Goal: Task Accomplishment & Management: Use online tool/utility

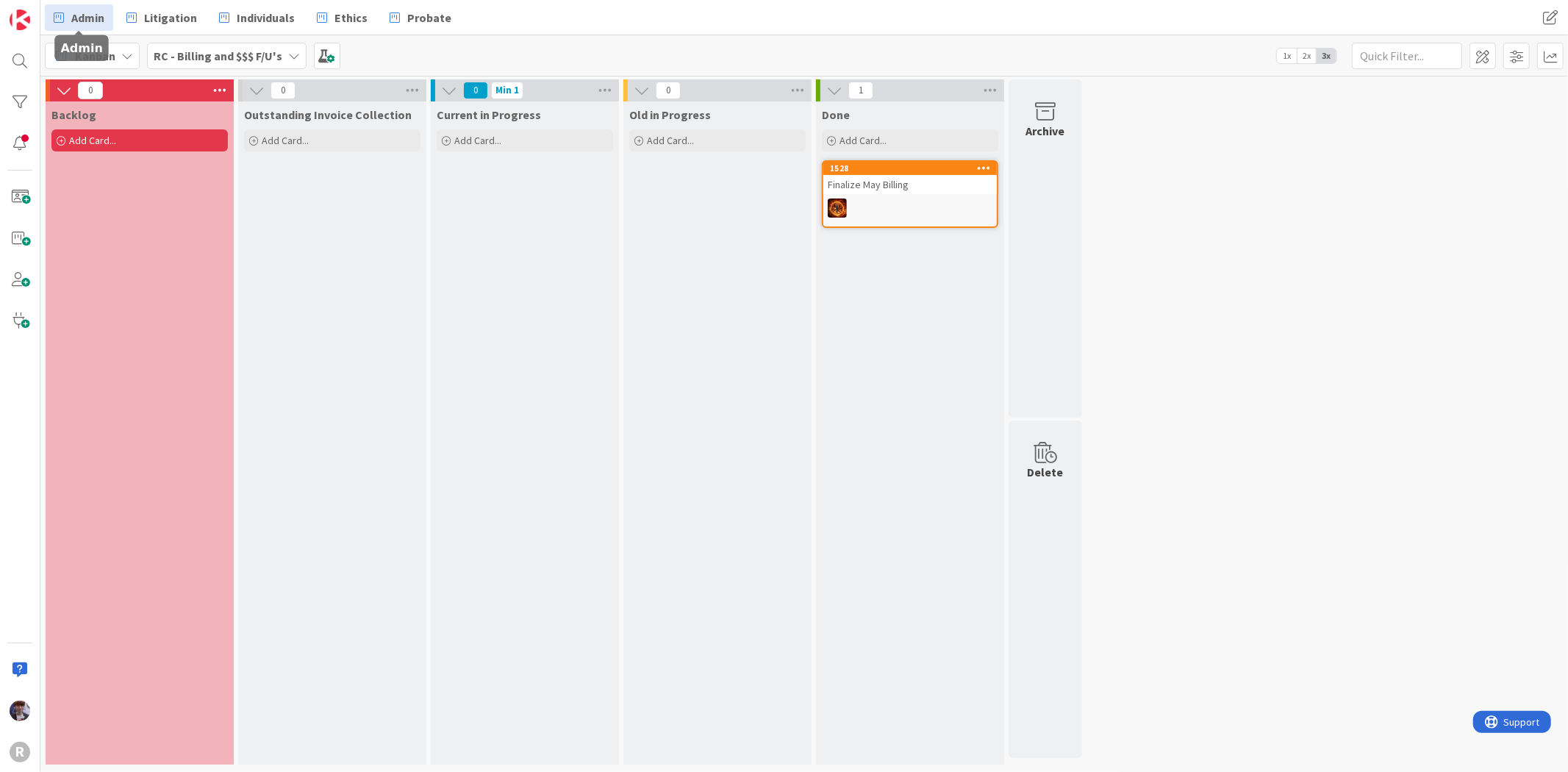
click at [107, 20] on link "Admin" at bounding box center [79, 18] width 69 height 27
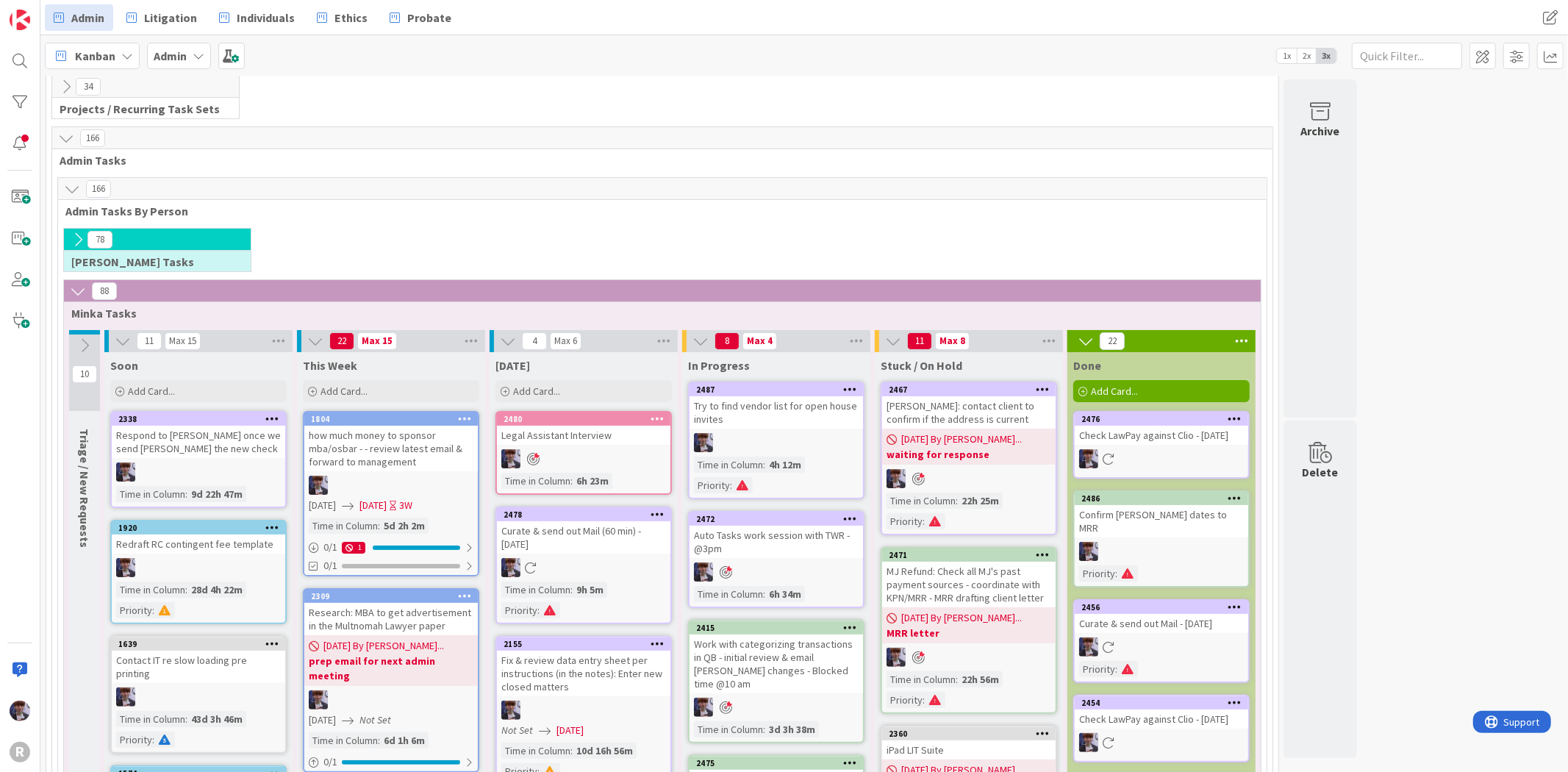
scroll to position [81, 0]
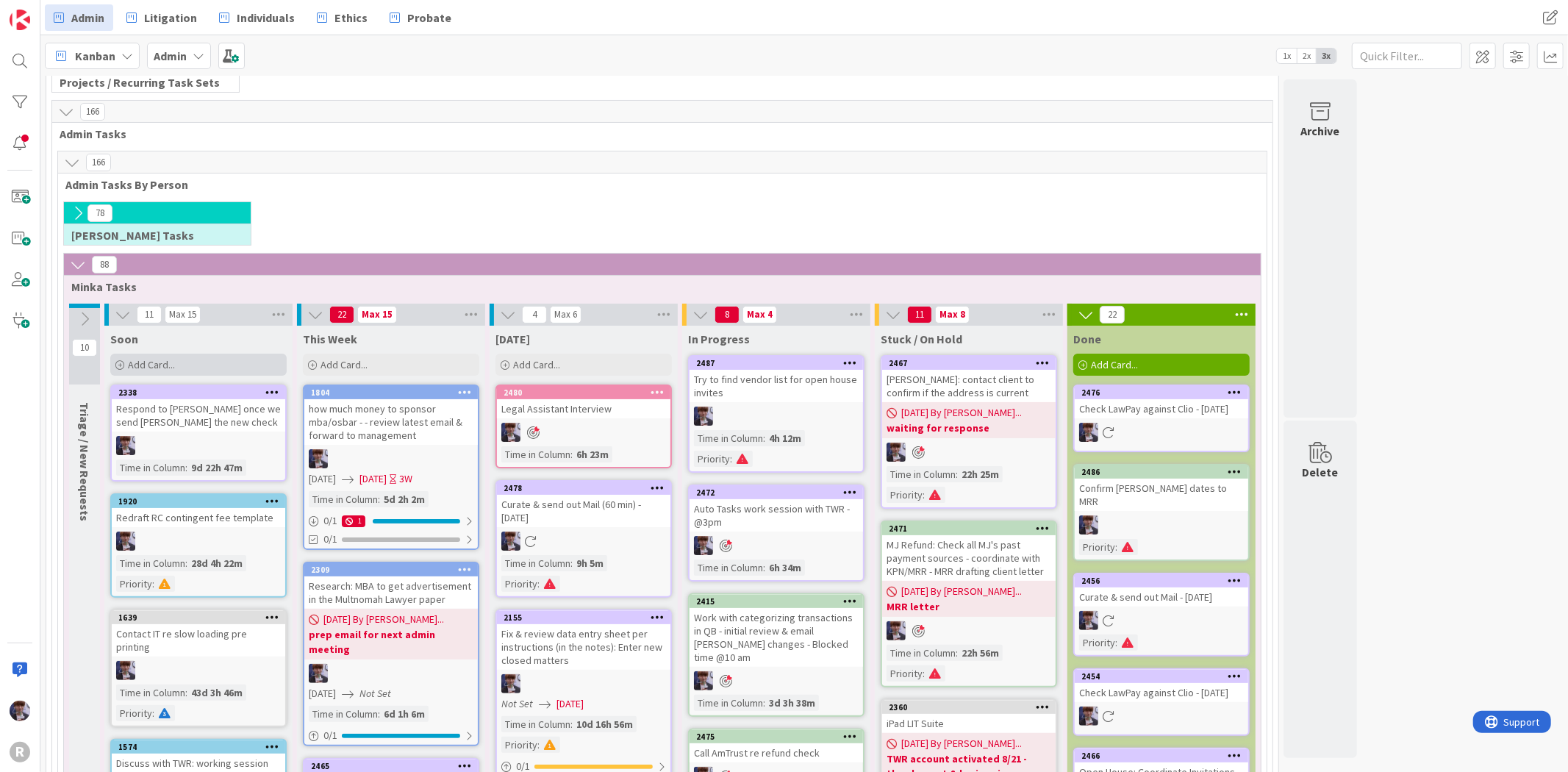
click at [160, 355] on div "Add Card..." at bounding box center [198, 365] width 177 height 22
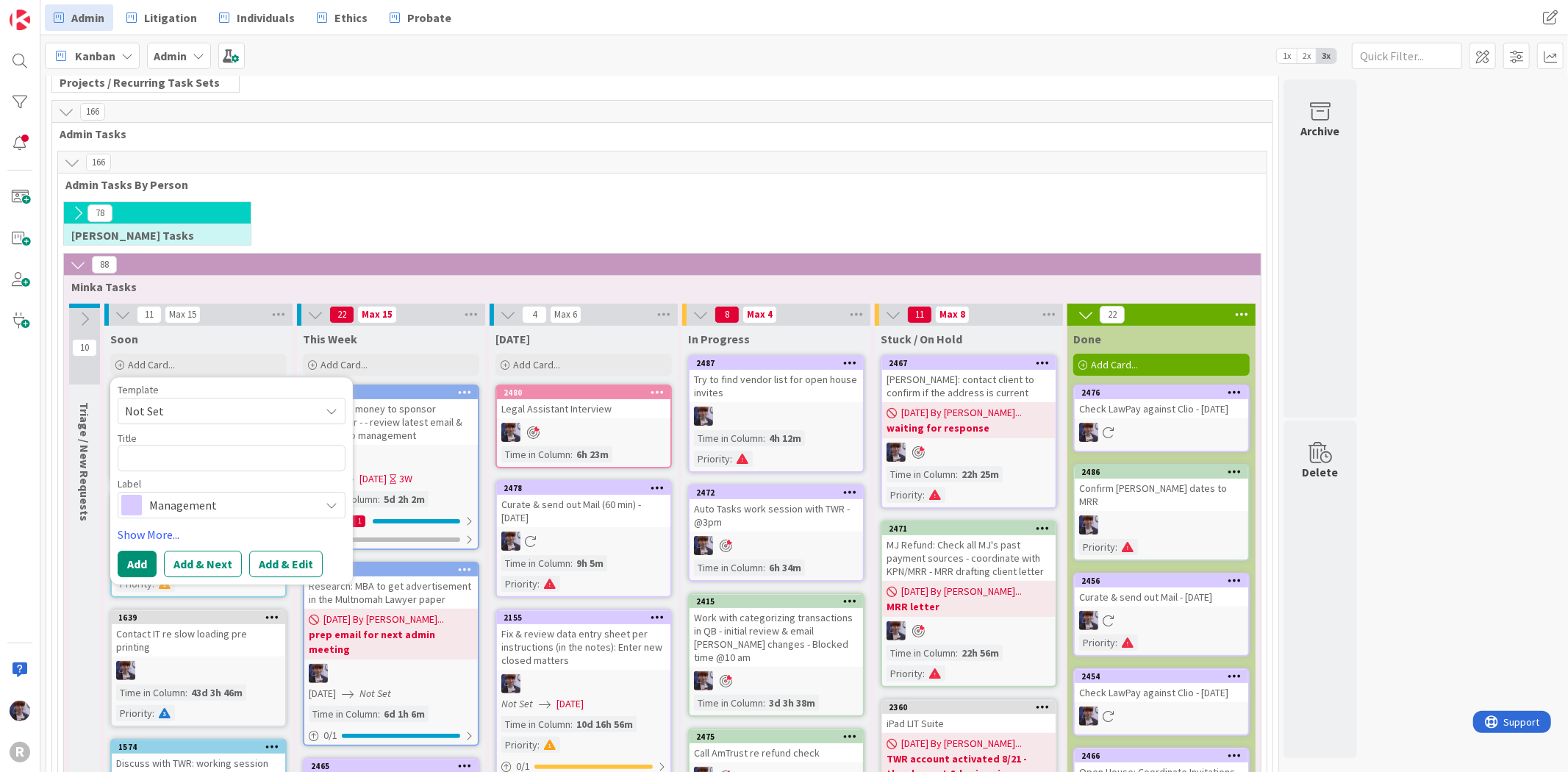
type textarea "x"
type textarea "S"
type textarea "x"
type textarea "Sch"
type textarea "x"
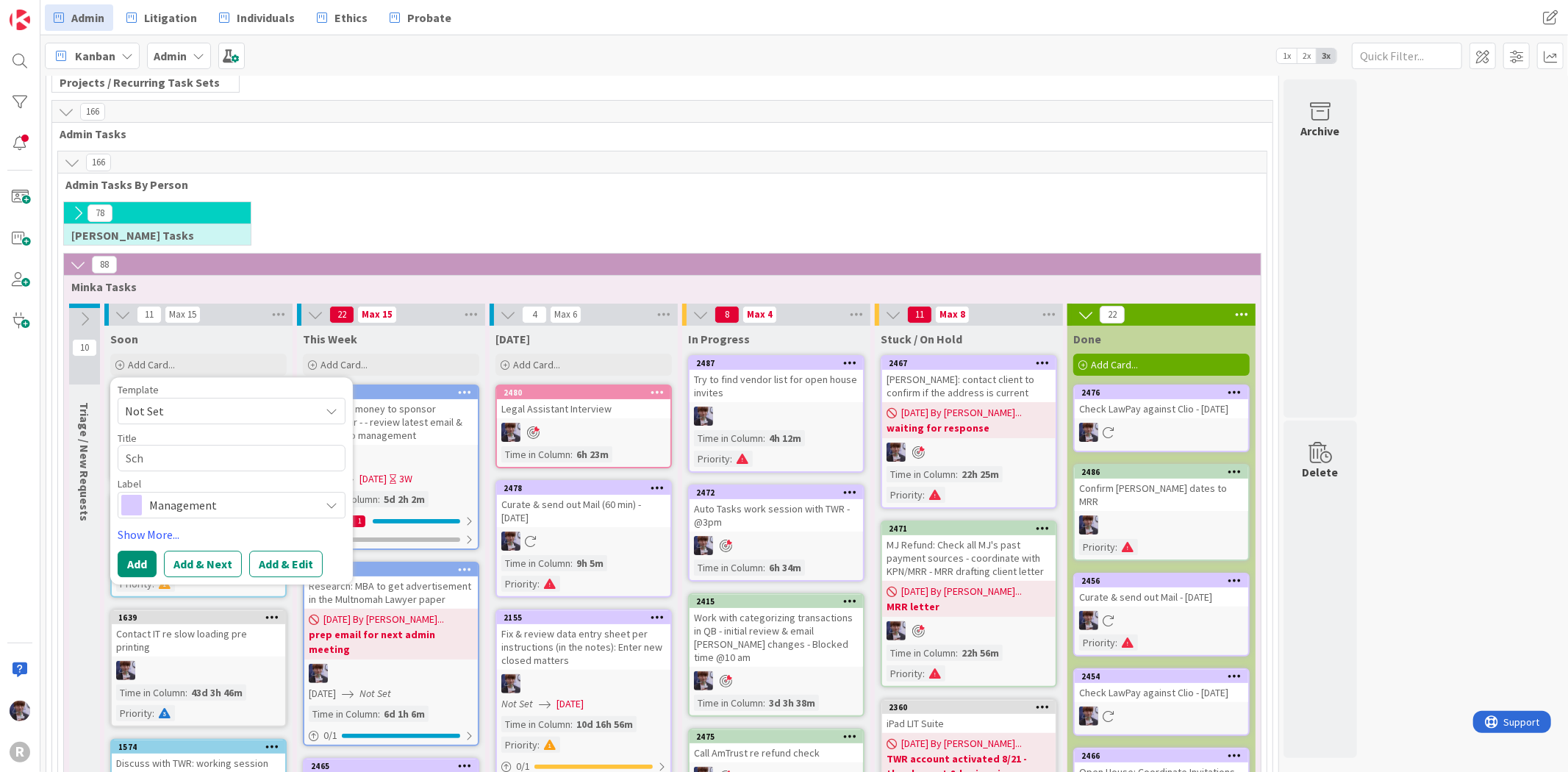
type textarea "Sche"
type textarea "x"
type textarea "Sched"
type textarea "x"
type textarea "Schedu"
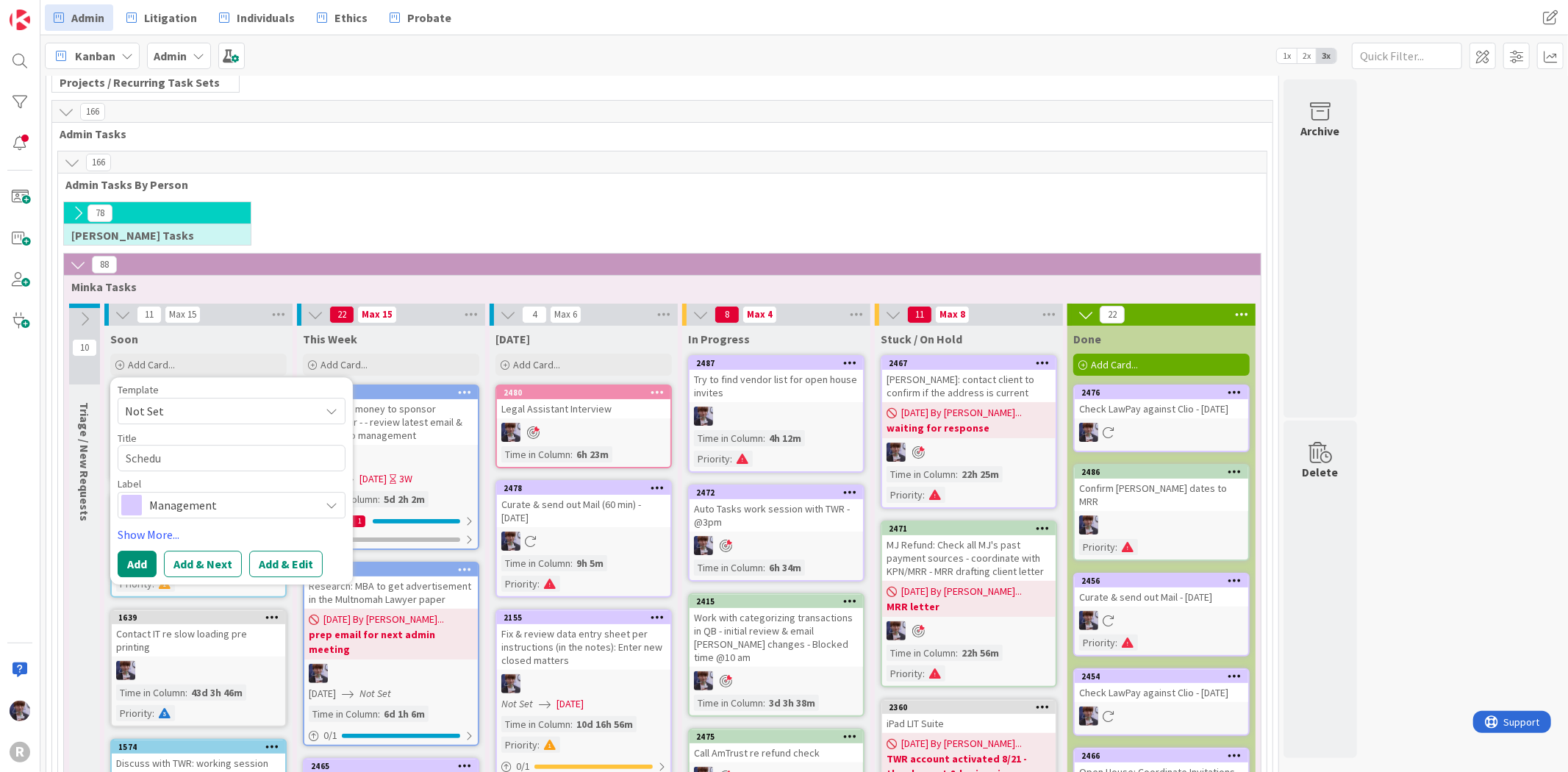
type textarea "x"
type textarea "Schedul"
type textarea "x"
type textarea "Schedule"
type textarea "x"
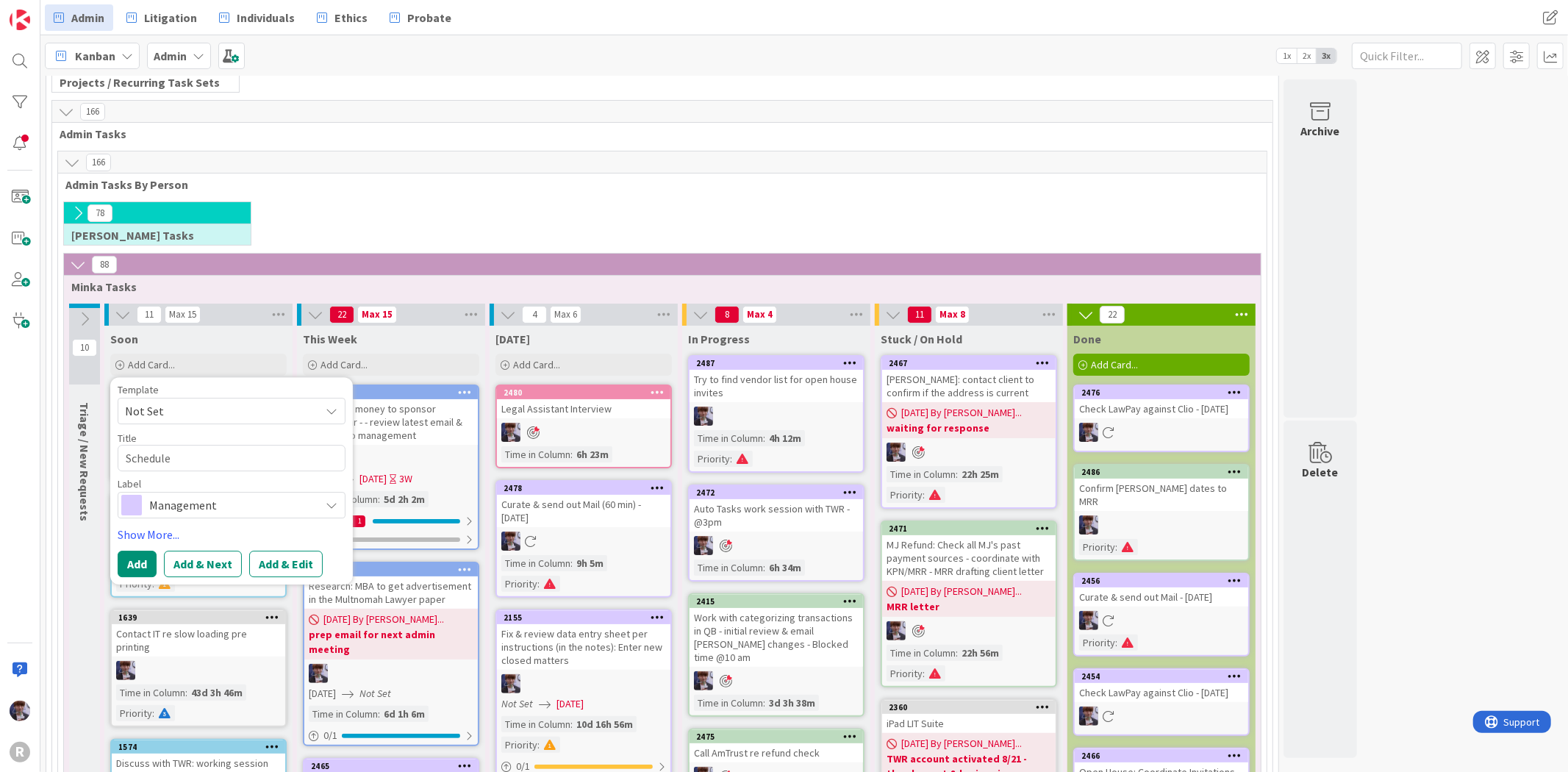
type textarea "Schedule"
type textarea "x"
type textarea "Schedule a"
type textarea "x"
type textarea "Schedule an"
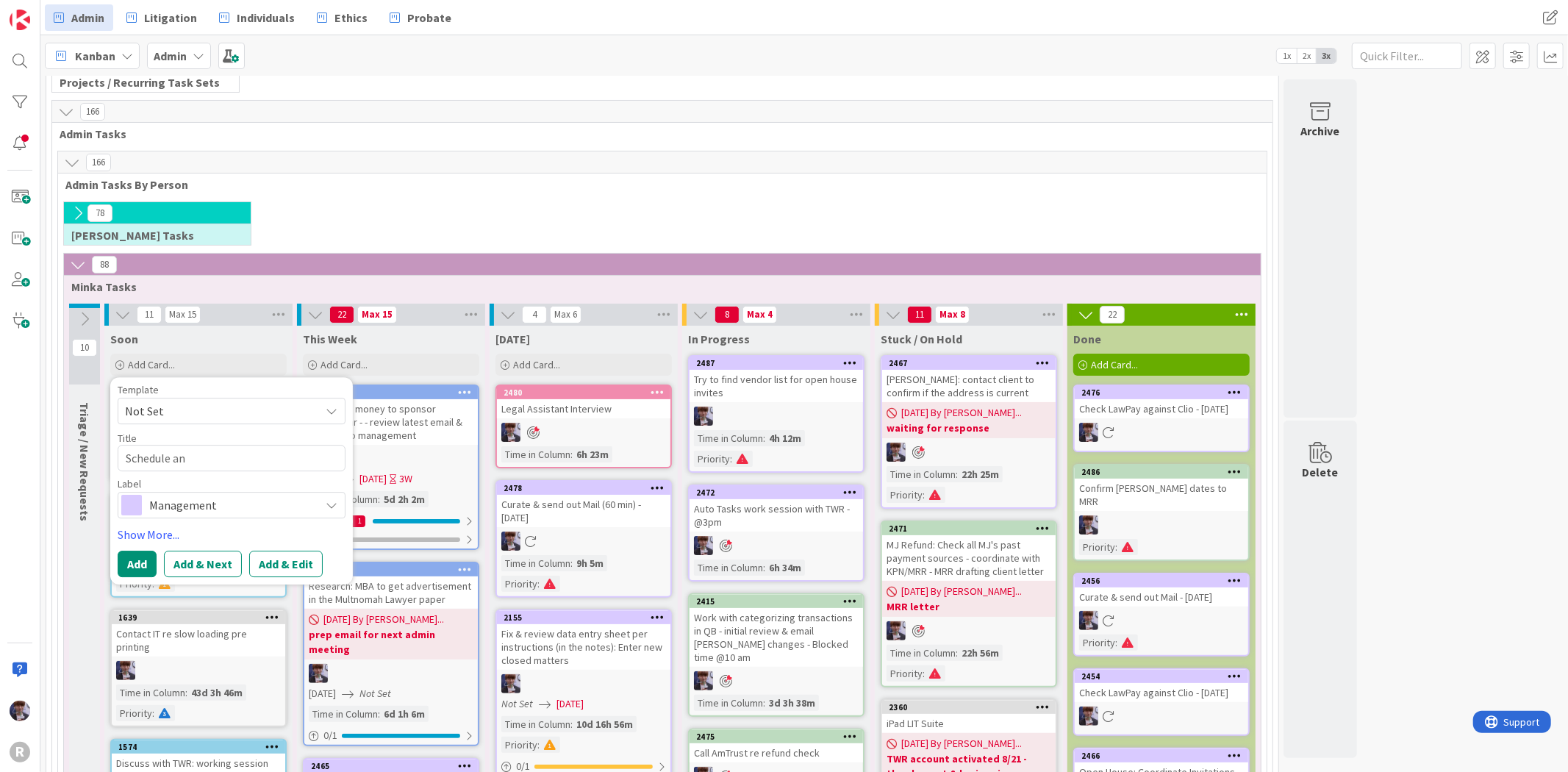
type textarea "x"
type textarea "Schedule and"
type textarea "x"
type textarea "Schedule and"
type textarea "x"
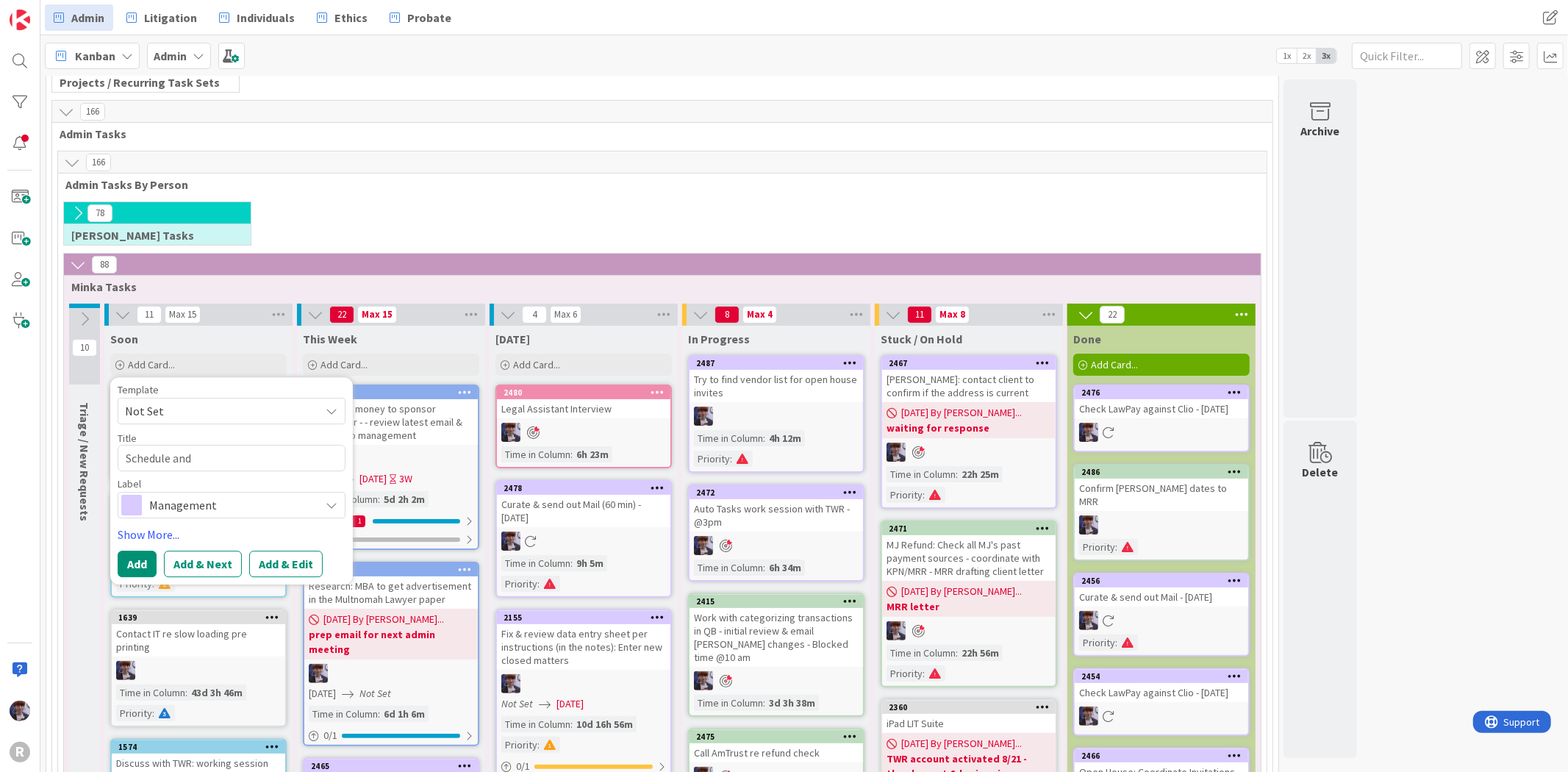
type textarea "Schedule and h"
type textarea "x"
type textarea "Schedule and ho"
type textarea "x"
type textarea "Schedule and hold"
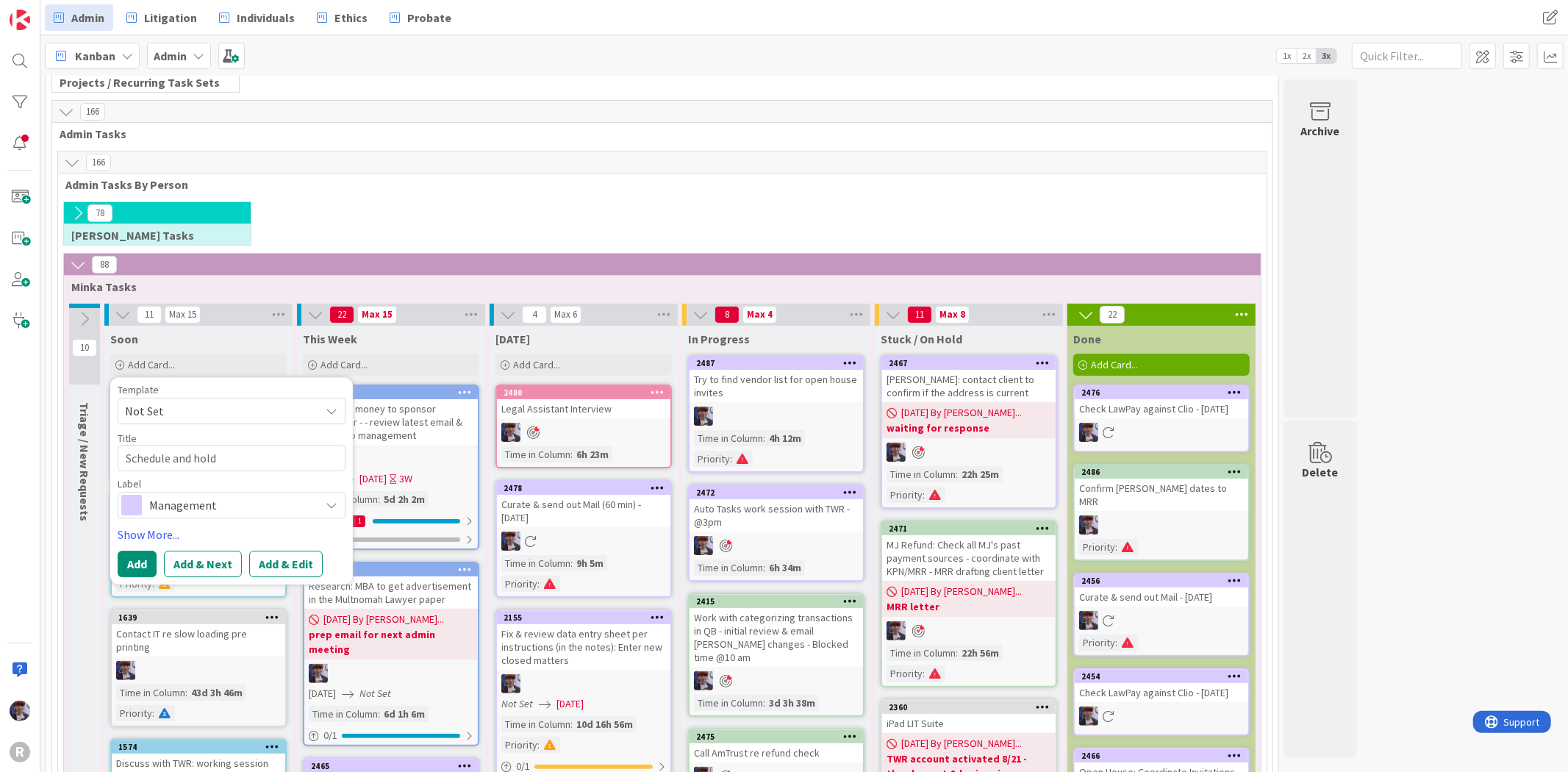
type textarea "x"
type textarea "Schedule and hold"
type textarea "x"
type textarea "Schedule and hold"
type textarea "x"
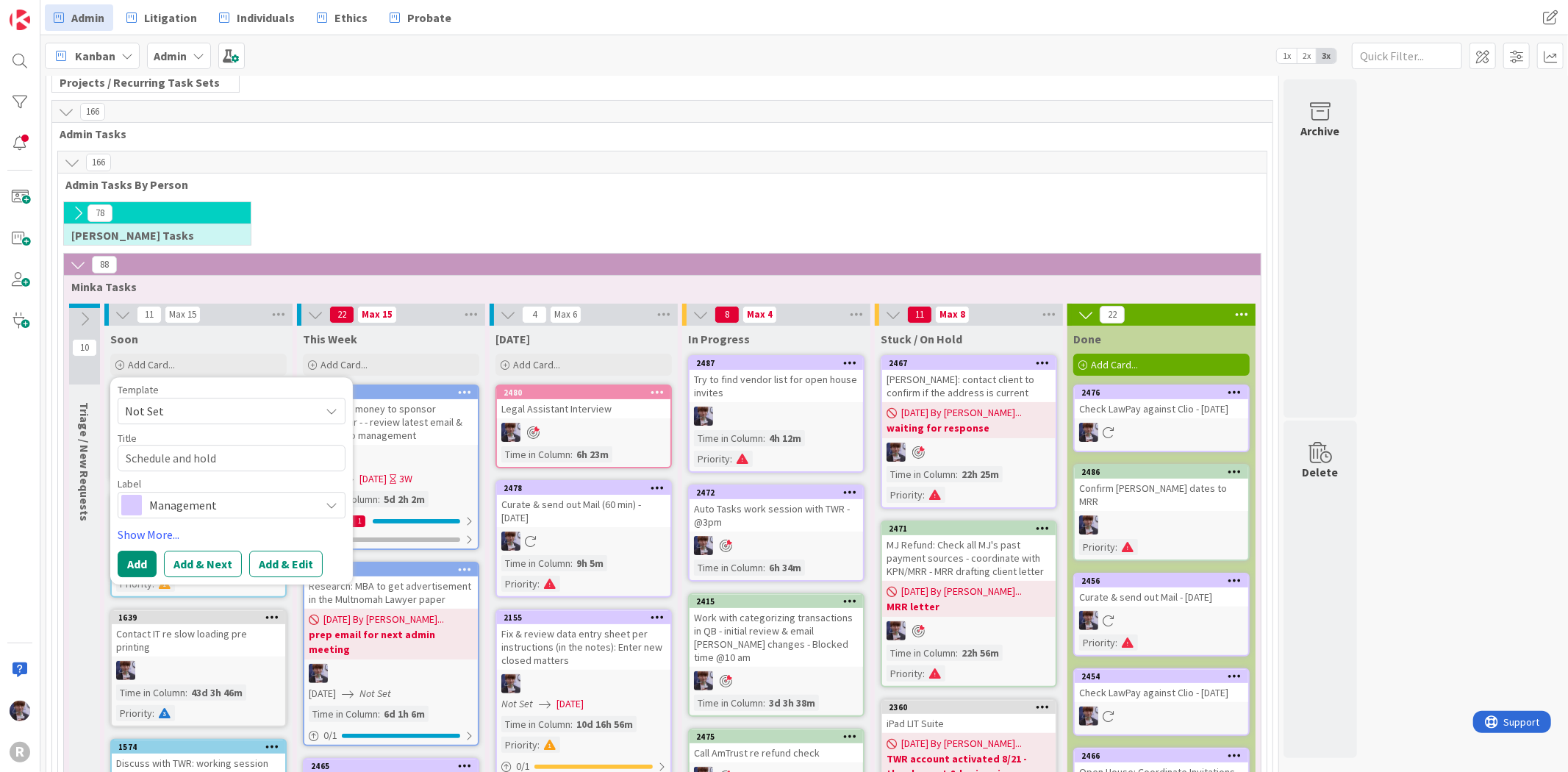
type textarea "Schedule and hol"
type textarea "x"
type textarea "Schedule and ho"
type textarea "x"
type textarea "Schedule and h"
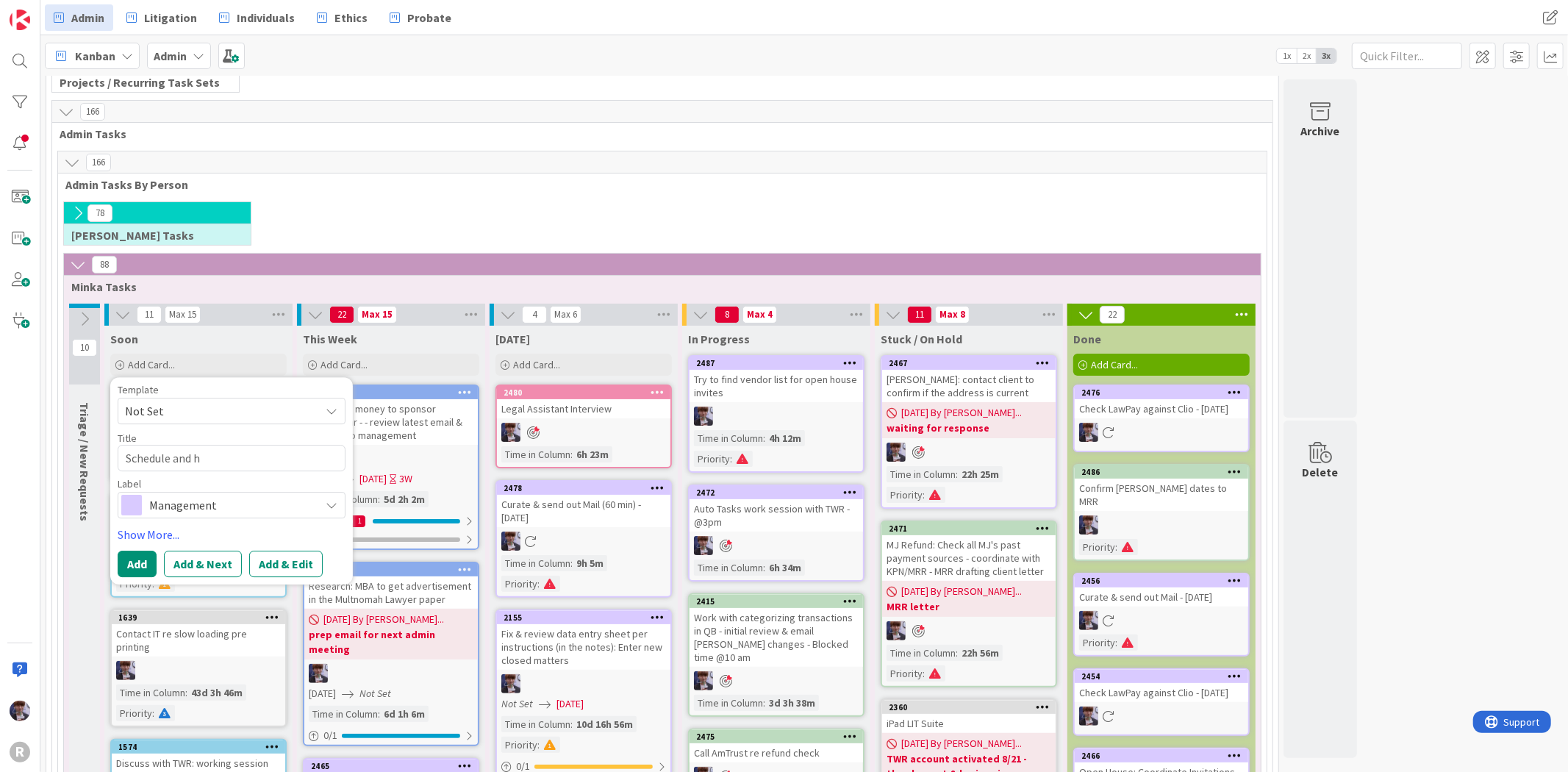
type textarea "x"
type textarea "Schedule and"
type textarea "x"
type textarea "Schedule and"
type textarea "x"
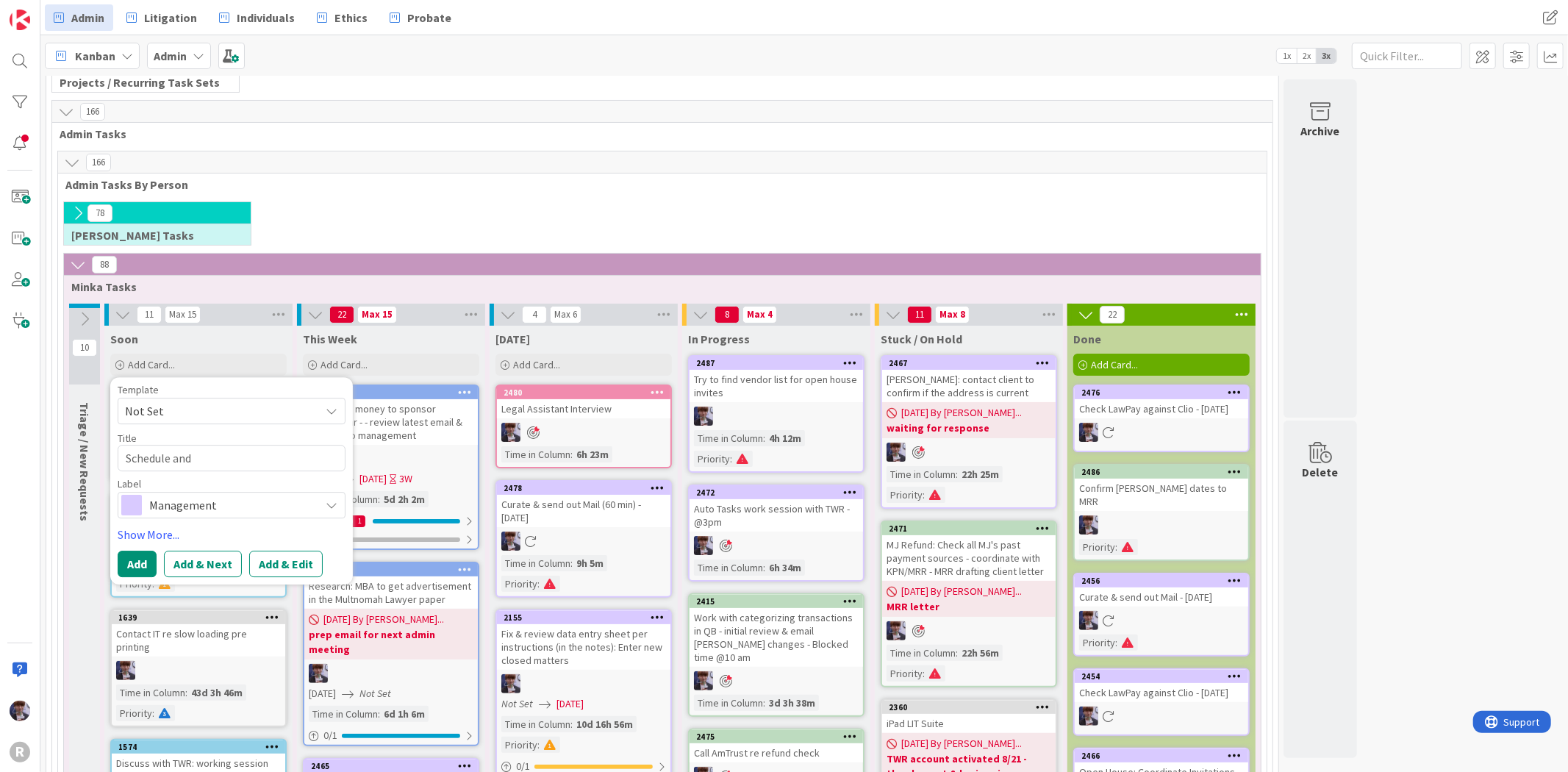
type textarea "Schedule an"
type textarea "x"
type textarea "Schedule a"
type textarea "x"
type textarea "Schedule"
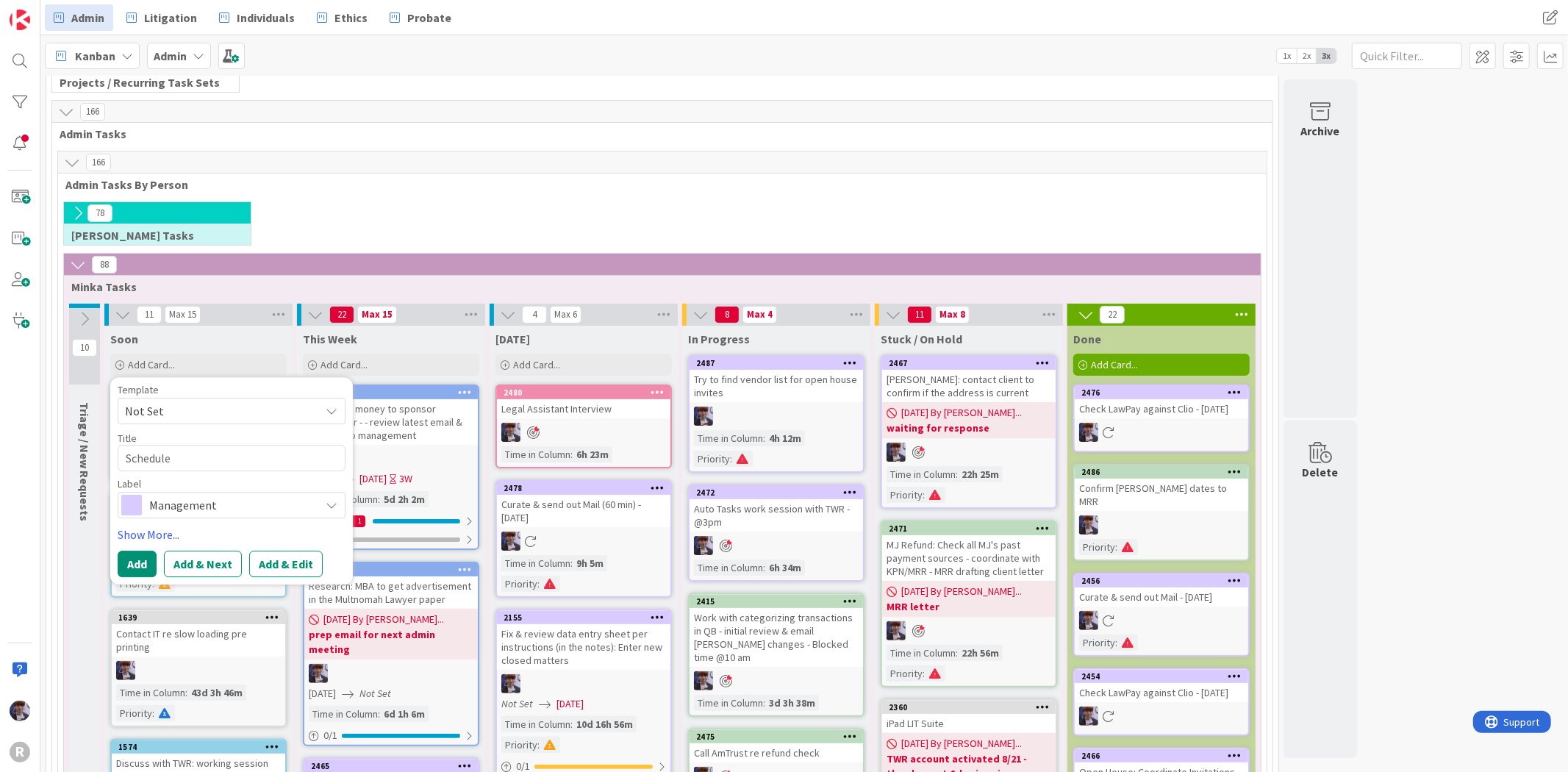
type textarea "x"
type textarea "Schedule w"
type textarea "x"
type textarea "Schedule wo"
type textarea "x"
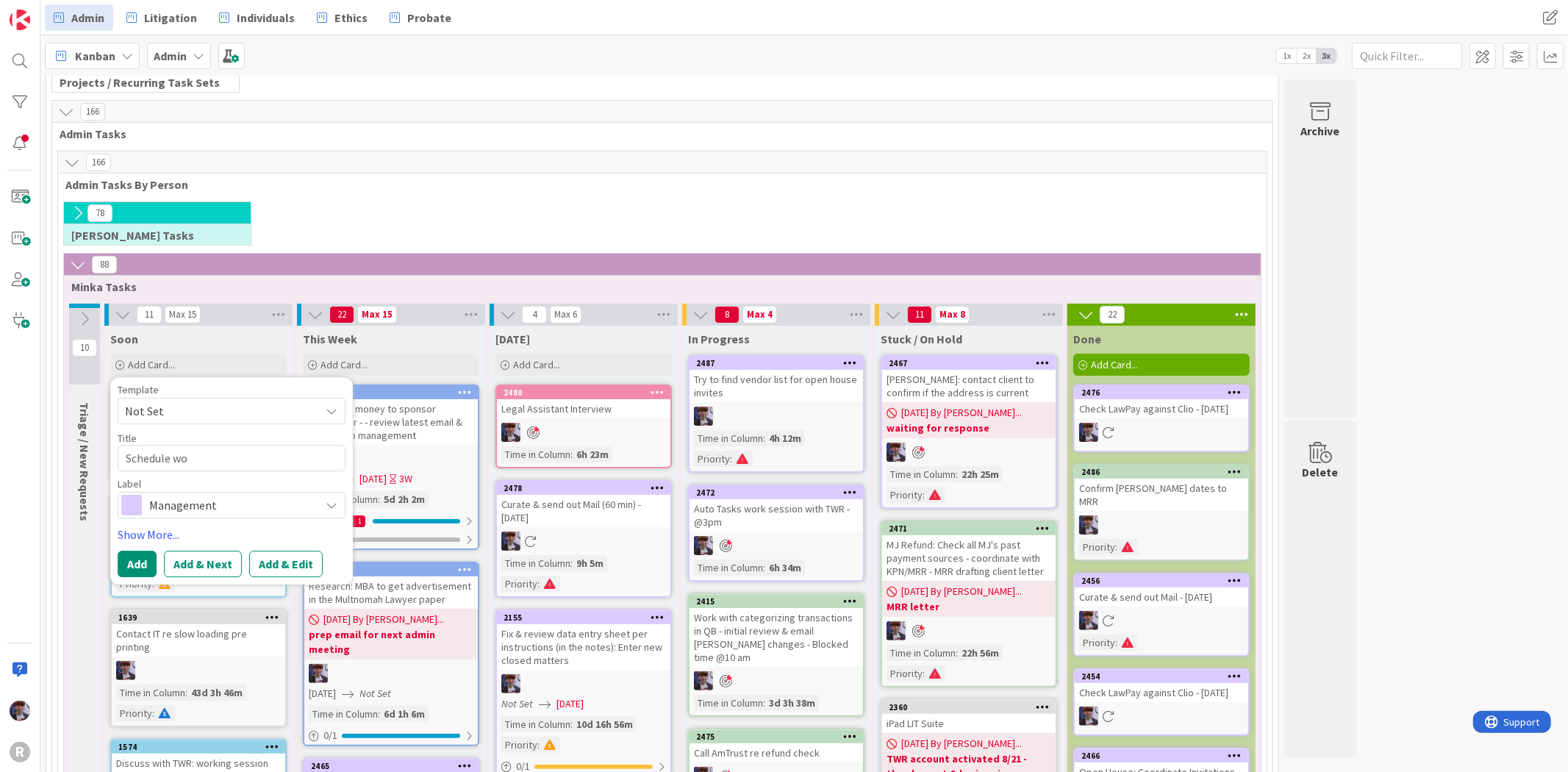
type textarea "Schedule wor"
type textarea "x"
type textarea "Schedule work"
type textarea "x"
type textarea "Schedule work"
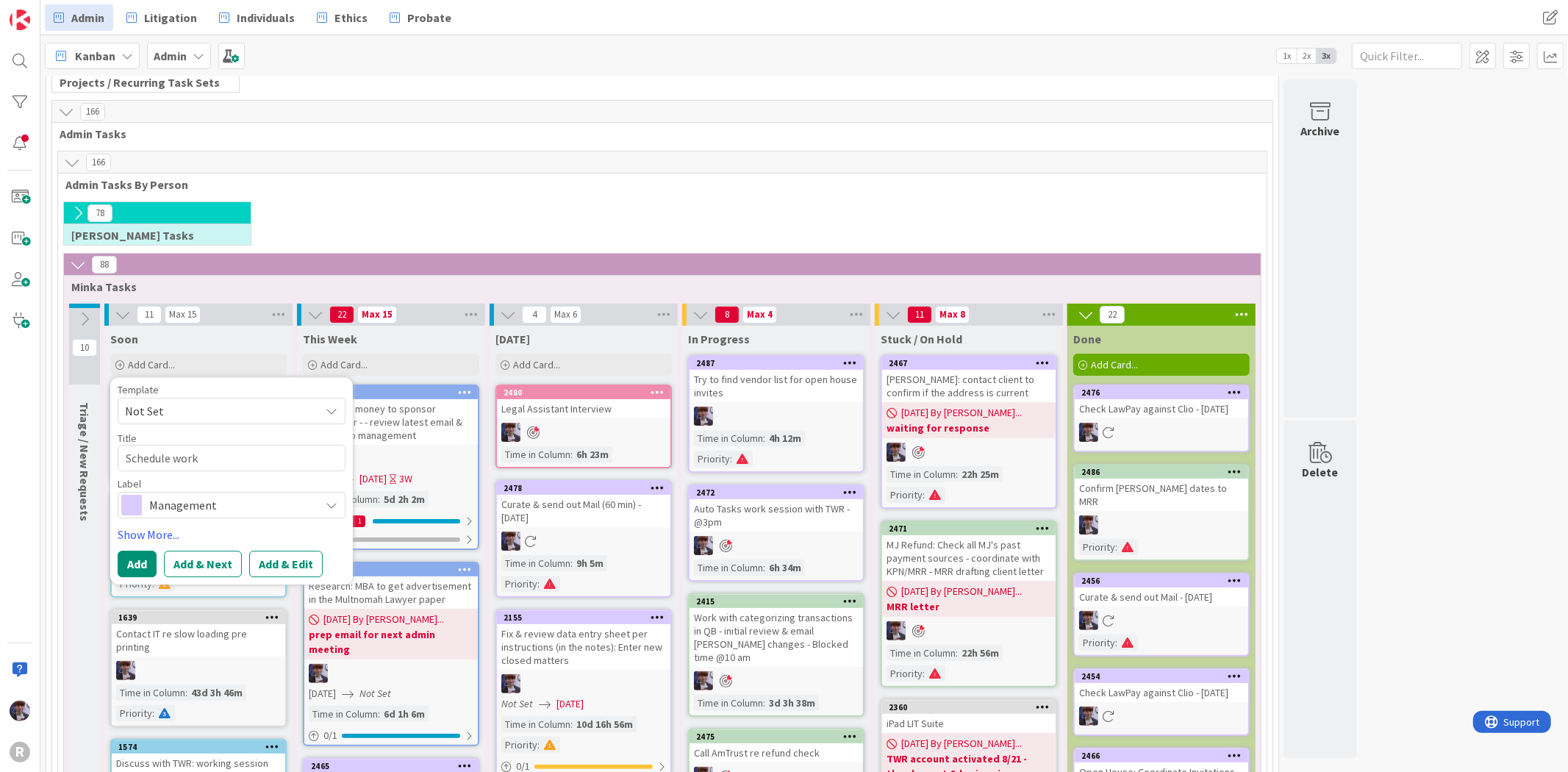
type textarea "x"
type textarea "Schedule work s"
type textarea "x"
type textarea "Schedule work se"
type textarea "x"
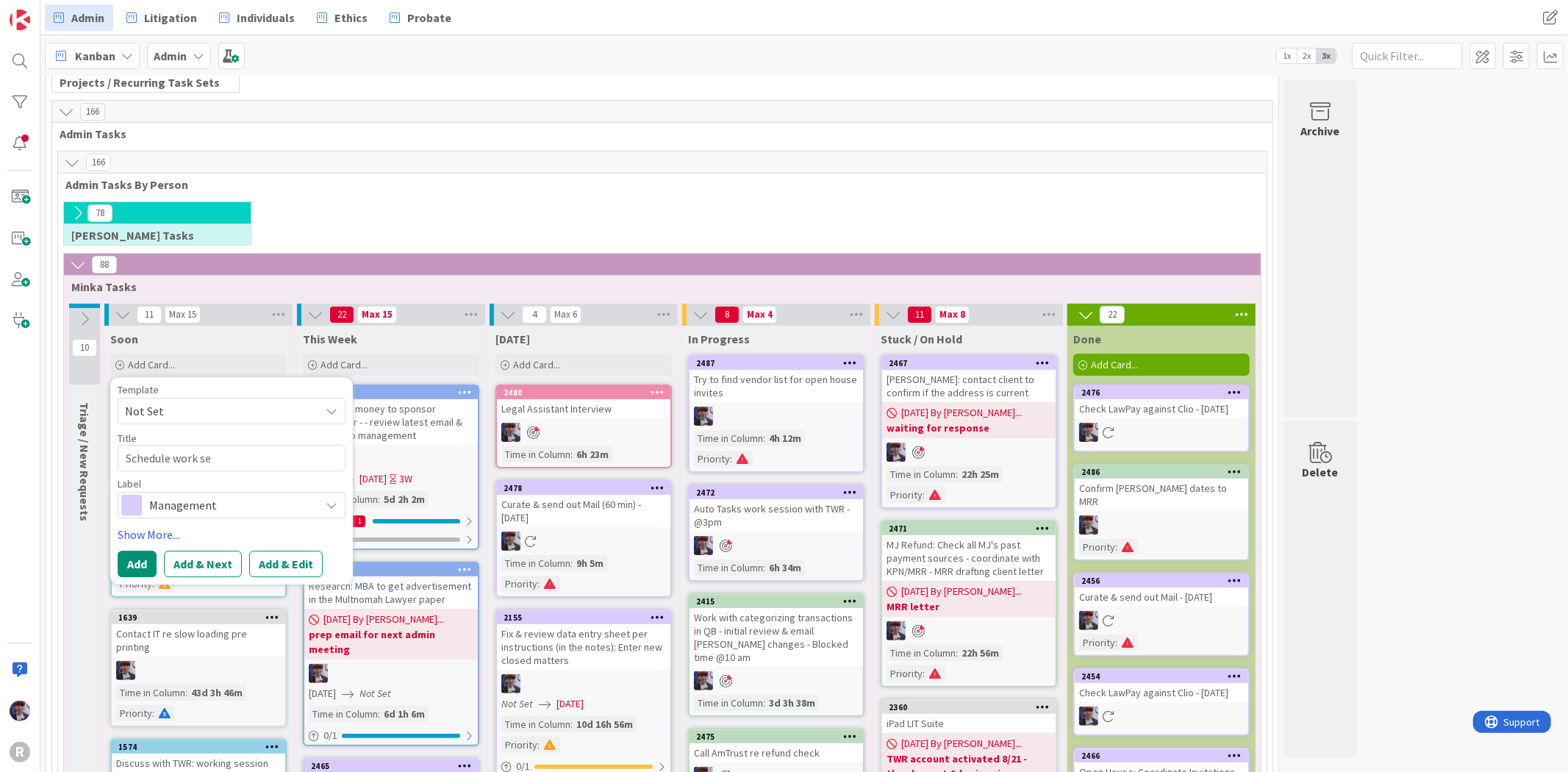
type textarea "Schedule work ses"
type textarea "x"
type textarea "Schedule work sess"
type textarea "x"
type textarea "Schedule work sessi"
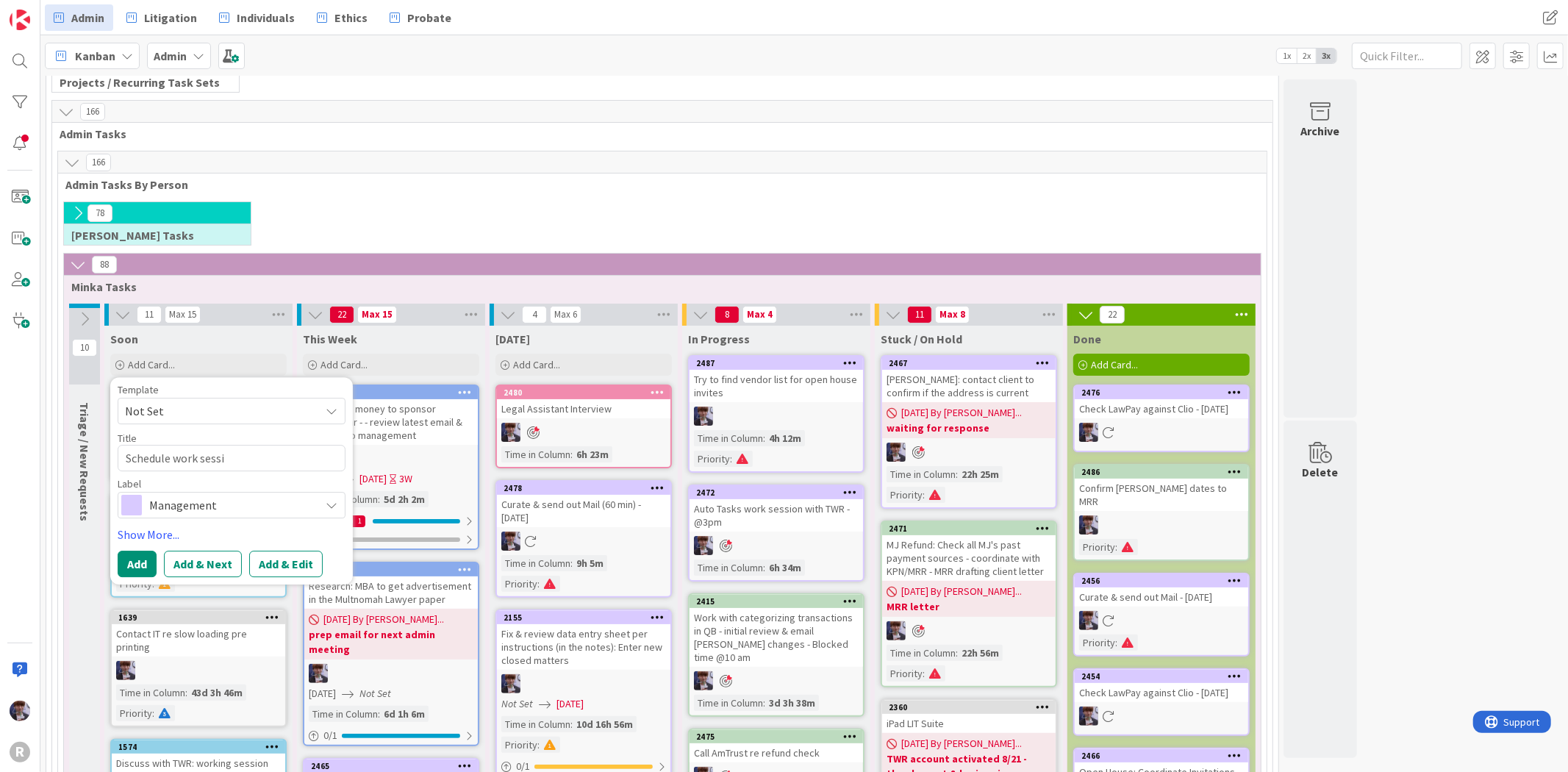
type textarea "x"
type textarea "Schedule work sessio"
type textarea "x"
type textarea "Schedule work session"
type textarea "x"
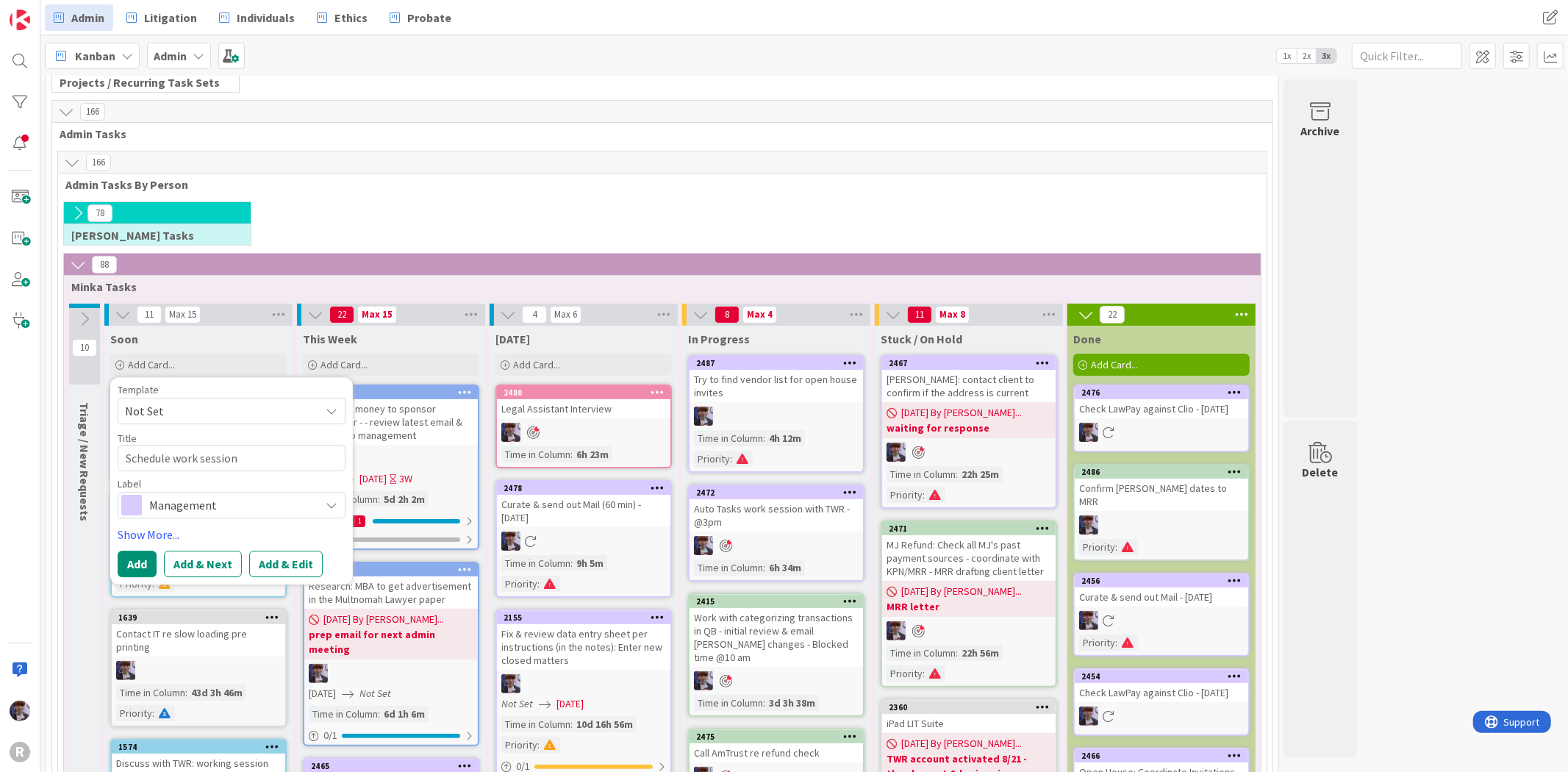
type textarea "Schedule work session"
type textarea "x"
type textarea "Schedule work session w"
type textarea "x"
type textarea "Schedule work session wi"
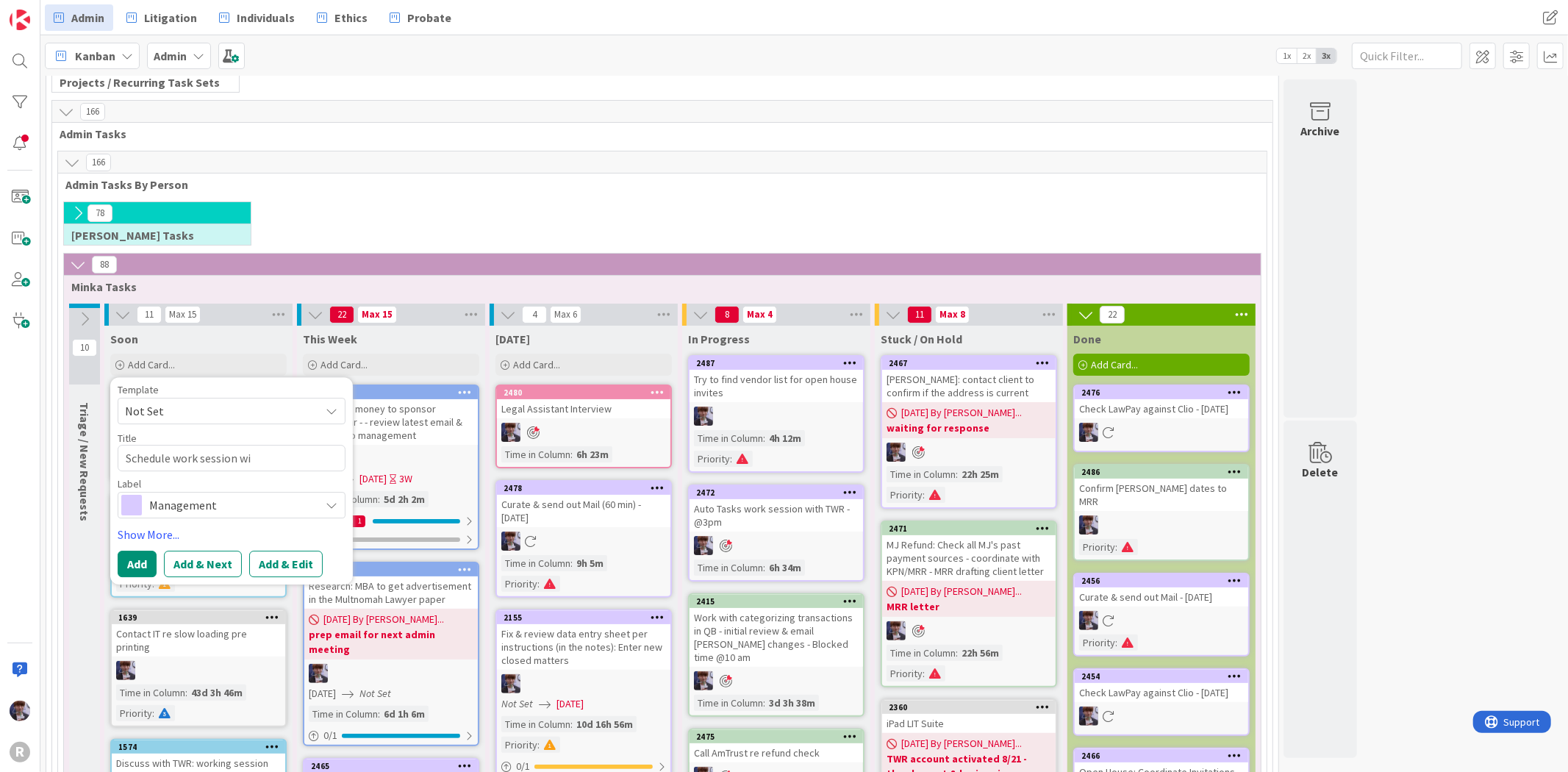
type textarea "x"
type textarea "Schedule work session wit"
type textarea "x"
type textarea "Schedule work session with"
type textarea "x"
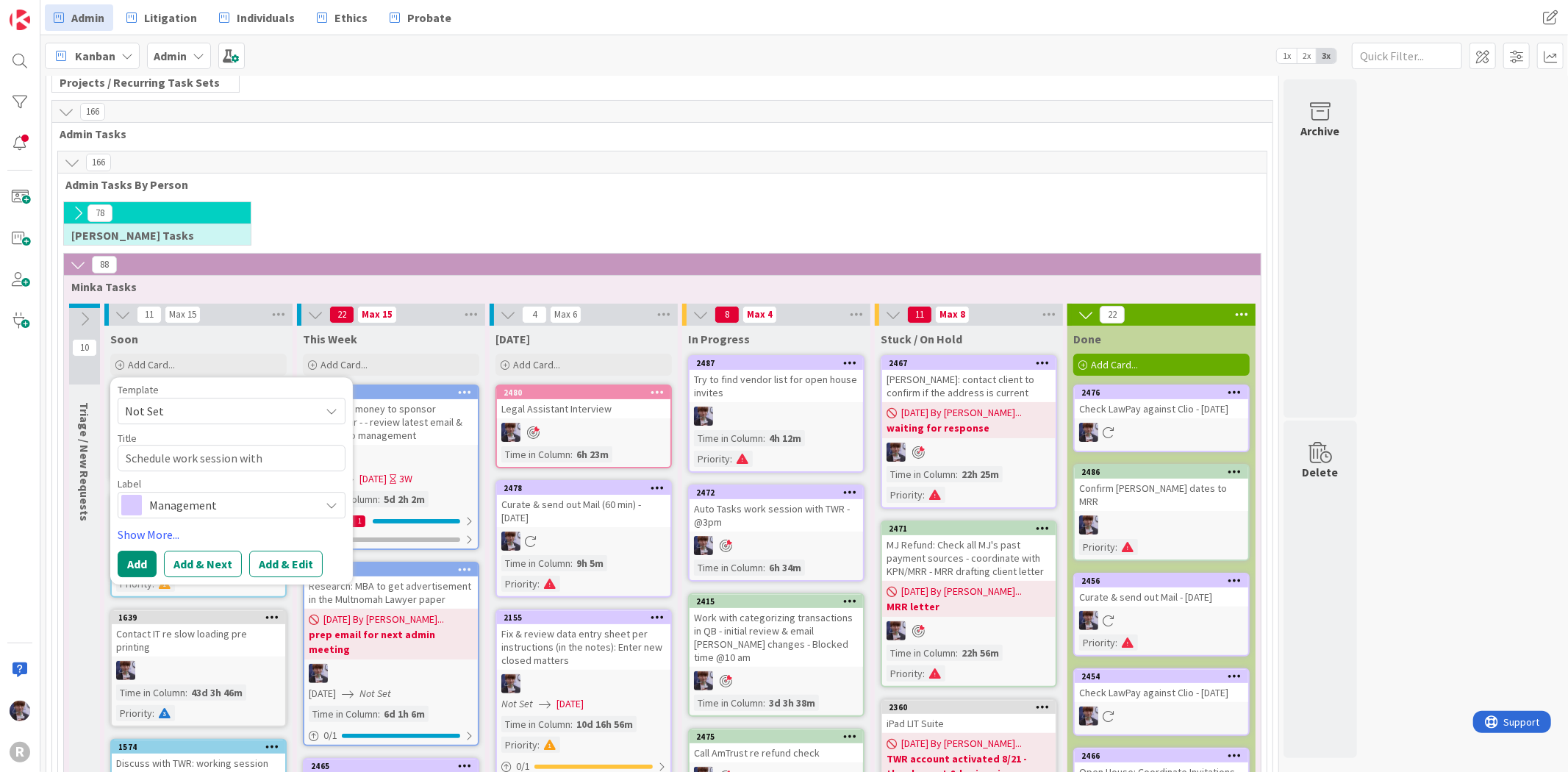
type textarea "Schedule work session with"
type textarea "x"
type textarea "Schedule work session with T"
type textarea "x"
type textarea "Schedule work session with TW"
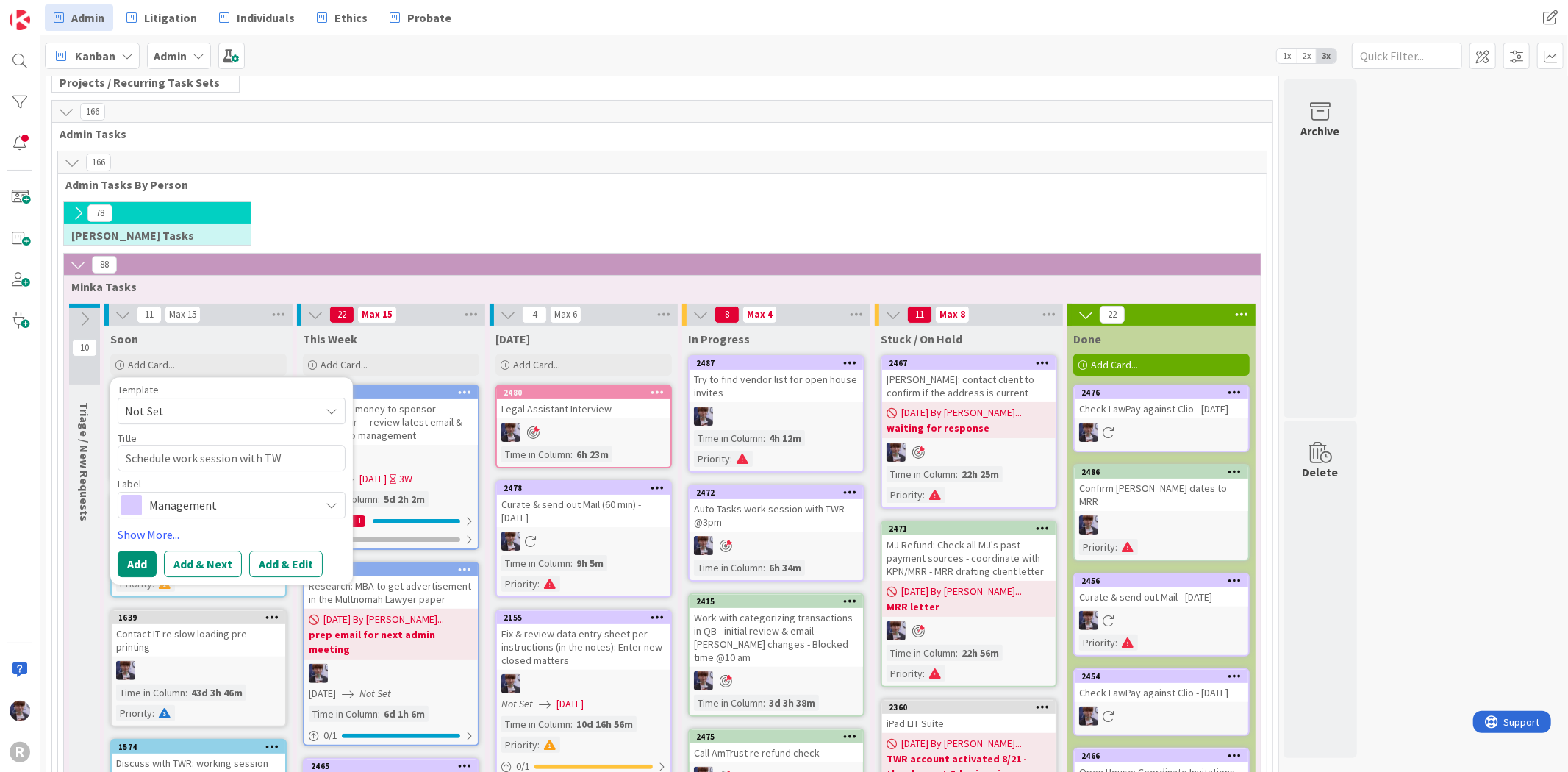
type textarea "x"
type textarea "Schedule work session with TWR"
type textarea "x"
type textarea "Schedule work session with TWR"
click at [171, 456] on textarea "Schedule work session with TWR" at bounding box center [231, 458] width 228 height 27
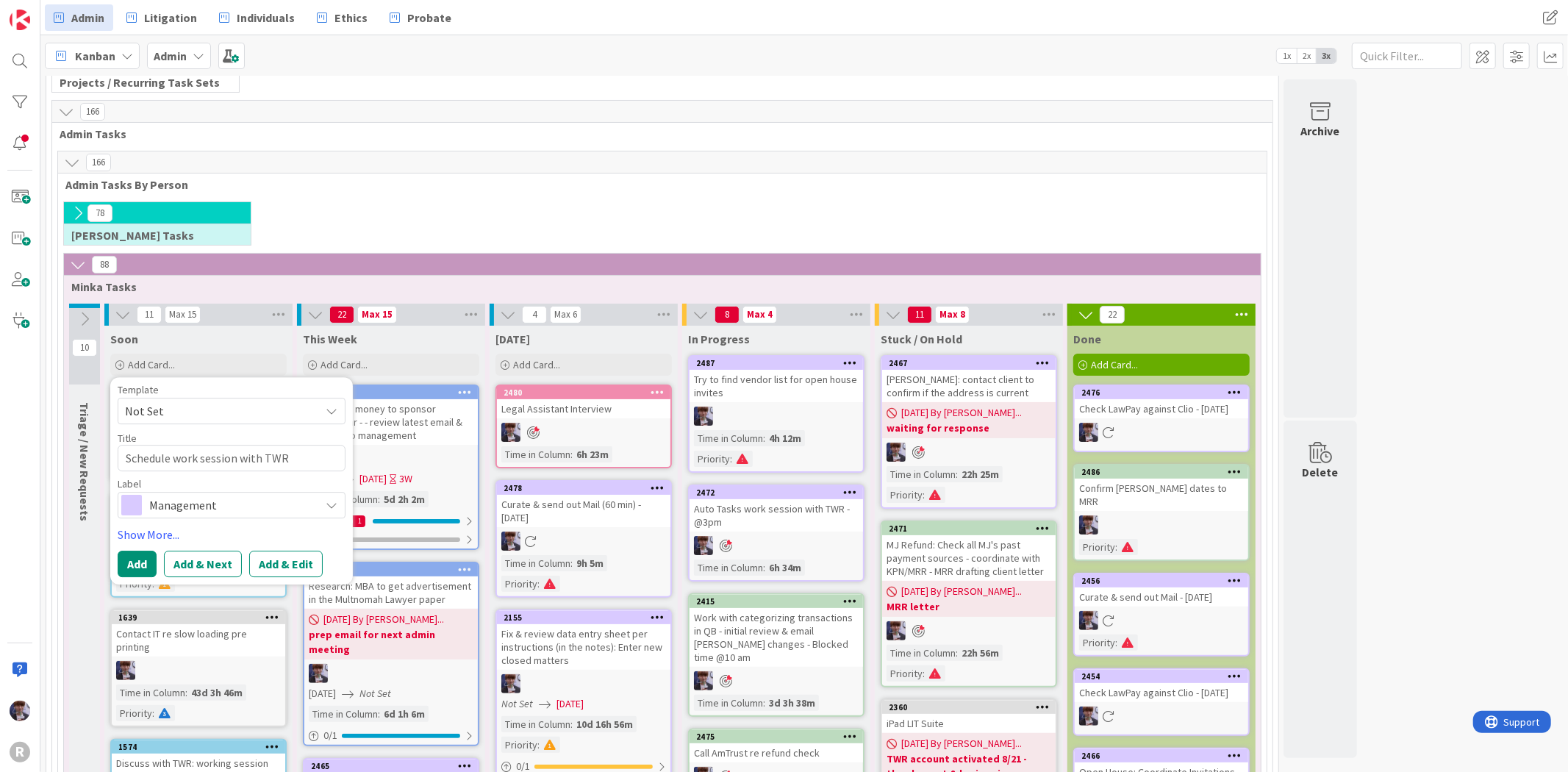
type textarea "x"
type textarea "Schedule work session with TWR"
type textarea "x"
type textarea "Schedule K work session with TWR"
type textarea "x"
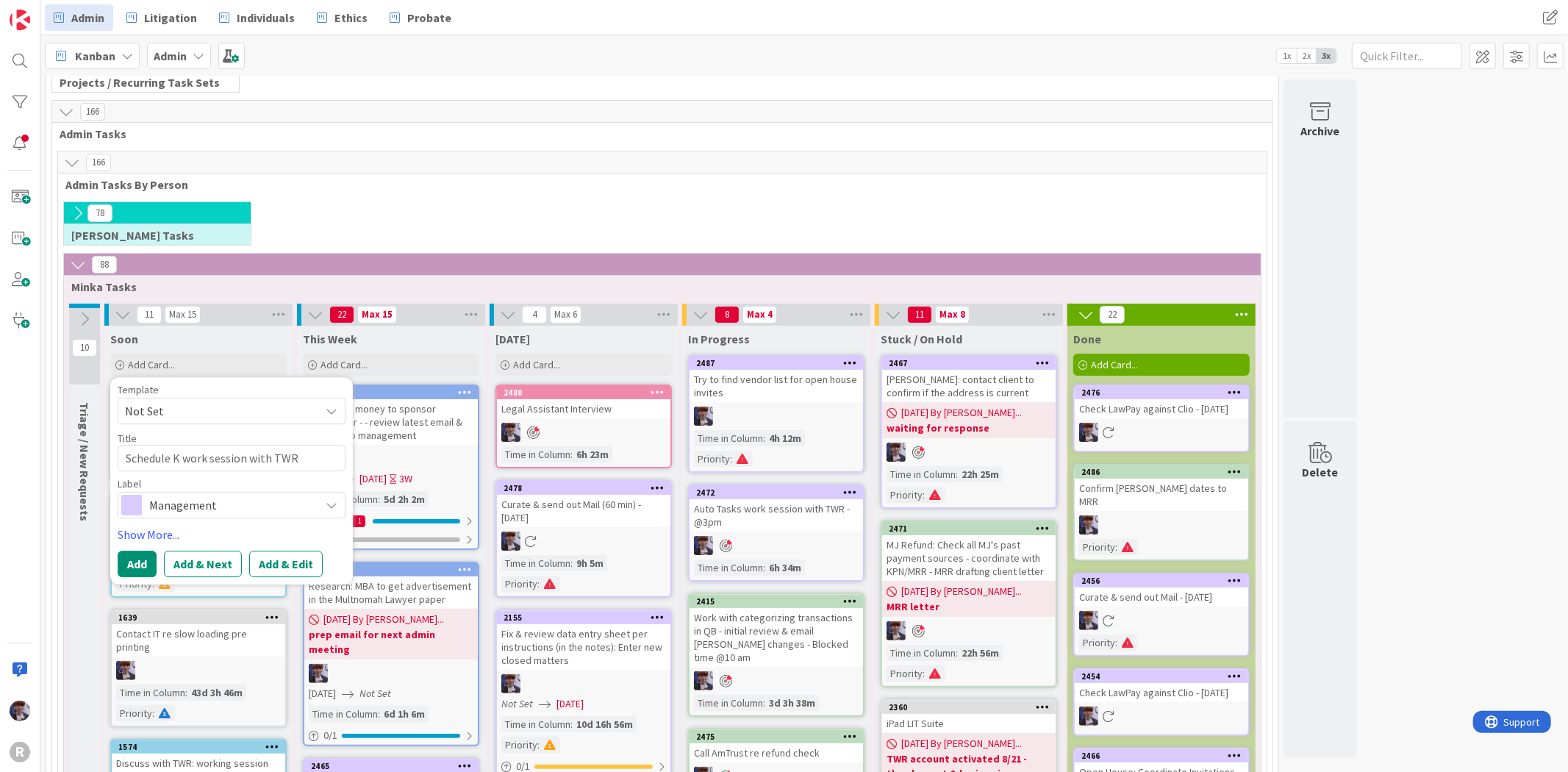
type textarea "Schedule Ka work session with TWR"
type textarea "x"
type textarea "Schedule Kan work session with TWR"
type textarea "x"
type textarea "Schedule Kanb work session with TWR"
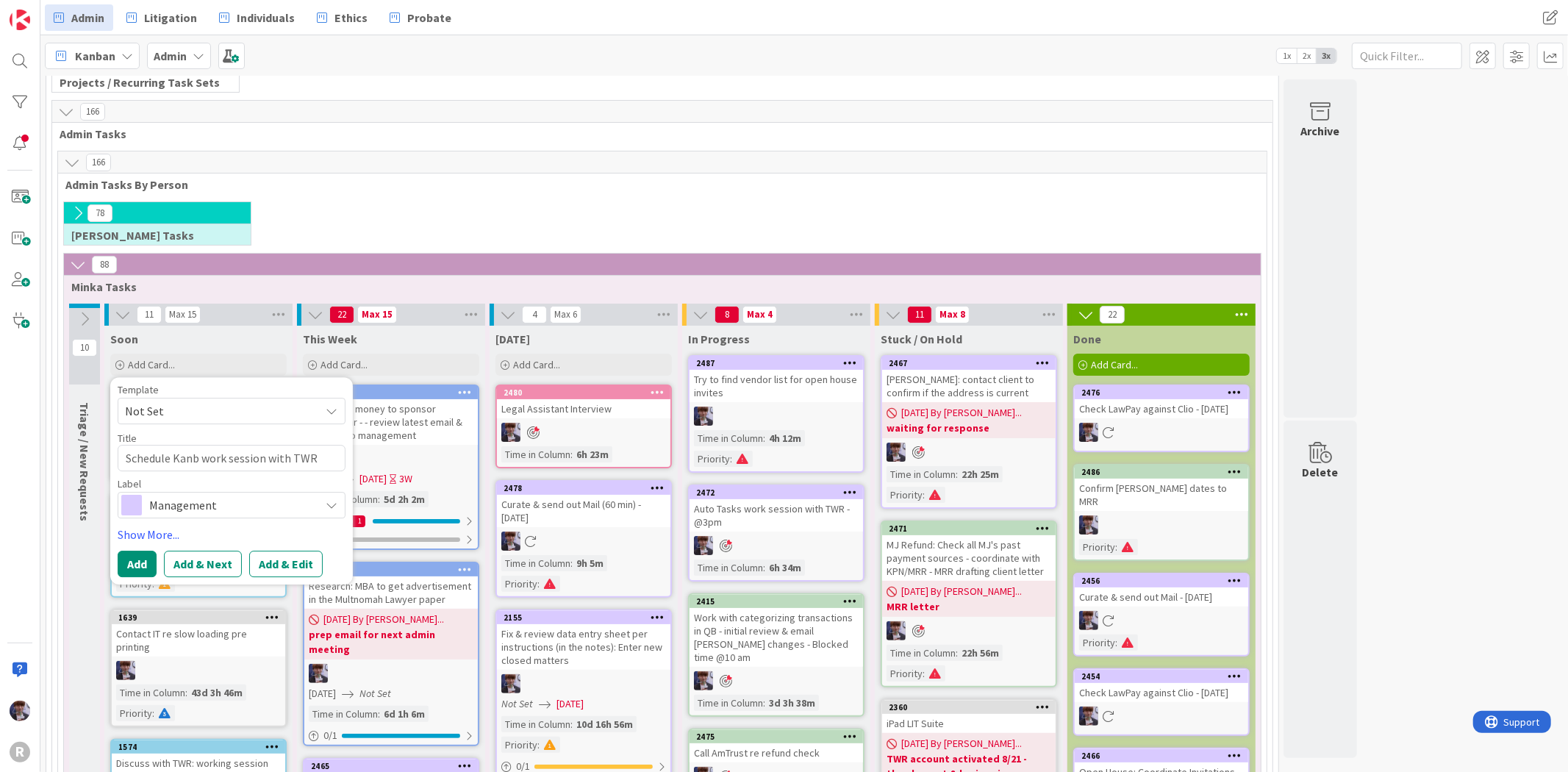
type textarea "x"
type textarea "Schedule Kanba work session with TWR"
type textarea "x"
type textarea "Schedule Kanban work session with TWR"
click at [188, 505] on span "Management" at bounding box center [231, 505] width 163 height 21
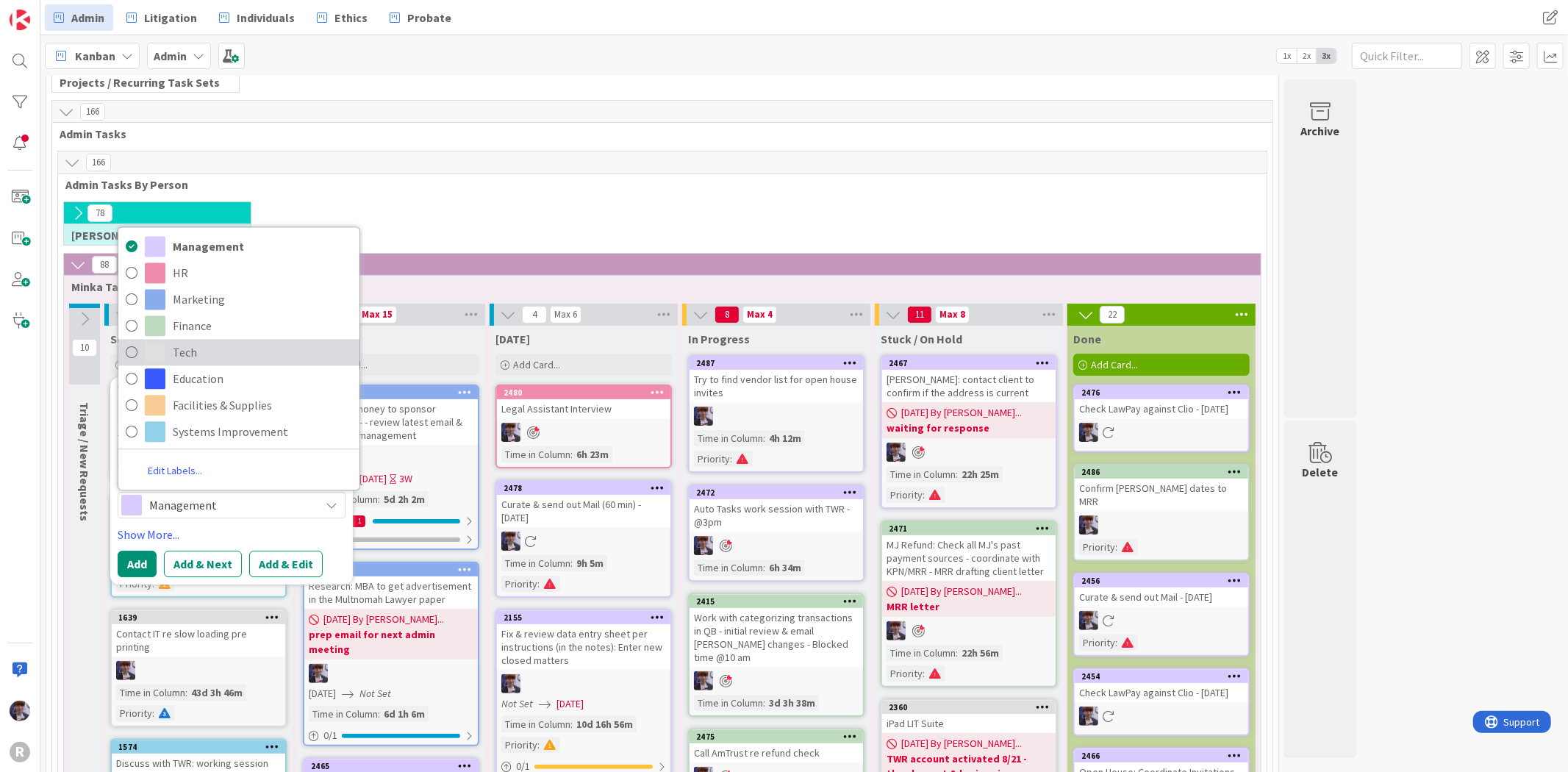
click at [230, 346] on span "Tech" at bounding box center [262, 353] width 180 height 22
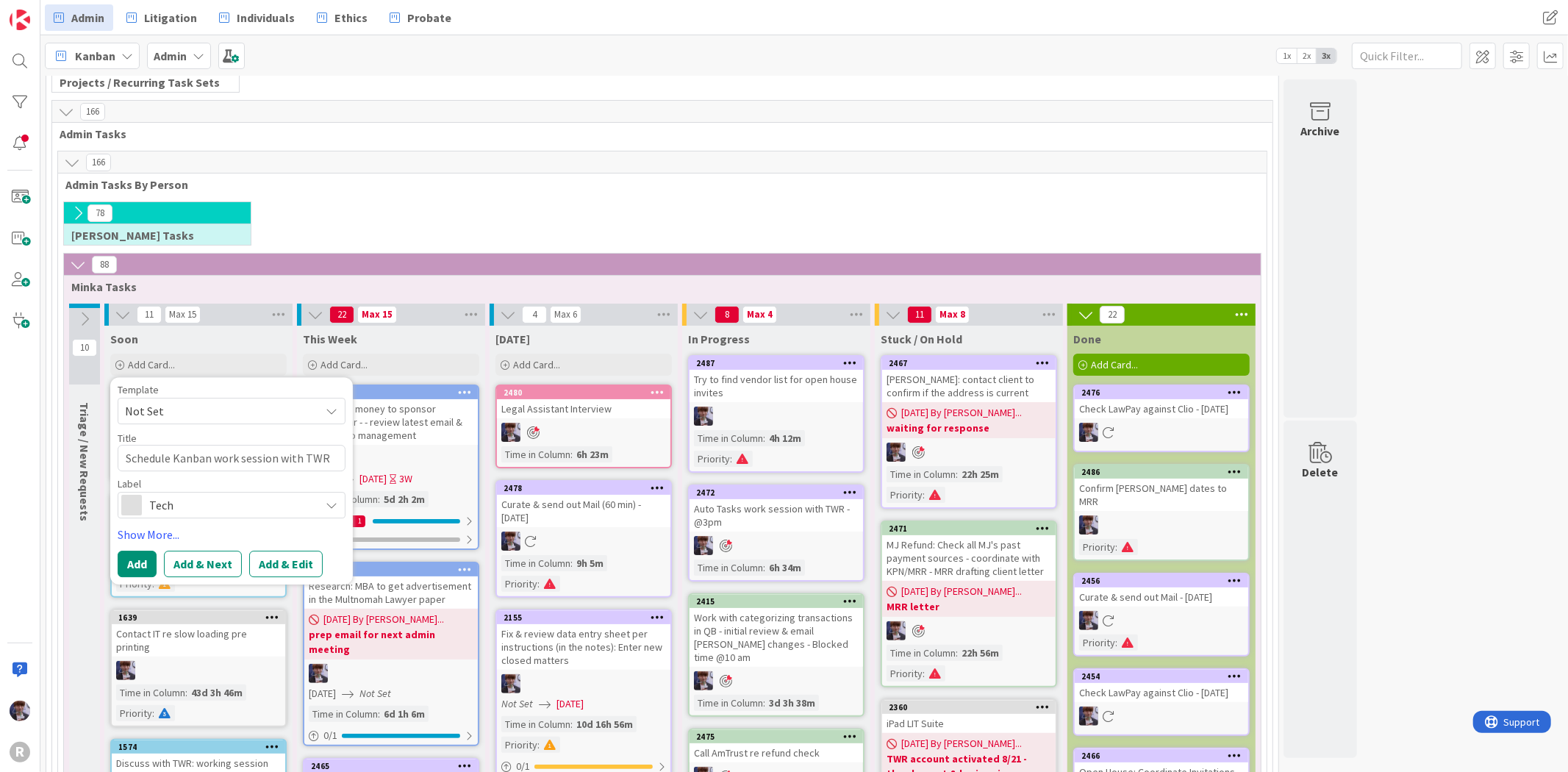
click at [184, 509] on span "Tech" at bounding box center [231, 505] width 163 height 21
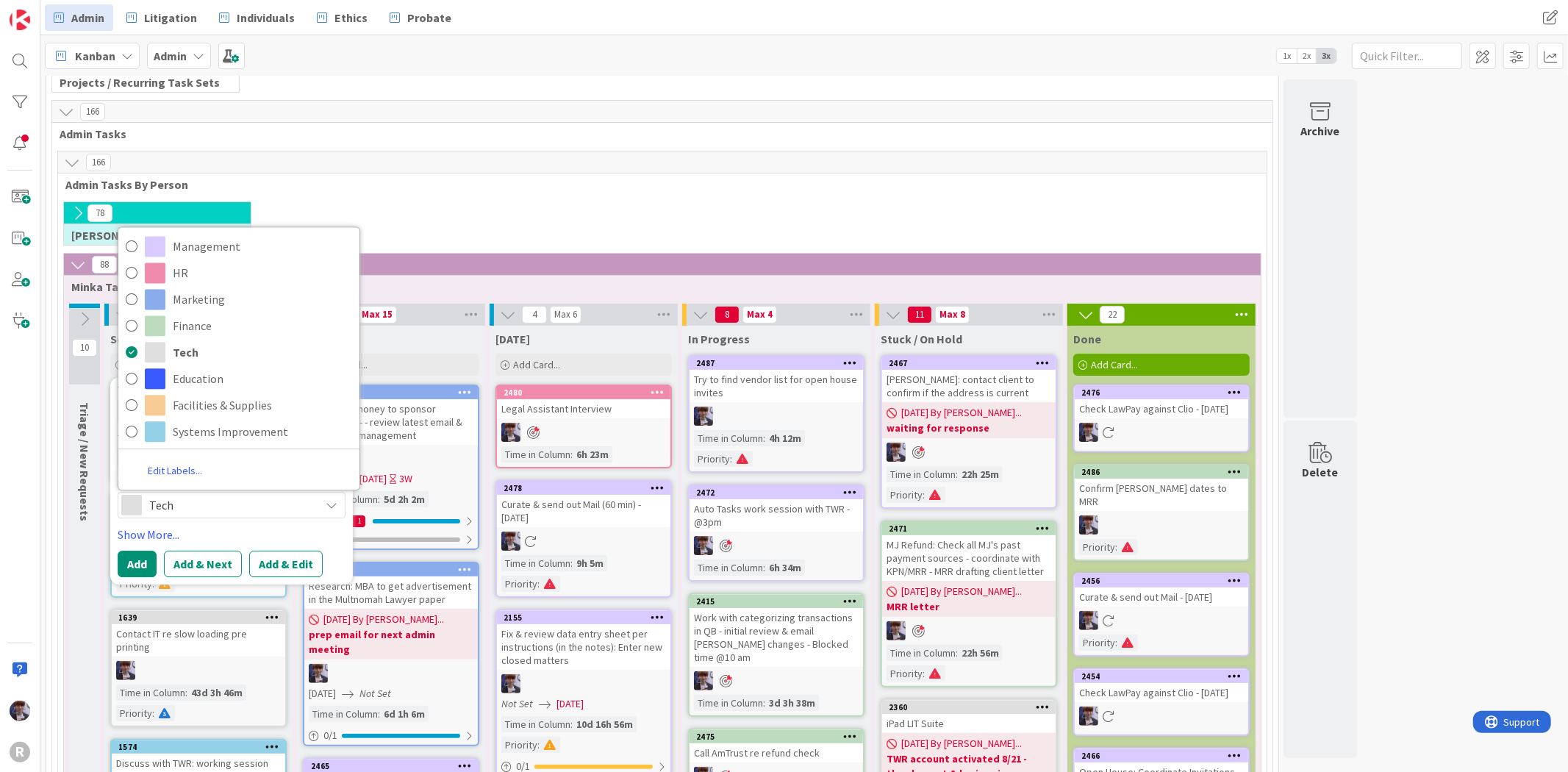
click at [200, 445] on div "Management HR Marketing Finance Tech Education Facilities & Supplies Systems Im…" at bounding box center [239, 358] width 242 height 264
click at [205, 432] on span "Systems Improvement" at bounding box center [262, 432] width 180 height 22
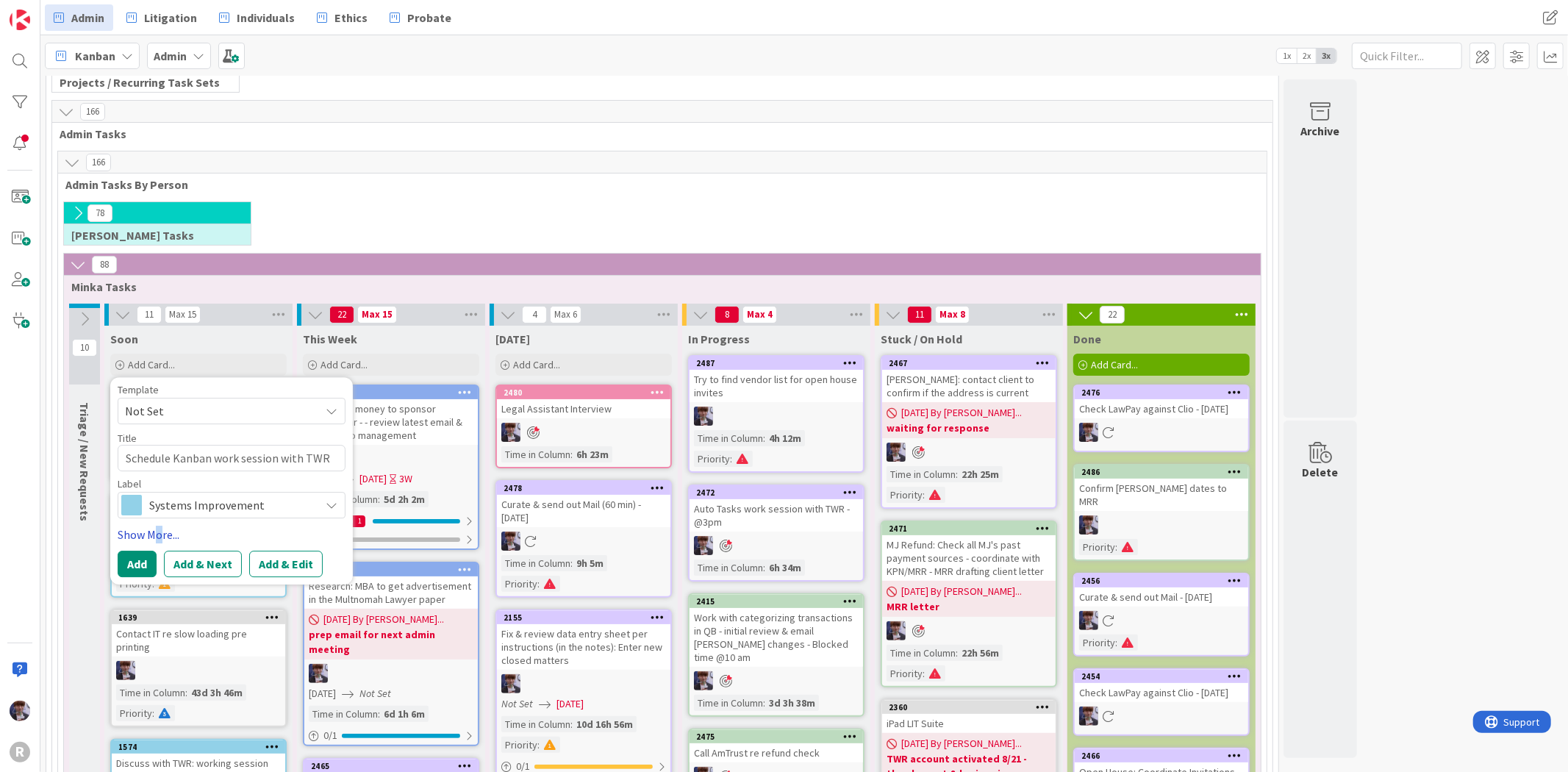
click at [159, 540] on link "Show More..." at bounding box center [231, 534] width 228 height 18
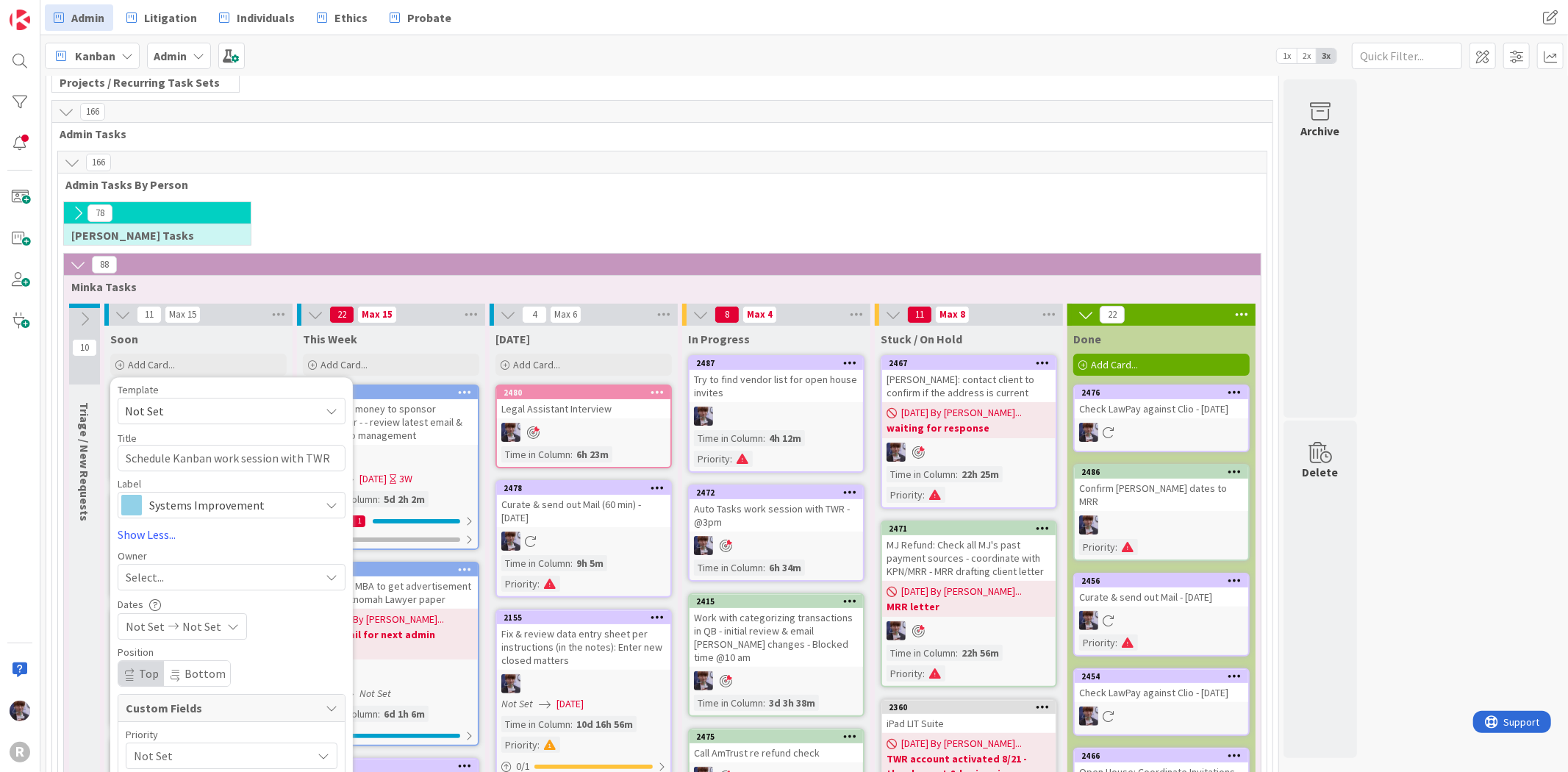
click at [162, 567] on div "Select..." at bounding box center [231, 577] width 228 height 27
click at [217, 482] on span "[PERSON_NAME]" at bounding box center [210, 487] width 72 height 22
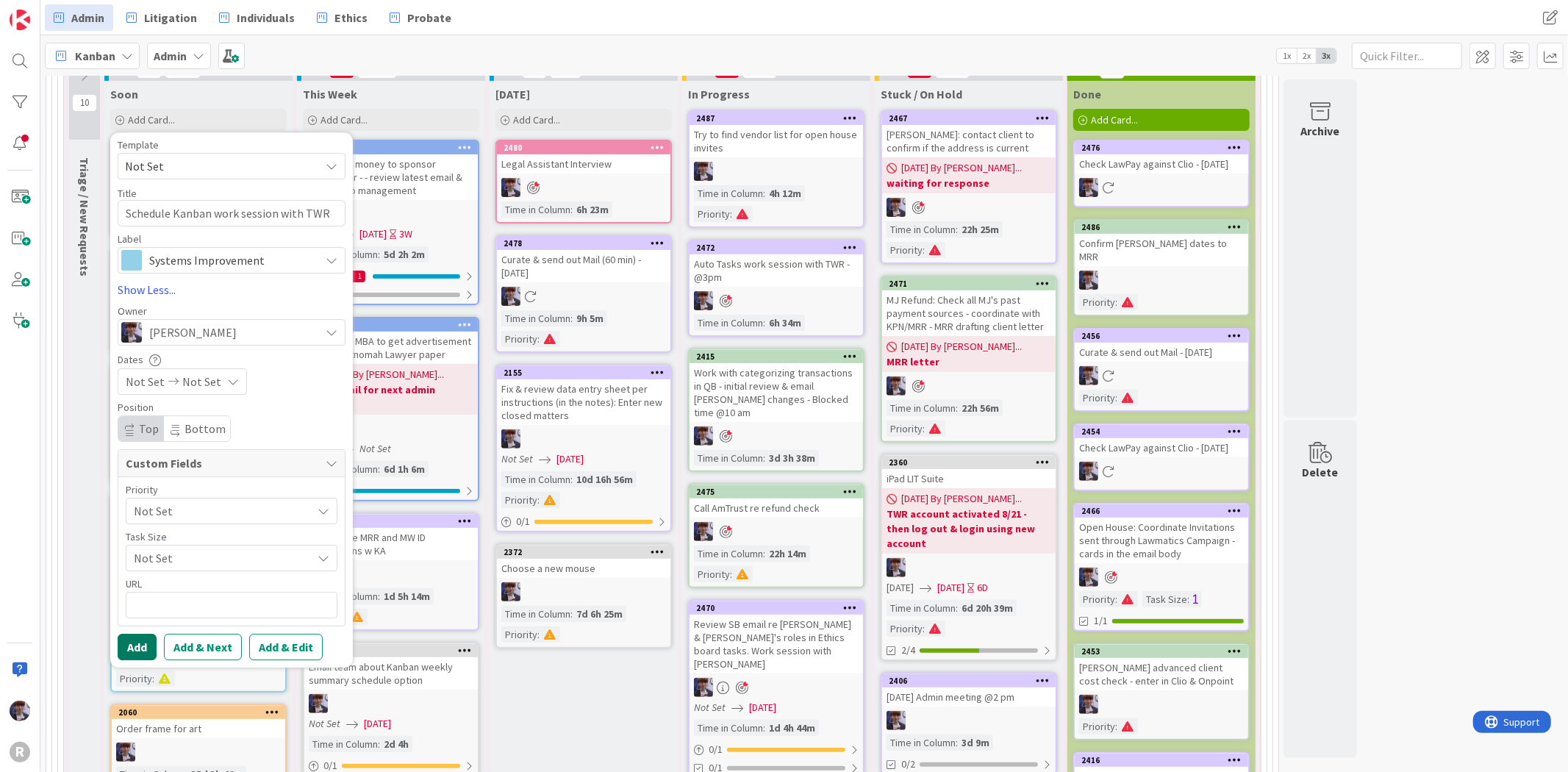
click at [142, 636] on button "Add" at bounding box center [137, 647] width 39 height 27
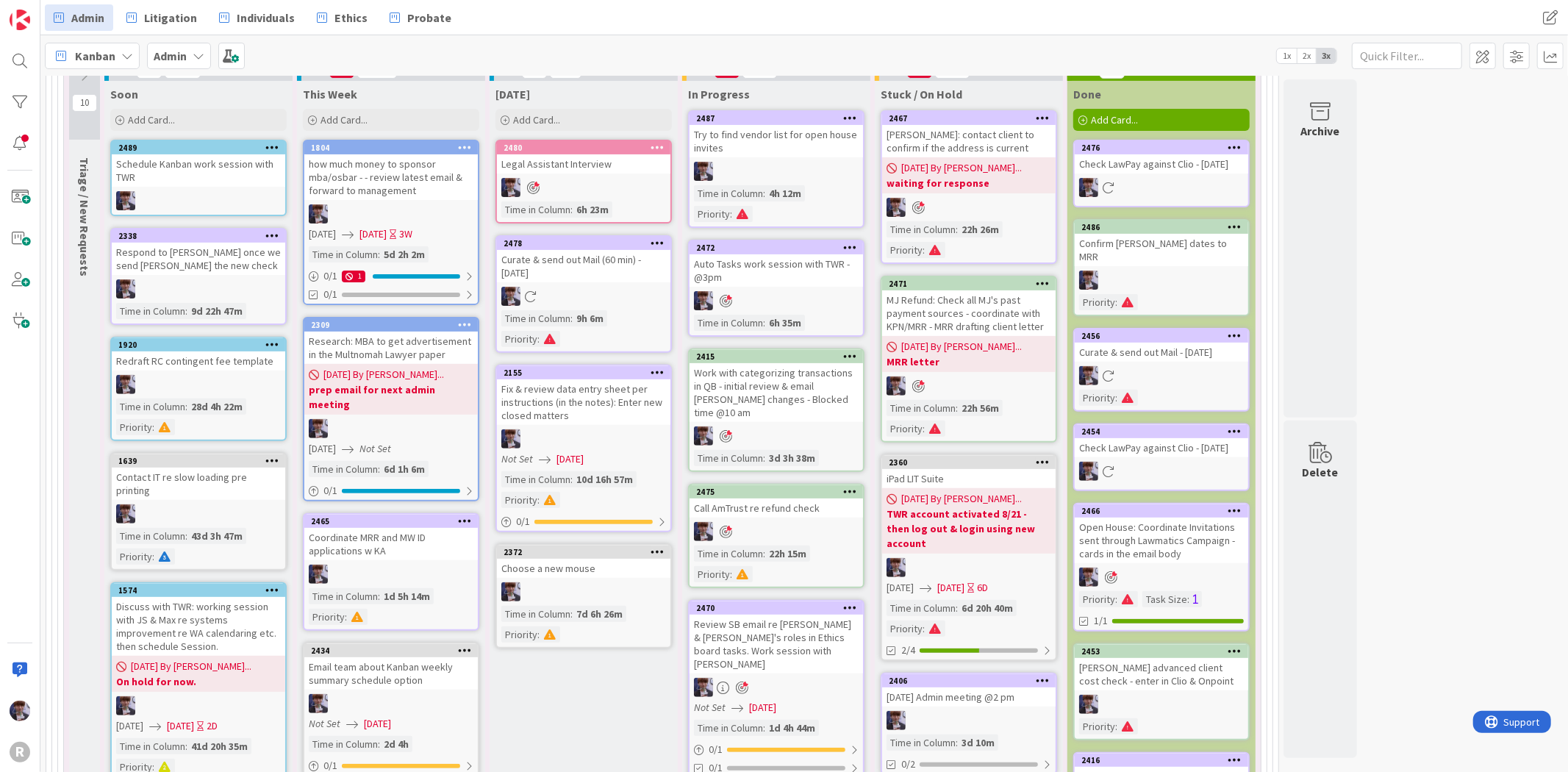
click at [192, 178] on div "Schedule Kanban work session with TWR" at bounding box center [198, 171] width 174 height 33
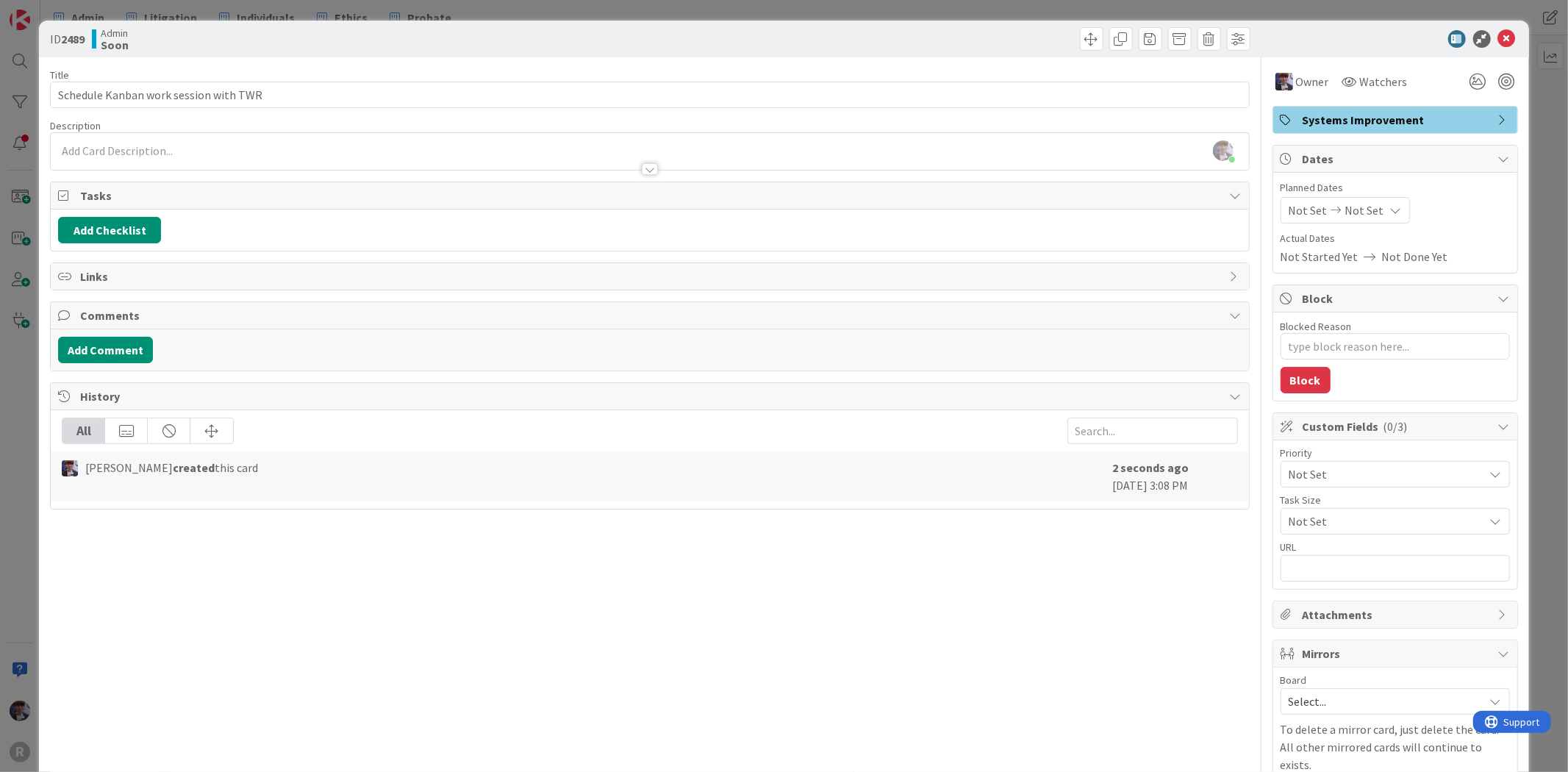
click at [1318, 709] on span "Select..." at bounding box center [1383, 701] width 188 height 21
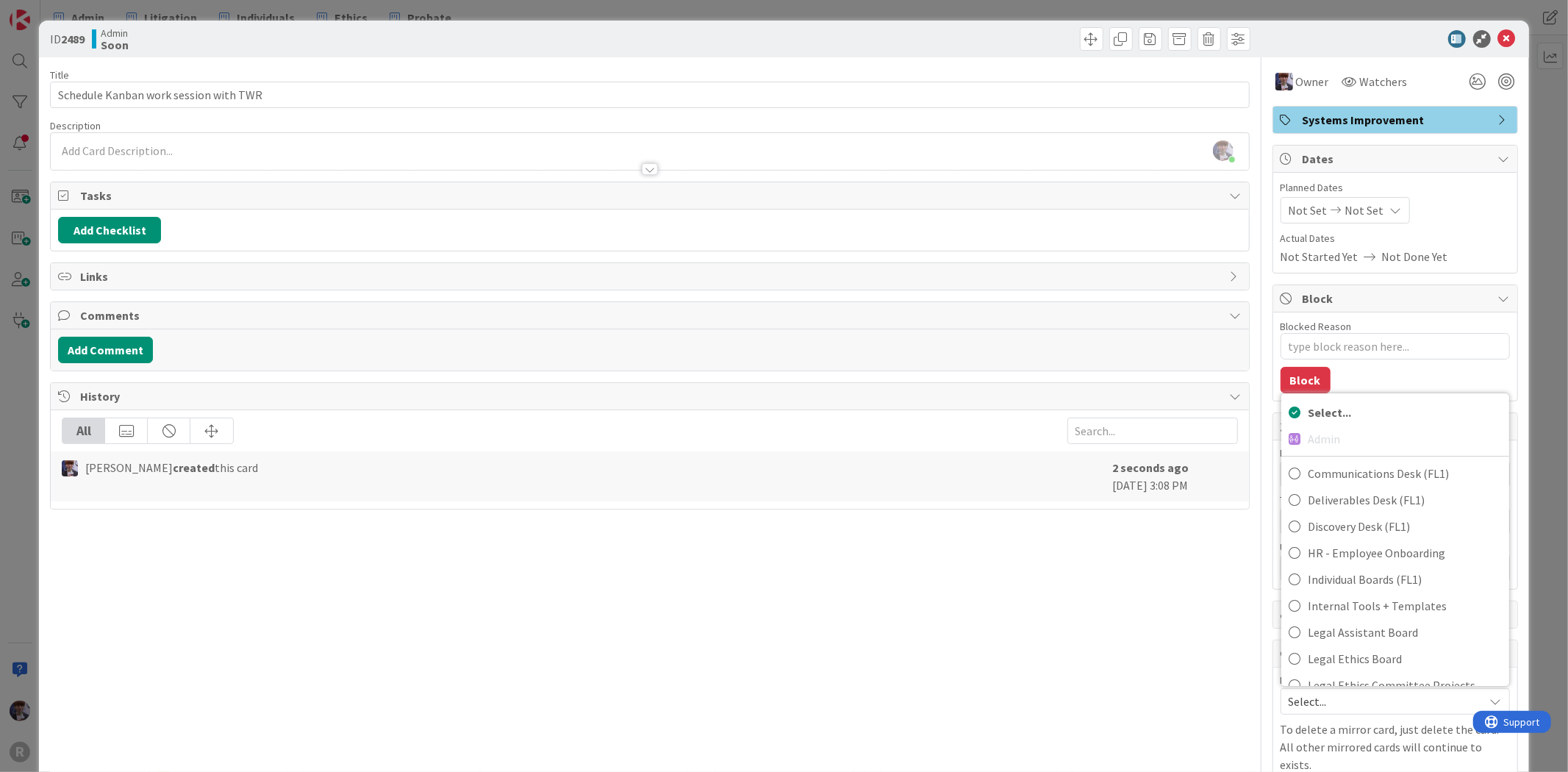
click at [1241, 706] on div "Title 38 / 128 Schedule Kanban work session with TWR Description [PERSON_NAME] …" at bounding box center [784, 439] width 1468 height 763
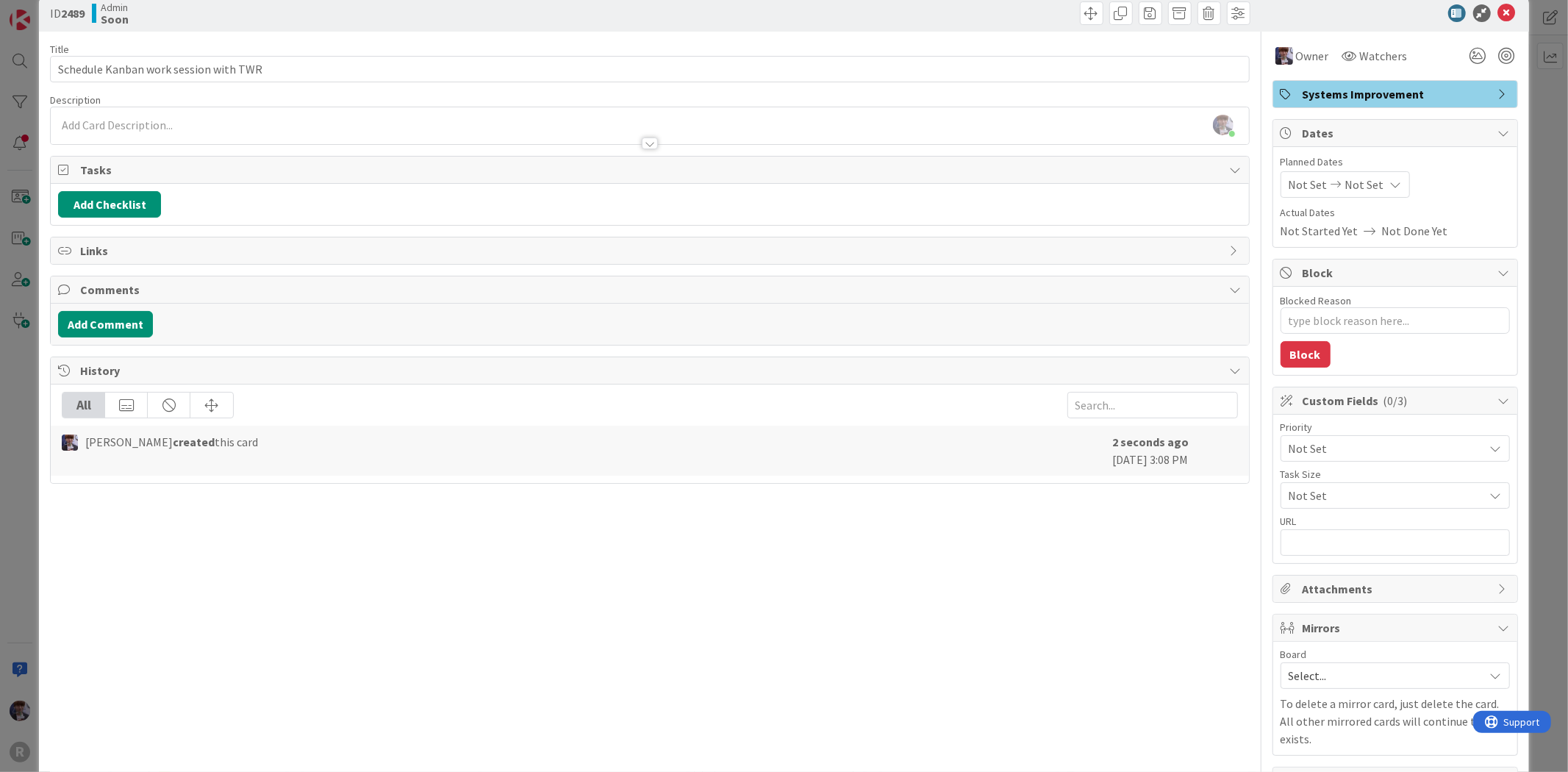
scroll to position [64, 0]
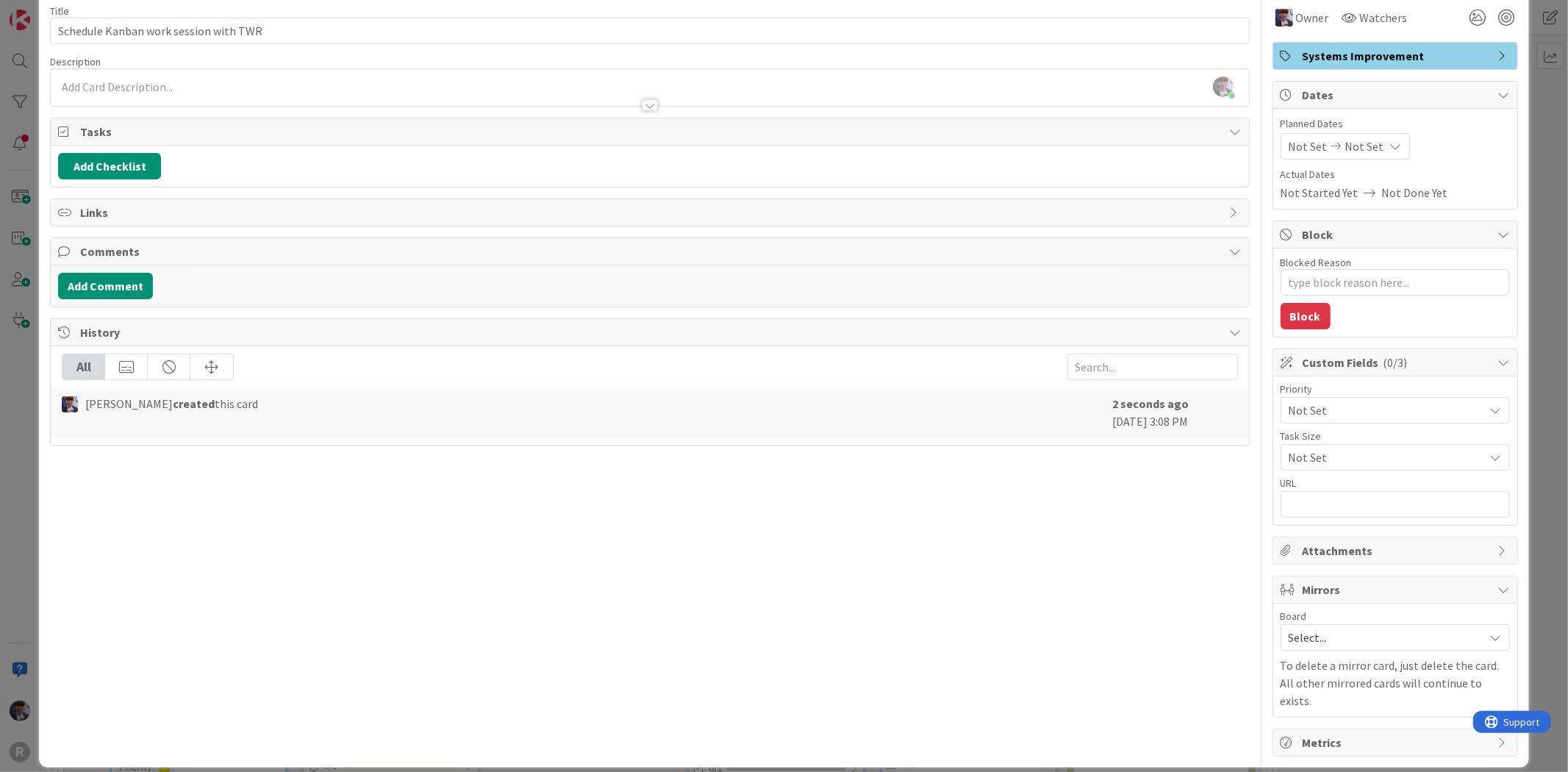
click at [1334, 420] on span "Not Set" at bounding box center [1383, 410] width 188 height 21
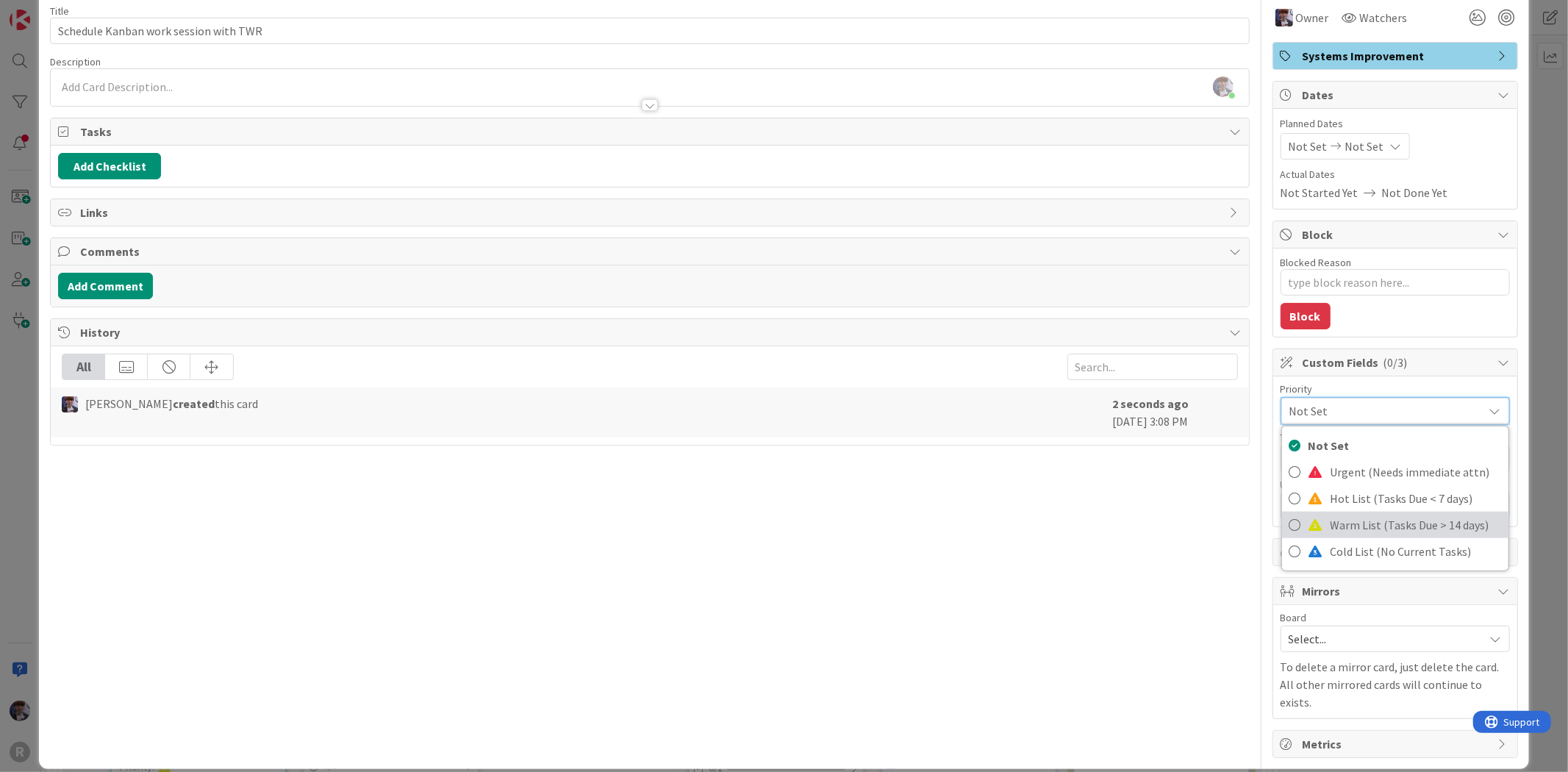
click at [1331, 527] on span "Warm List (Tasks Due > 14 days)" at bounding box center [1416, 525] width 171 height 22
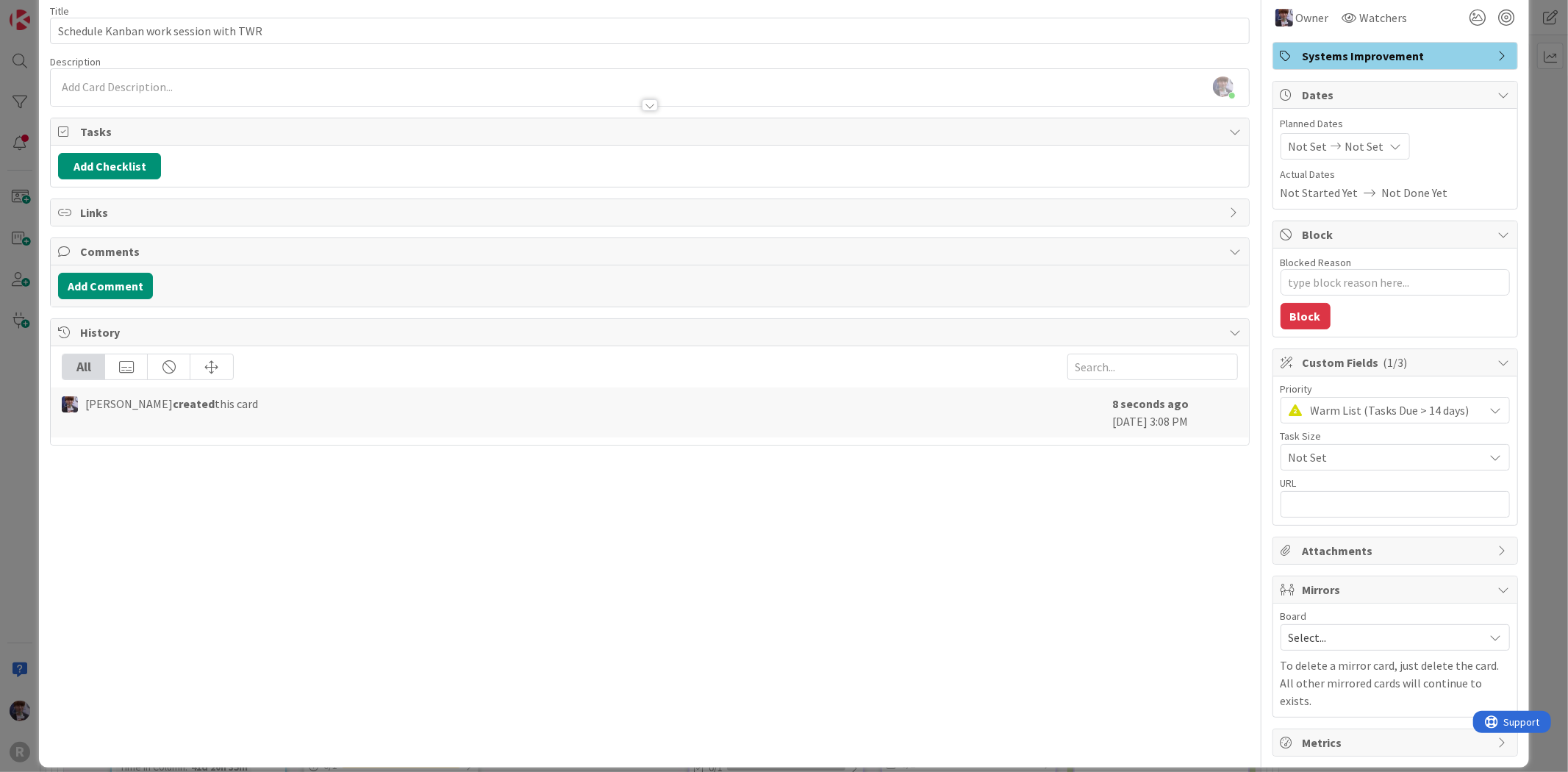
click at [1320, 456] on span "Not Set" at bounding box center [1383, 457] width 188 height 21
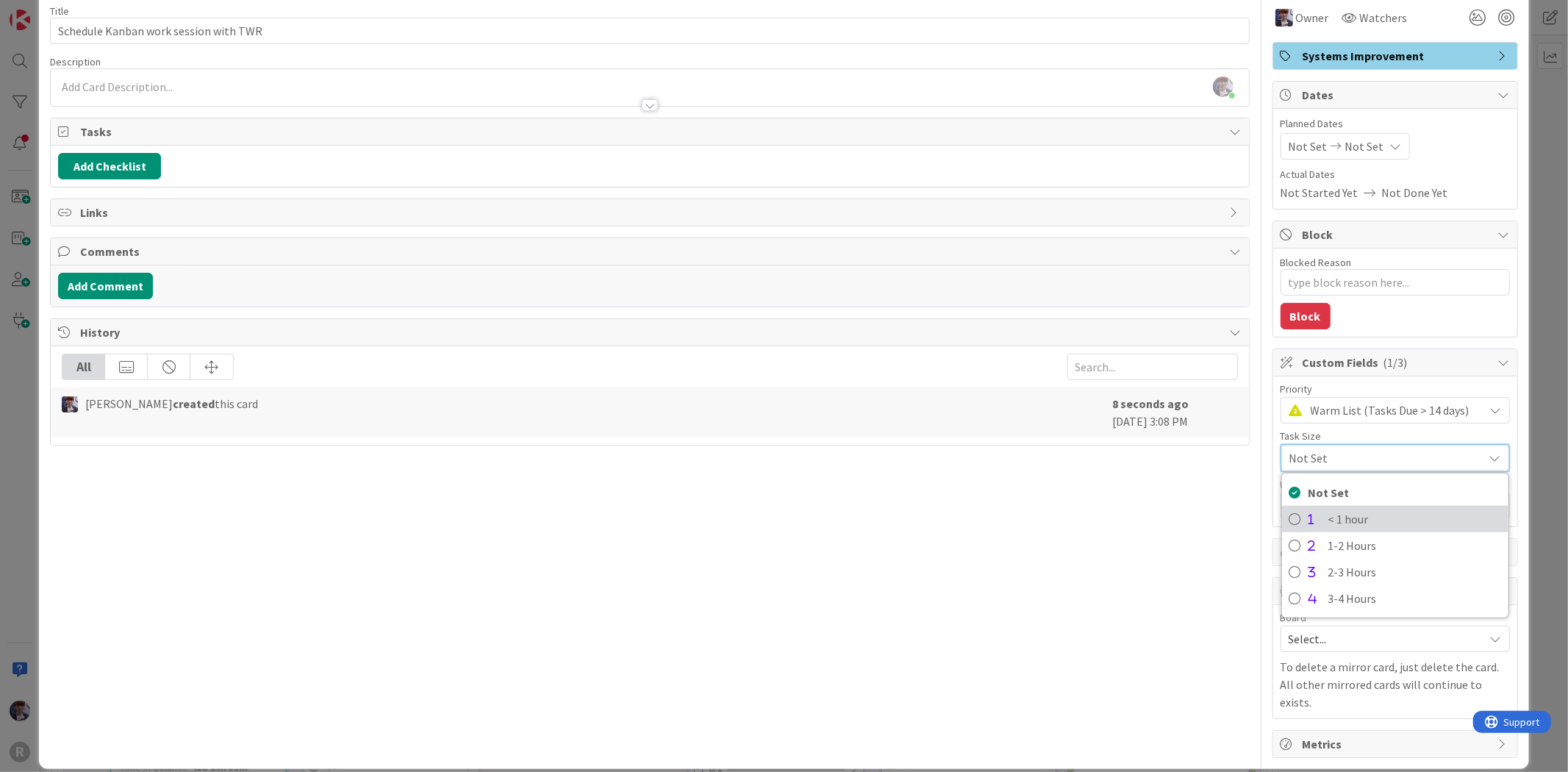
click at [1335, 509] on span "< 1 hour" at bounding box center [1415, 519] width 173 height 22
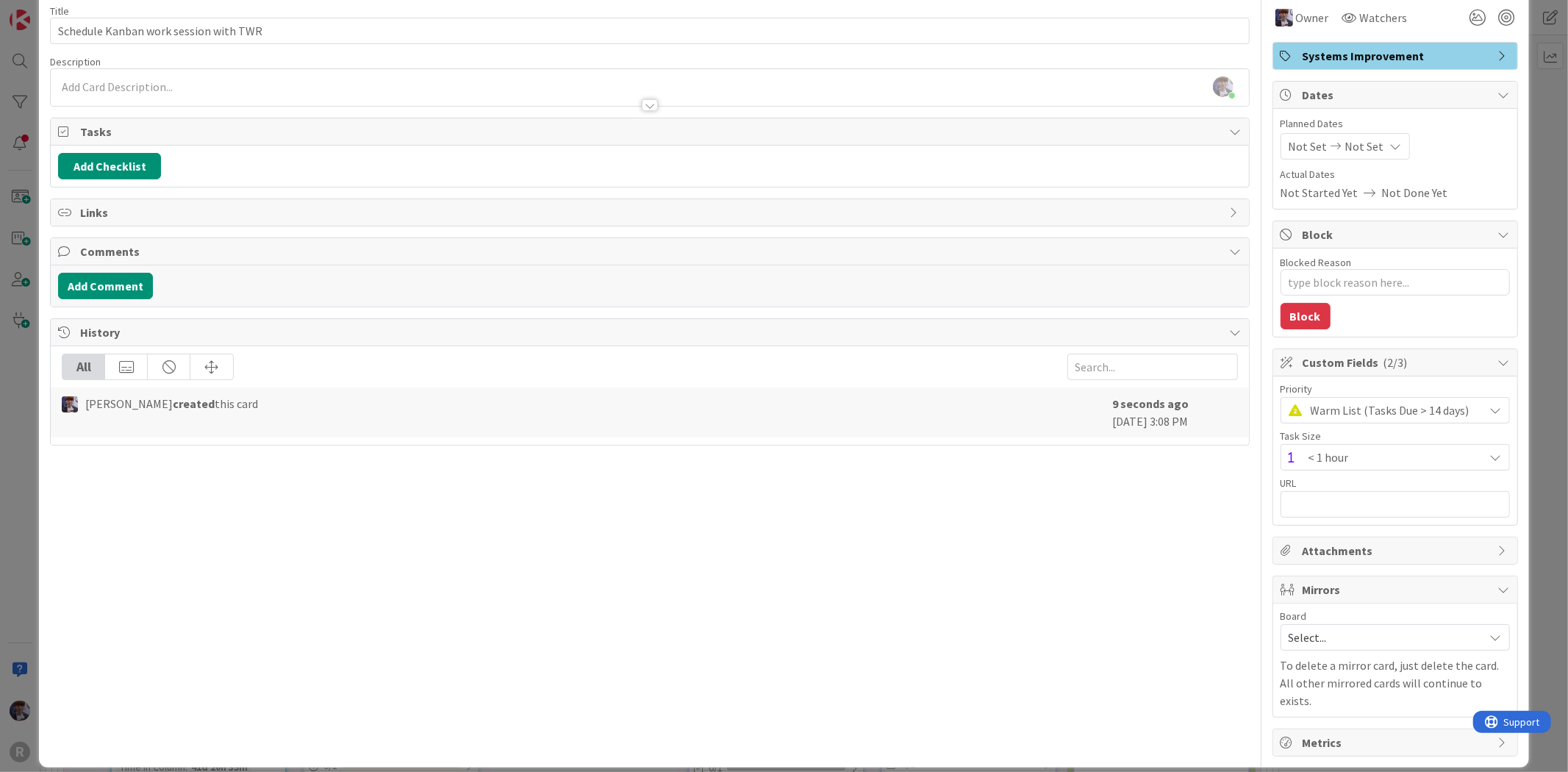
click at [1544, 181] on div "ID 2489 Admin Soon Title 38 / 128 Schedule Kanban work session with TWR Descrip…" at bounding box center [784, 386] width 1568 height 772
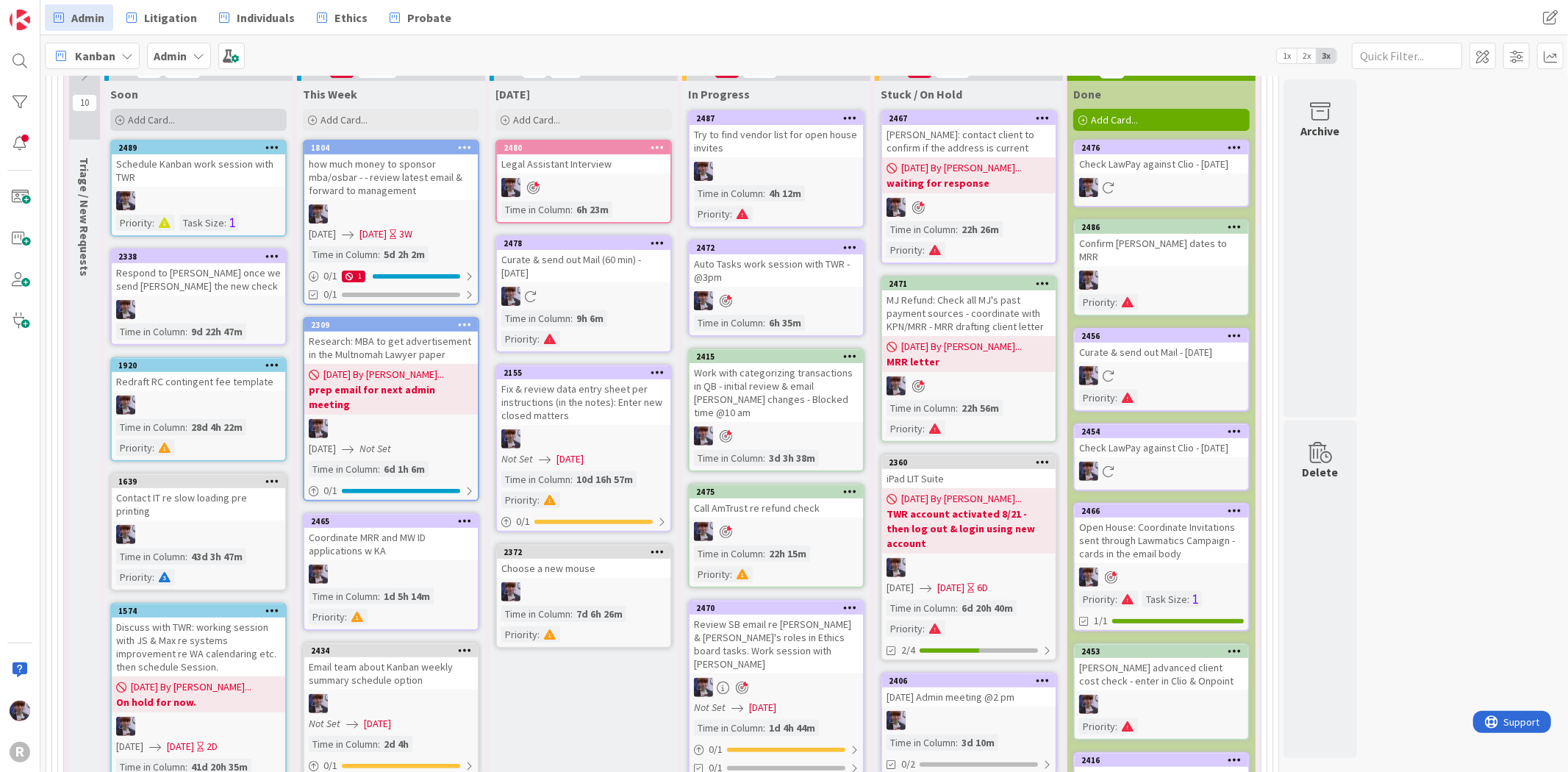
click at [205, 112] on div "Add Card..." at bounding box center [198, 120] width 177 height 22
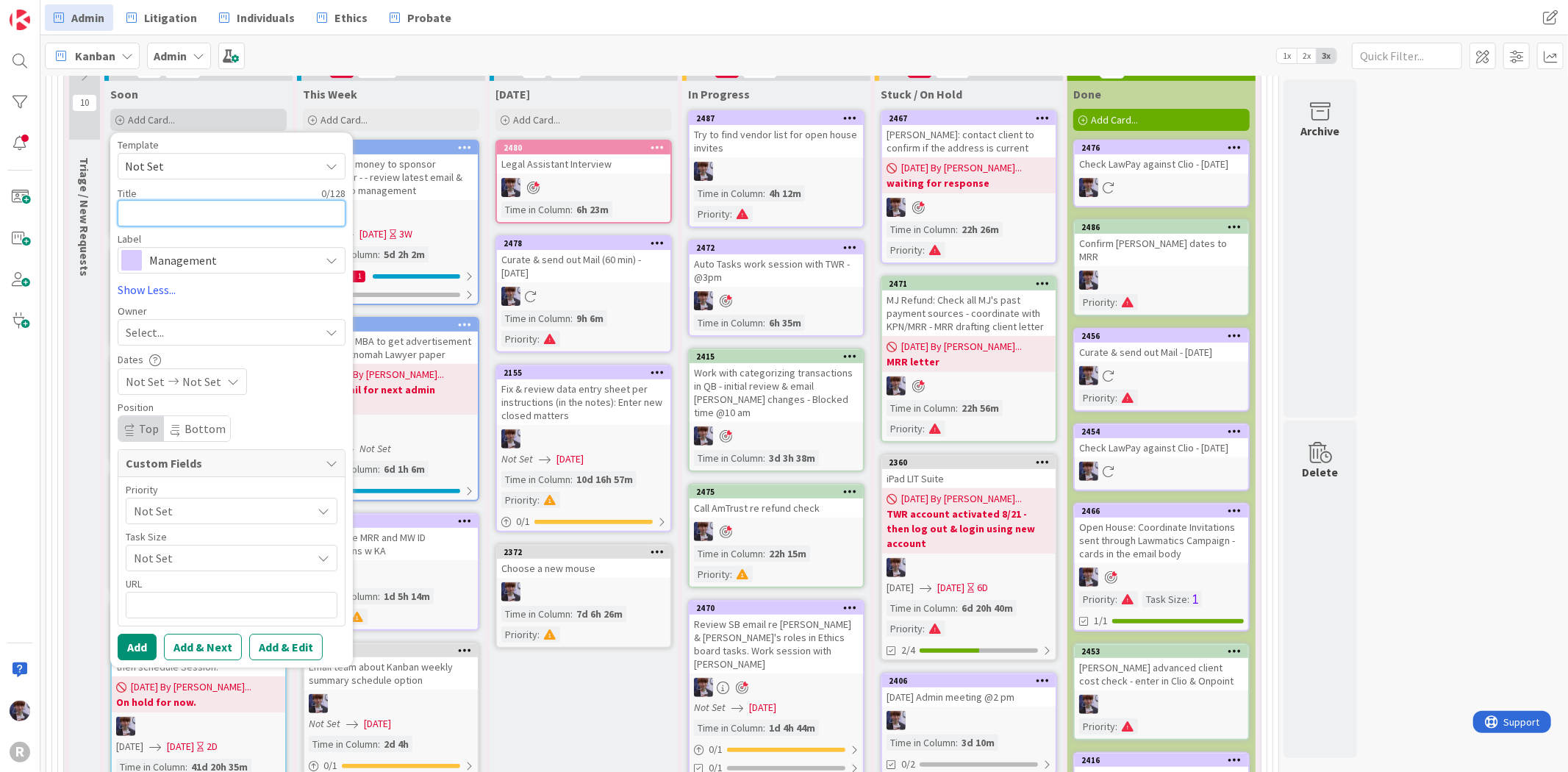
type textarea "x"
type textarea "S"
type textarea "x"
type textarea "Sc"
type textarea "x"
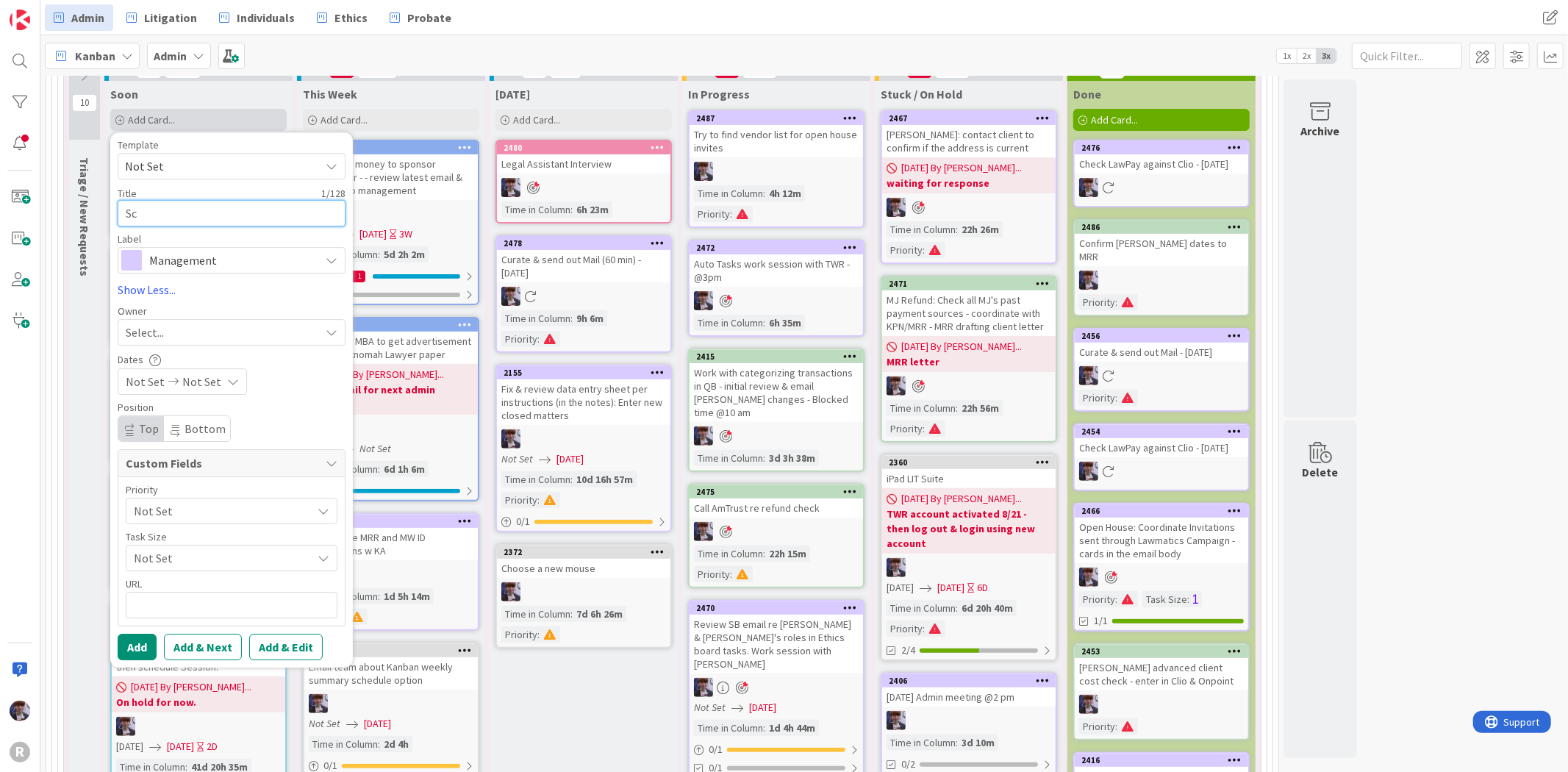
type textarea "Sch"
type textarea "x"
type textarea "Sche"
type textarea "x"
type textarea "Sched"
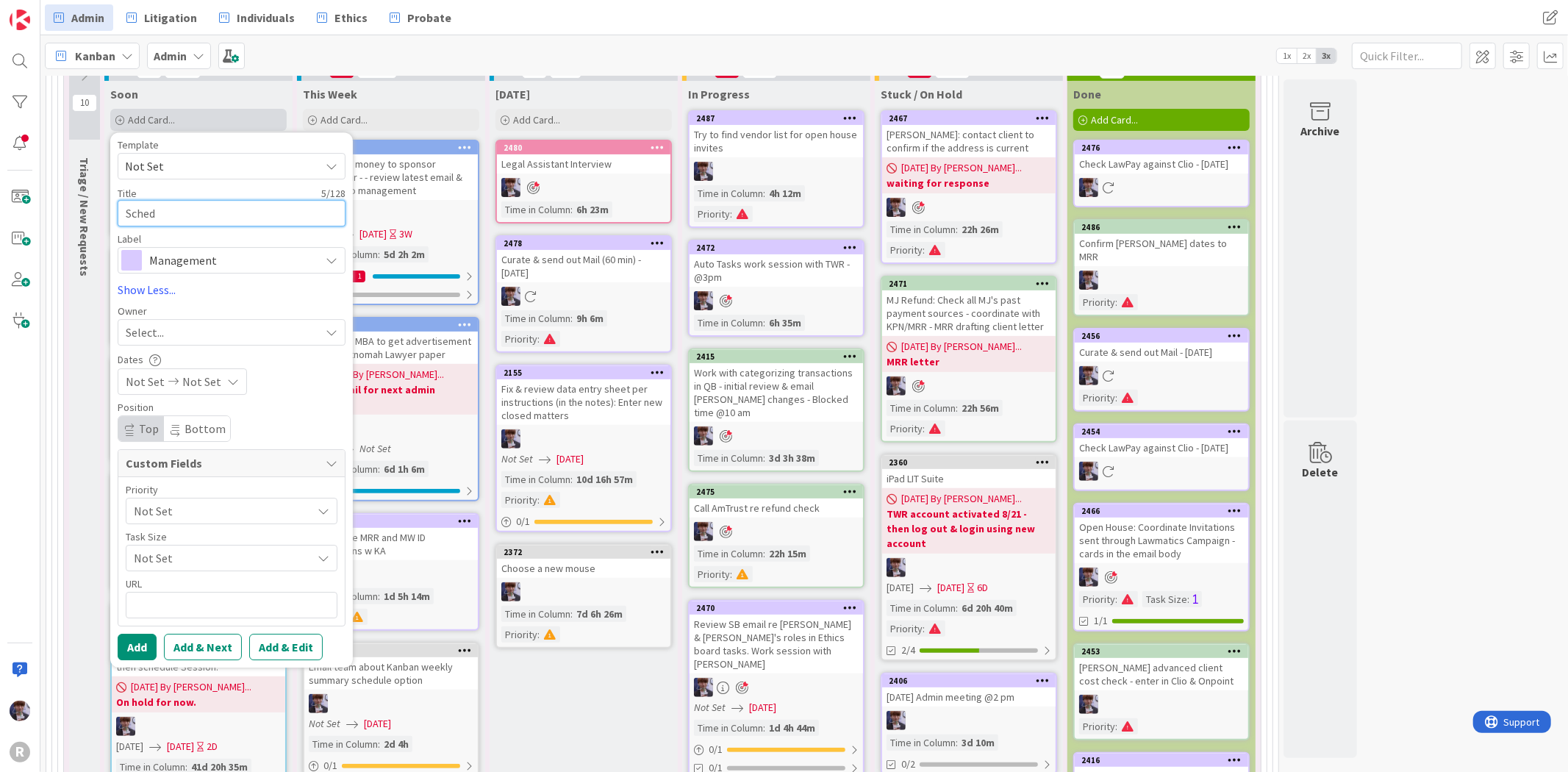
type textarea "x"
type textarea "Schedu"
type textarea "x"
type textarea "Schedul"
type textarea "x"
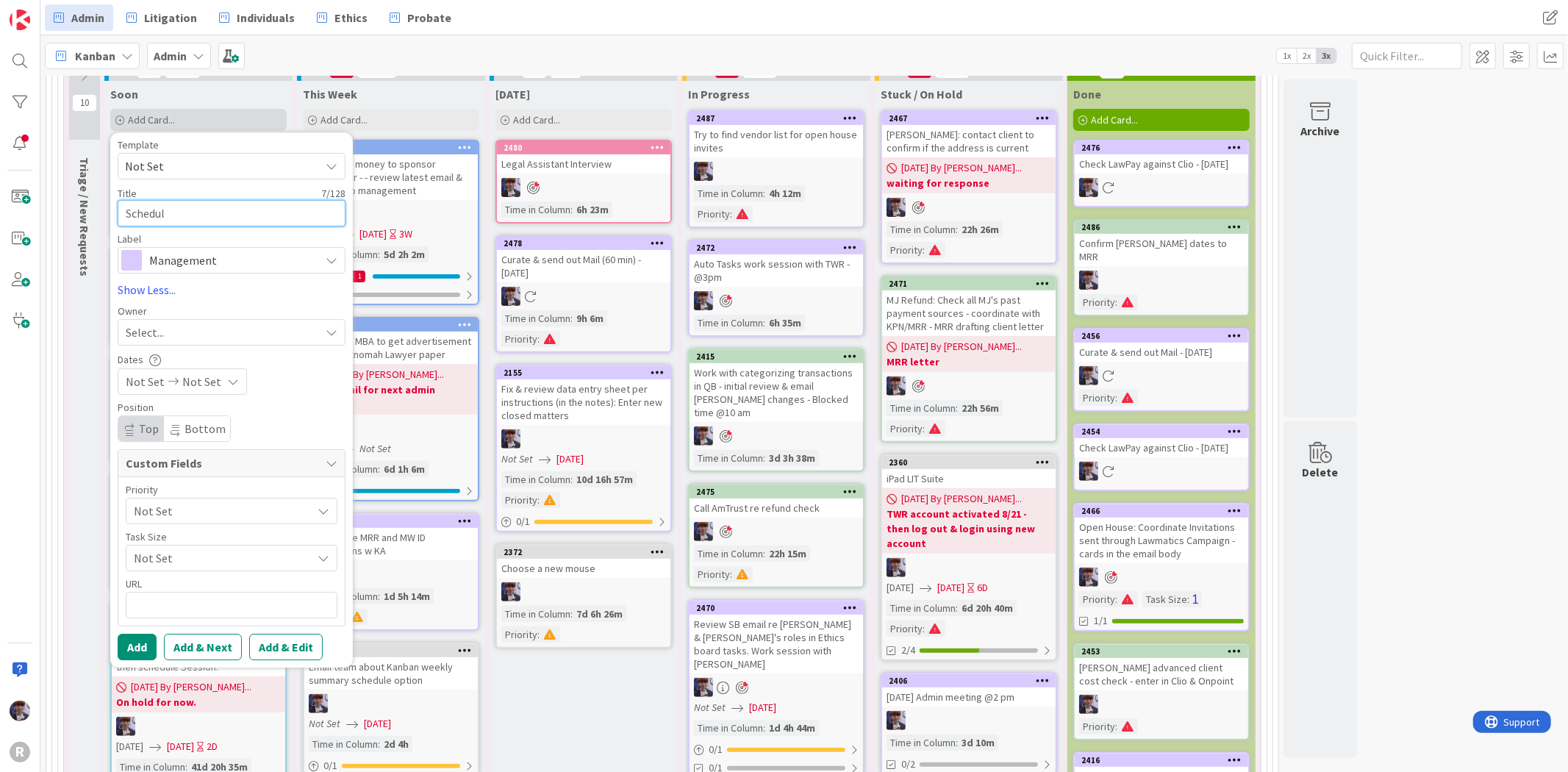
type textarea "Schedule"
type textarea "x"
type textarea "Schedule"
type textarea "x"
type textarea "Schedule w"
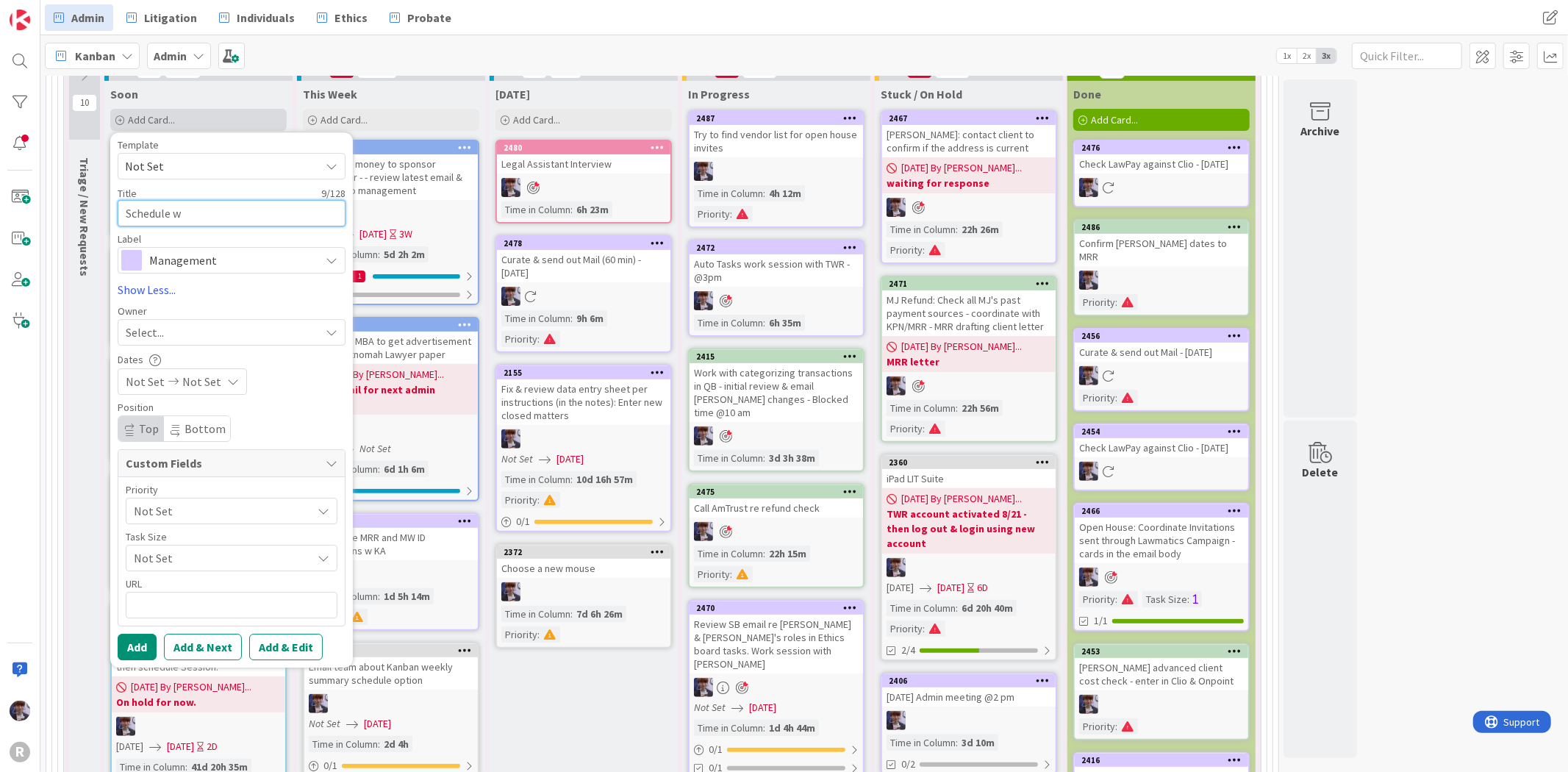
type textarea "x"
type textarea "Schedule wo"
type textarea "x"
type textarea "Schedule work"
type textarea "x"
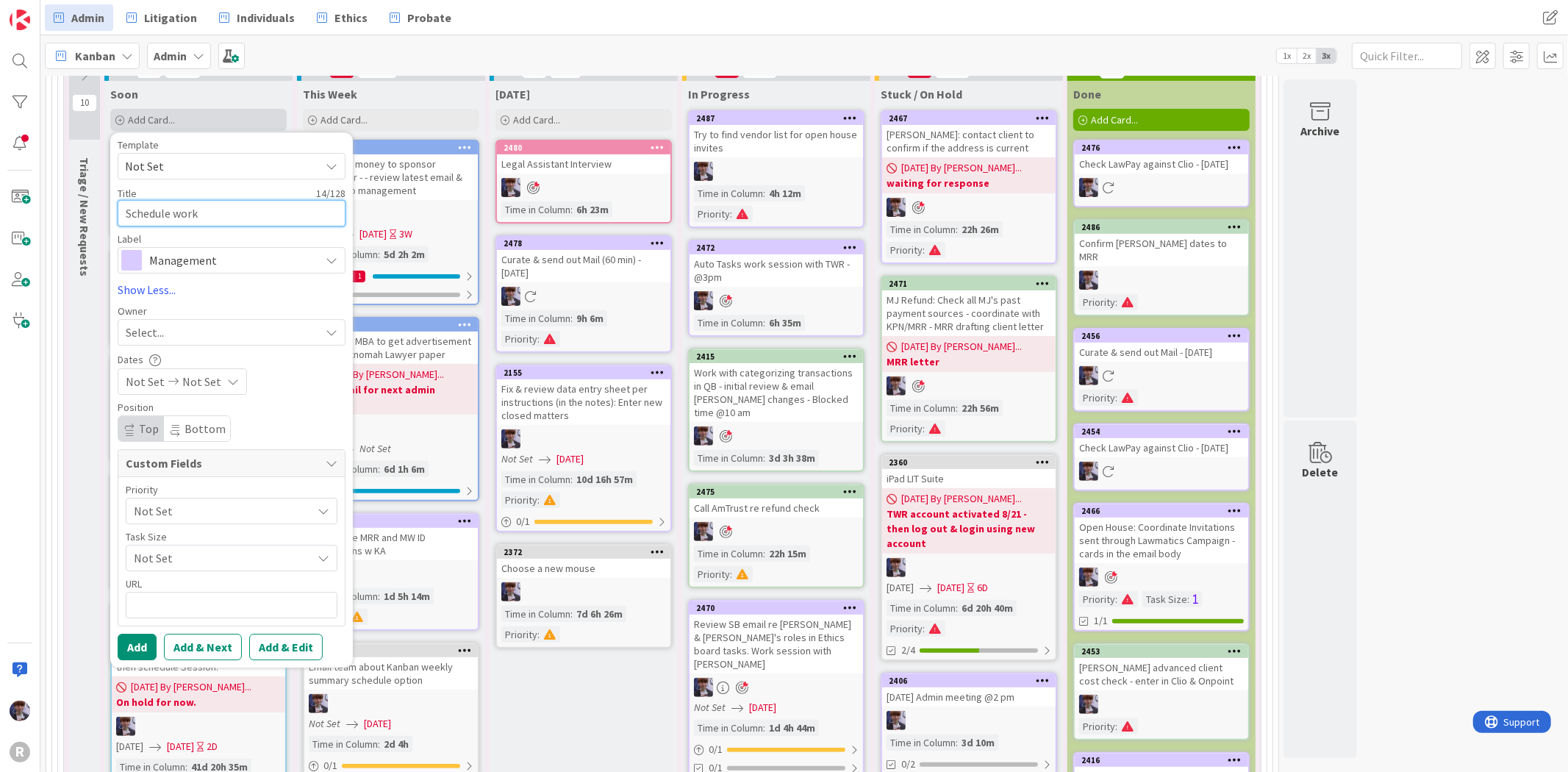
type textarea "Schedule work s"
type textarea "x"
type textarea "Schedule work se"
type textarea "x"
type textarea "Schedule work ses"
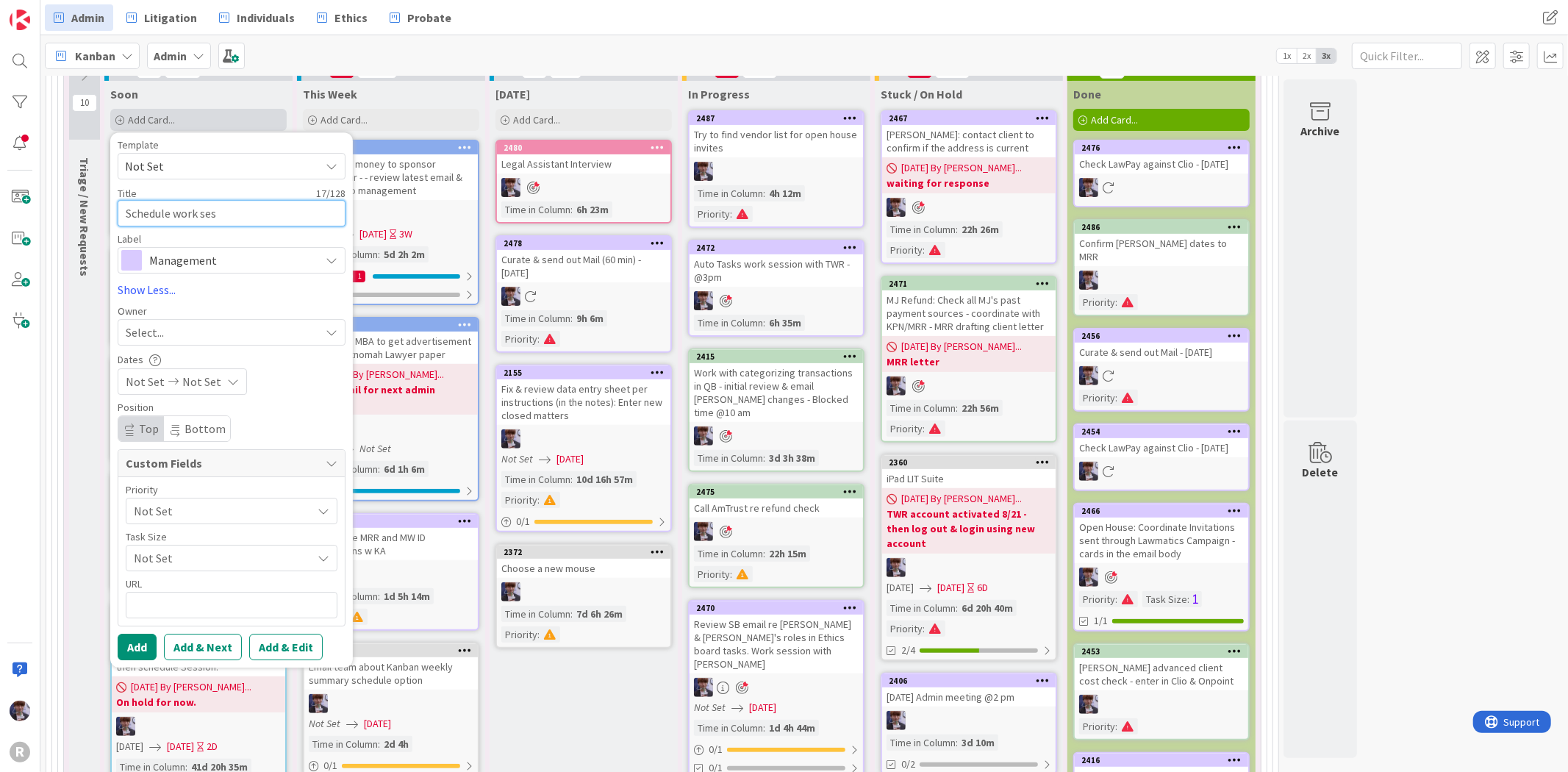
type textarea "x"
type textarea "Schedule work sess"
type textarea "x"
type textarea "Schedule work sessi"
type textarea "x"
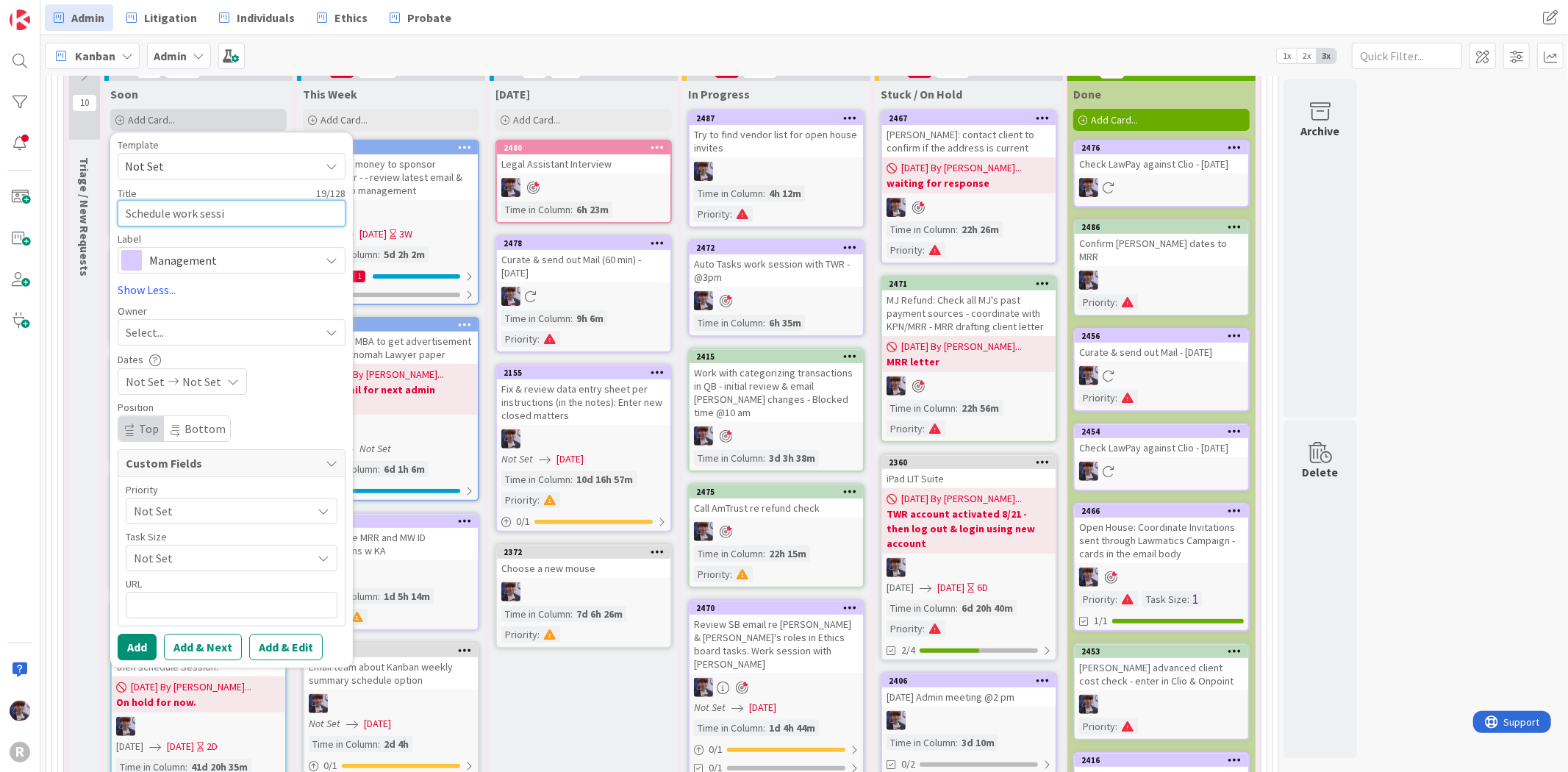
type textarea "Schedule work sessio"
type textarea "x"
type textarea "Schedule work session"
type textarea "x"
type textarea "Schedule work session"
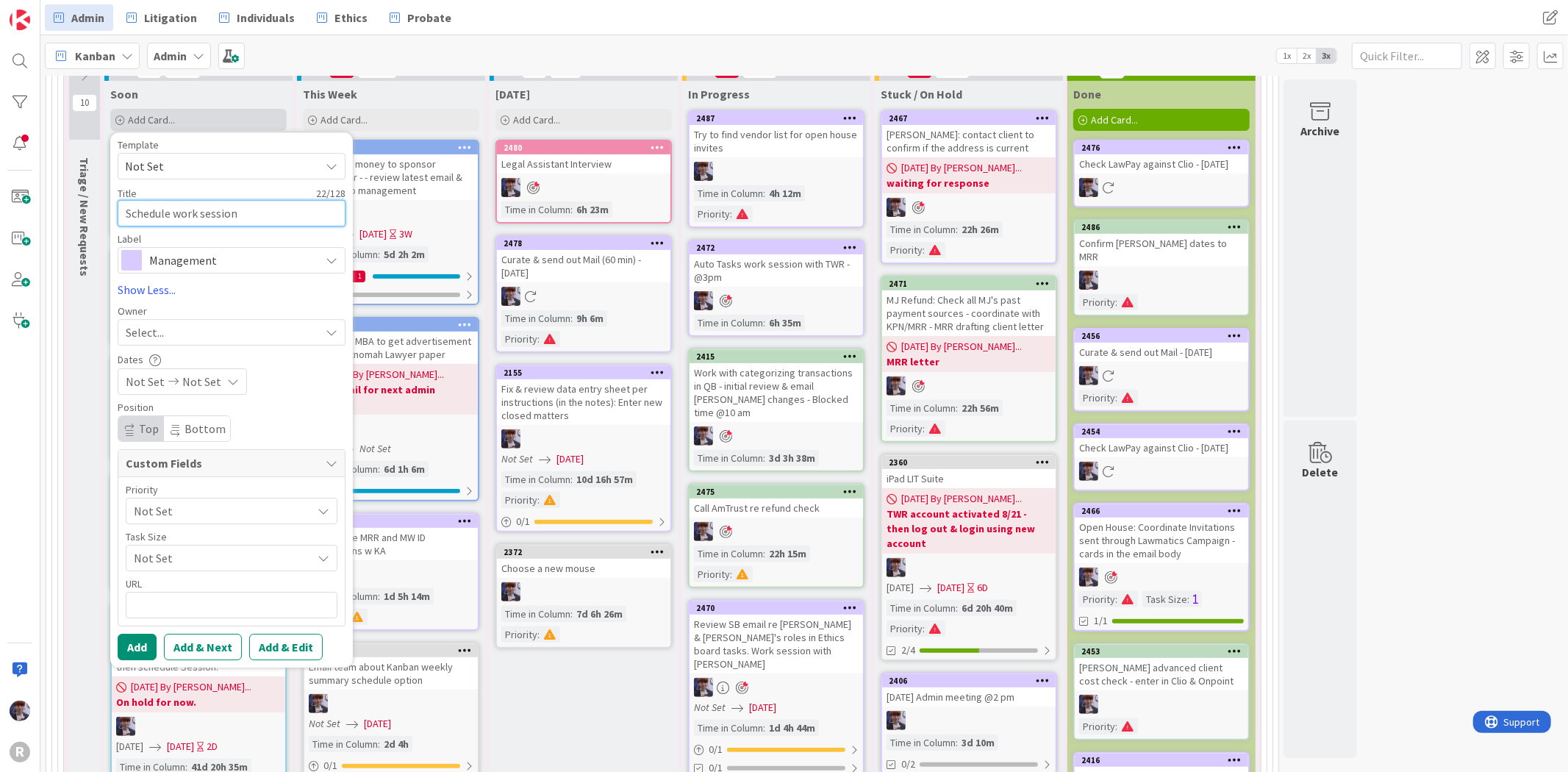
type textarea "x"
type textarea "Schedule work session w"
type textarea "x"
type textarea "Schedule work session wi"
type textarea "x"
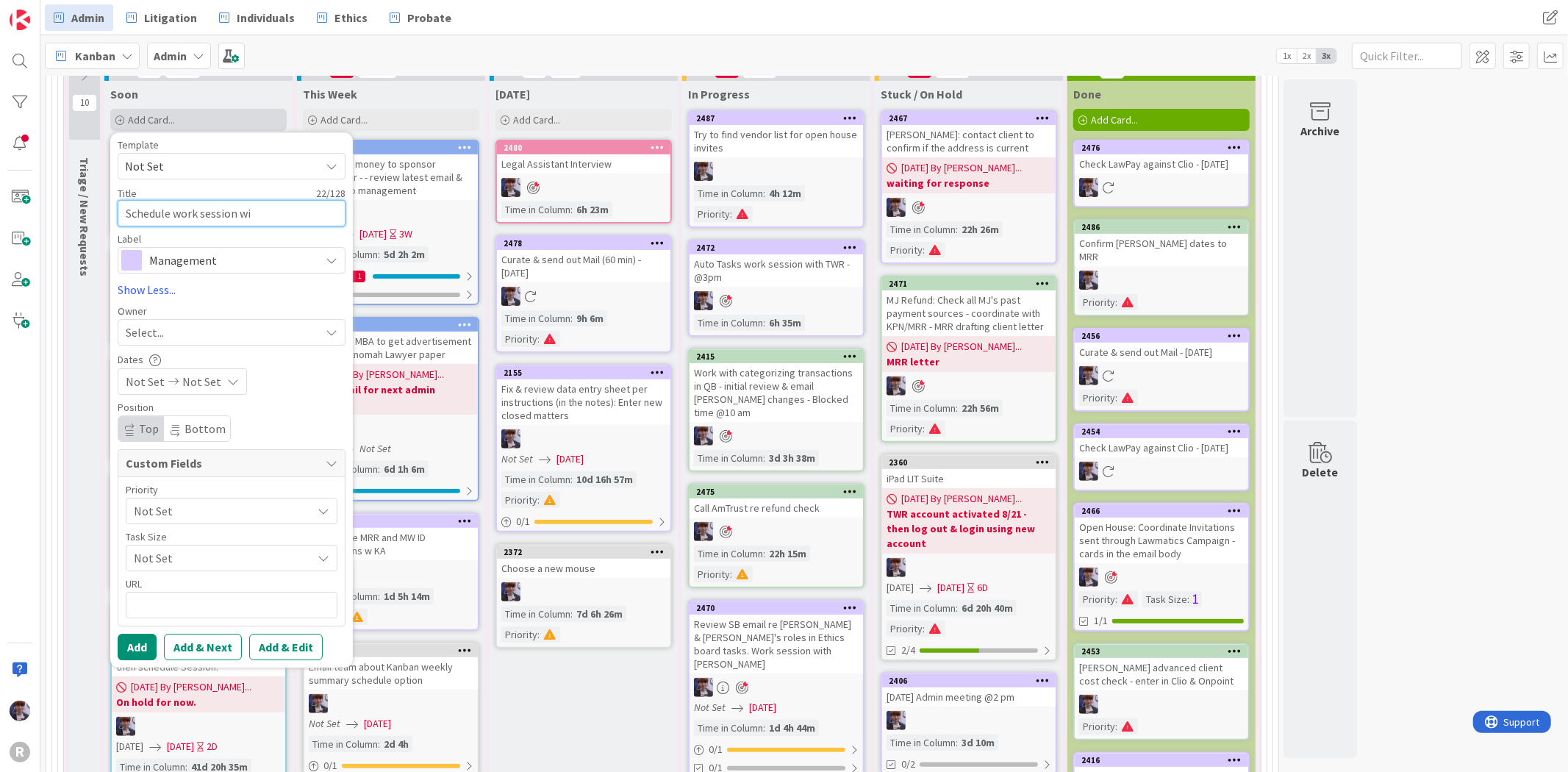
type textarea "Schedule work session wit"
type textarea "x"
type textarea "Schedule work session with"
type textarea "x"
type textarea "Schedule work session with"
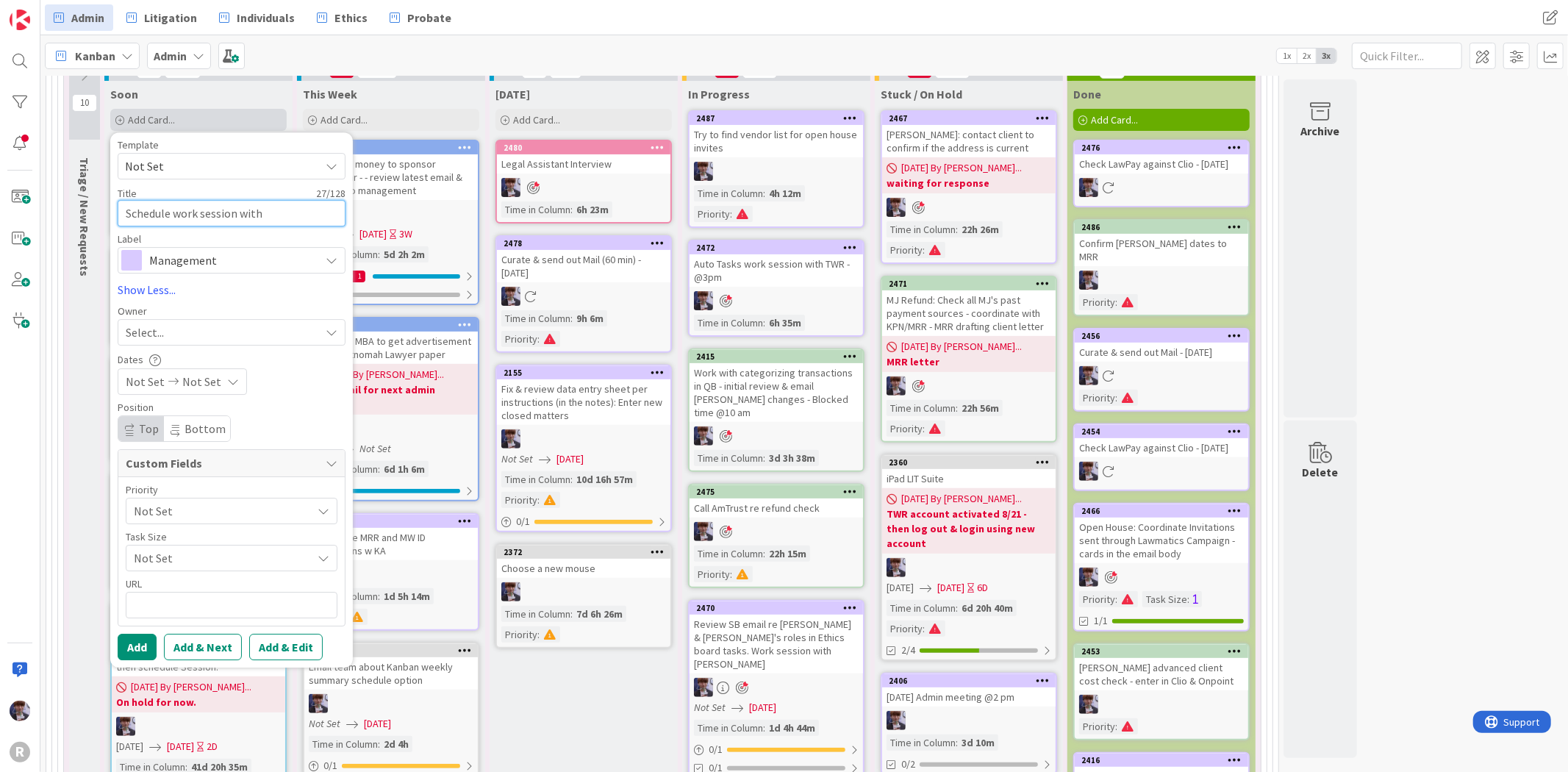
type textarea "x"
type textarea "Schedule work session with J"
type textarea "x"
type textarea "Schedule work session with [PERSON_NAME]"
type textarea "x"
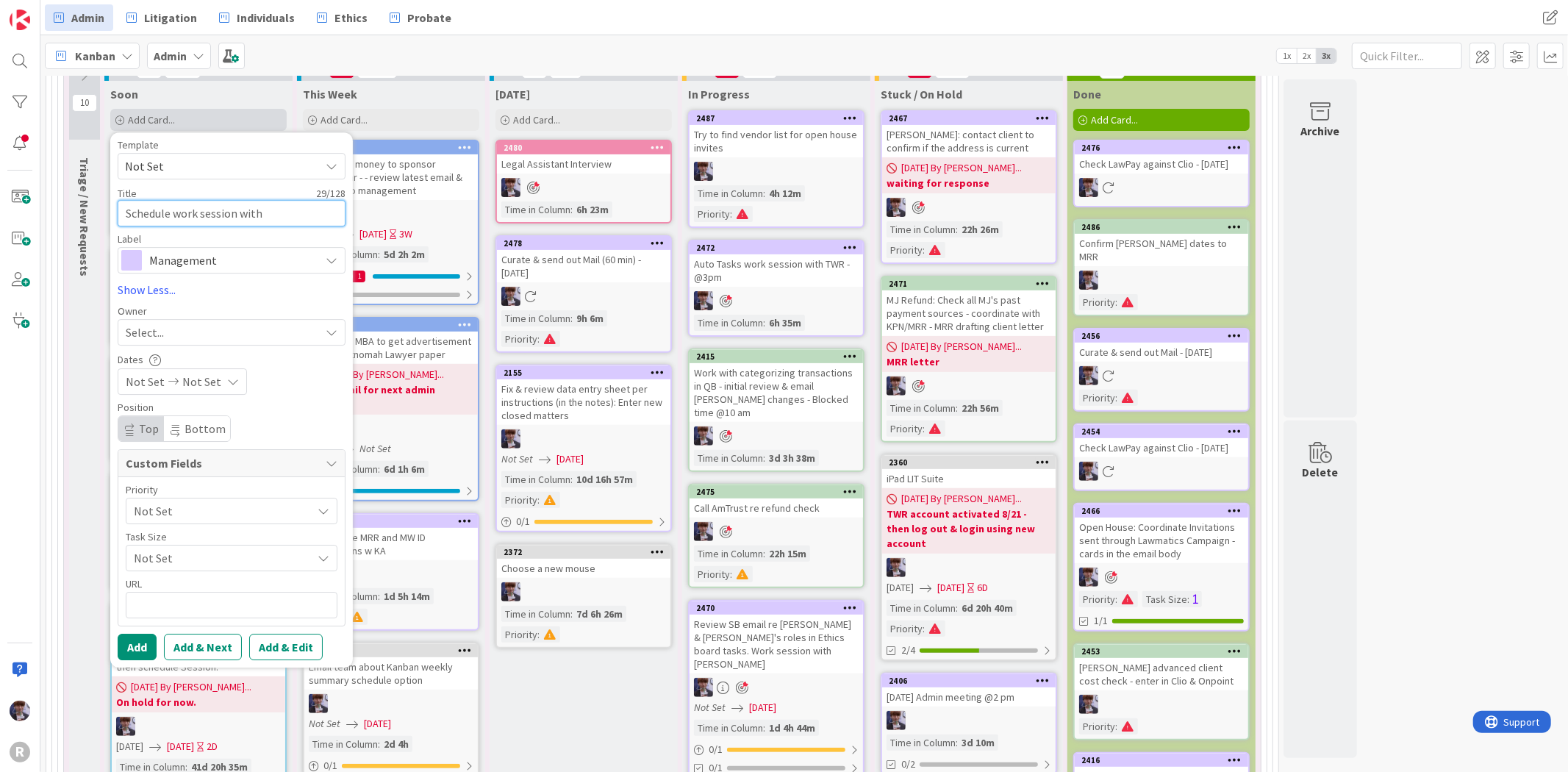
type textarea "Schedule work session with [PERSON_NAME]"
click at [174, 207] on textarea "Schedule work session with [PERSON_NAME]" at bounding box center [231, 214] width 228 height 27
type textarea "x"
type textarea "Schedule Kwork session with JS"
type textarea "x"
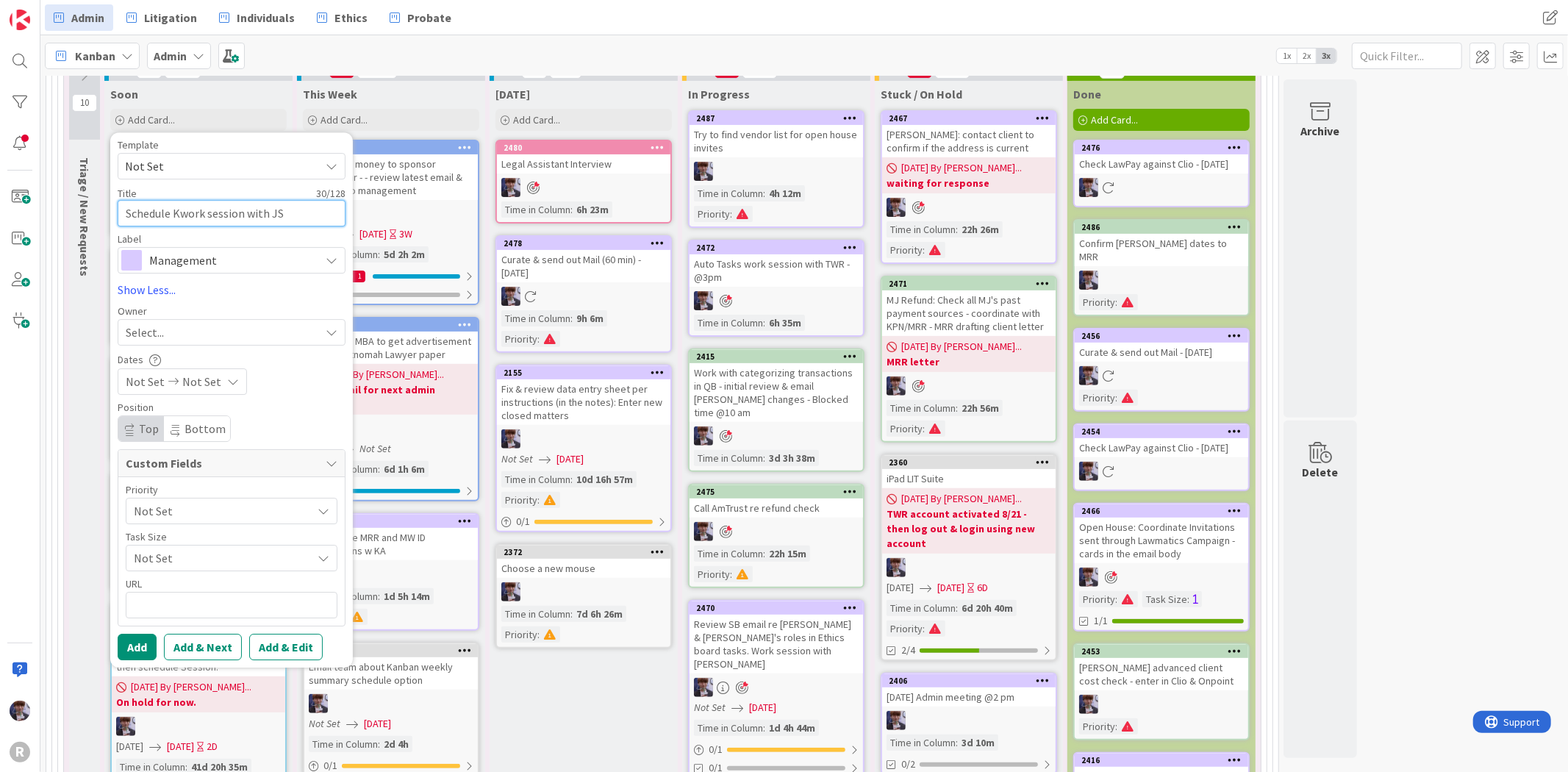
type textarea "Schedule Kawork session with JS"
type textarea "x"
type textarea "Schedule Kanwork session with JS"
type textarea "x"
type textarea "Schedule Kanbawork session with JS"
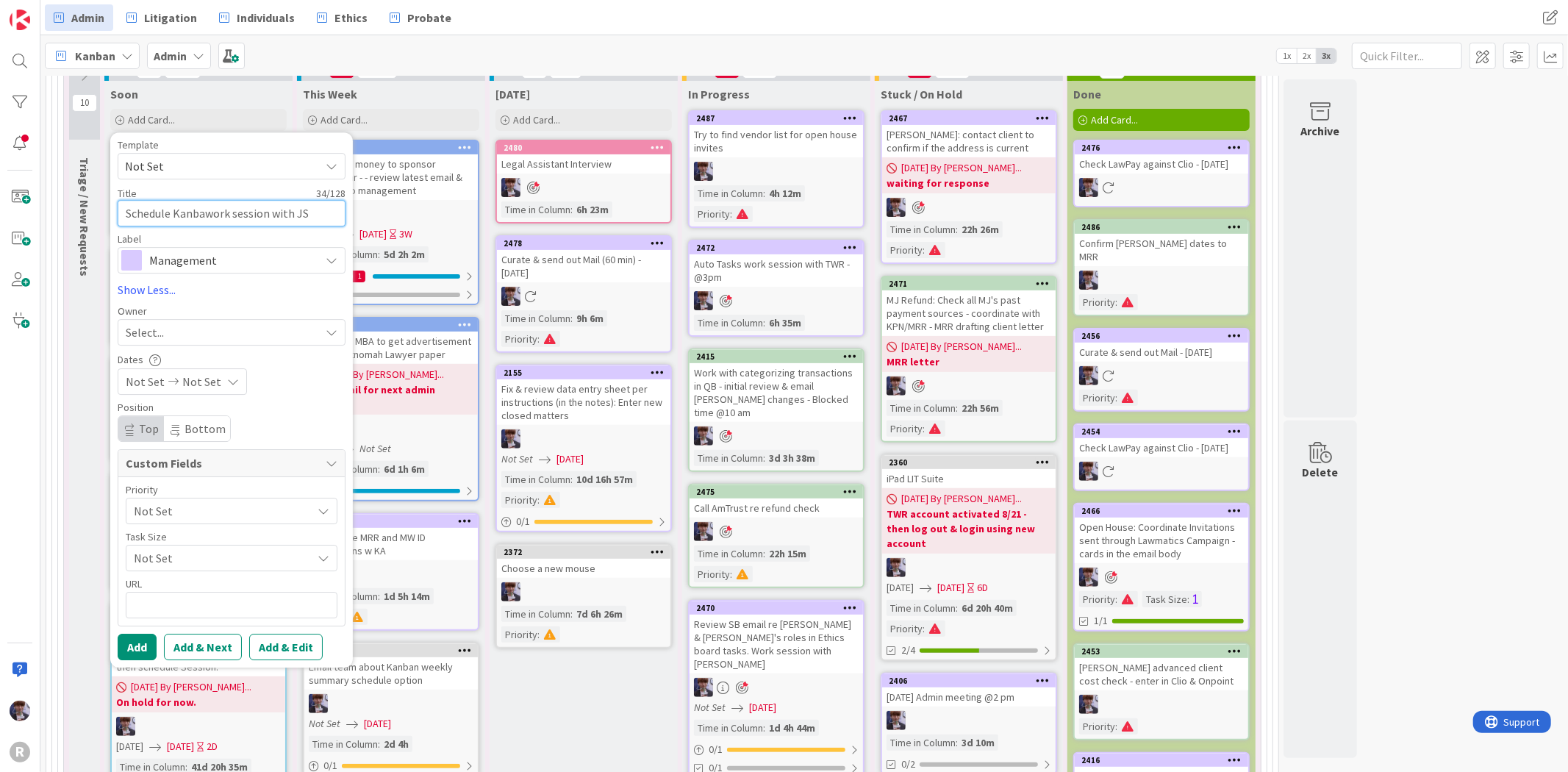
type textarea "x"
type textarea "Schedule Kanbanwork session with JS"
type textarea "x"
type textarea "Schedule Kanban work session with [PERSON_NAME]"
click at [329, 210] on textarea "Schedule Kanban work session with [PERSON_NAME]" at bounding box center [231, 214] width 228 height 27
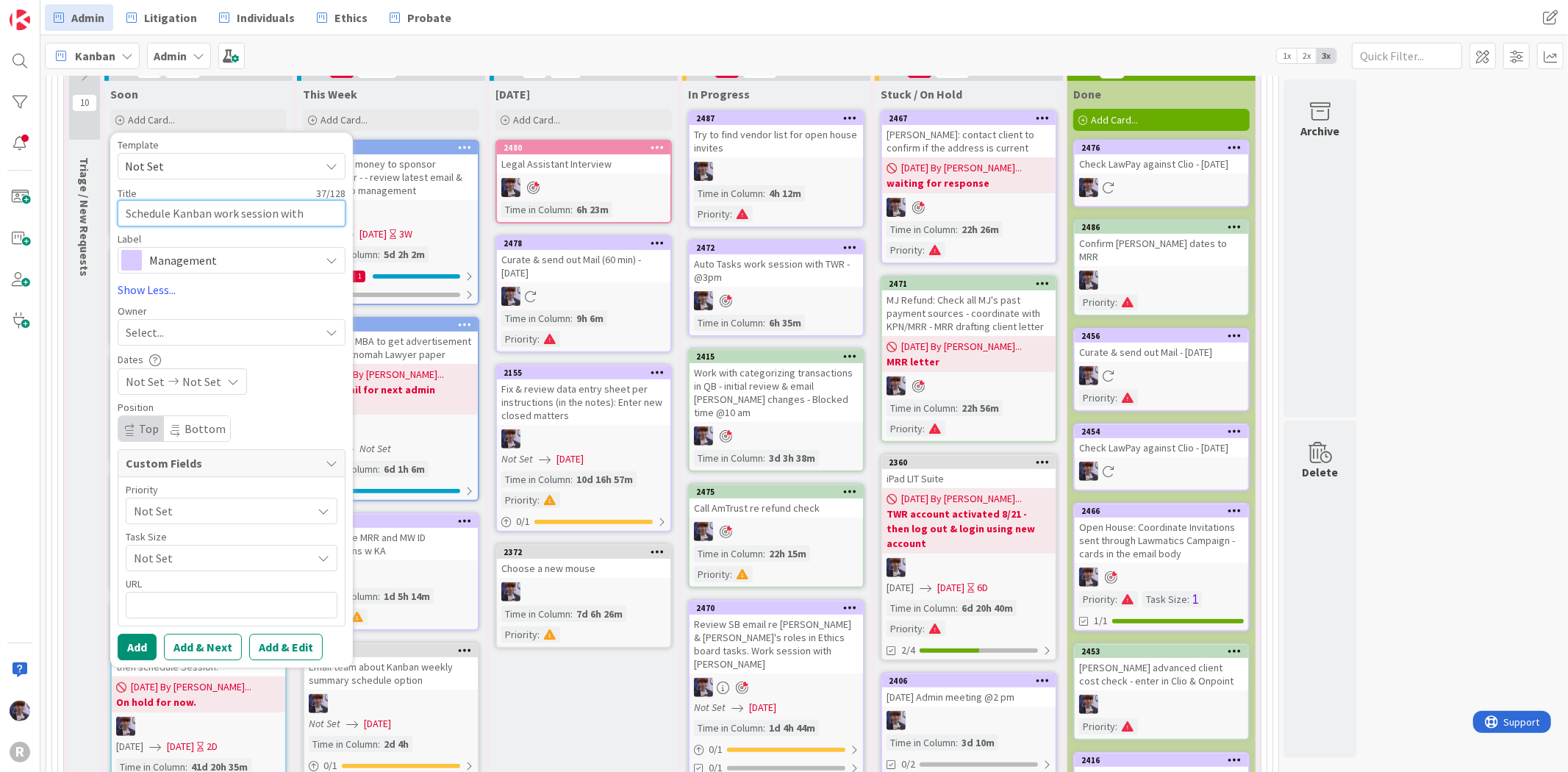
type textarea "x"
type textarea "Schedule Kanban work session with JS ("
type textarea "x"
type textarea "Schedule Kanban work session with JS ()"
type textarea "x"
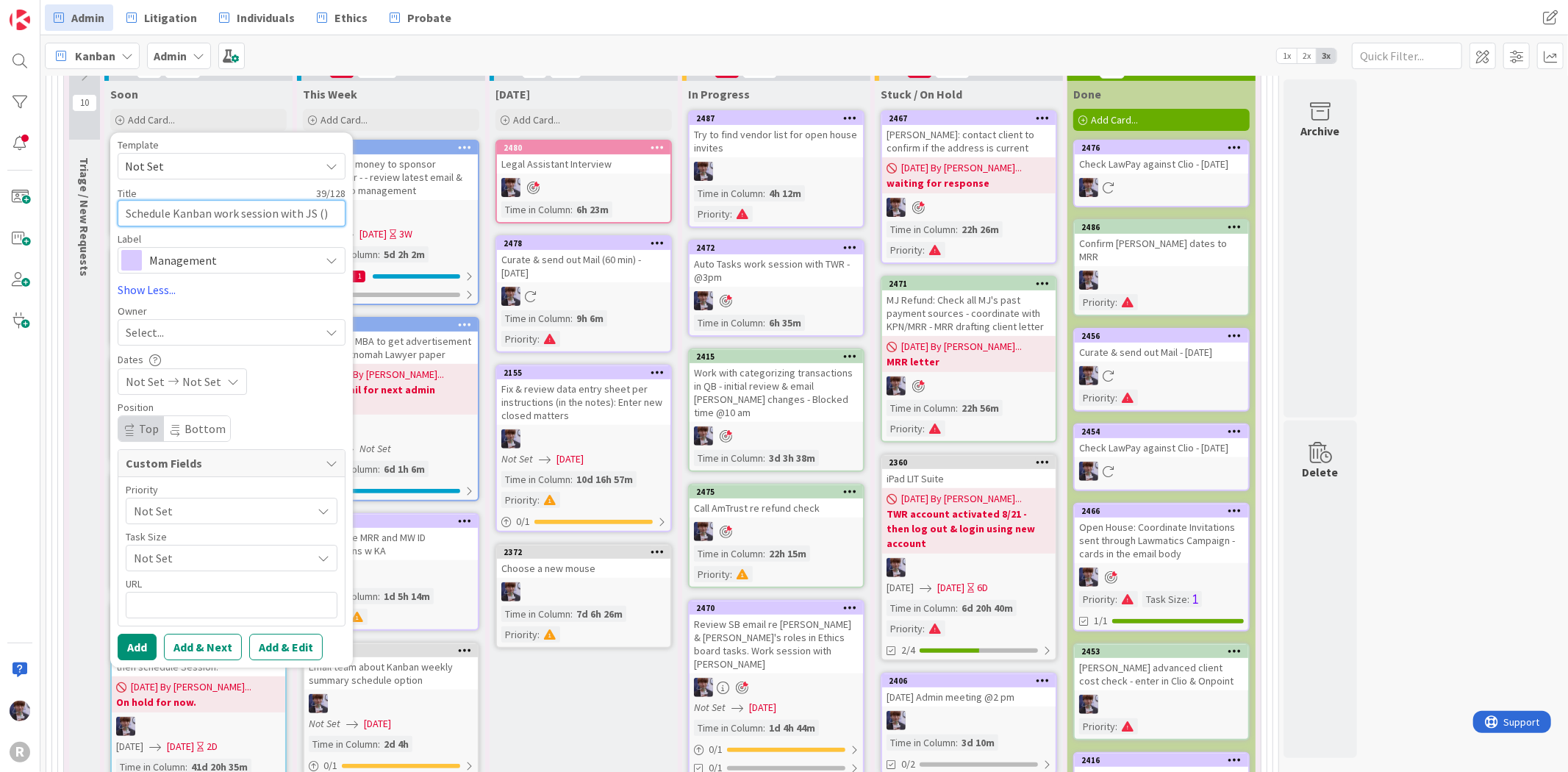
type textarea "Schedule Kanban work session with JS (r)"
type textarea "x"
type textarea "Schedule Kanban work session with JS (re)"
type textarea "x"
type textarea "Schedule Kanban work session with JS (rec)"
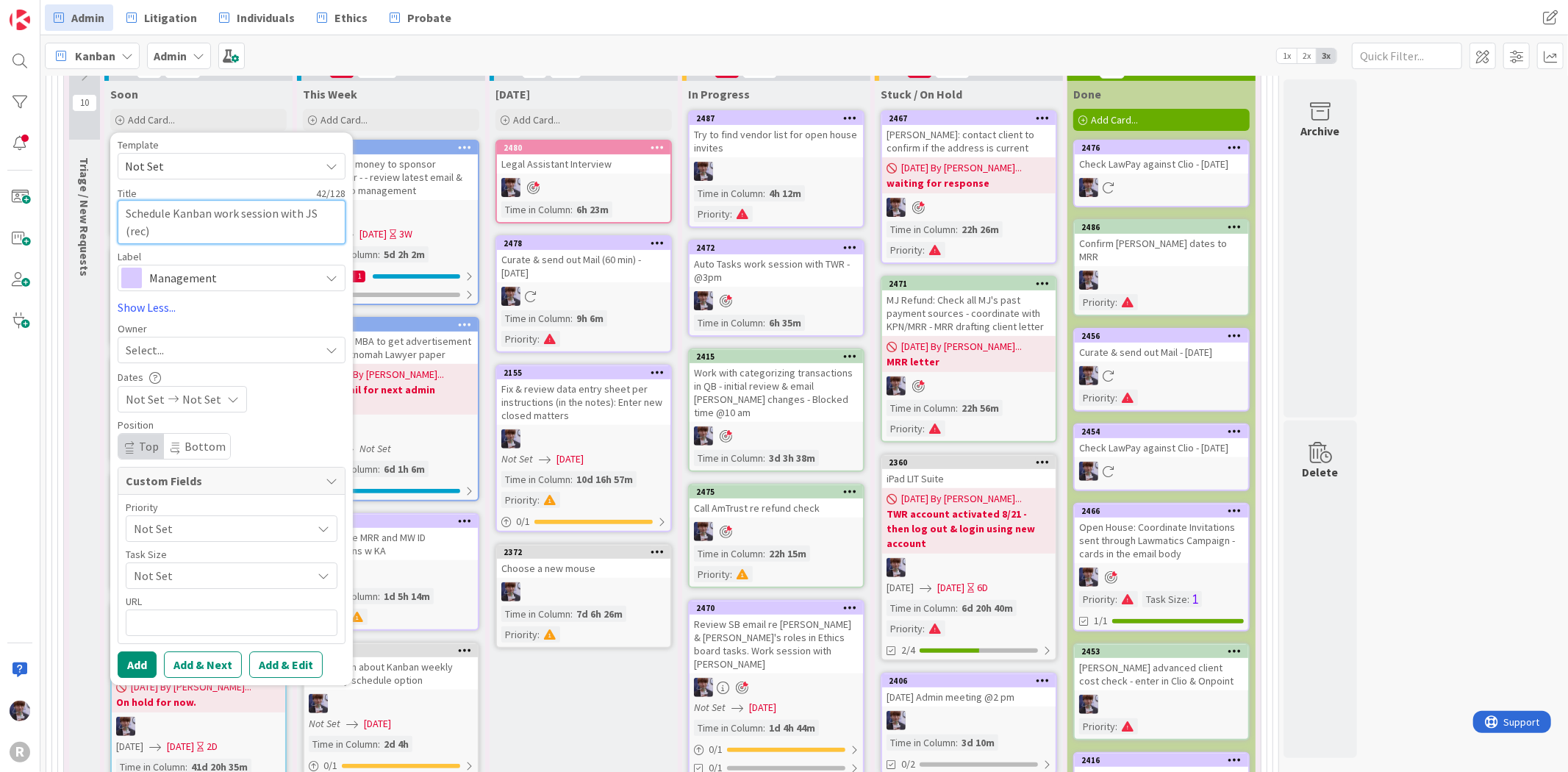
type textarea "x"
type textarea "Schedule Kanban work session with JS (re)"
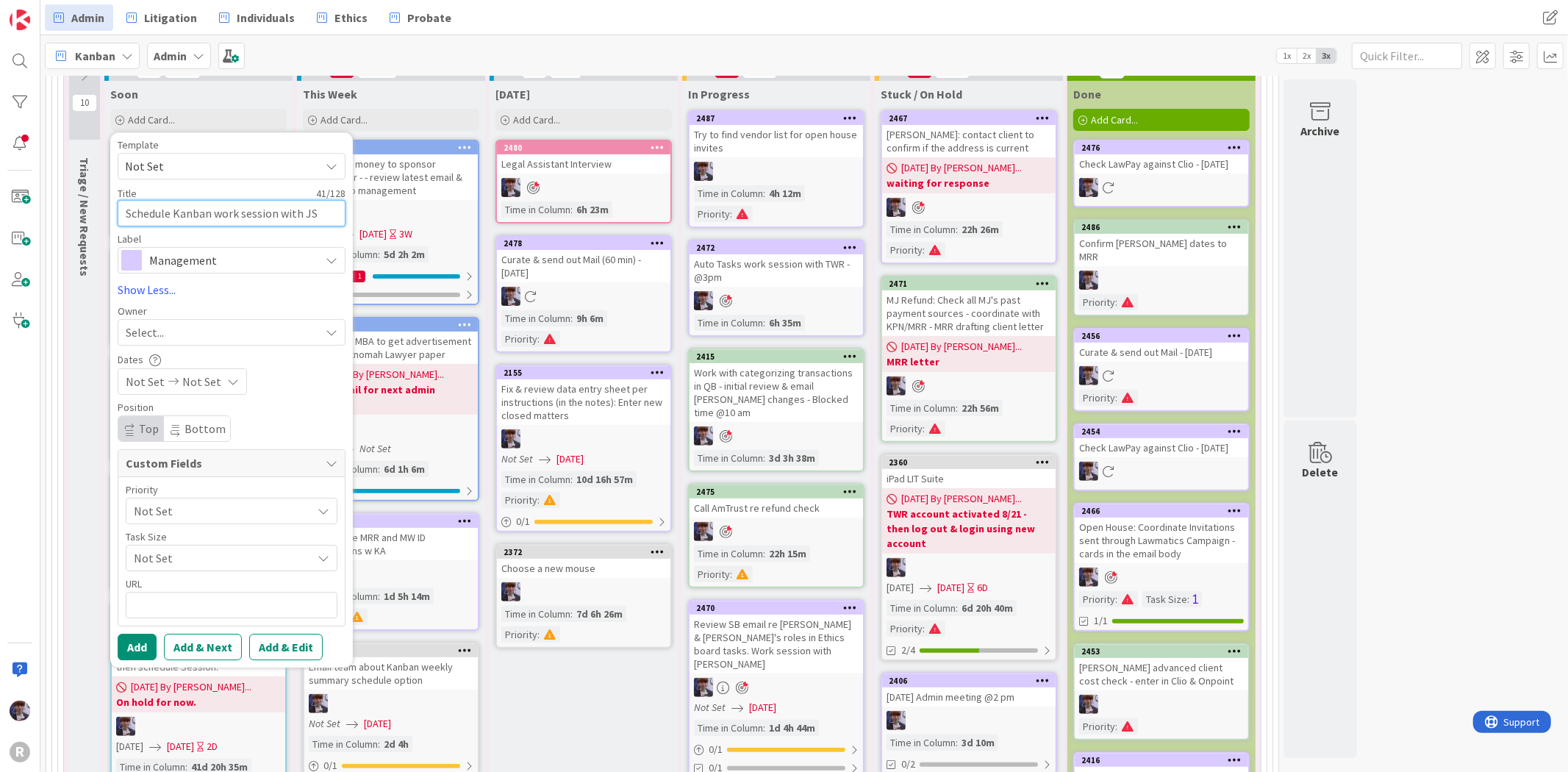
type textarea "x"
type textarea "Schedule Kanban work session with JS (rev)"
type textarea "x"
type textarea "Schedule Kanban work session with JS (revi)"
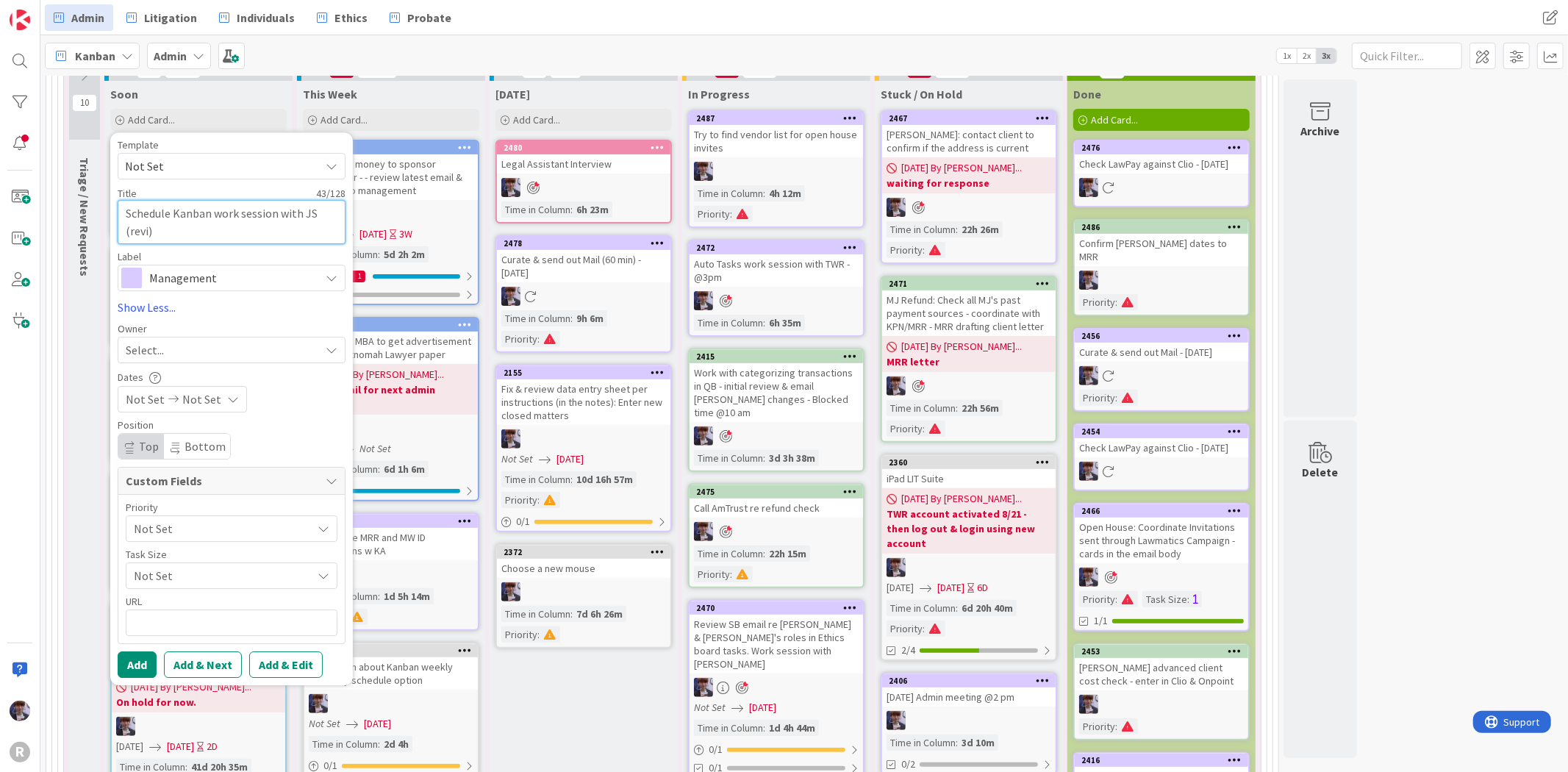
type textarea "x"
type textarea "Schedule Kanban work session with JS (revie)"
type textarea "x"
type textarea "Schedule Kanban work session with JS (review)"
type textarea "x"
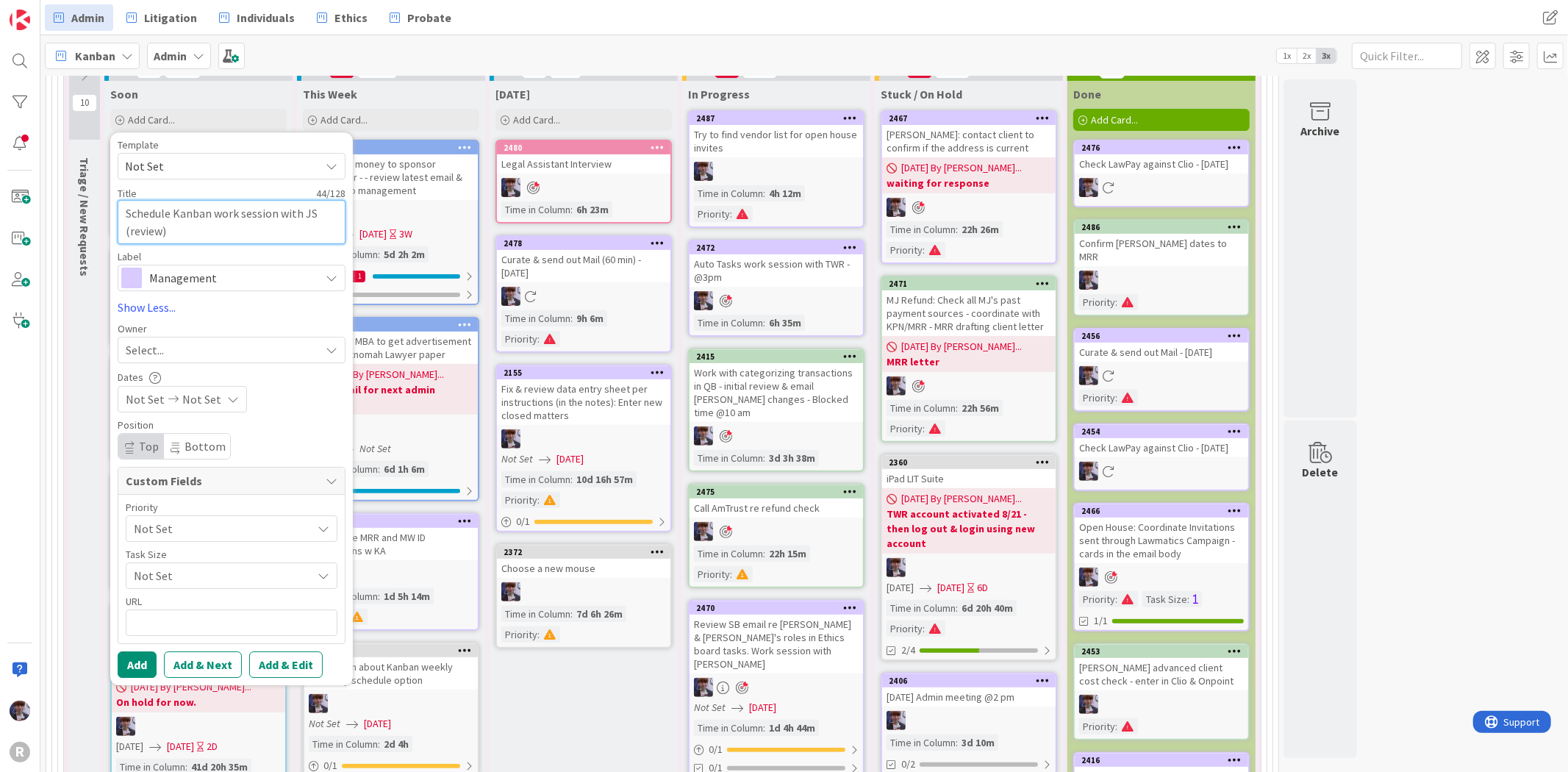
type textarea "Schedule Kanban work session with JS (review )"
type textarea "x"
type textarea "Schedule Kanban work session with JS (review u)"
click at [289, 272] on span "Management" at bounding box center [231, 278] width 163 height 21
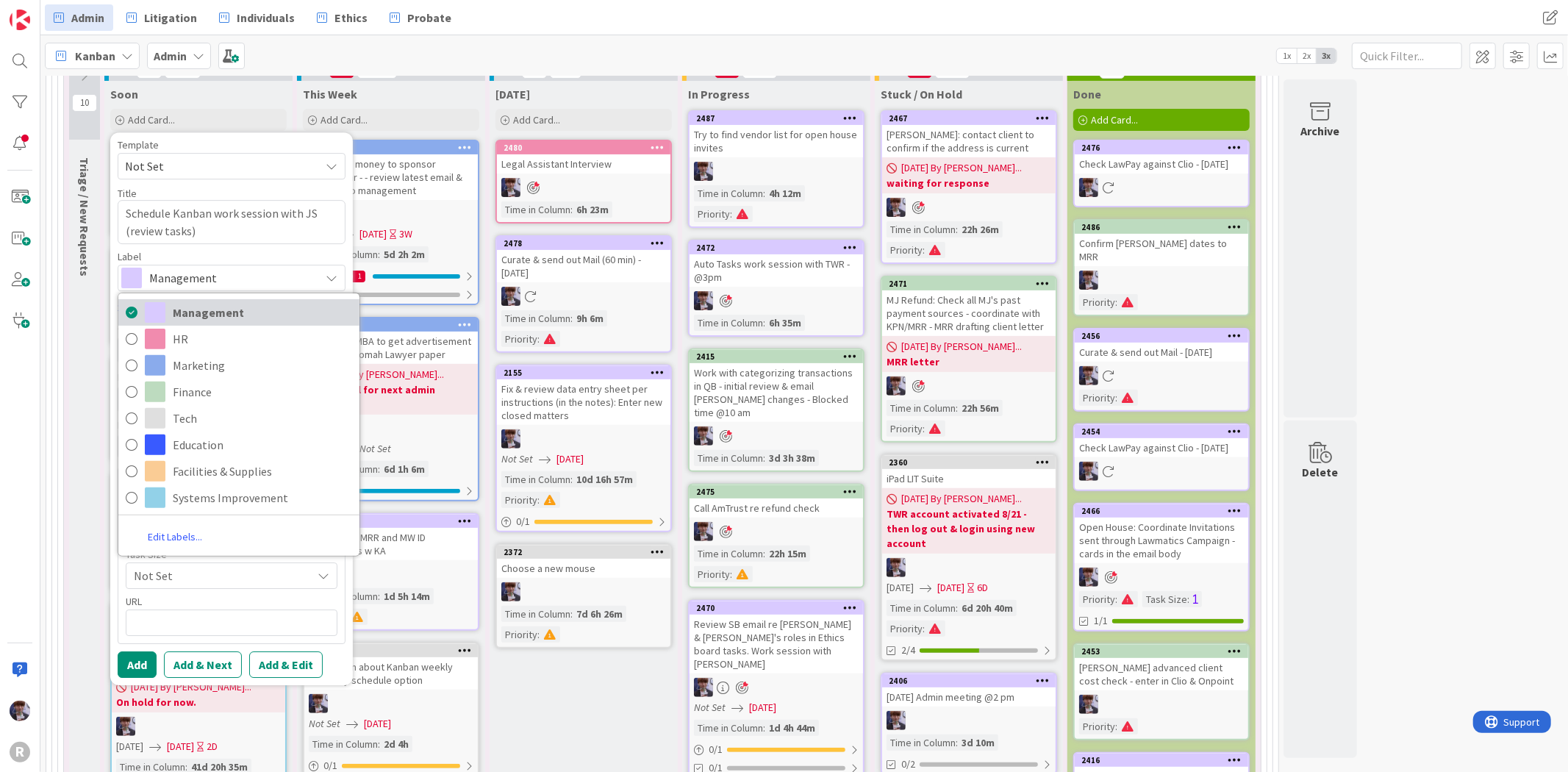
click at [202, 318] on span "Management" at bounding box center [262, 312] width 180 height 22
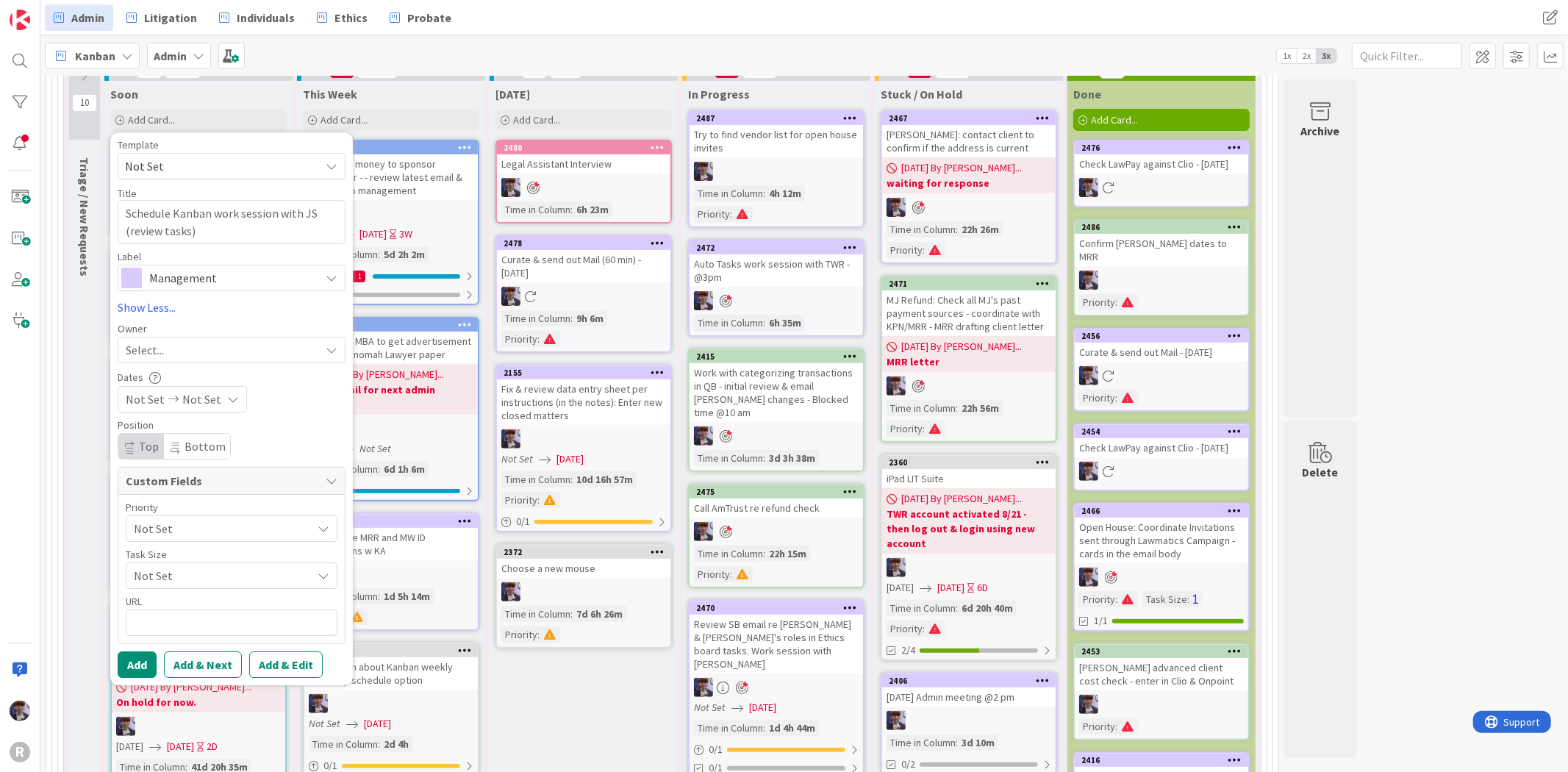
click at [194, 338] on div "Select..." at bounding box center [231, 350] width 228 height 27
click at [206, 469] on span "[PERSON_NAME]" at bounding box center [210, 474] width 72 height 22
click at [146, 656] on button "Add" at bounding box center [137, 664] width 39 height 27
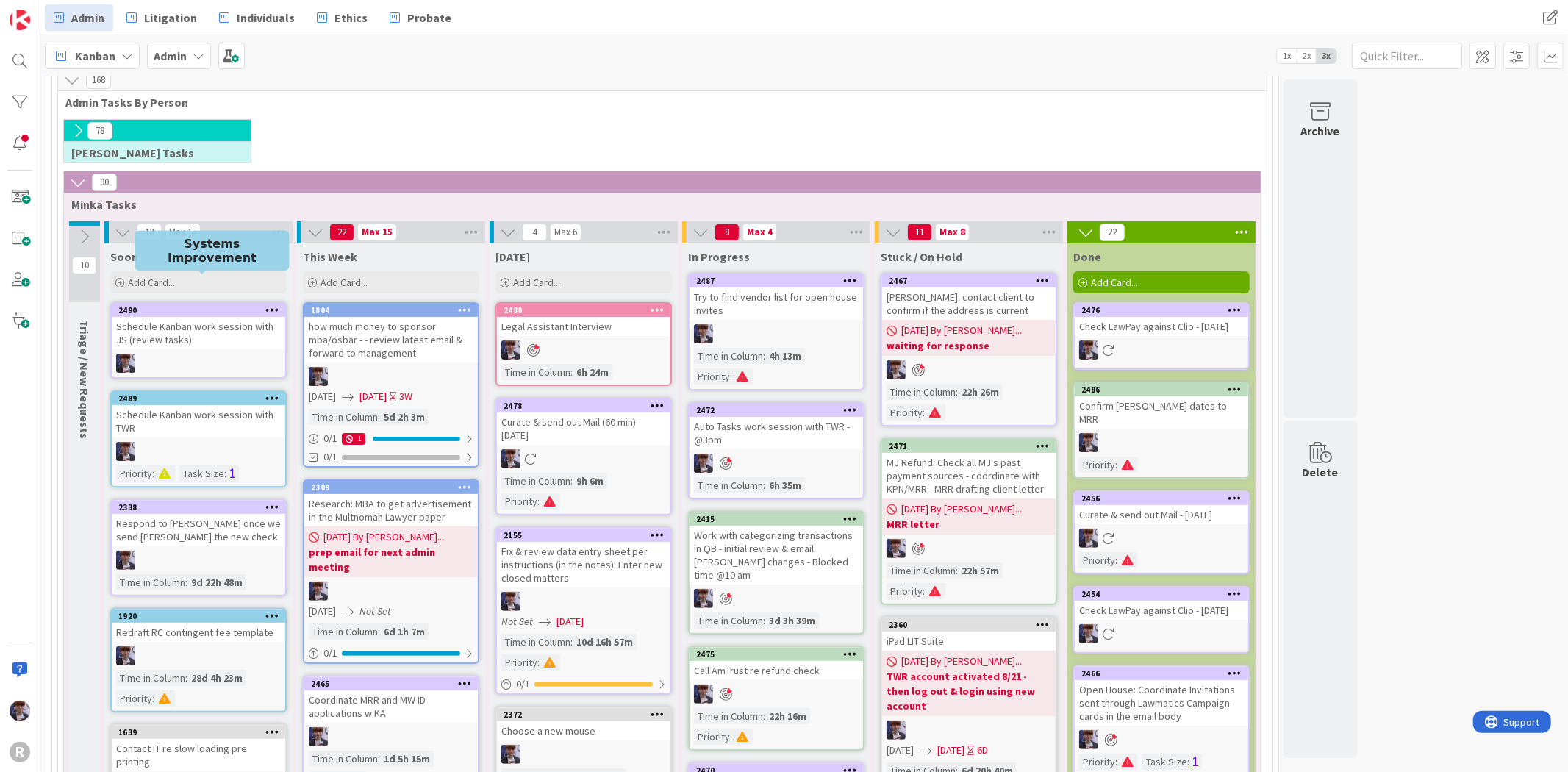
scroll to position [163, 0]
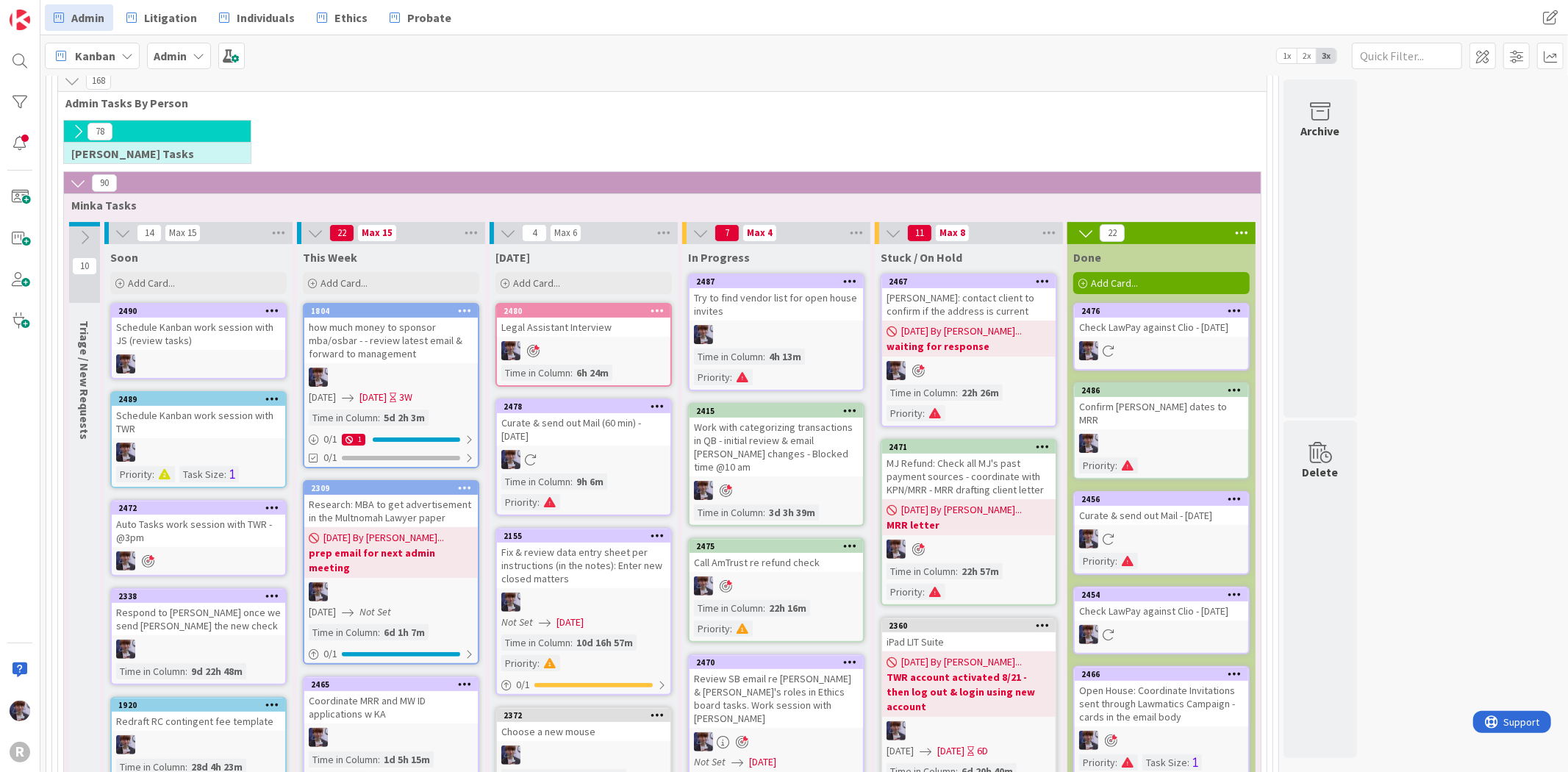
click at [219, 539] on div "Auto Tasks work session with TWR -@3pm" at bounding box center [198, 530] width 174 height 33
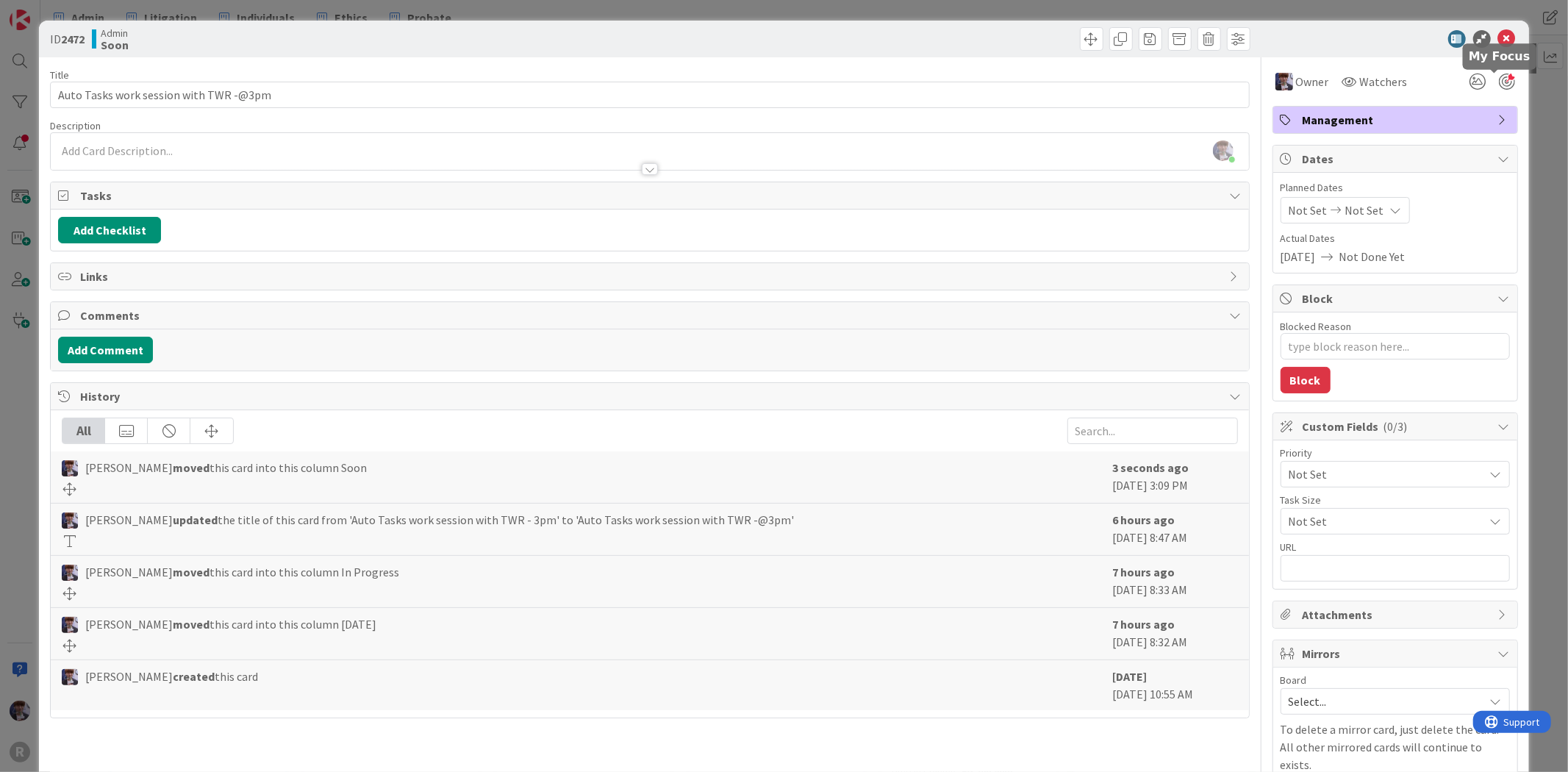
click at [1501, 81] on div at bounding box center [1507, 81] width 16 height 16
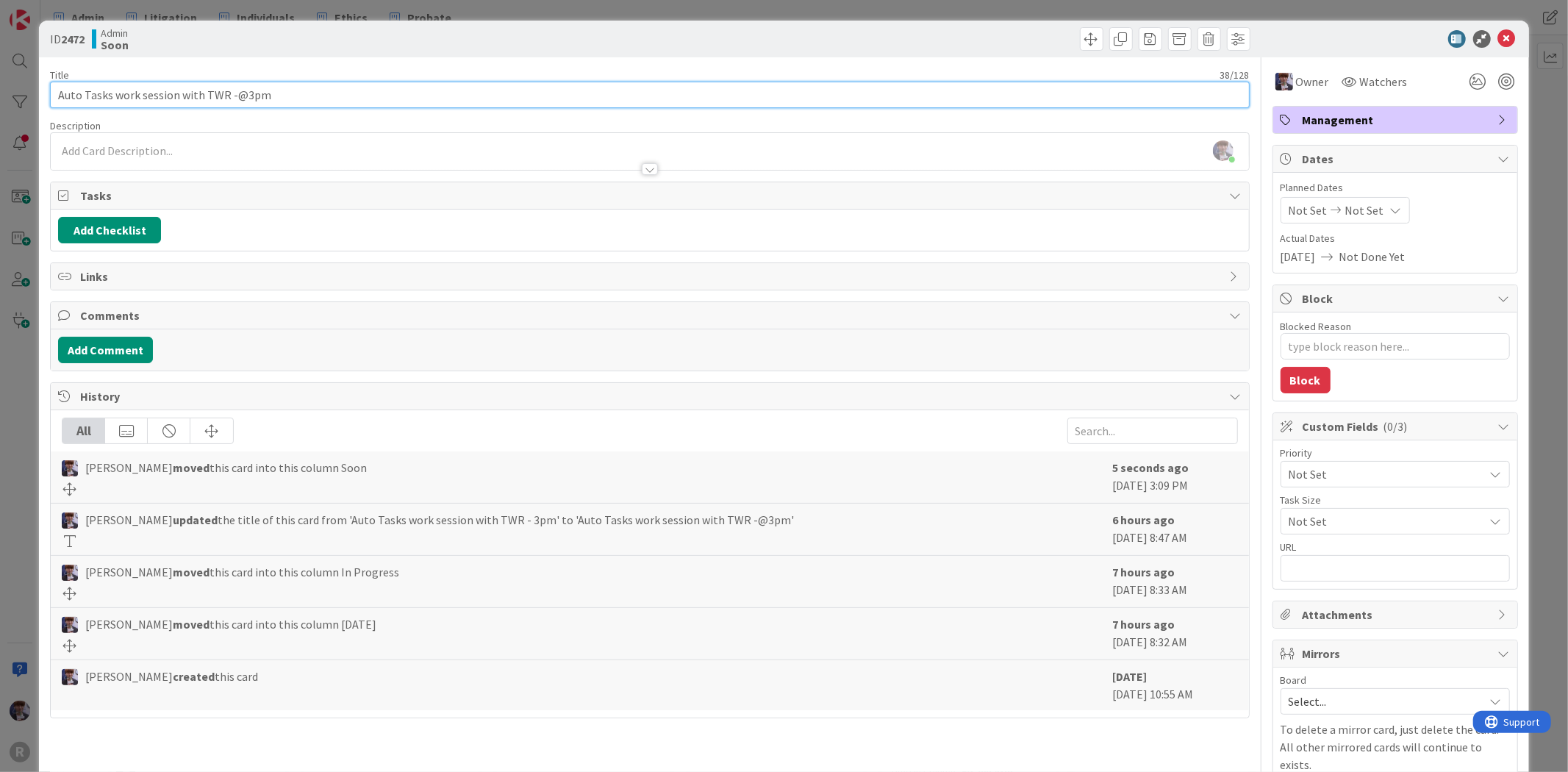
drag, startPoint x: 321, startPoint y: 91, endPoint x: 226, endPoint y: 104, distance: 95.9
click at [226, 104] on input "Auto Tasks work session with TWR -@3pm" at bounding box center [650, 95] width 1199 height 27
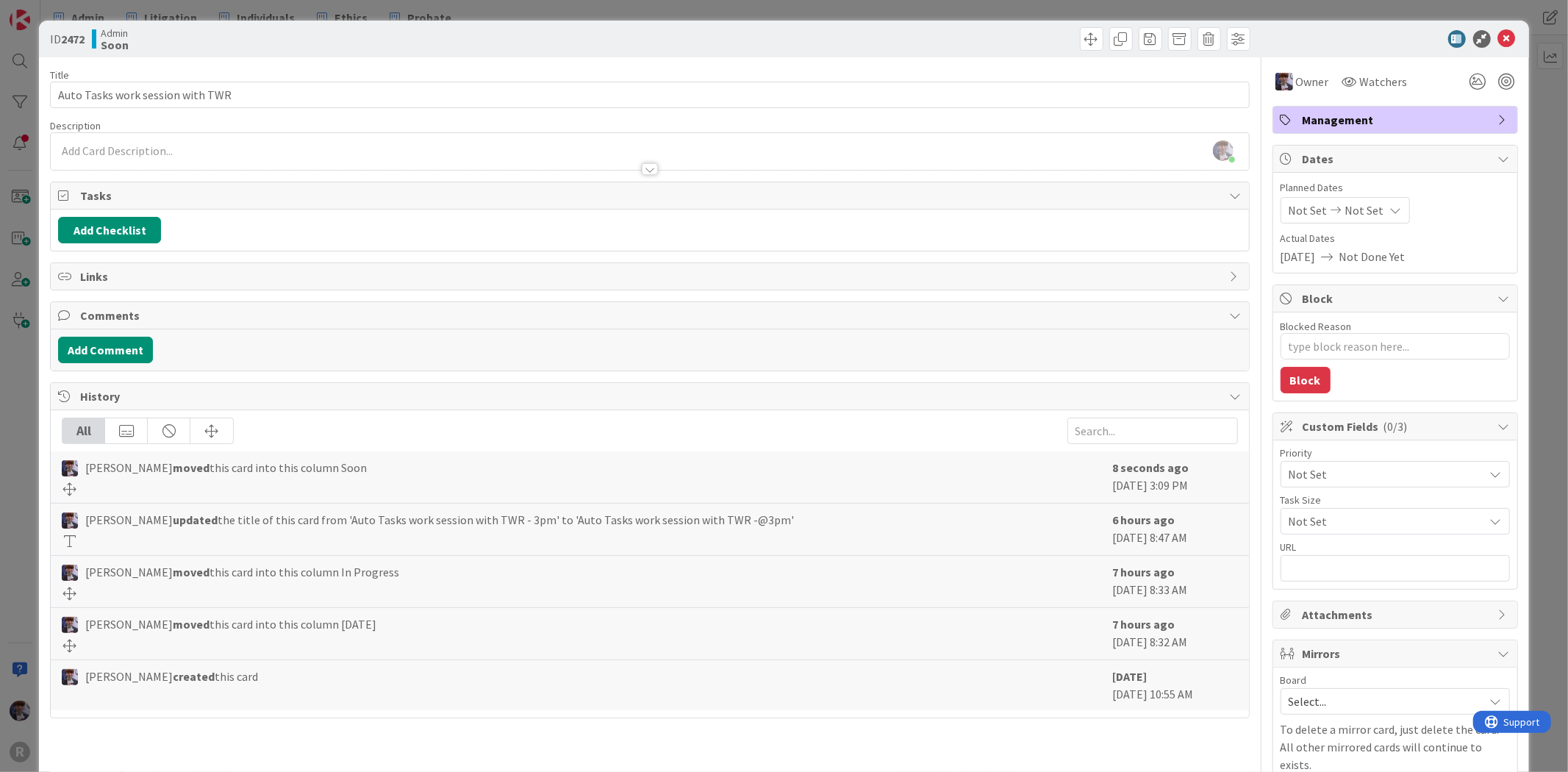
click at [24, 409] on div "ID 2472 Admin Soon Title 33 / 128 Auto Tasks work session with TWR Description …" at bounding box center [784, 386] width 1568 height 772
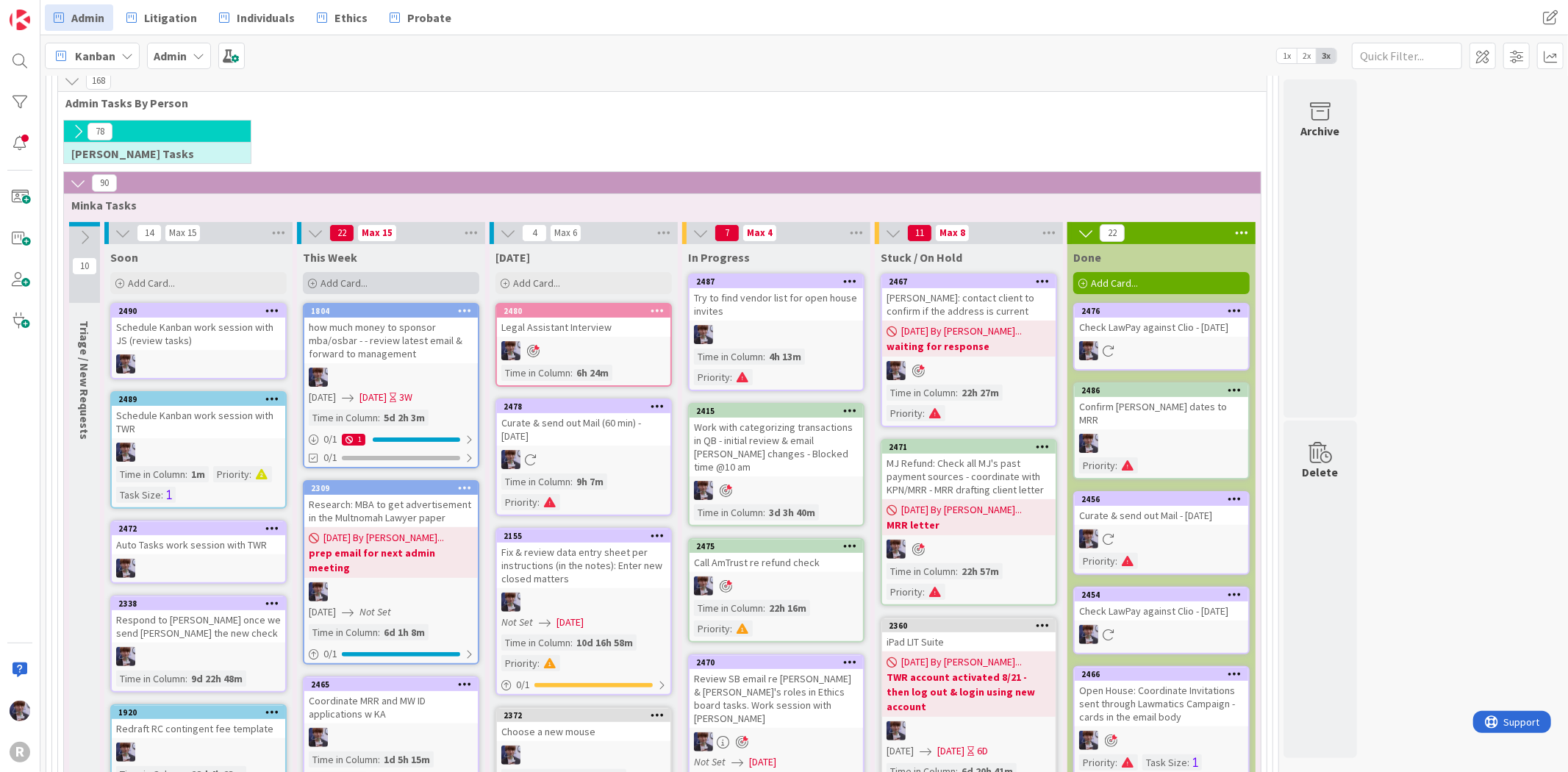
click at [413, 273] on div "Add Card..." at bounding box center [391, 283] width 177 height 22
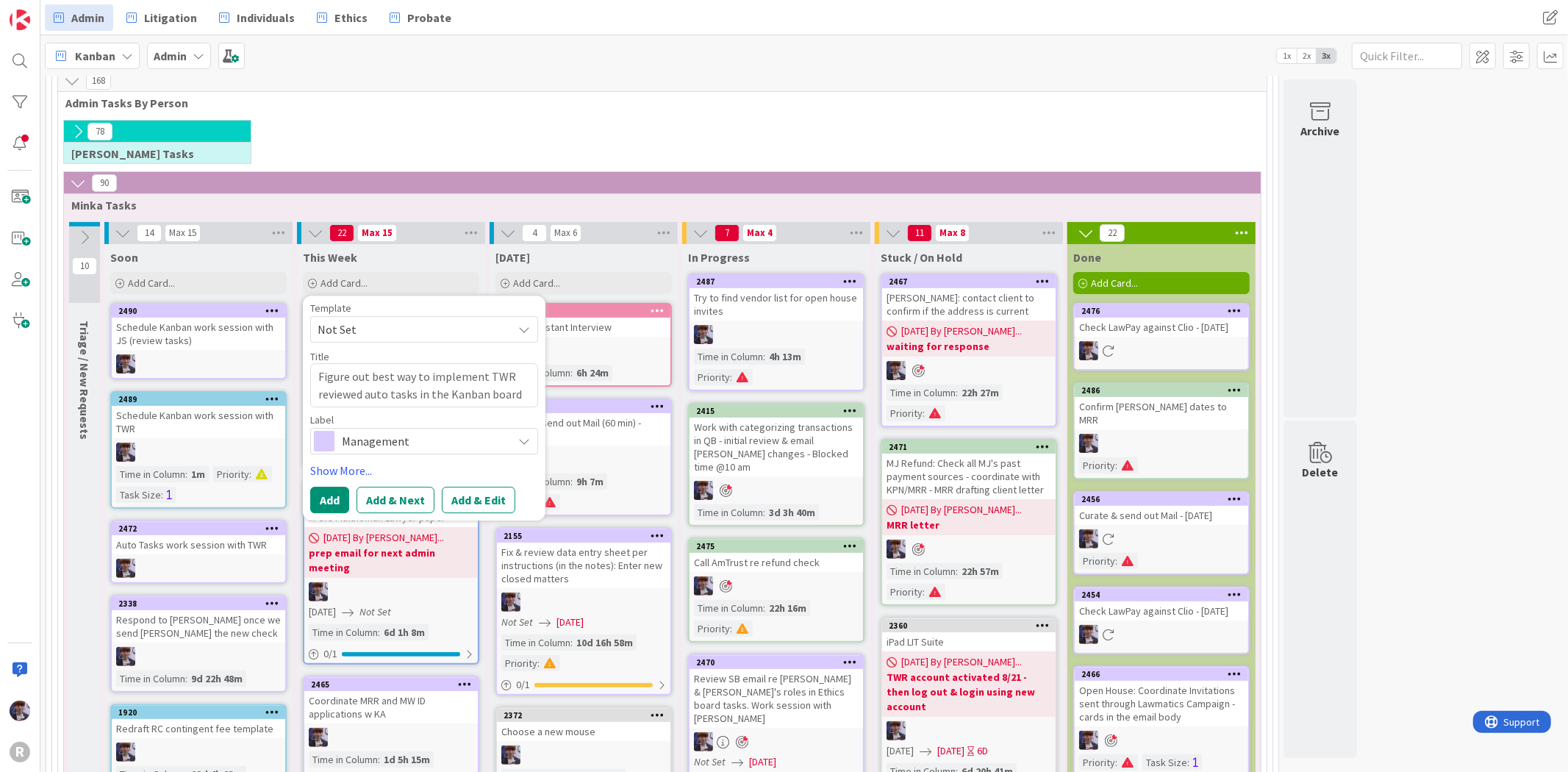
click at [450, 392] on textarea "Figure out best way to implement TWR reviewed auto tasks in the Kanban board" at bounding box center [424, 385] width 228 height 44
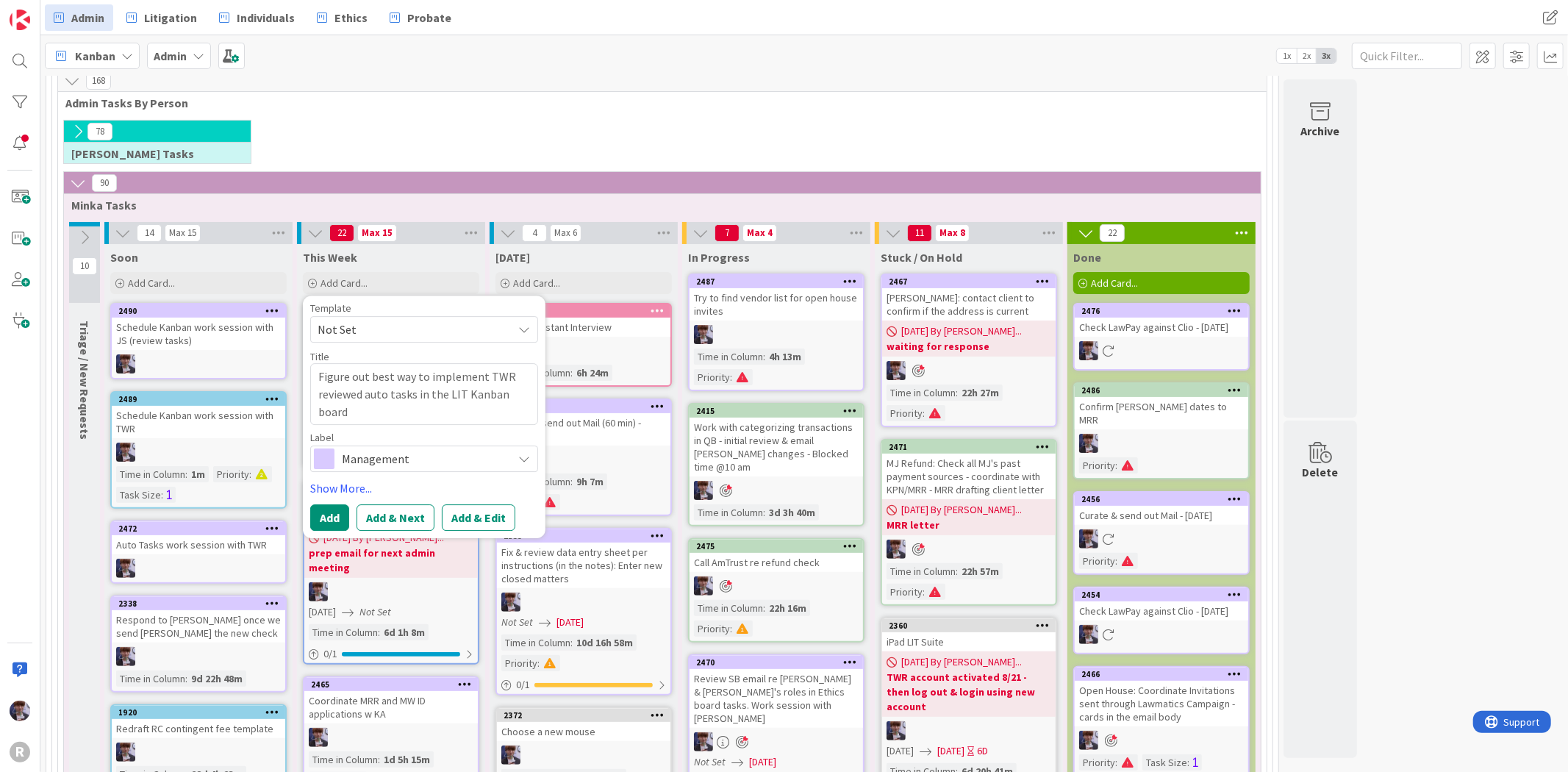
click at [388, 463] on span "Management" at bounding box center [423, 459] width 163 height 21
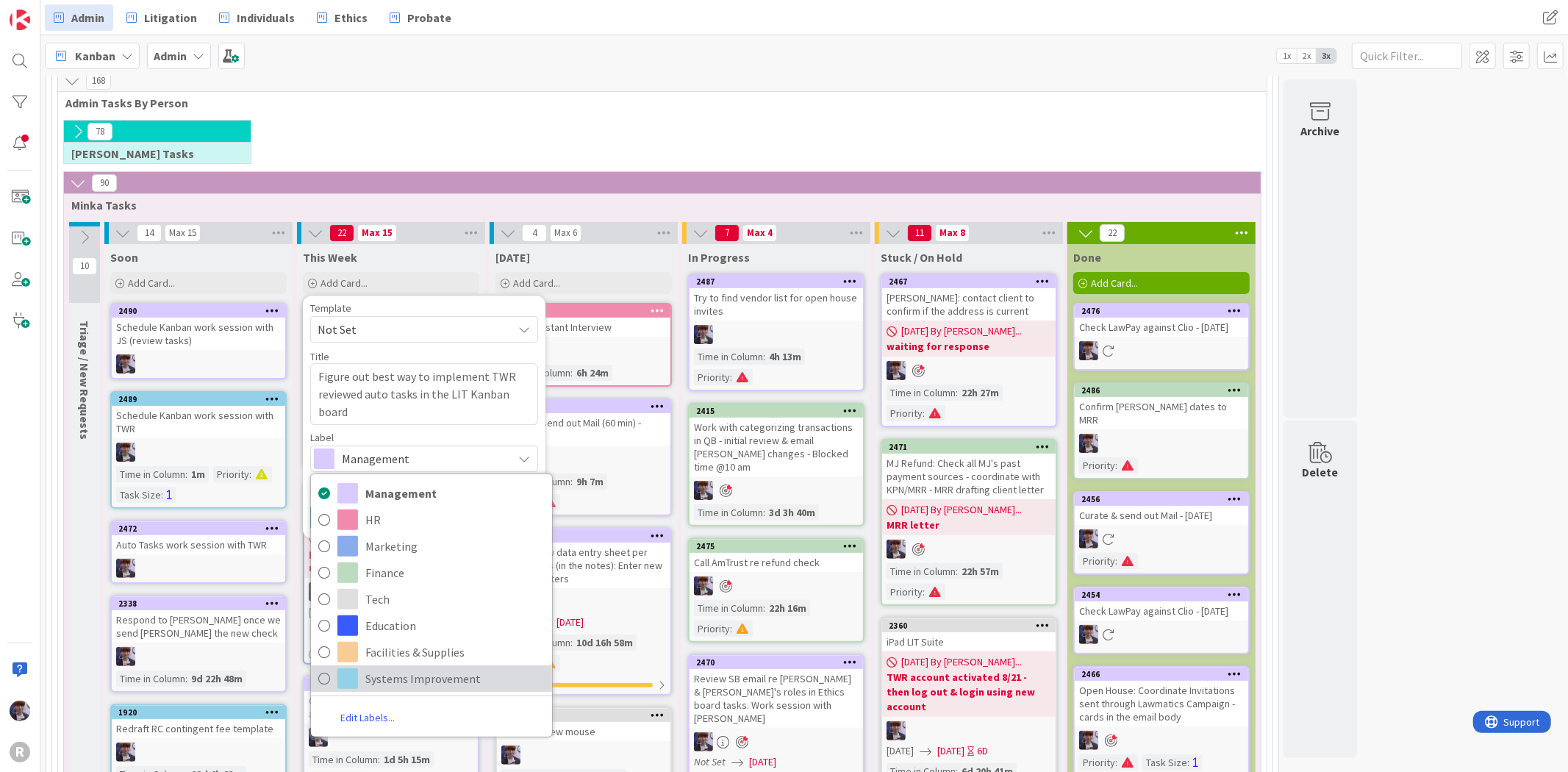
click at [417, 686] on span "Systems Improvement" at bounding box center [454, 678] width 180 height 22
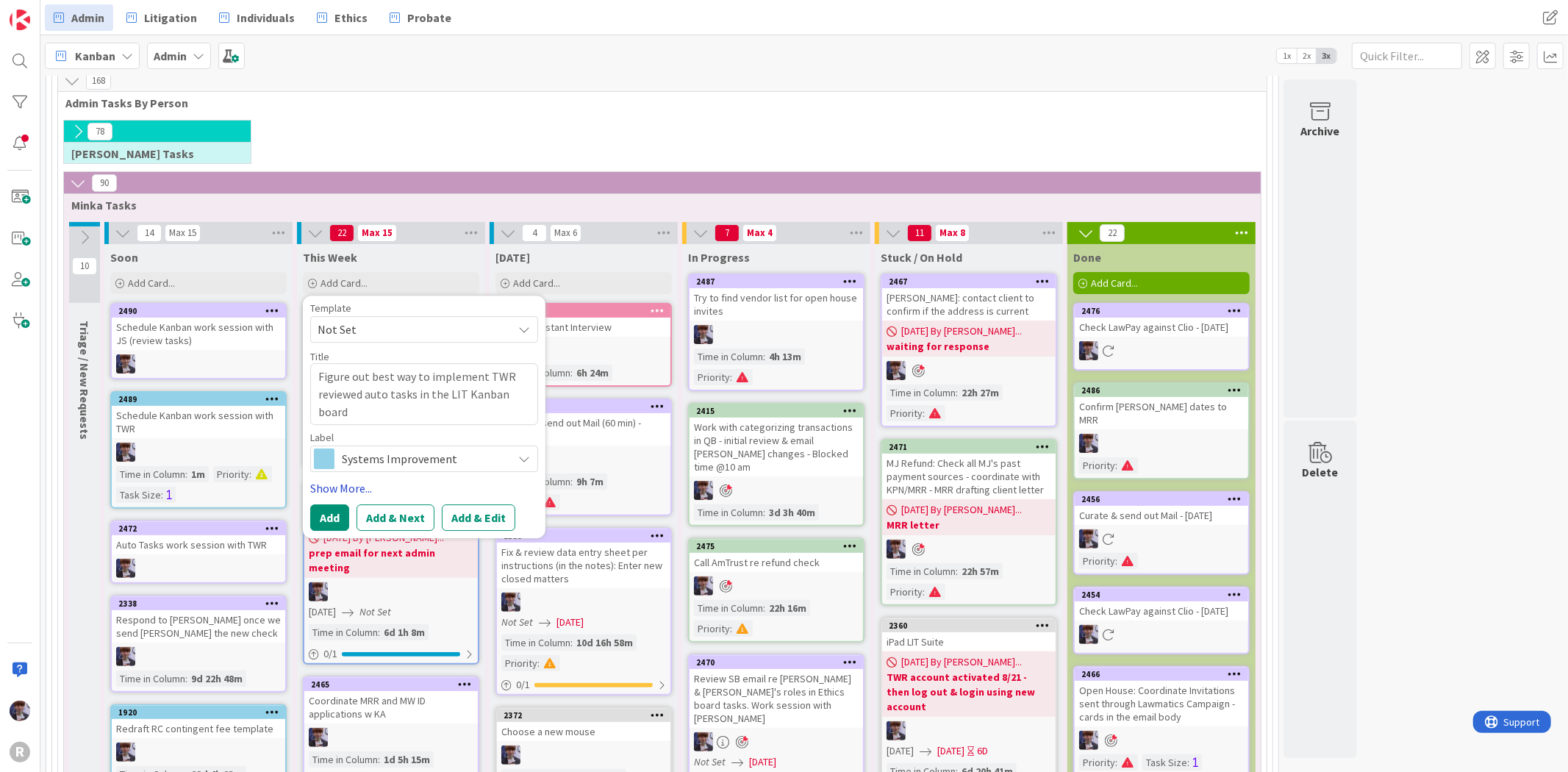
click at [347, 493] on link "Show More..." at bounding box center [424, 488] width 228 height 18
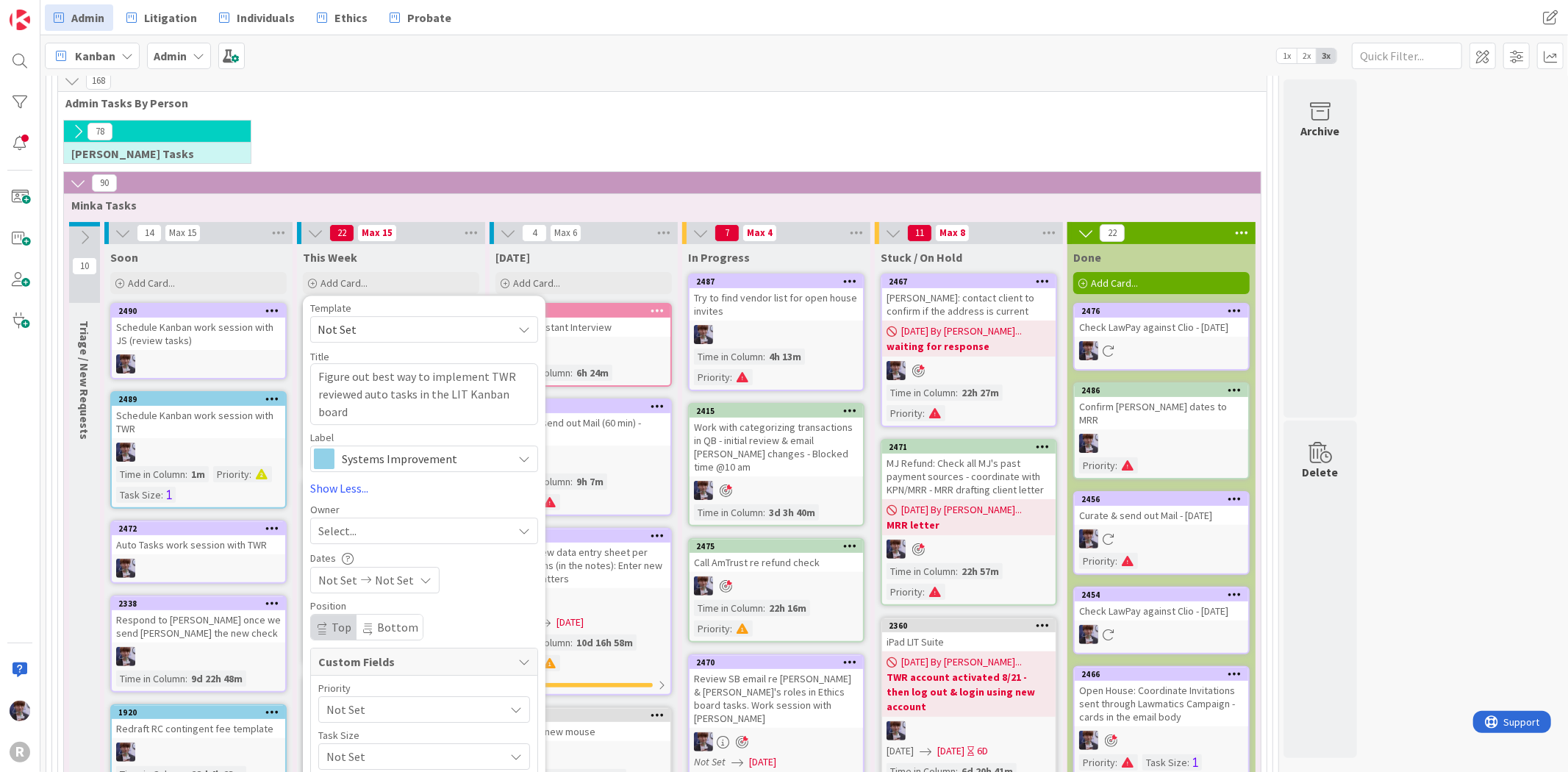
click at [386, 530] on div "Select..." at bounding box center [415, 530] width 194 height 18
click at [399, 658] on span "[PERSON_NAME]" at bounding box center [402, 654] width 72 height 22
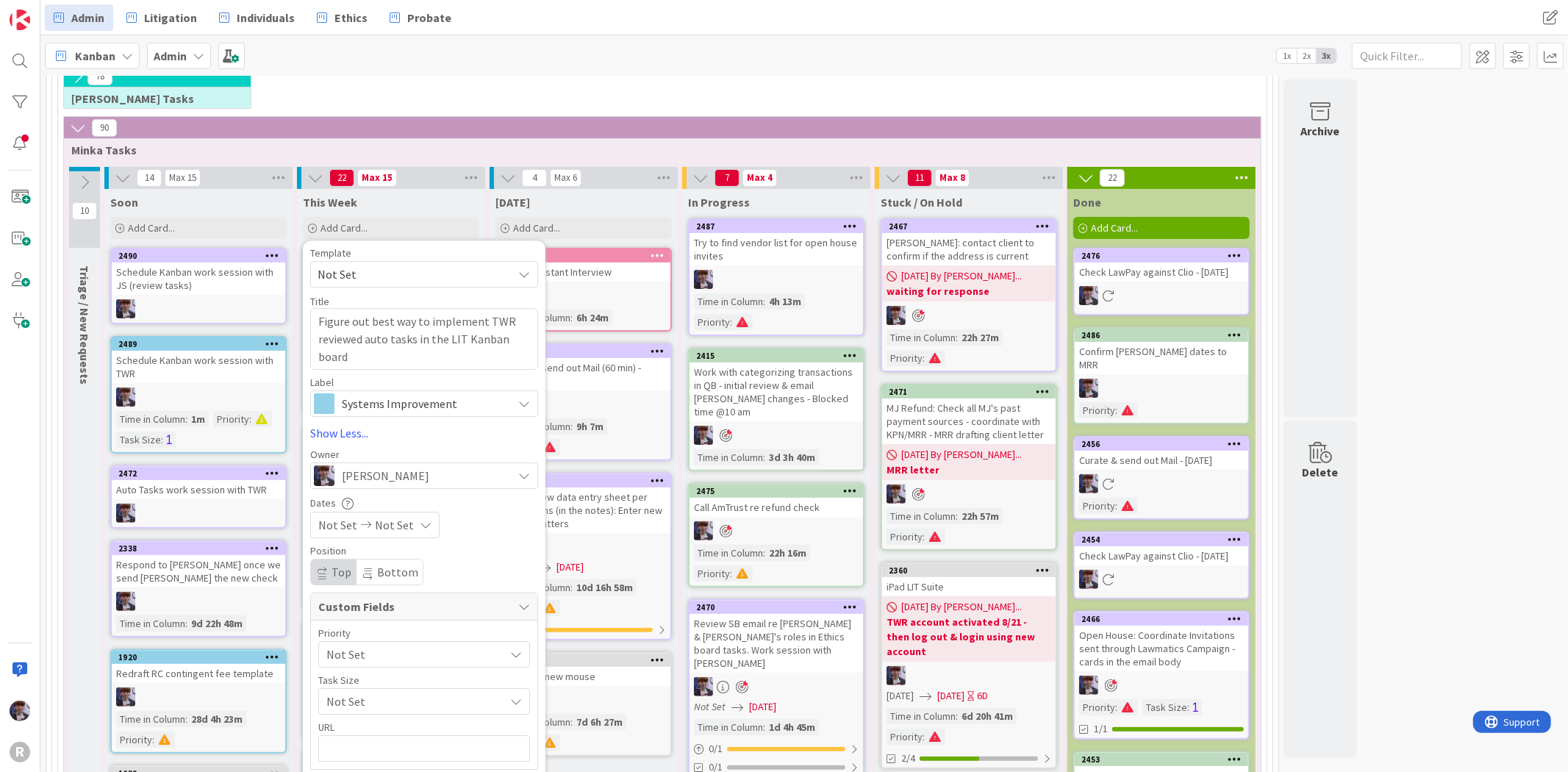
scroll to position [245, 0]
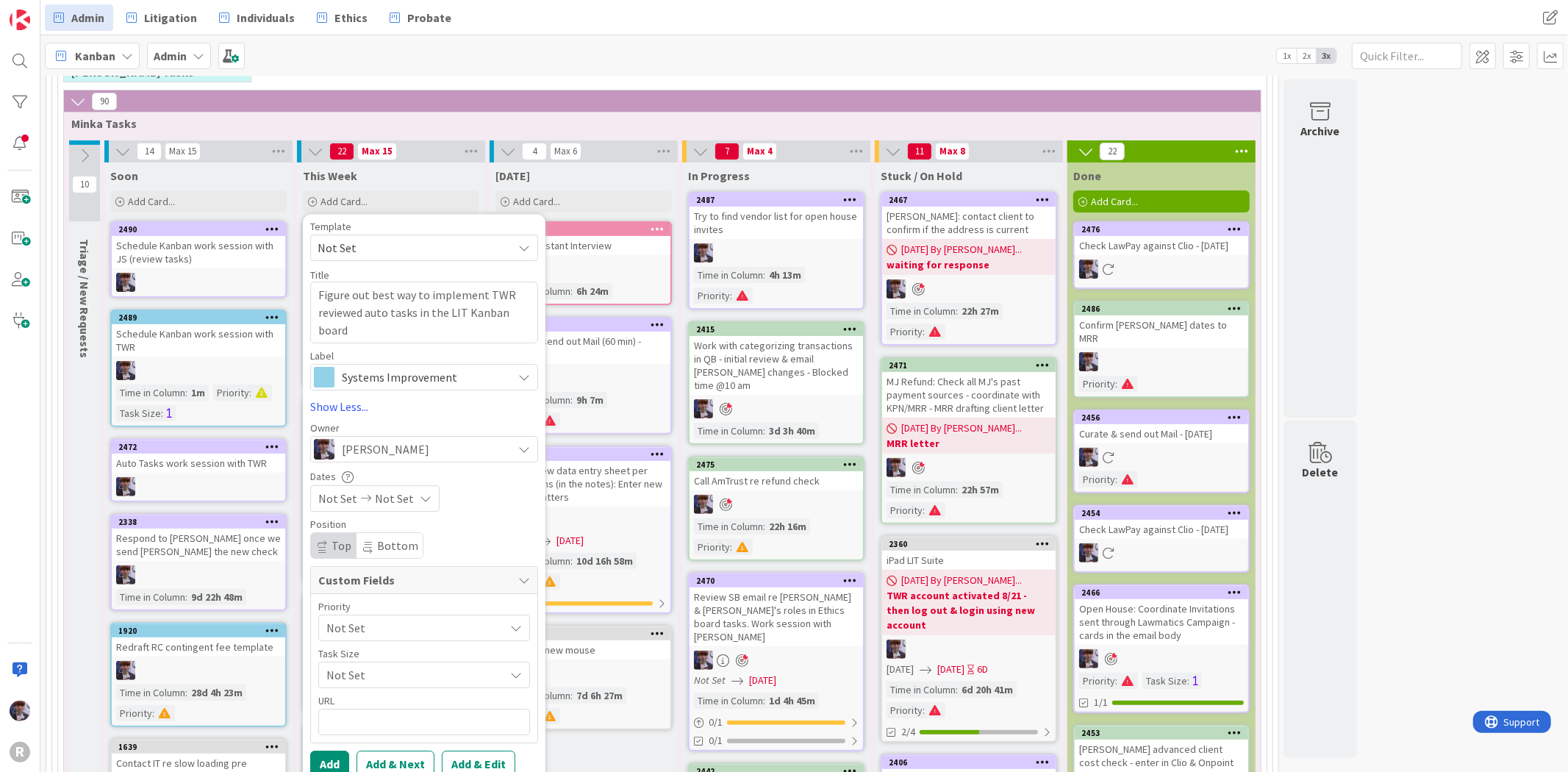
click at [384, 619] on span "Not Set" at bounding box center [412, 628] width 171 height 21
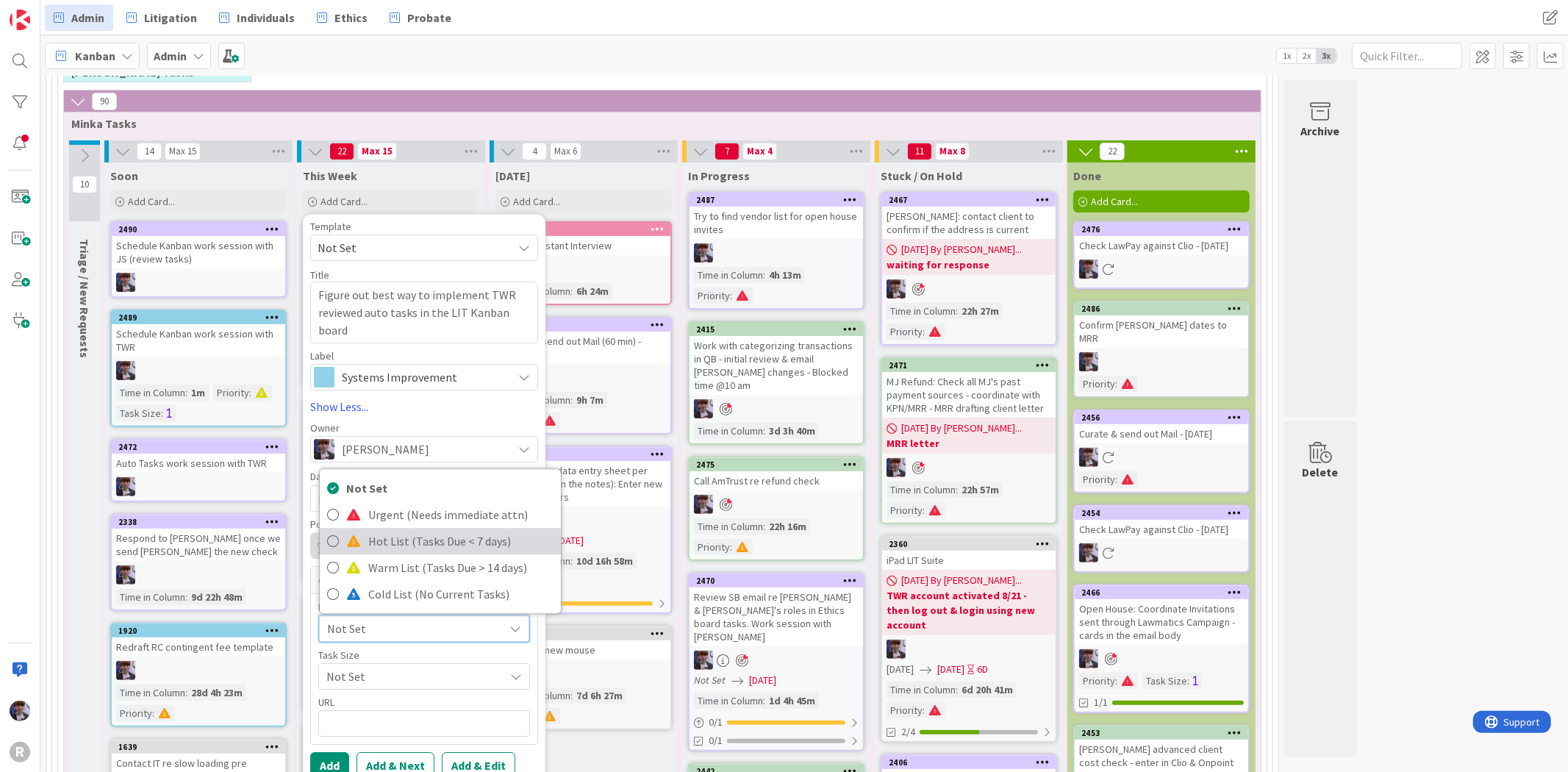
click at [393, 544] on span "Hot List (Tasks Due < 7 days)" at bounding box center [460, 542] width 185 height 22
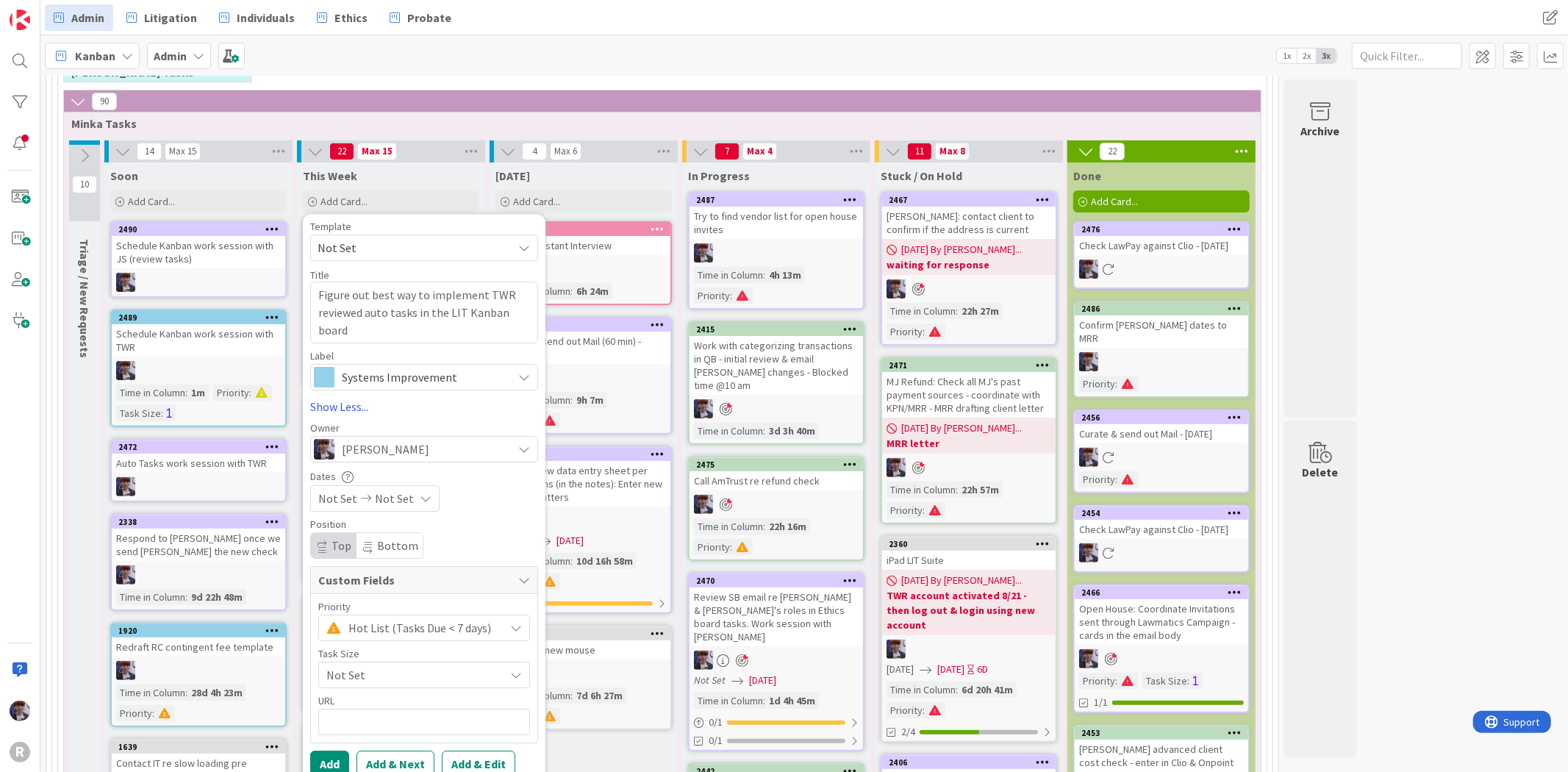
click at [395, 674] on span "Not Set" at bounding box center [412, 674] width 171 height 21
click at [394, 564] on span "< 1 hour" at bounding box center [460, 562] width 188 height 22
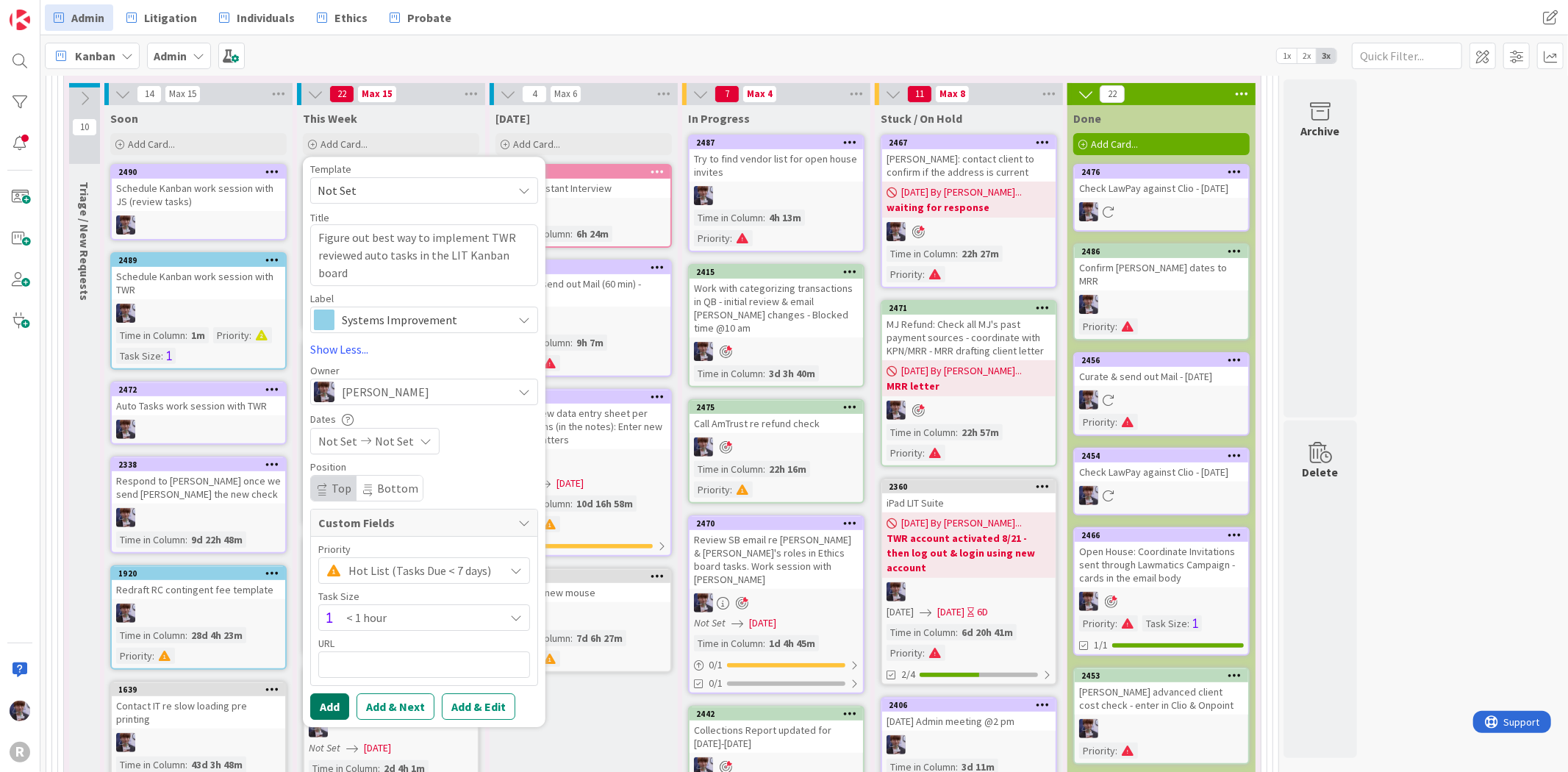
scroll to position [327, 0]
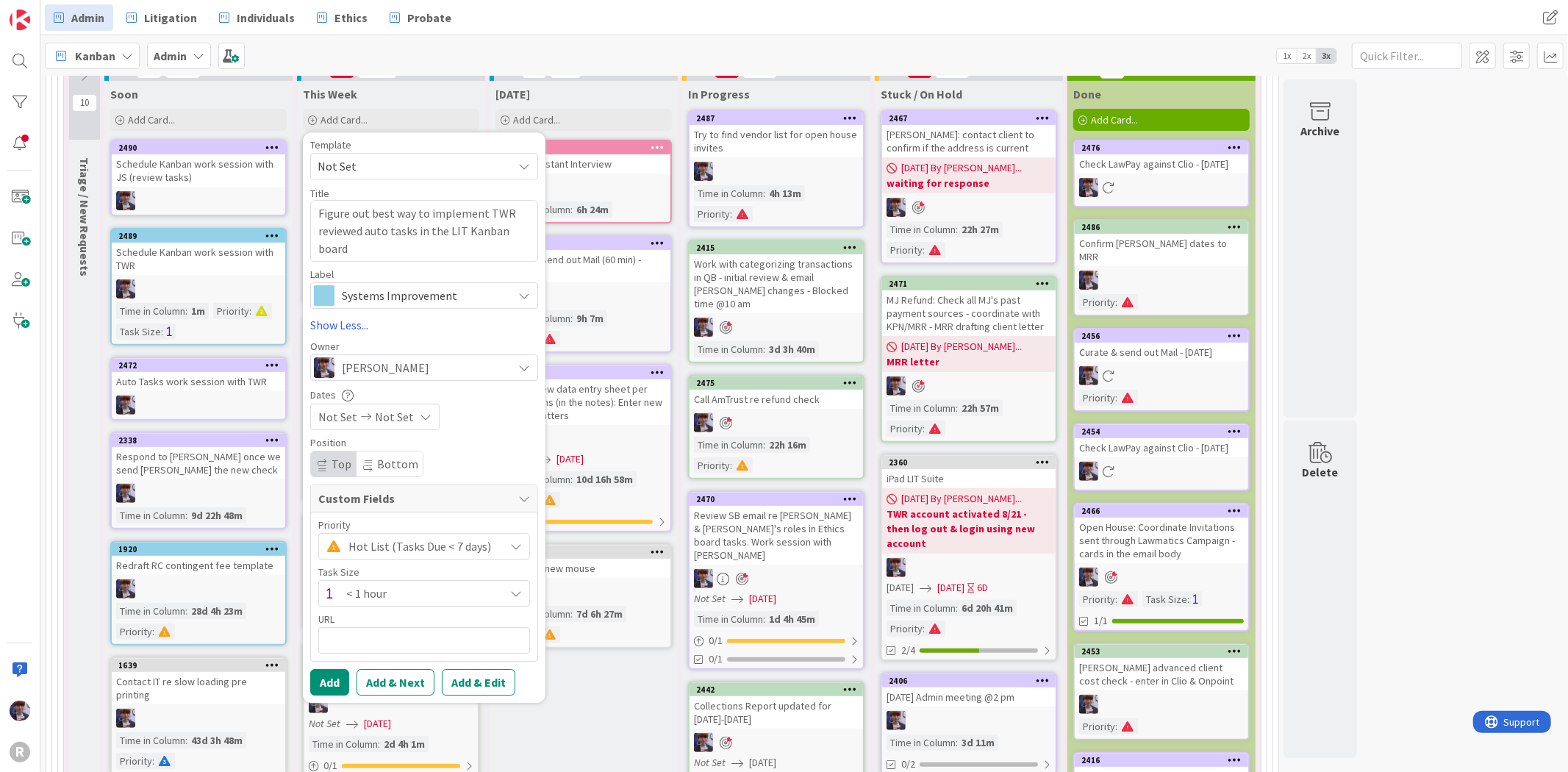
click at [395, 556] on span "< 1 hour" at bounding box center [423, 546] width 149 height 21
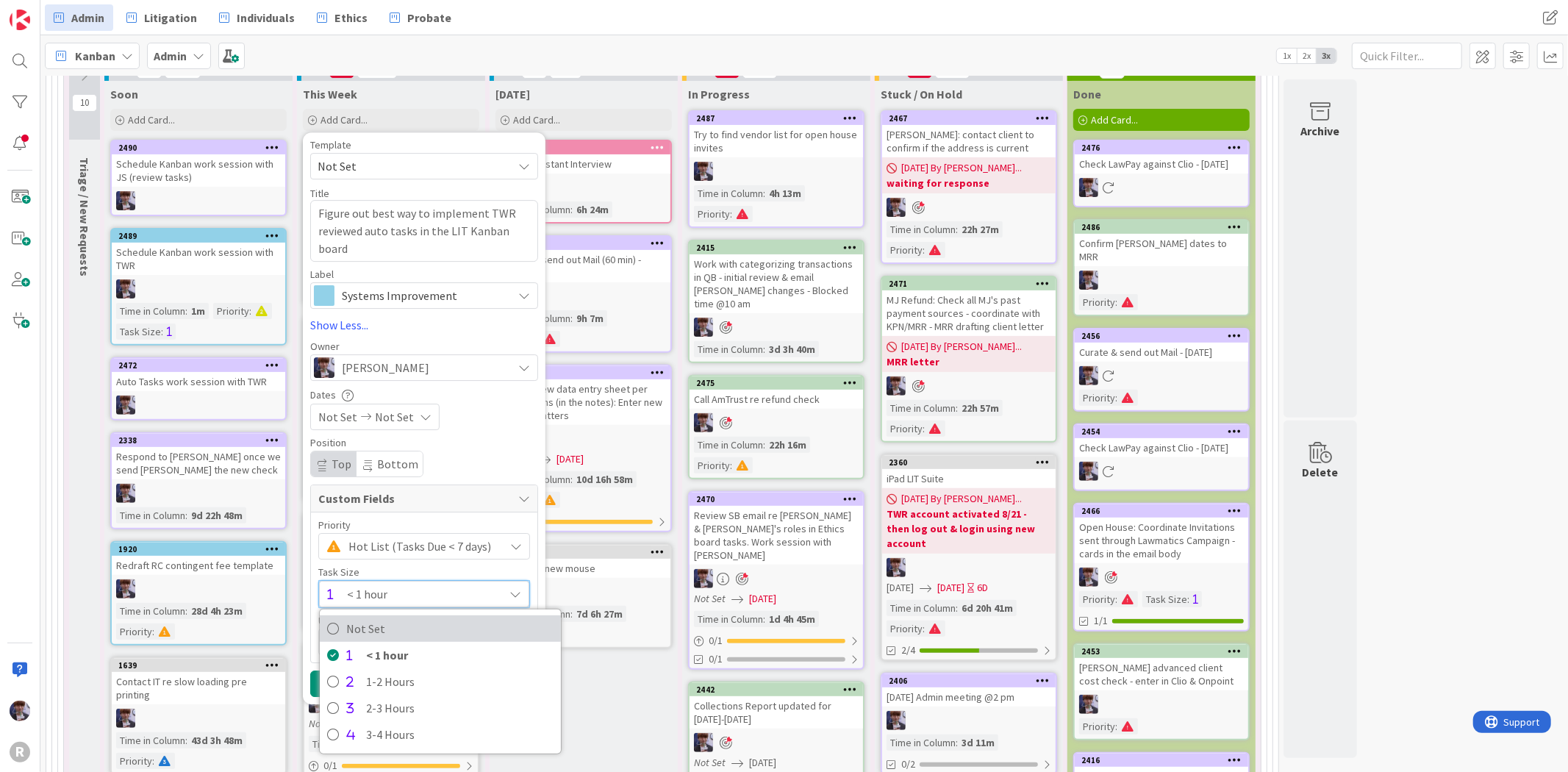
click at [398, 631] on span "Not Set" at bounding box center [450, 629] width 208 height 22
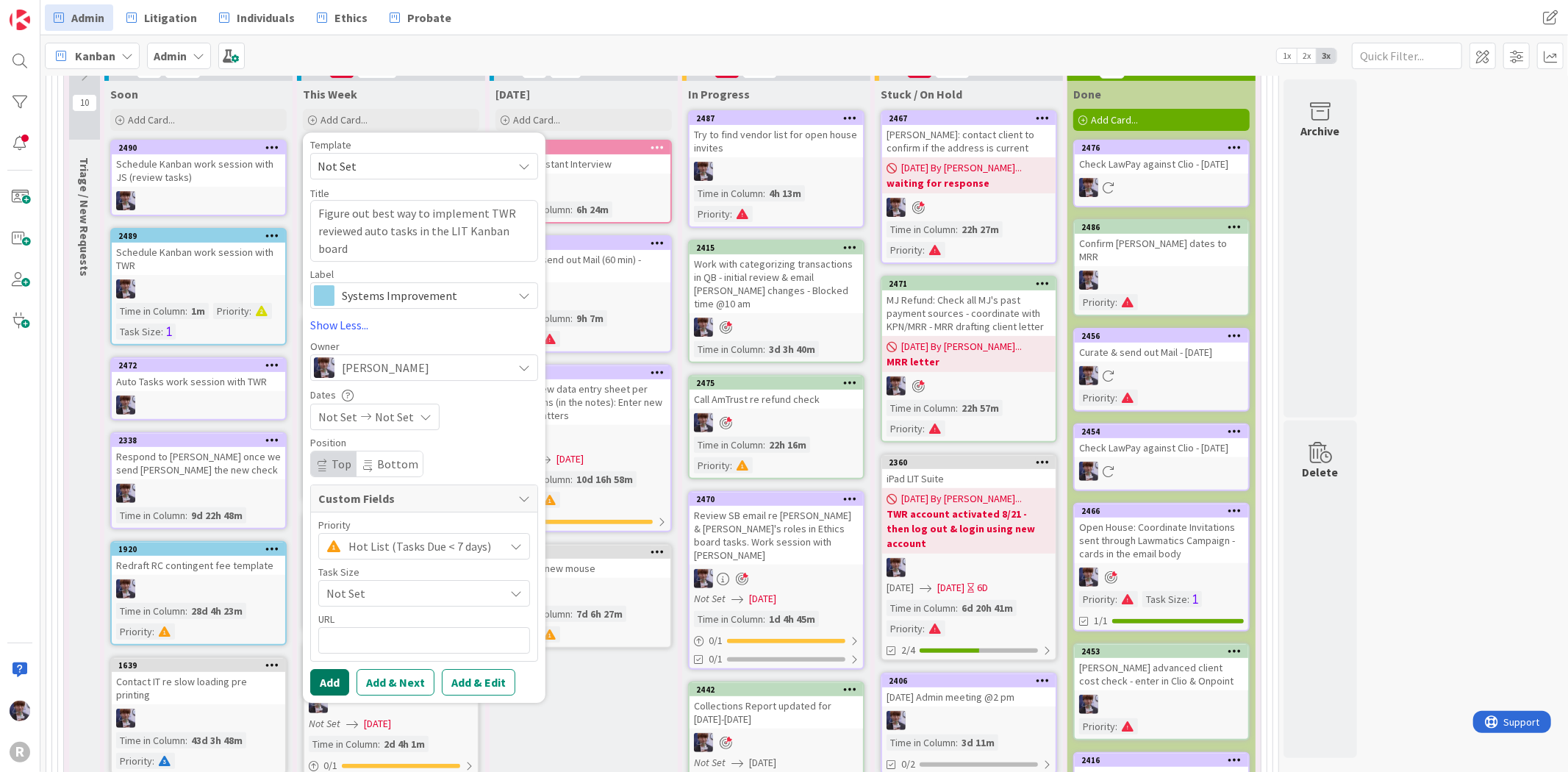
click at [337, 686] on button "Add" at bounding box center [330, 682] width 39 height 27
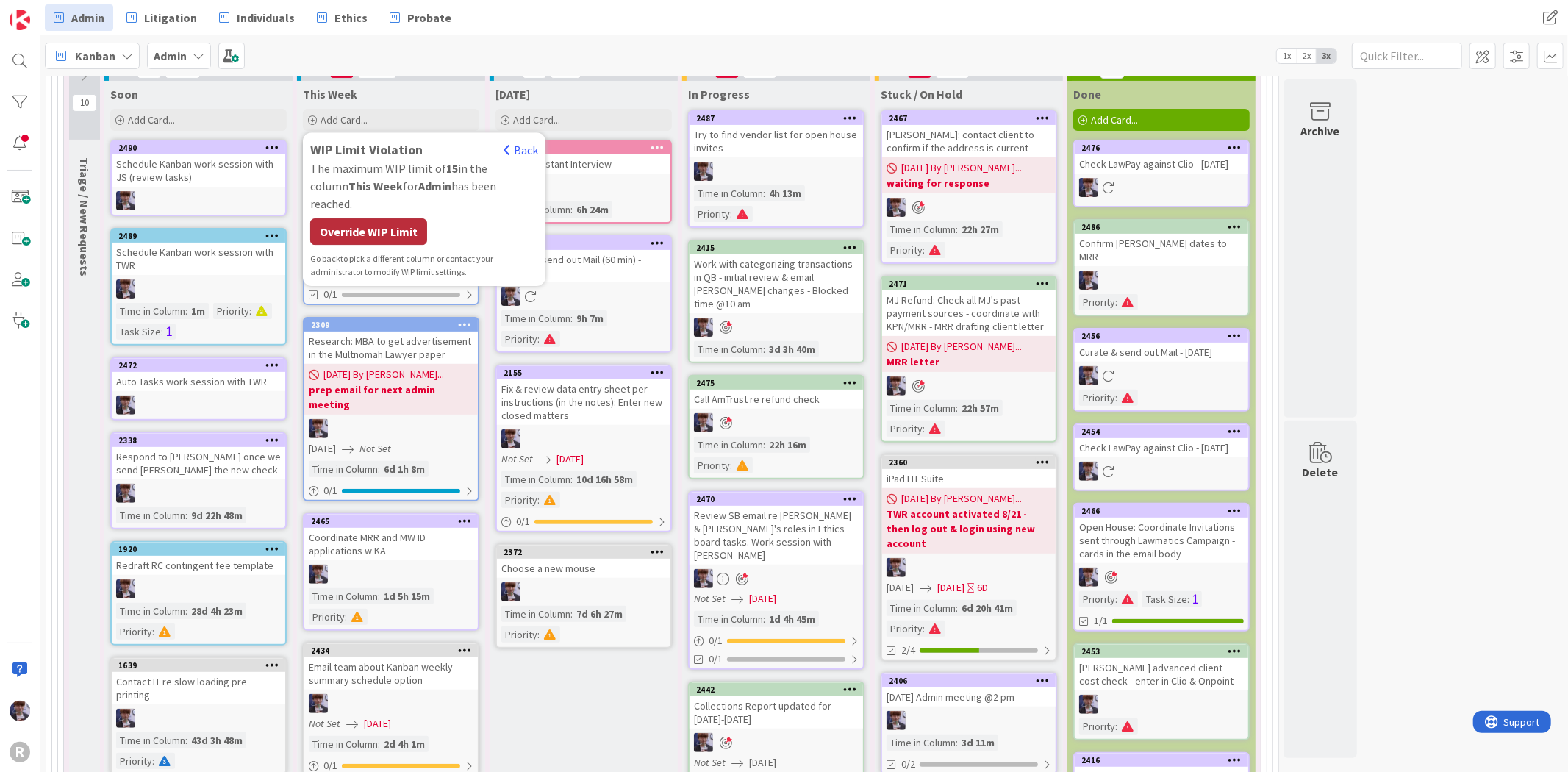
click at [376, 218] on div "Override WIP Limit" at bounding box center [369, 231] width 117 height 27
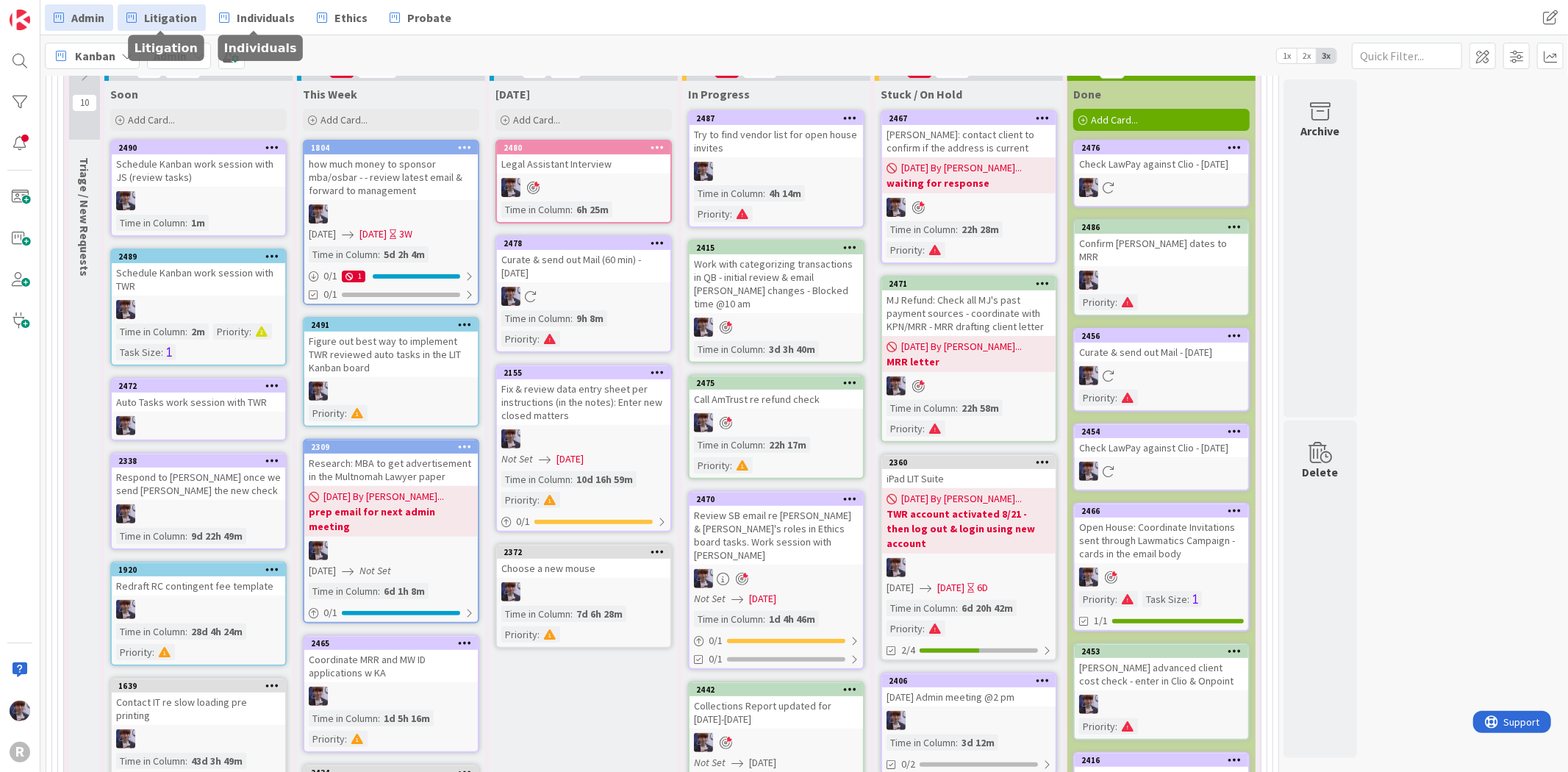
click at [179, 18] on span "Litigation" at bounding box center [171, 18] width 53 height 18
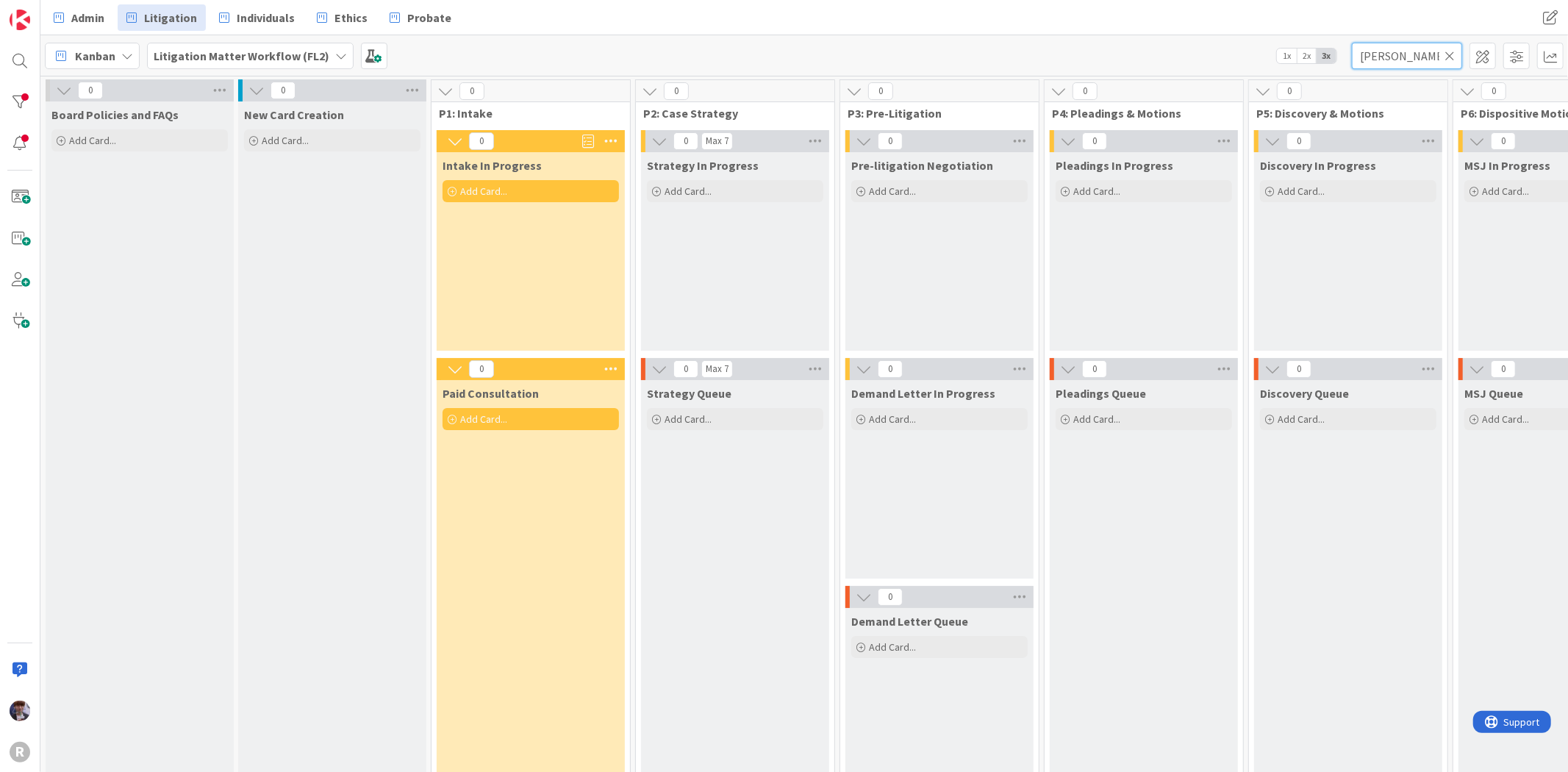
drag, startPoint x: 1343, startPoint y: 52, endPoint x: 1224, endPoint y: 55, distance: 119.0
click at [1224, 55] on div "Kanban Litigation Matter Workflow (FL2) 1x 2x 3x [PERSON_NAME]" at bounding box center [804, 55] width 1527 height 41
click at [1210, 33] on div "Admin Litigation Individuals Ethics Probate Admin Litigation Individuals Ethics…" at bounding box center [804, 18] width 1527 height 35
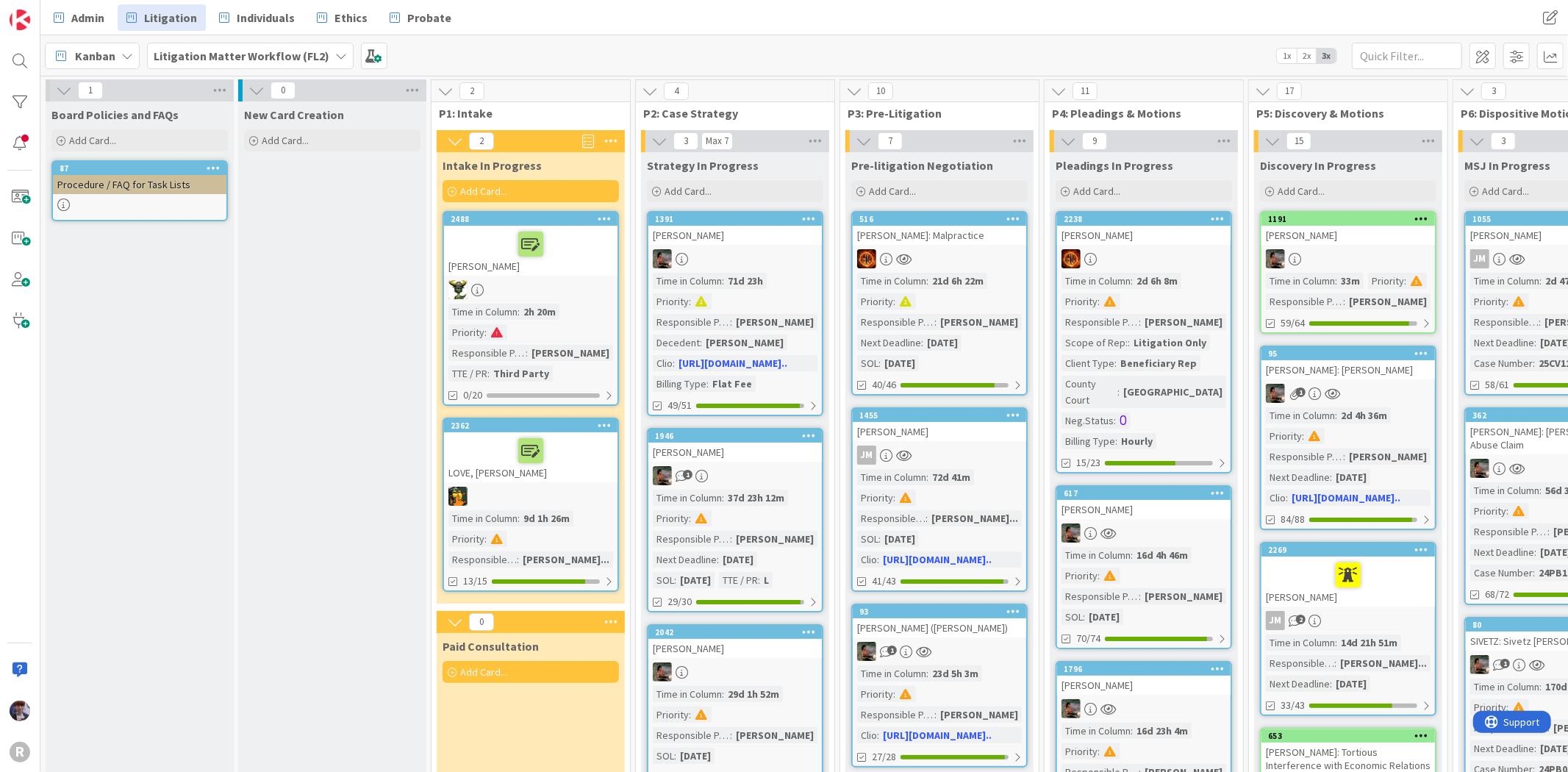
click at [501, 248] on div at bounding box center [531, 244] width 165 height 31
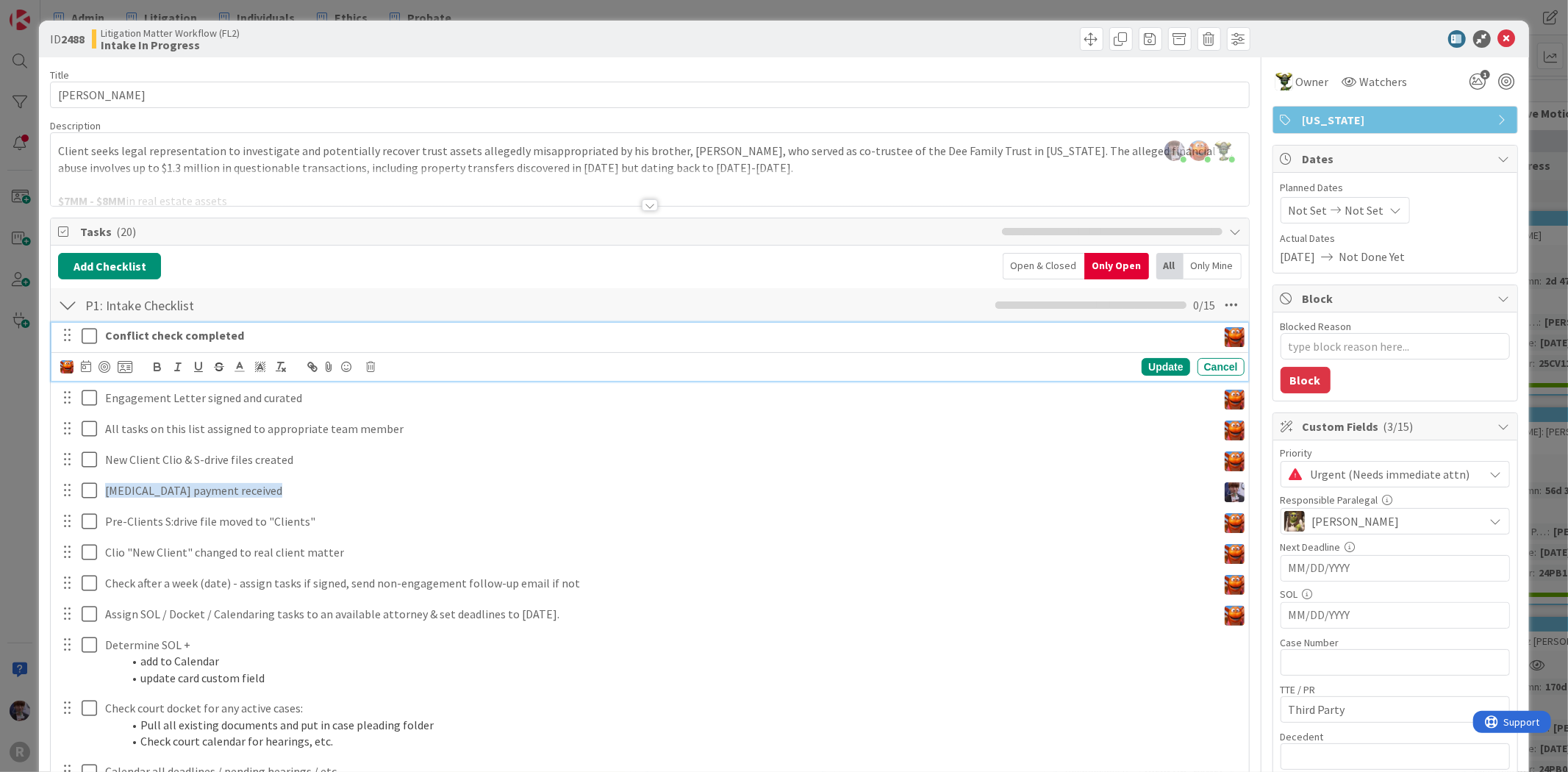
click at [170, 335] on strong "Conflict check completed" at bounding box center [174, 335] width 139 height 15
click at [88, 362] on icon at bounding box center [86, 366] width 10 height 12
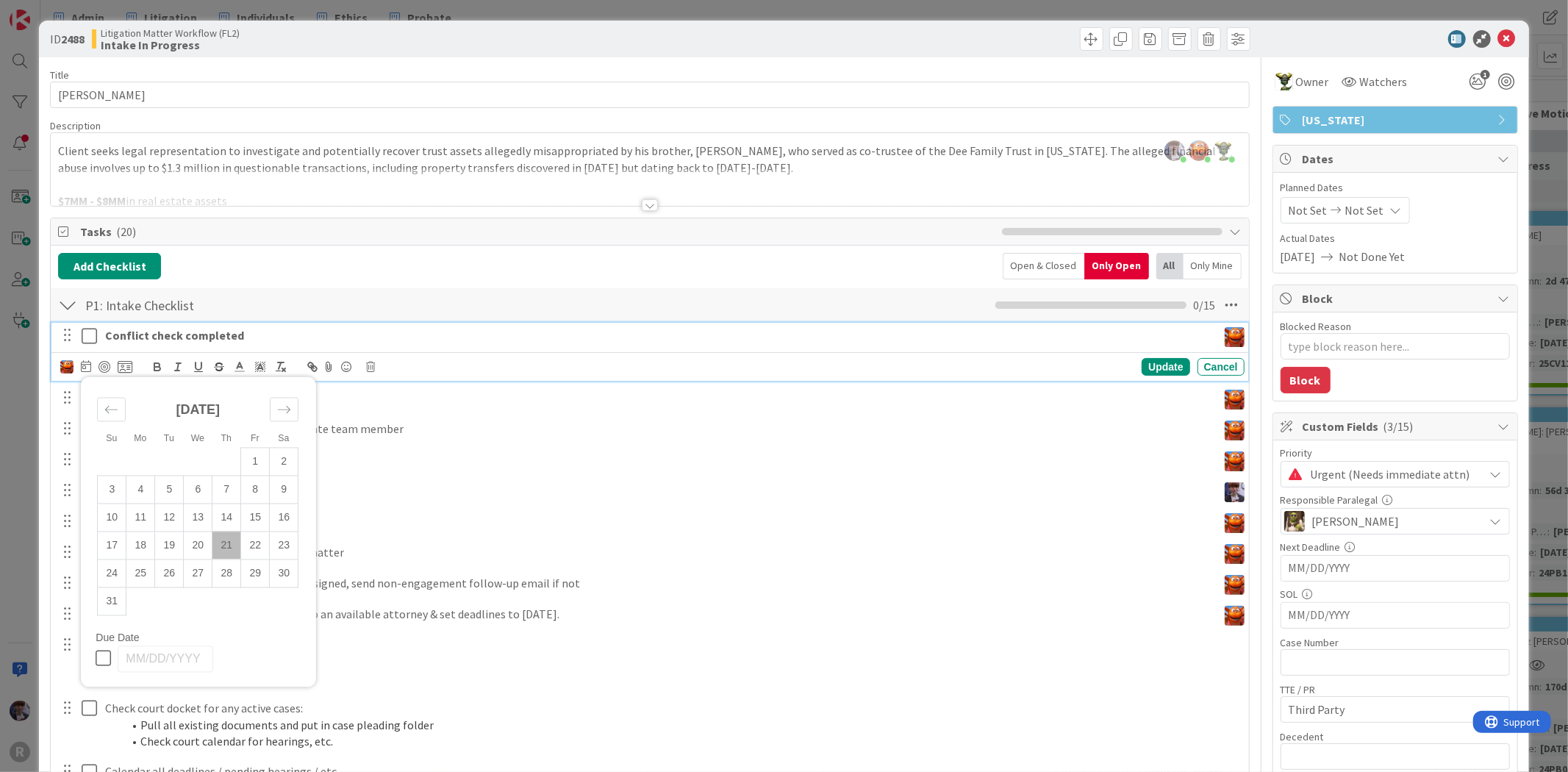
click at [226, 548] on td "21" at bounding box center [227, 545] width 29 height 28
click at [1142, 371] on div "Update" at bounding box center [1165, 366] width 48 height 18
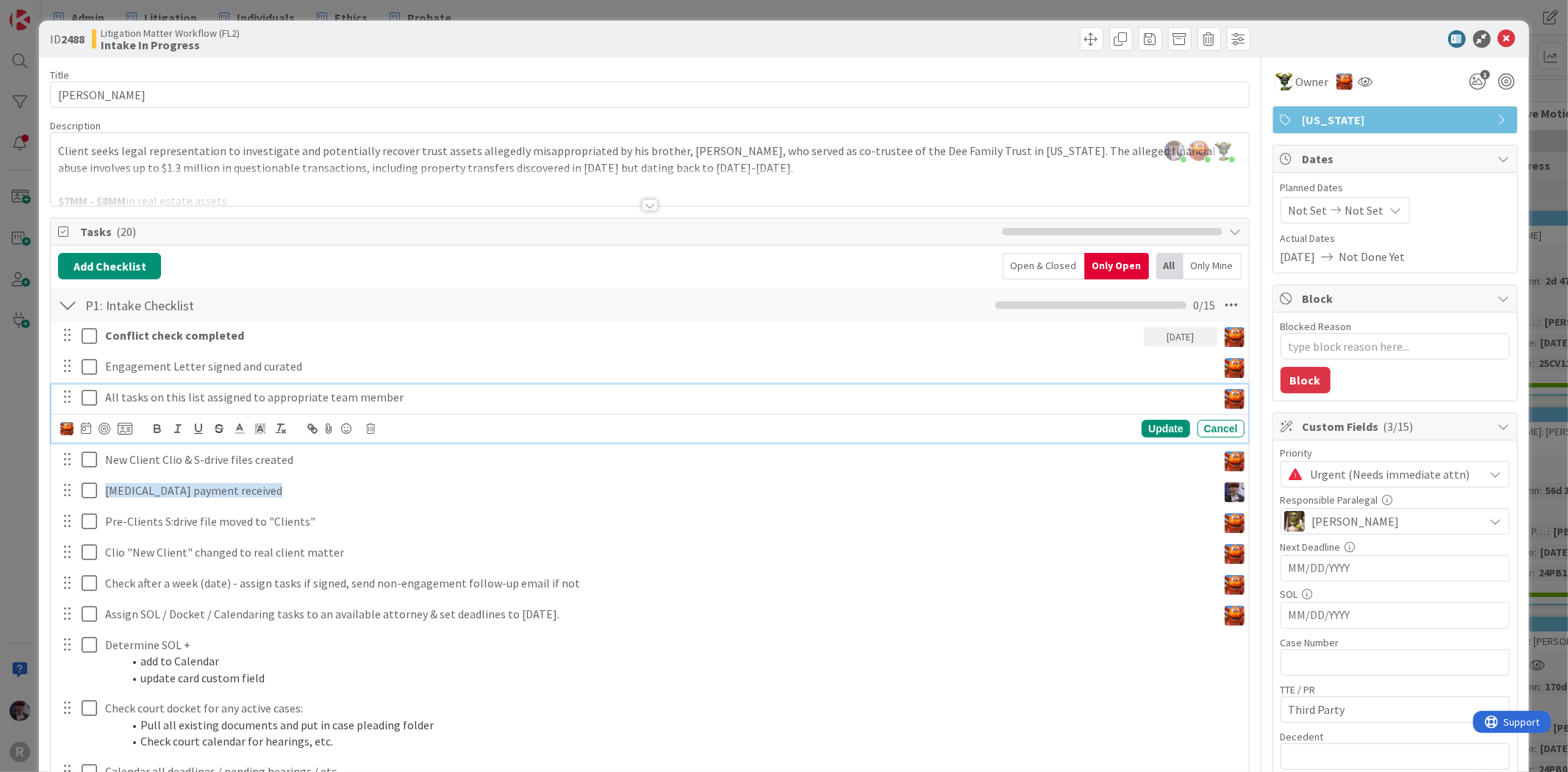
click at [137, 398] on p "All tasks on this list assigned to appropriate team member" at bounding box center [658, 397] width 1106 height 17
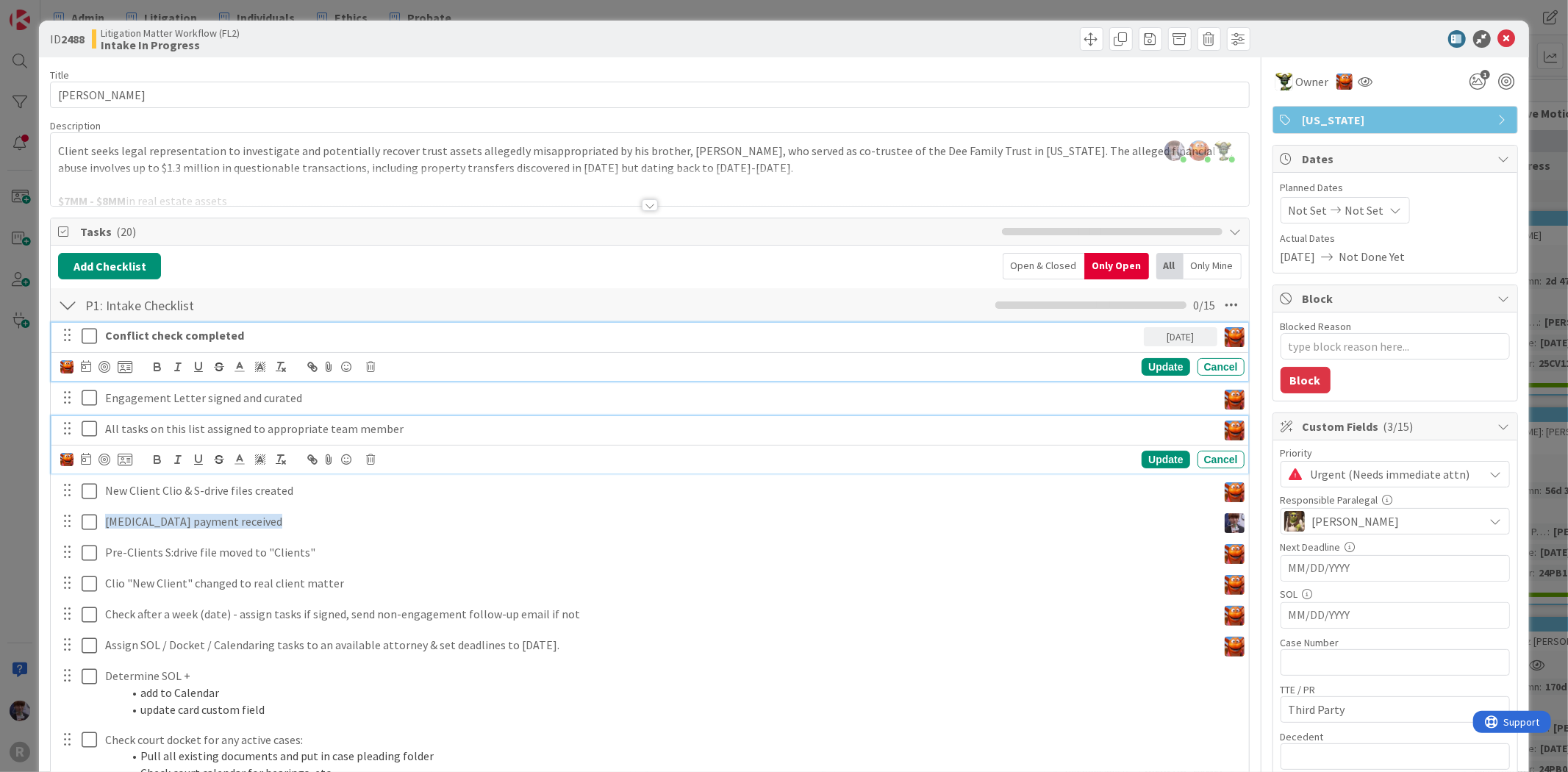
click at [265, 336] on p "Conflict check completed" at bounding box center [621, 335] width 1033 height 17
click at [180, 397] on p "Engagement Letter signed and curated" at bounding box center [658, 397] width 1106 height 17
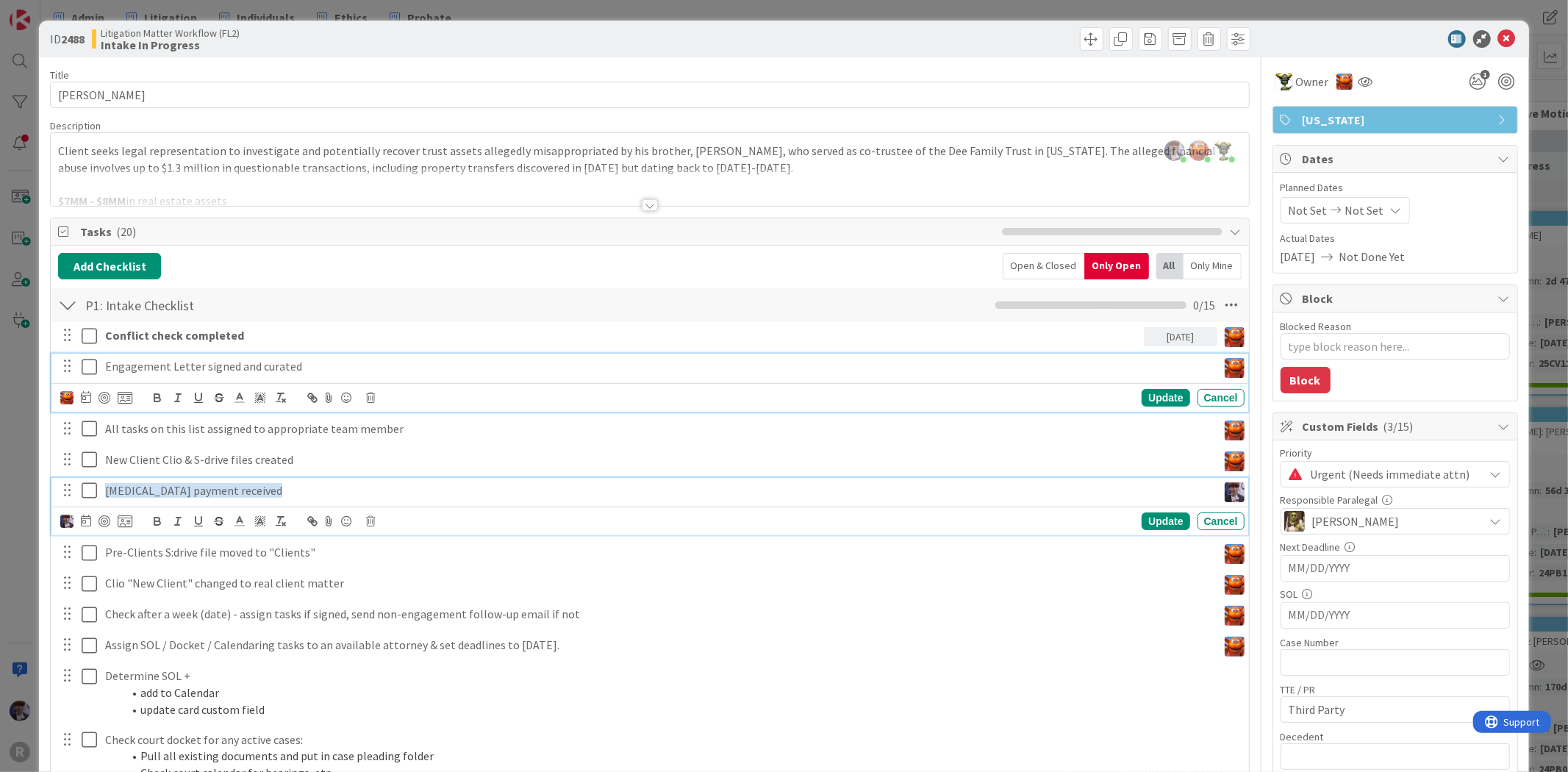
click at [128, 489] on span "[MEDICAL_DATA] payment received" at bounding box center [194, 491] width 177 height 15
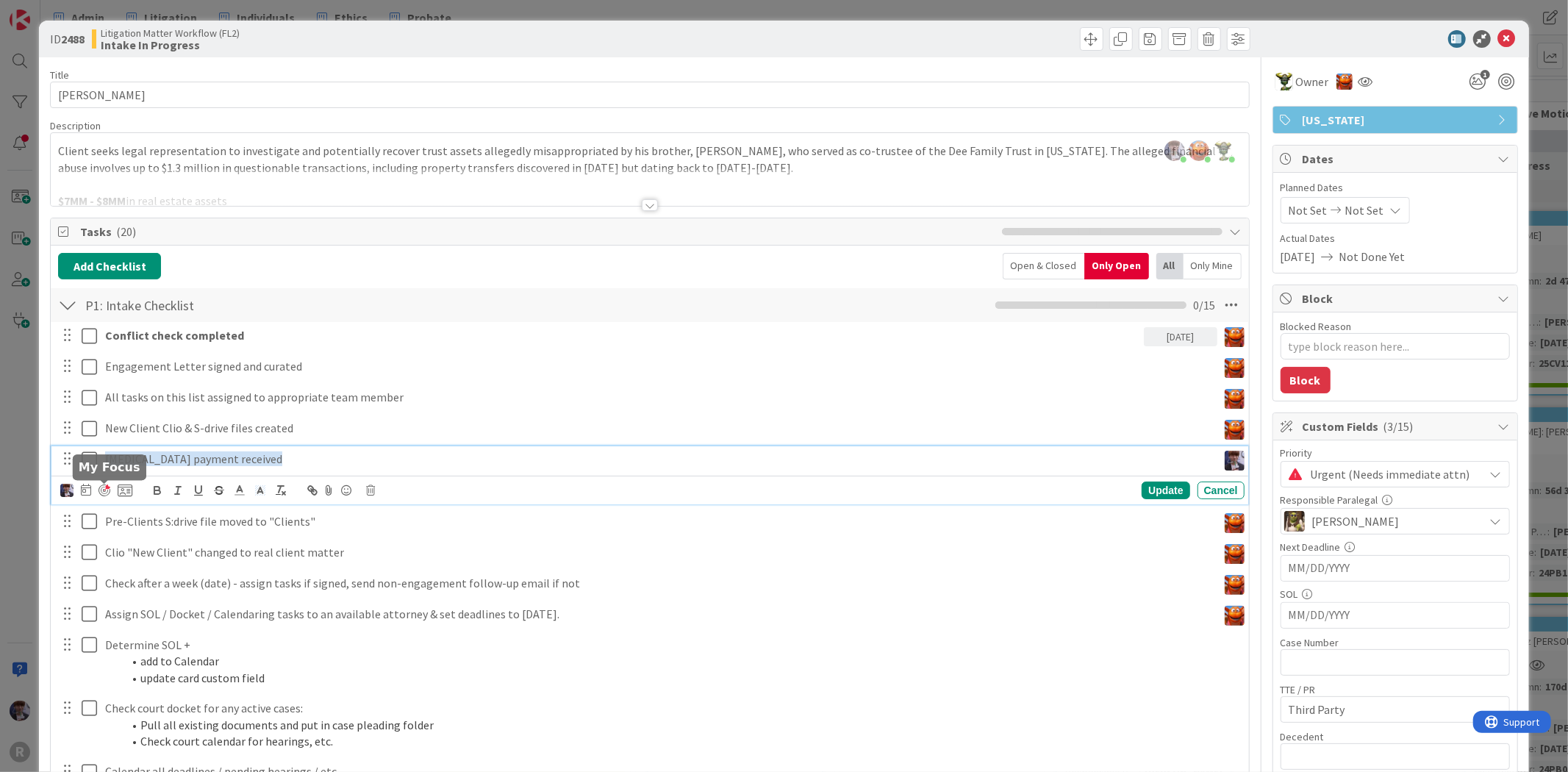
click at [100, 486] on div at bounding box center [104, 491] width 12 height 12
click at [86, 493] on icon at bounding box center [86, 490] width 10 height 12
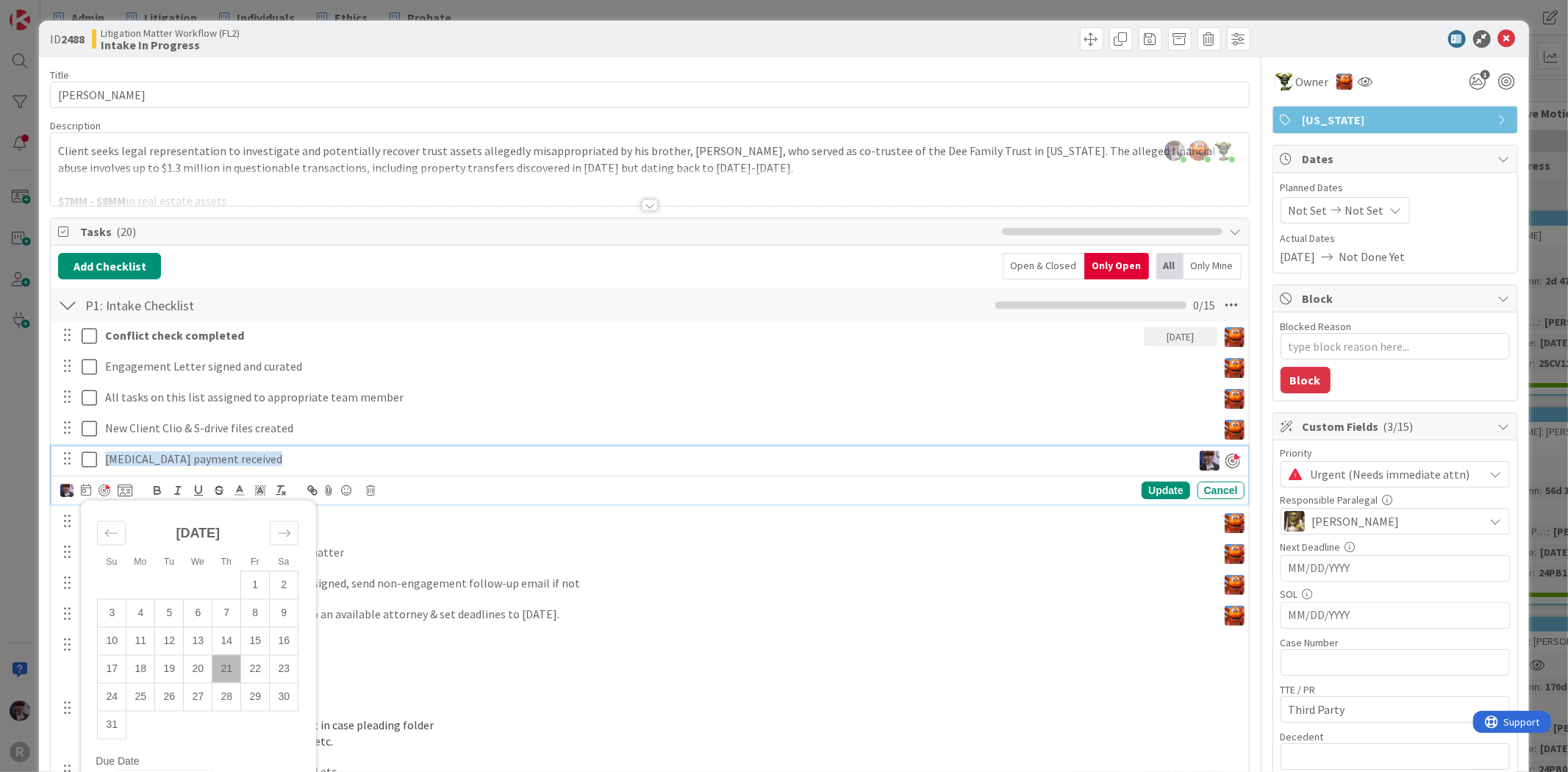
click at [225, 663] on td "21" at bounding box center [227, 669] width 29 height 28
click at [1155, 491] on div "Update" at bounding box center [1165, 491] width 48 height 18
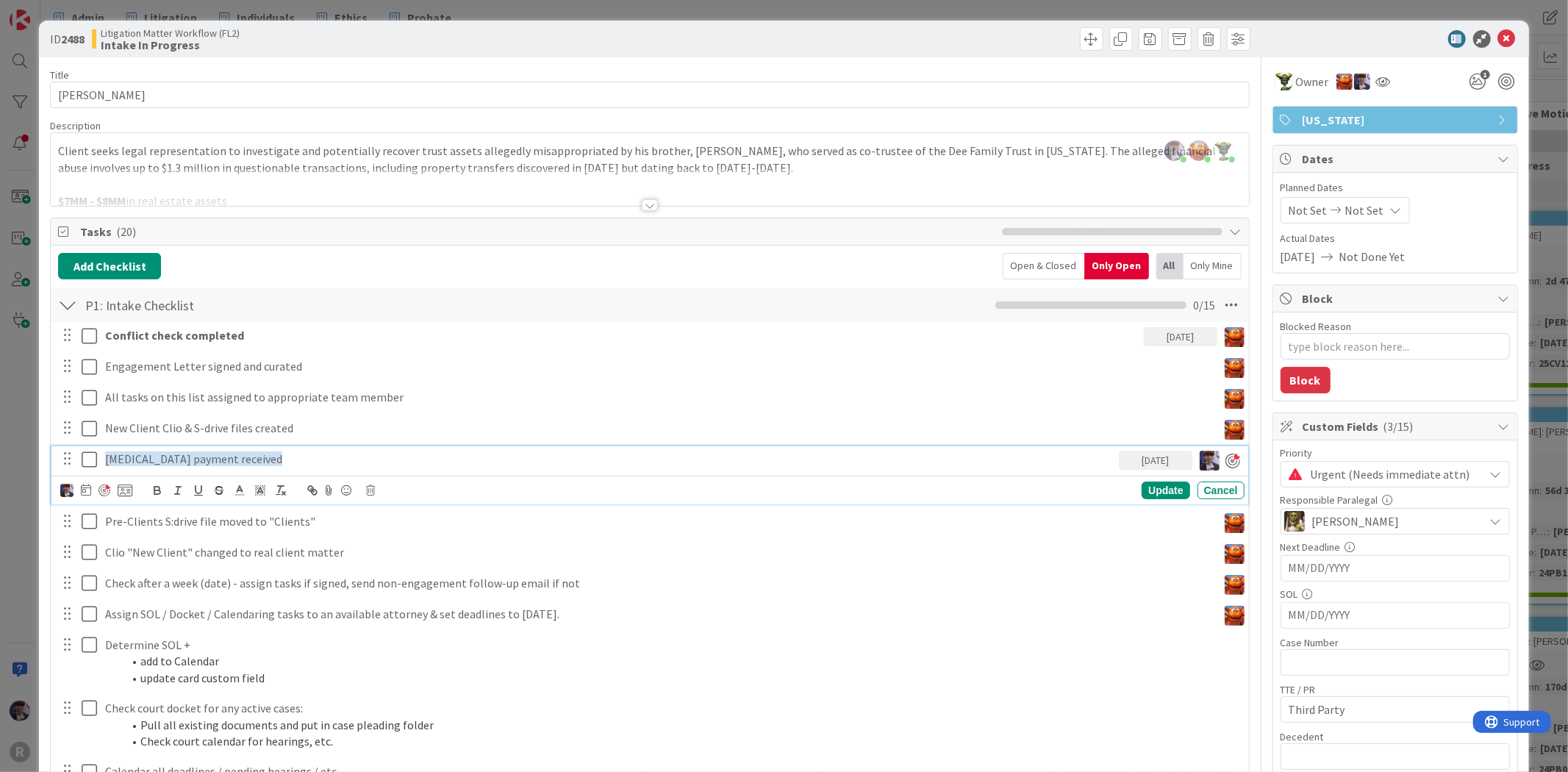
click at [86, 456] on icon at bounding box center [92, 460] width 22 height 18
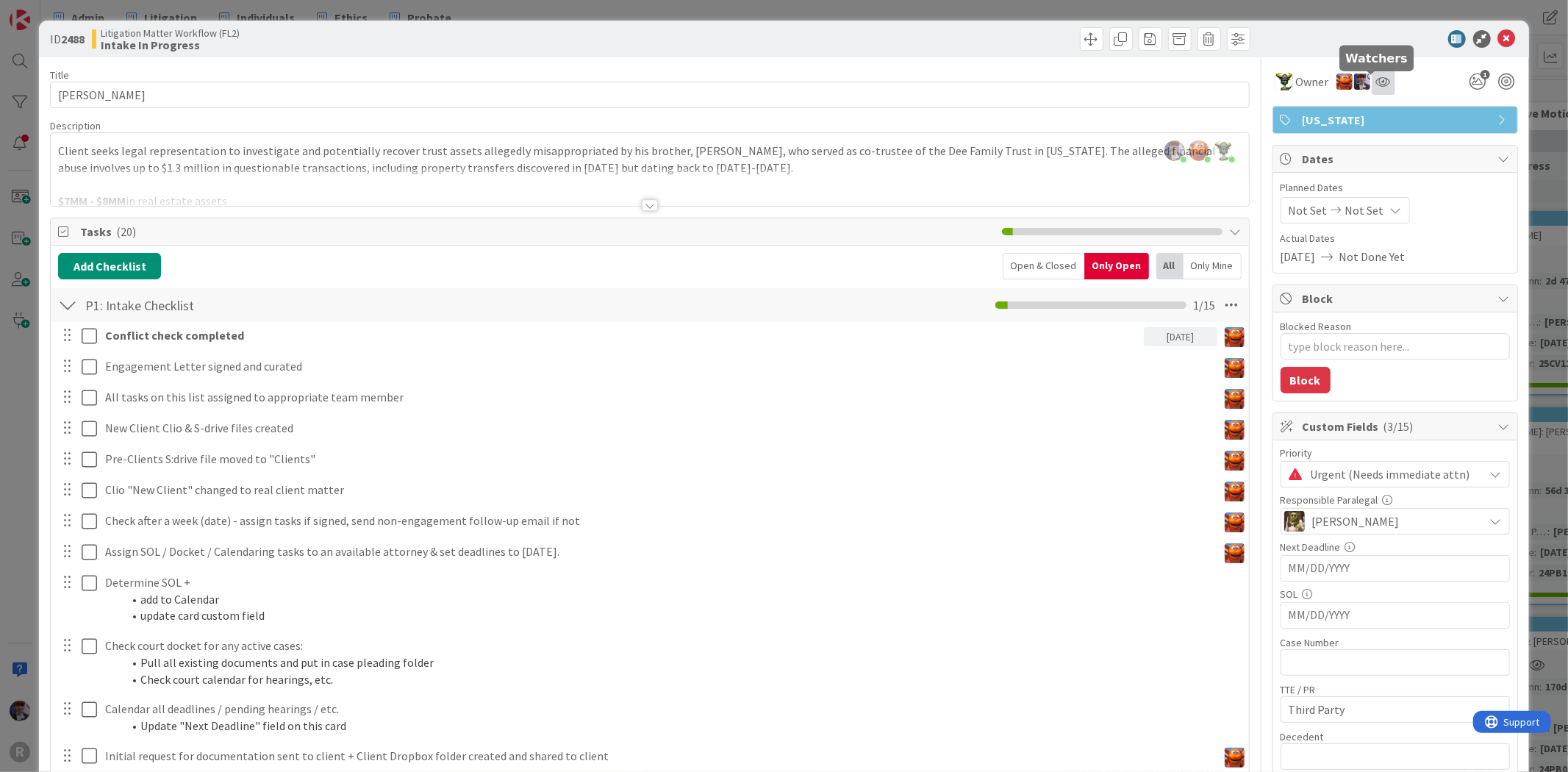
click at [1376, 83] on icon at bounding box center [1383, 81] width 15 height 12
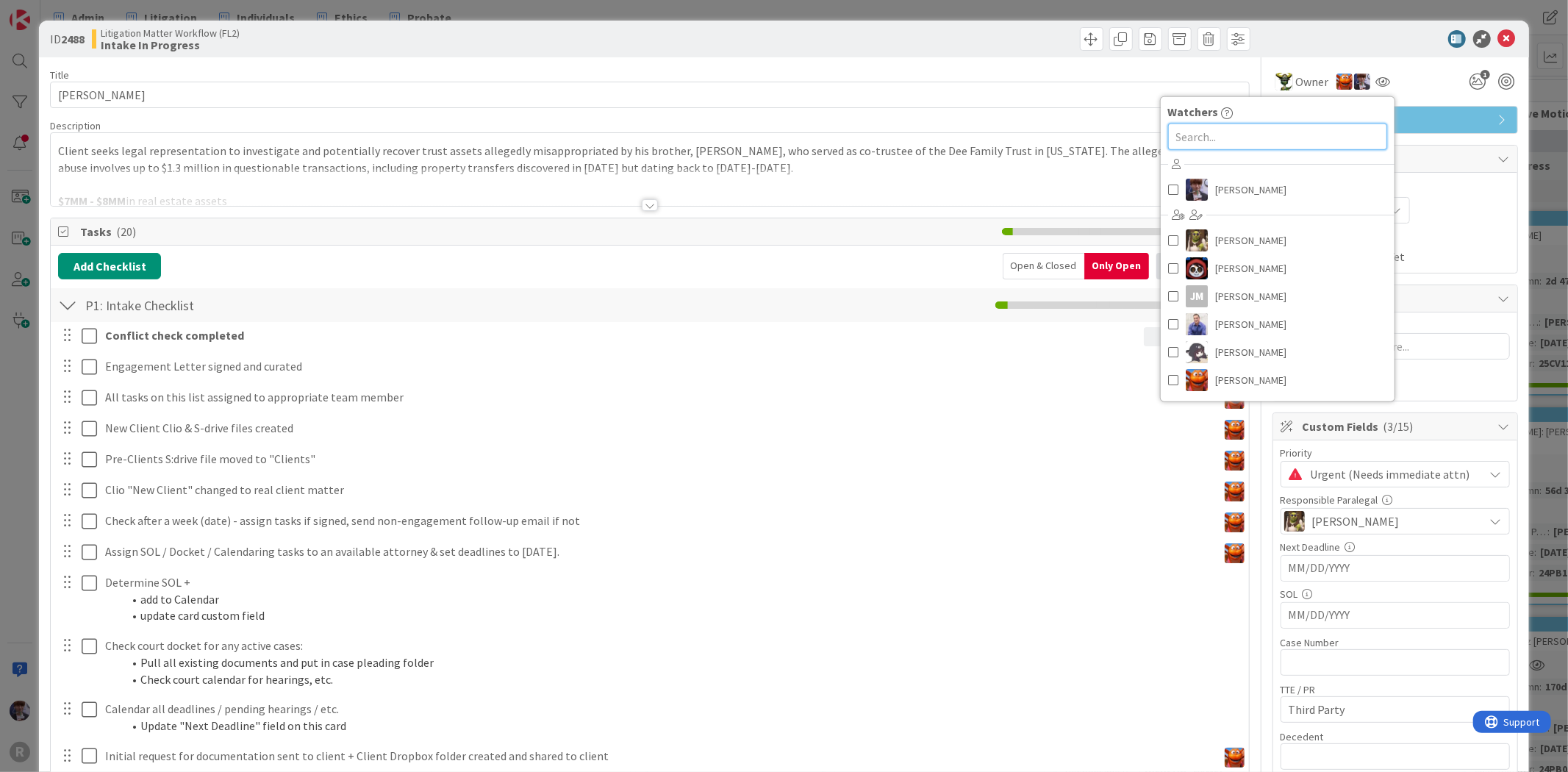
click at [1313, 137] on input "text" at bounding box center [1278, 137] width 219 height 27
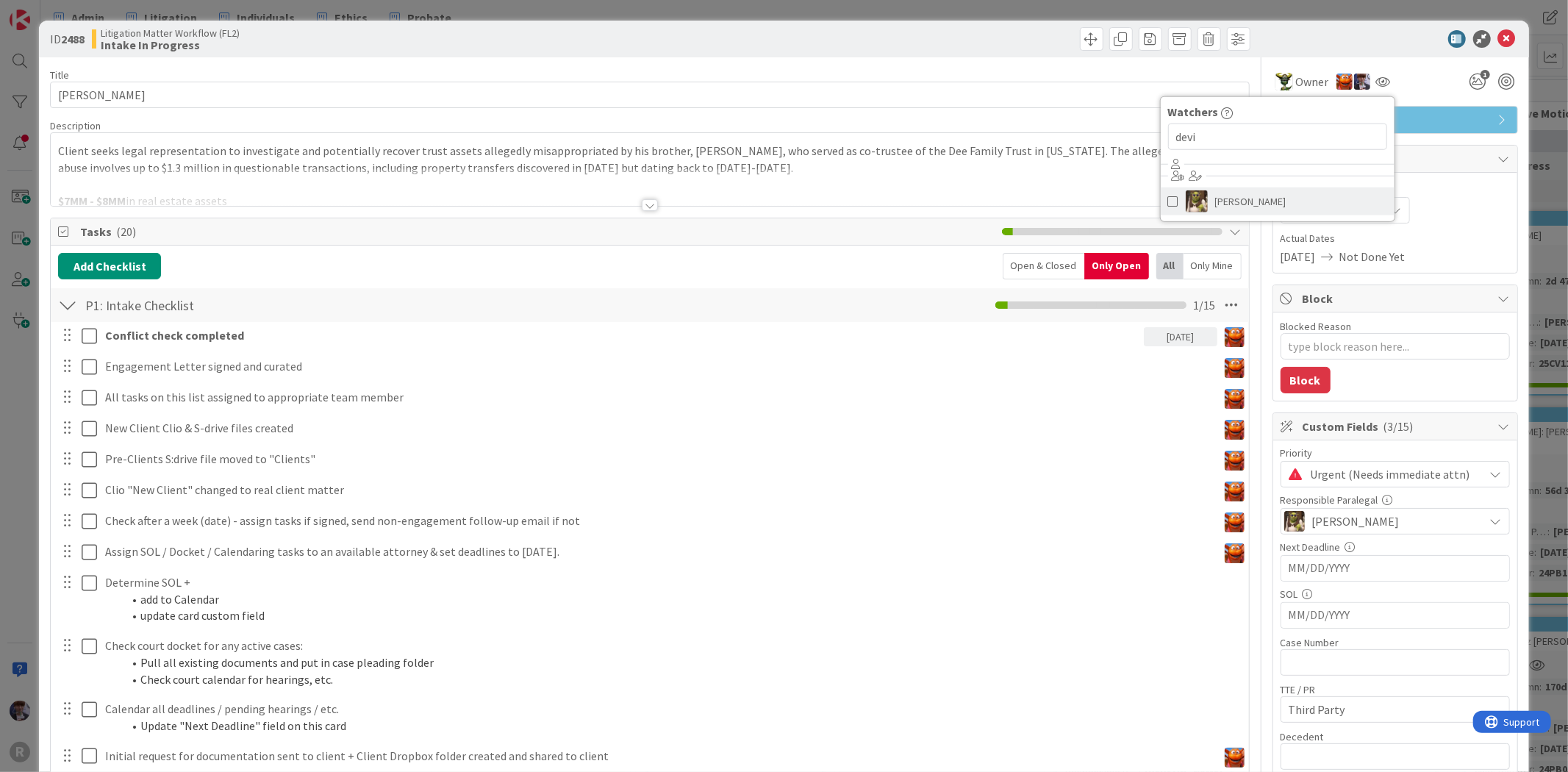
click at [1275, 209] on link "[PERSON_NAME]" at bounding box center [1278, 202] width 234 height 28
click at [1408, 33] on div at bounding box center [1388, 39] width 260 height 18
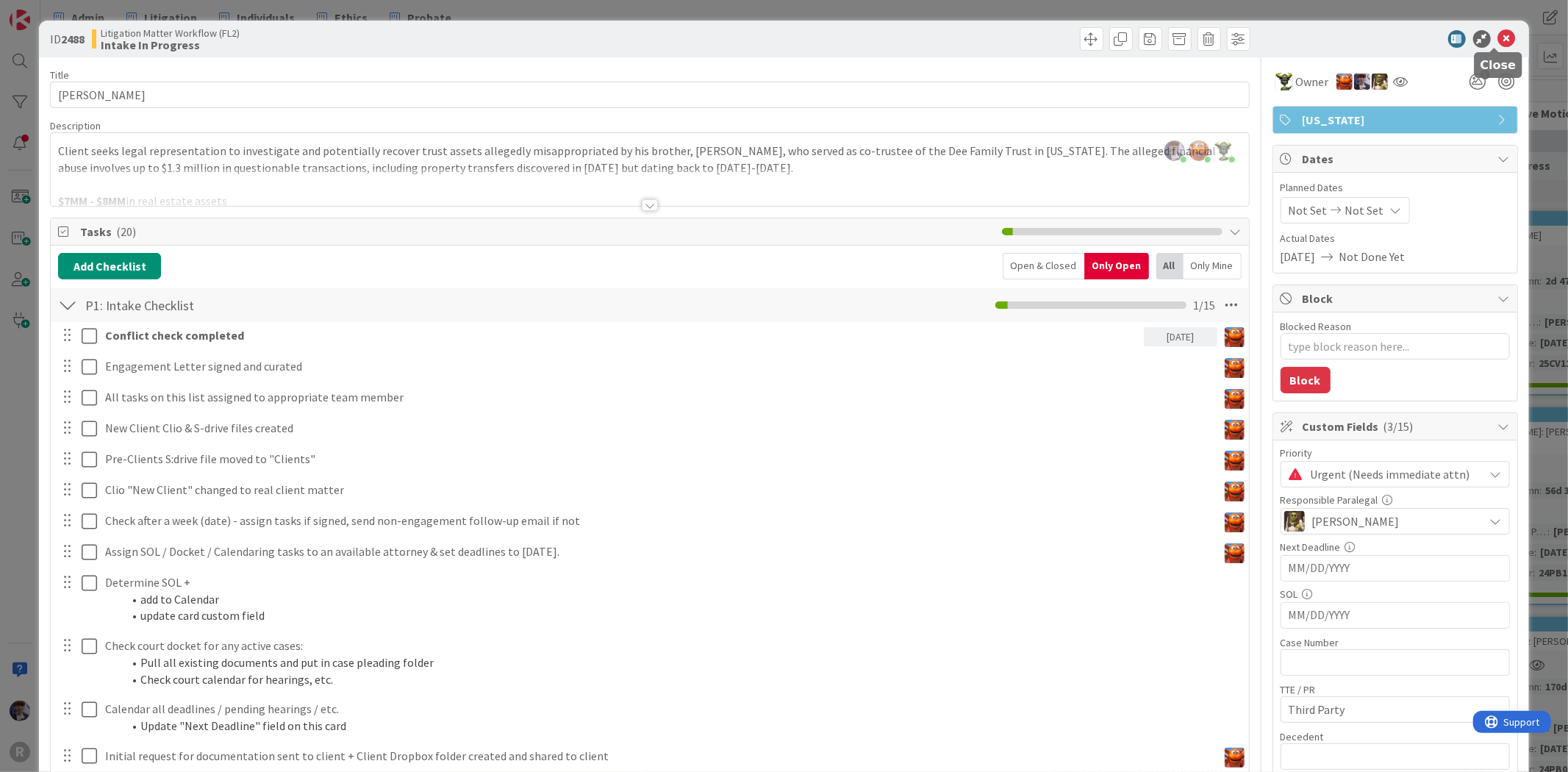
click at [1499, 34] on icon at bounding box center [1507, 39] width 18 height 18
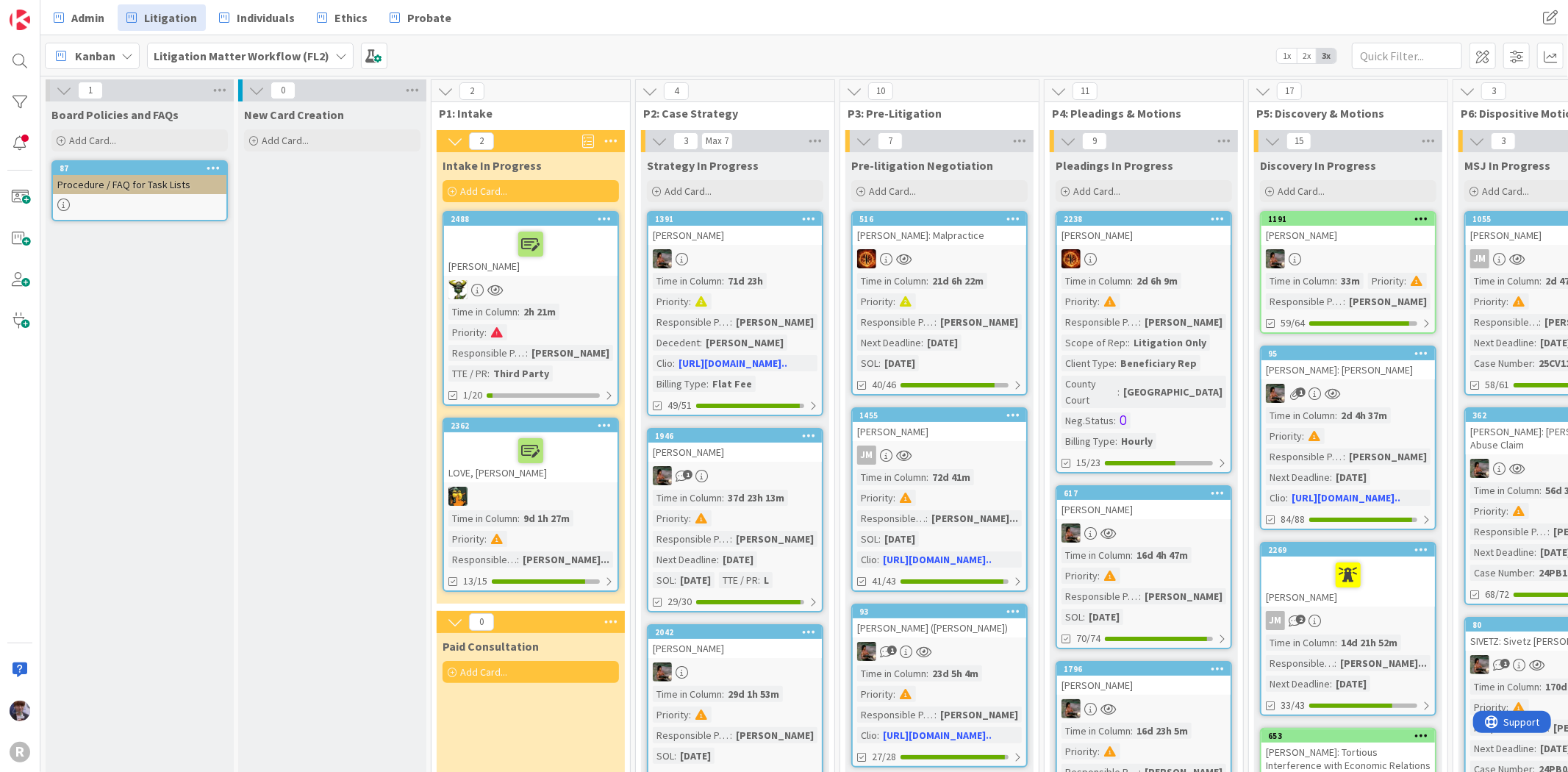
click at [567, 460] on div at bounding box center [531, 451] width 165 height 31
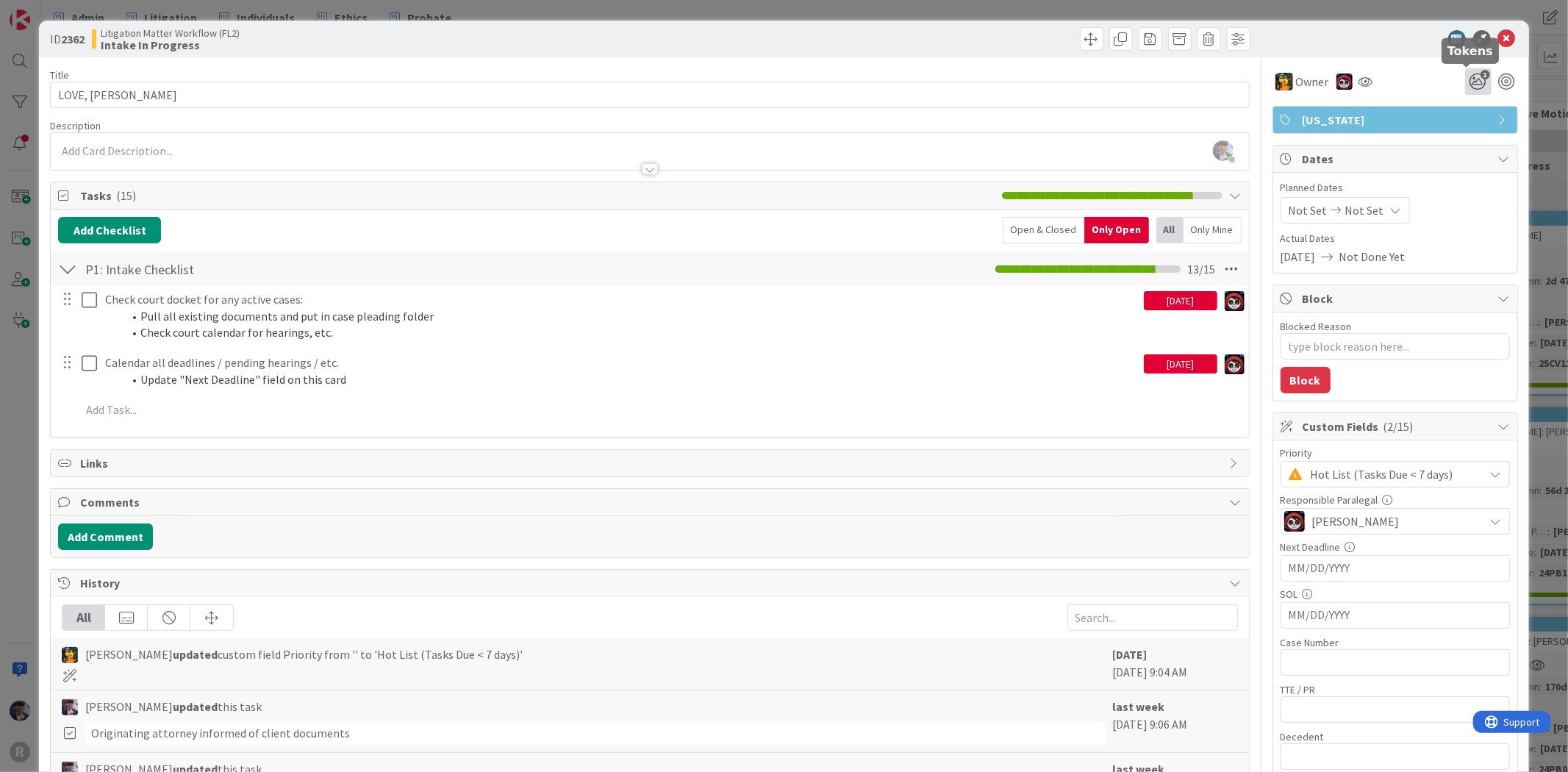
click at [1465, 75] on icon "1" at bounding box center [1479, 82] width 27 height 27
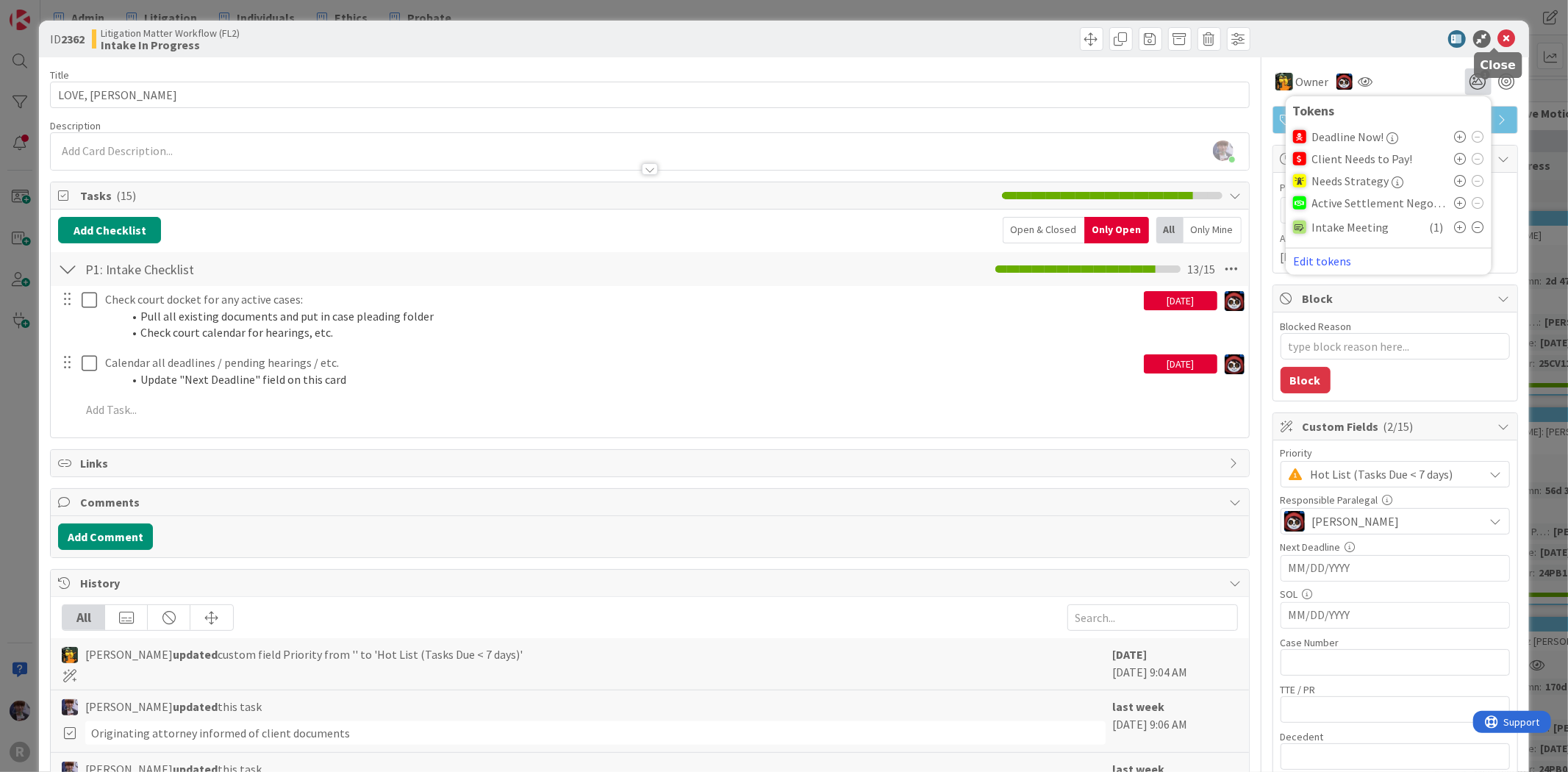
click at [1500, 34] on icon at bounding box center [1507, 39] width 18 height 18
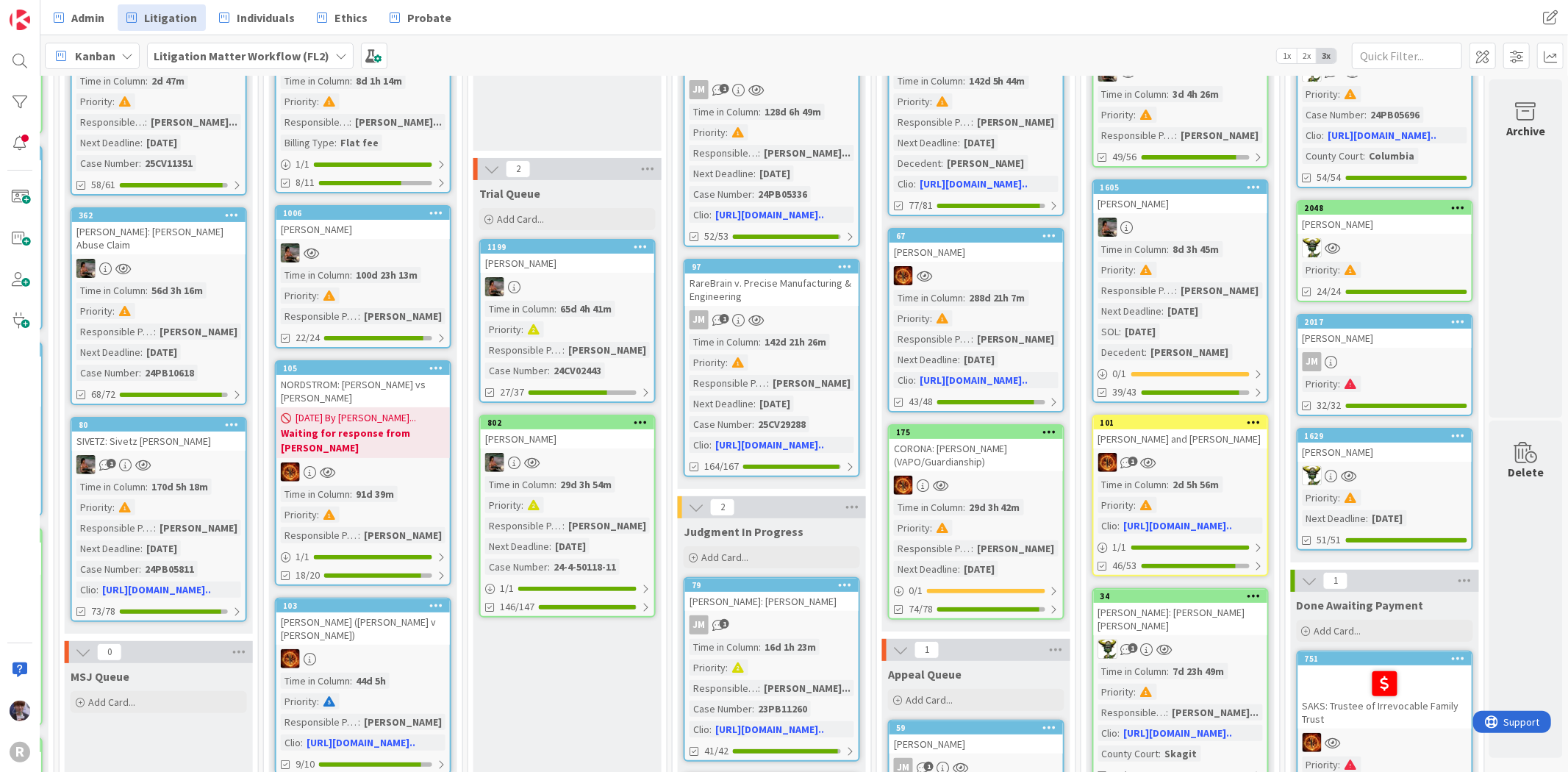
scroll to position [0, 1406]
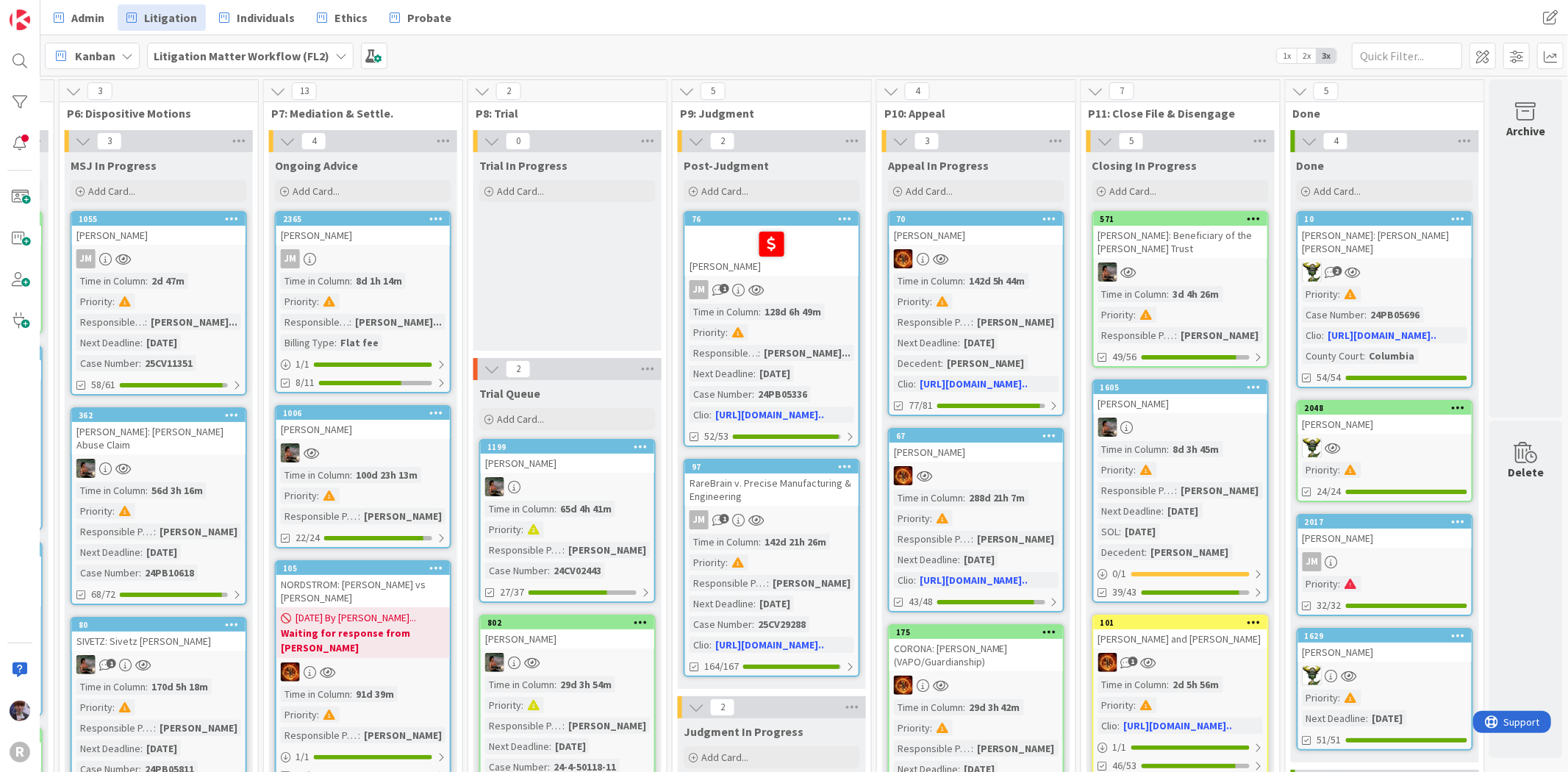
click at [1165, 248] on div "[PERSON_NAME]: Beneficiary of the [PERSON_NAME] Trust" at bounding box center [1180, 242] width 174 height 33
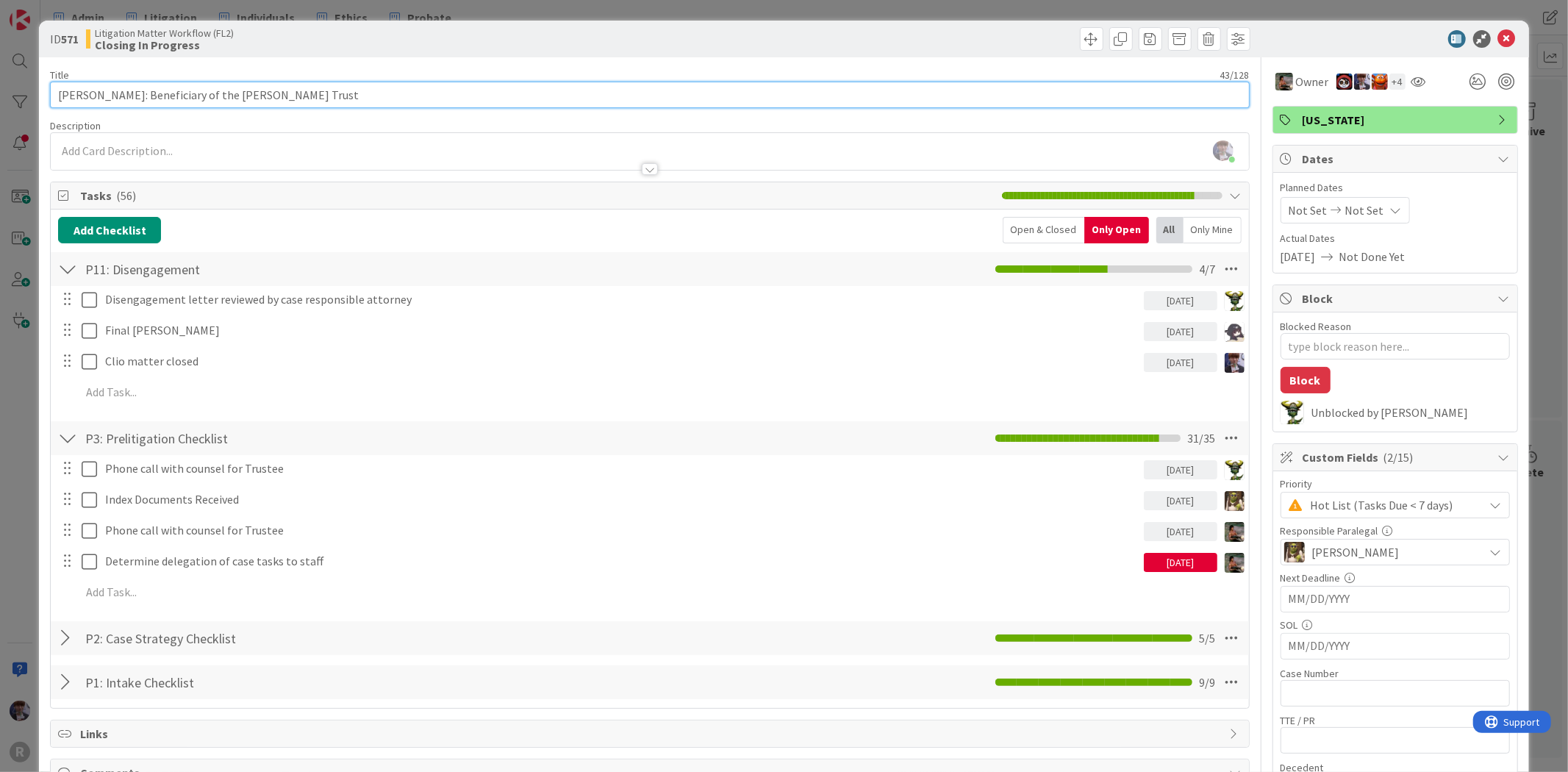
click at [292, 92] on input "[PERSON_NAME]: Beneficiary of the [PERSON_NAME] Trust" at bounding box center [650, 95] width 1199 height 27
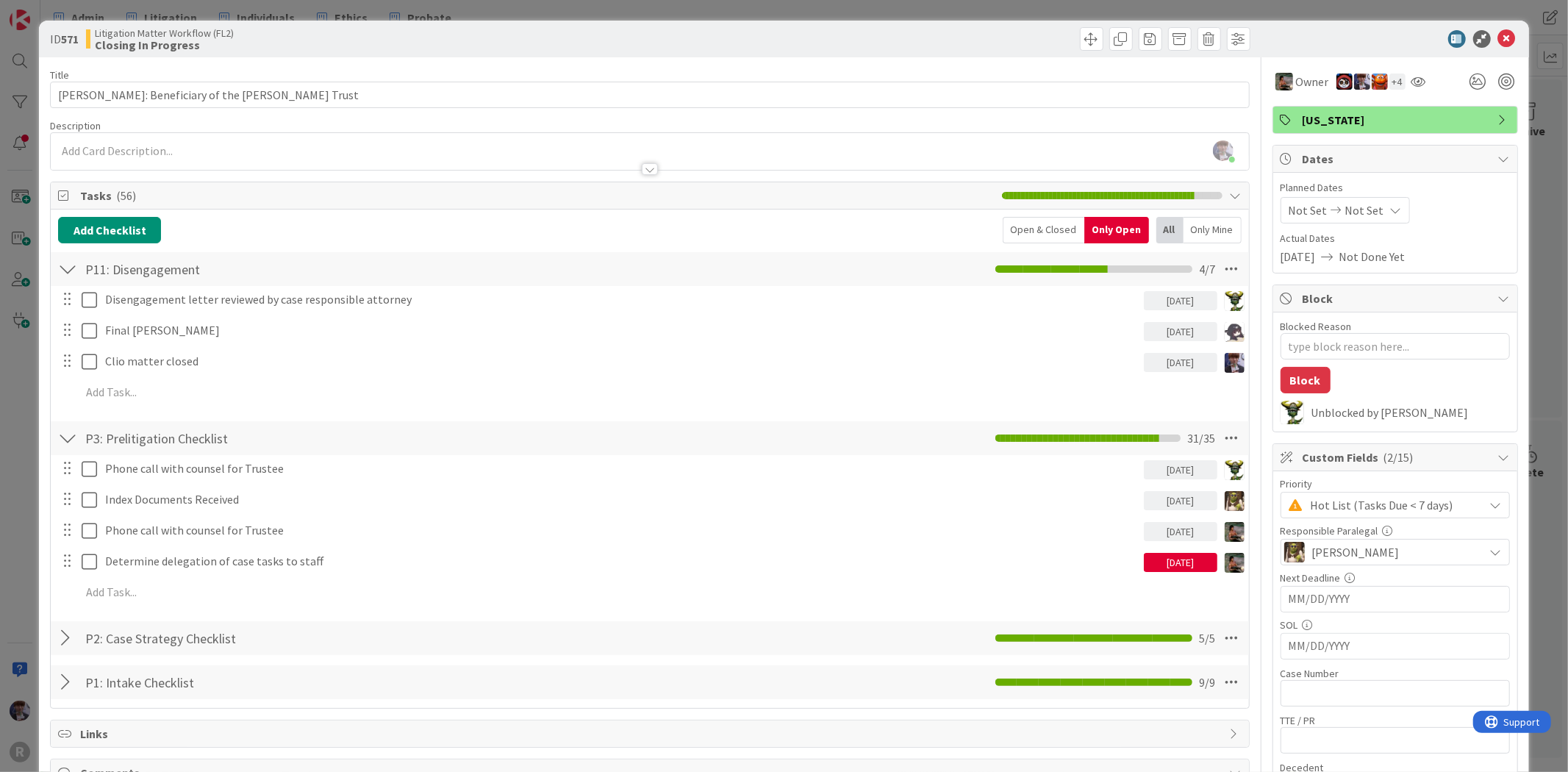
click at [31, 404] on div "ID 571 Litigation Matter Workflow (FL2) Closing In Progress Title 43 / 128 [PER…" at bounding box center [784, 386] width 1568 height 772
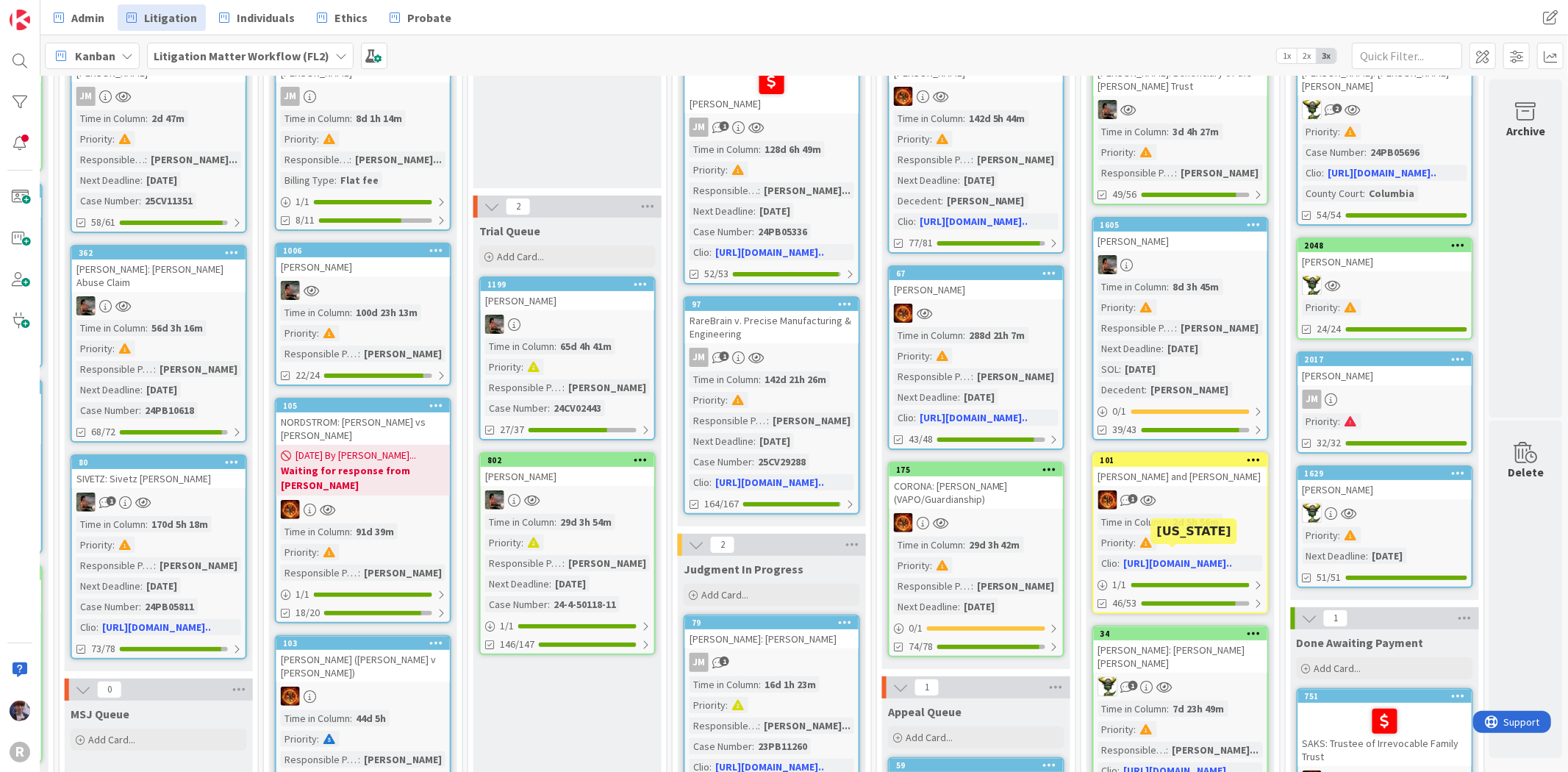
scroll to position [163, 1406]
click at [1182, 478] on div "[PERSON_NAME] and [PERSON_NAME]" at bounding box center [1180, 476] width 174 height 19
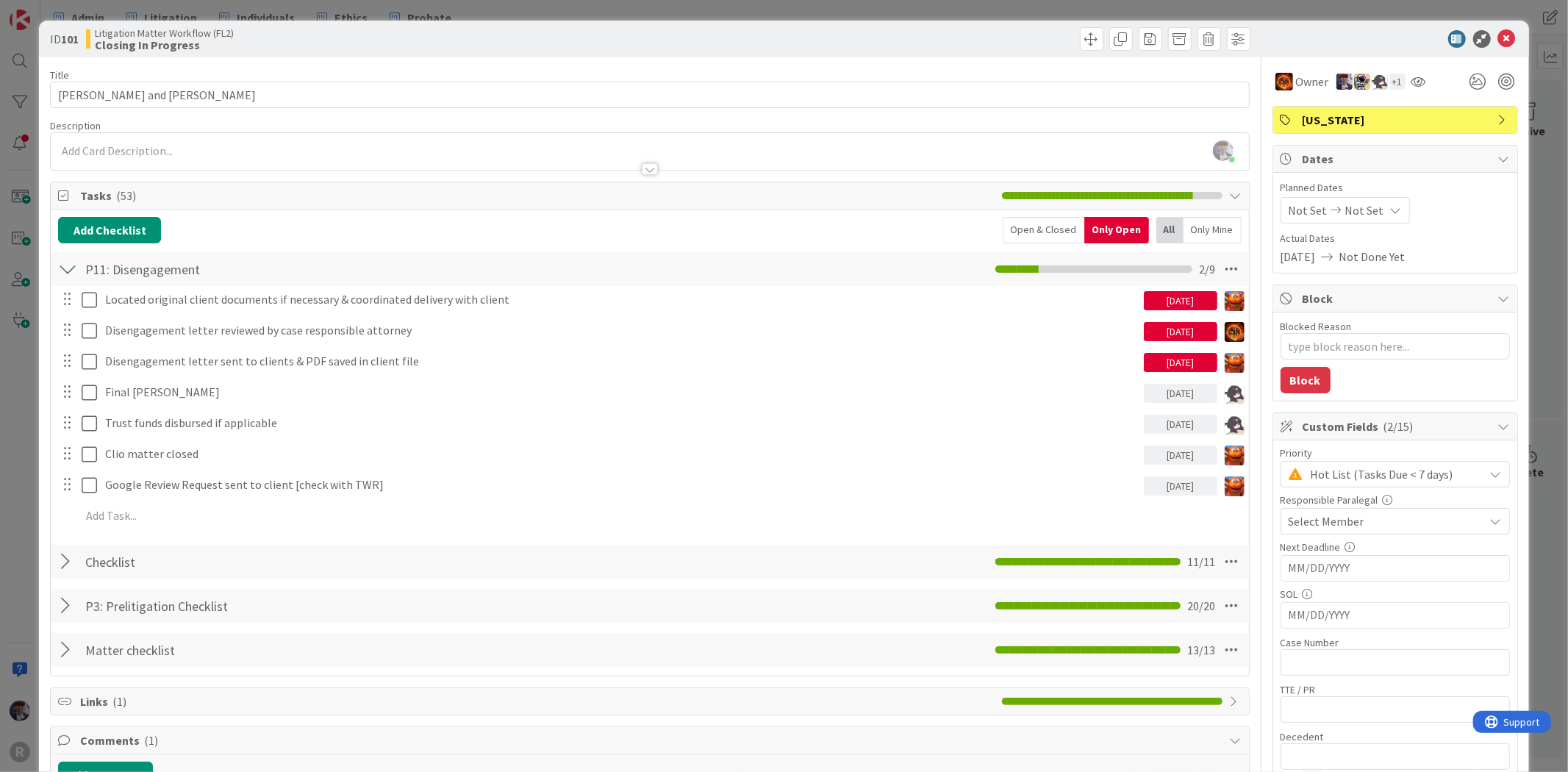
click at [22, 387] on div "ID 101 Litigation Matter Workflow (FL2) Closing In Progress Title 19 / 128 [PER…" at bounding box center [784, 386] width 1568 height 772
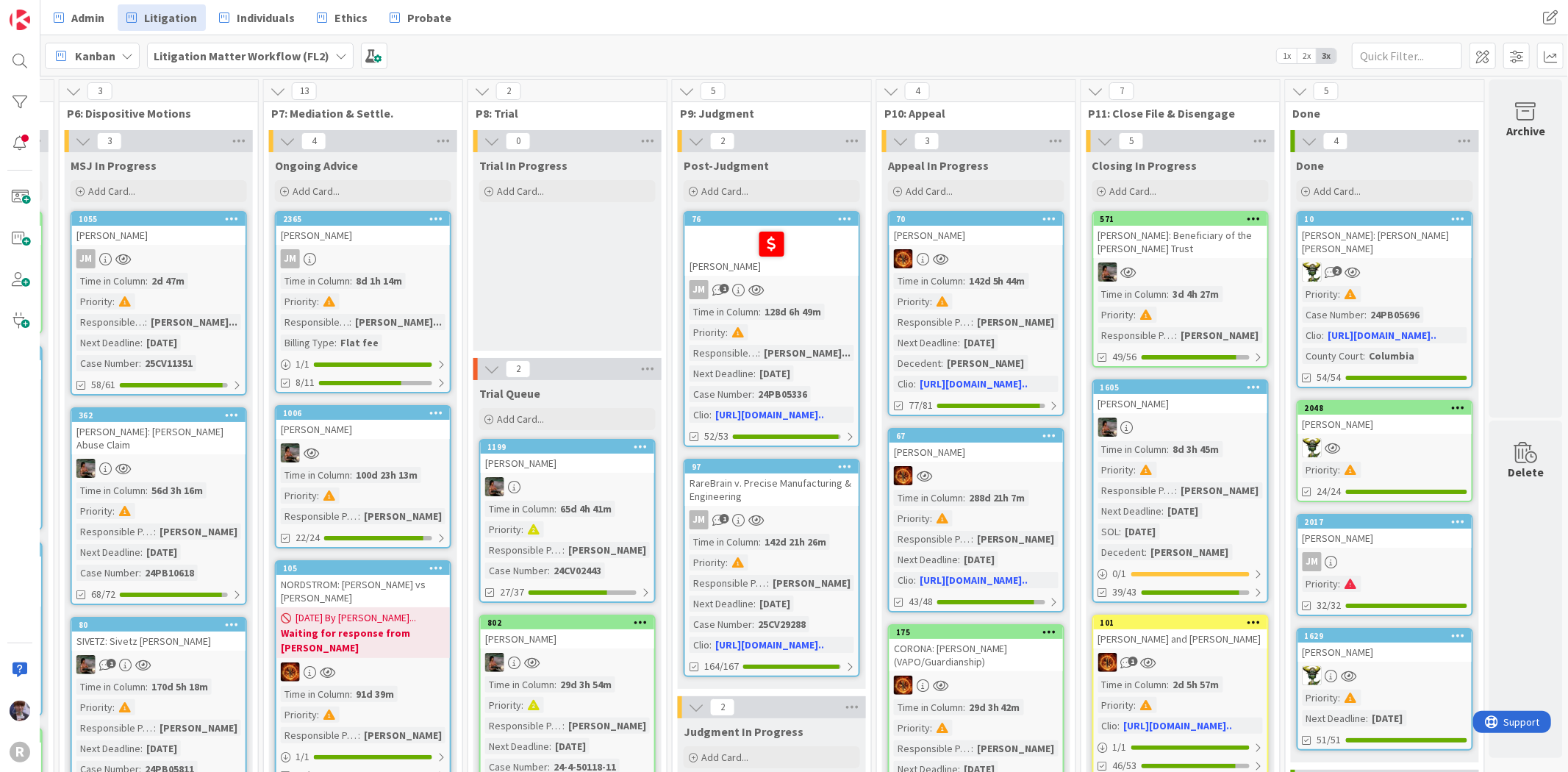
scroll to position [735, 1406]
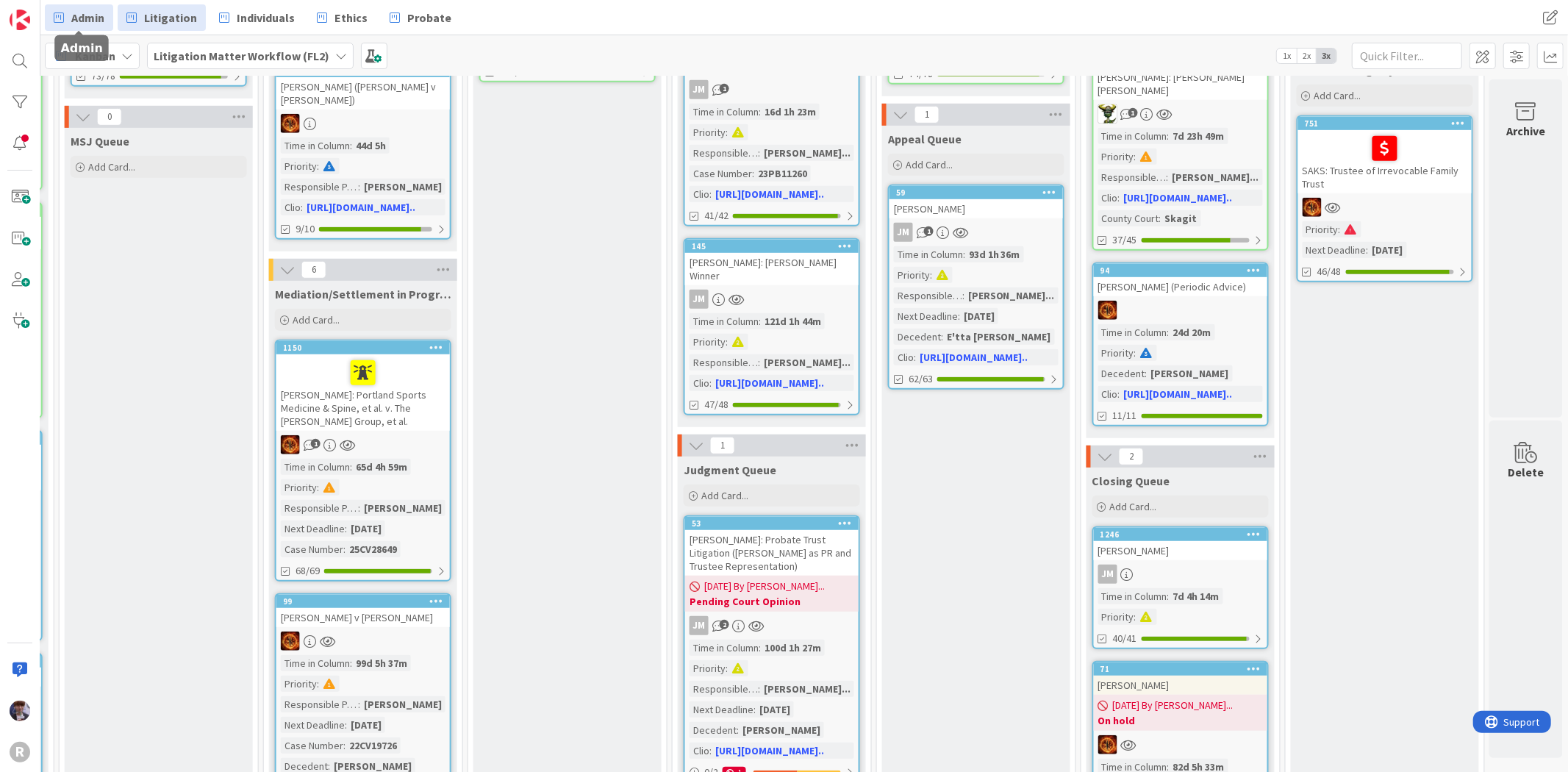
click at [78, 21] on span "Admin" at bounding box center [88, 18] width 33 height 18
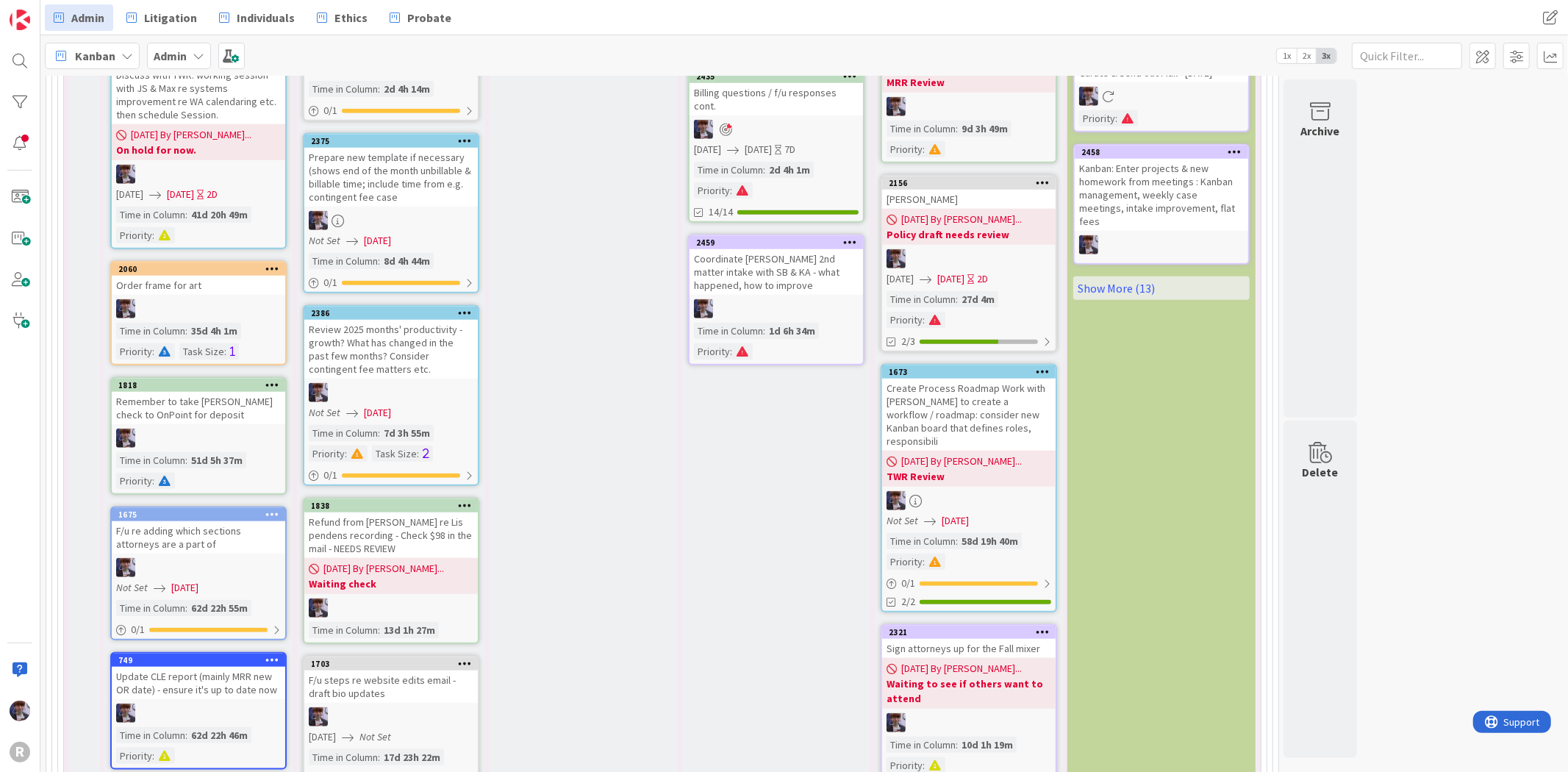
scroll to position [531, 0]
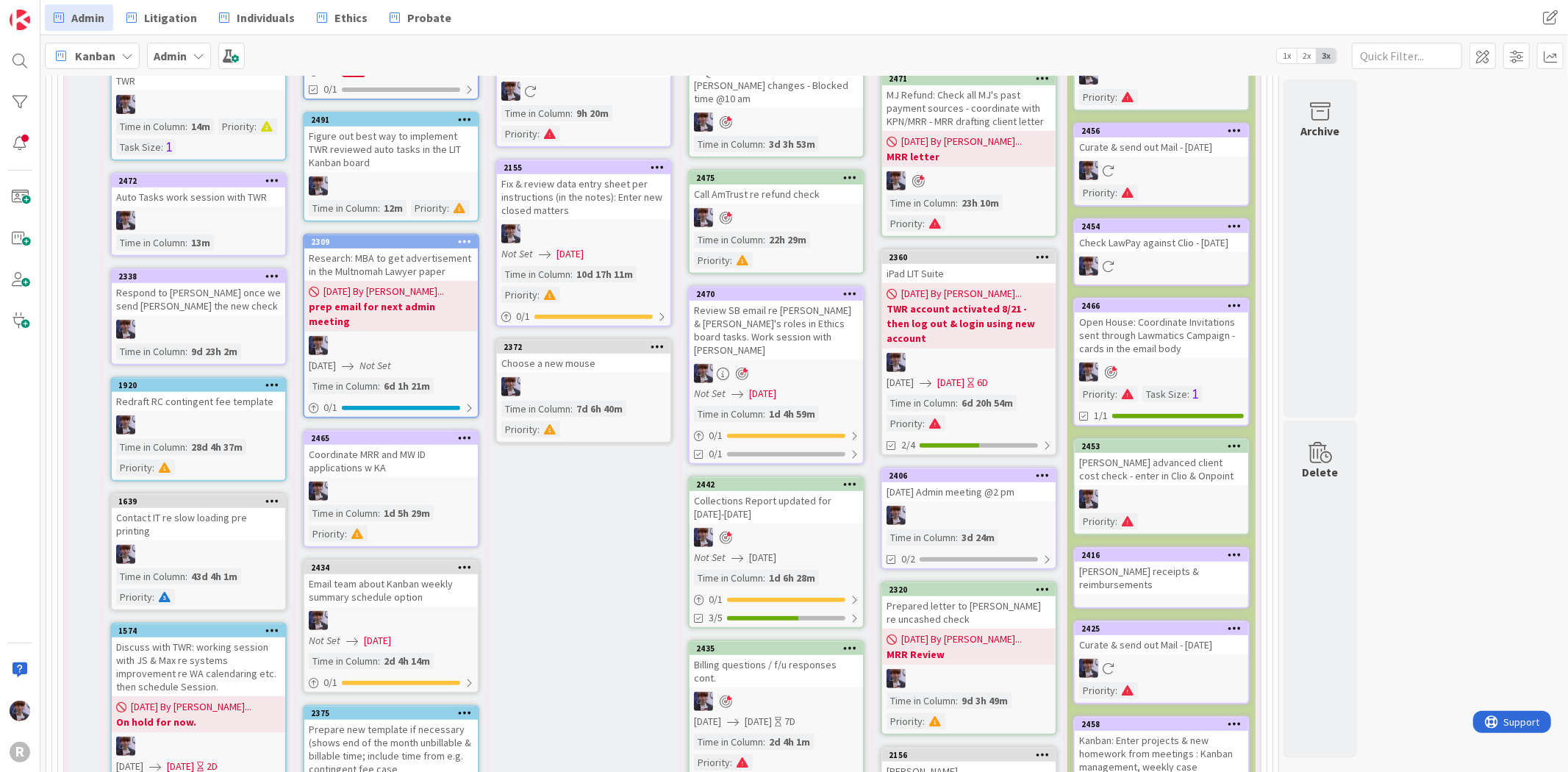
click at [597, 387] on div at bounding box center [584, 386] width 174 height 19
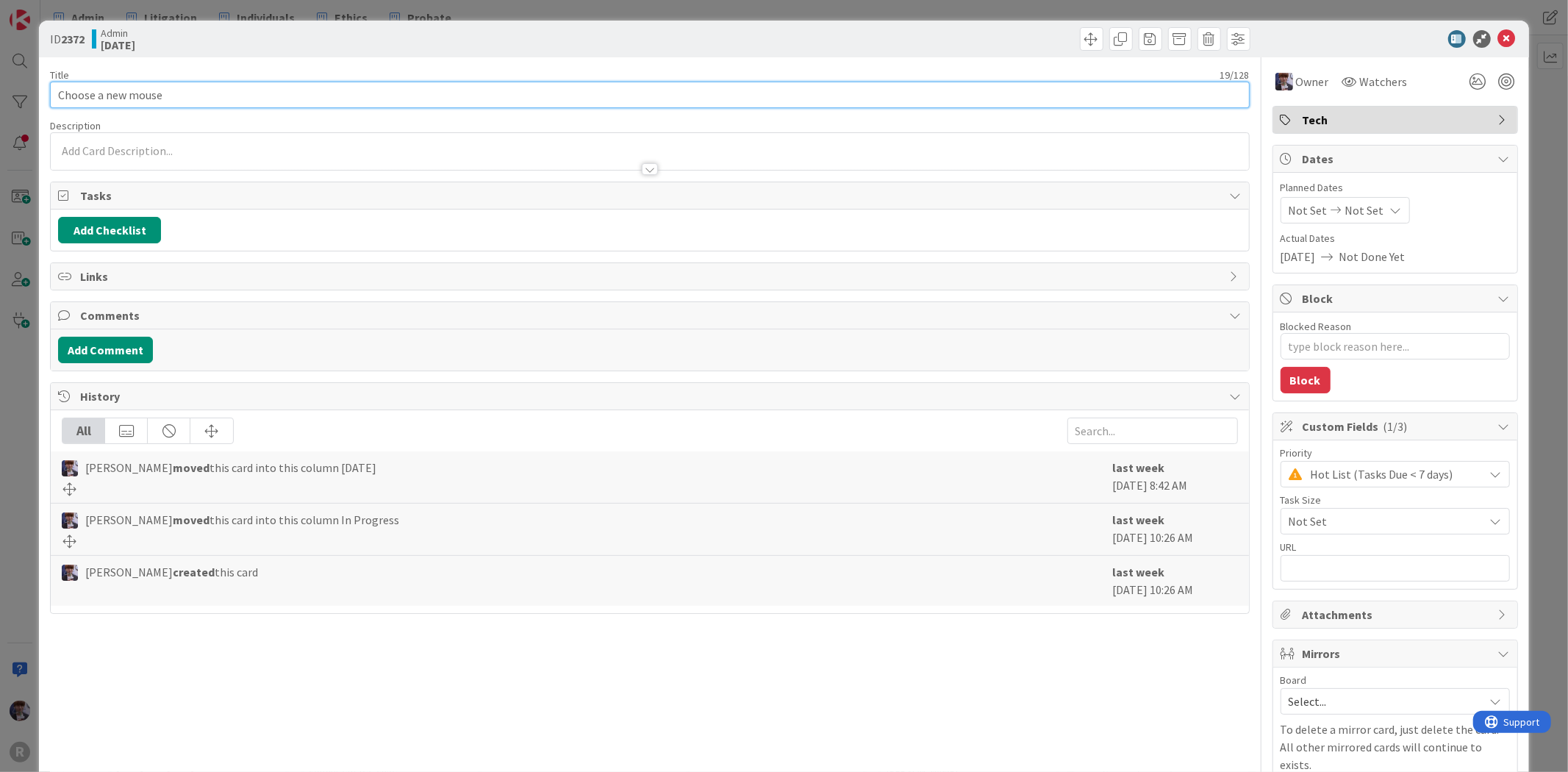
click at [278, 97] on input "Choose a new mouse" at bounding box center [650, 95] width 1199 height 27
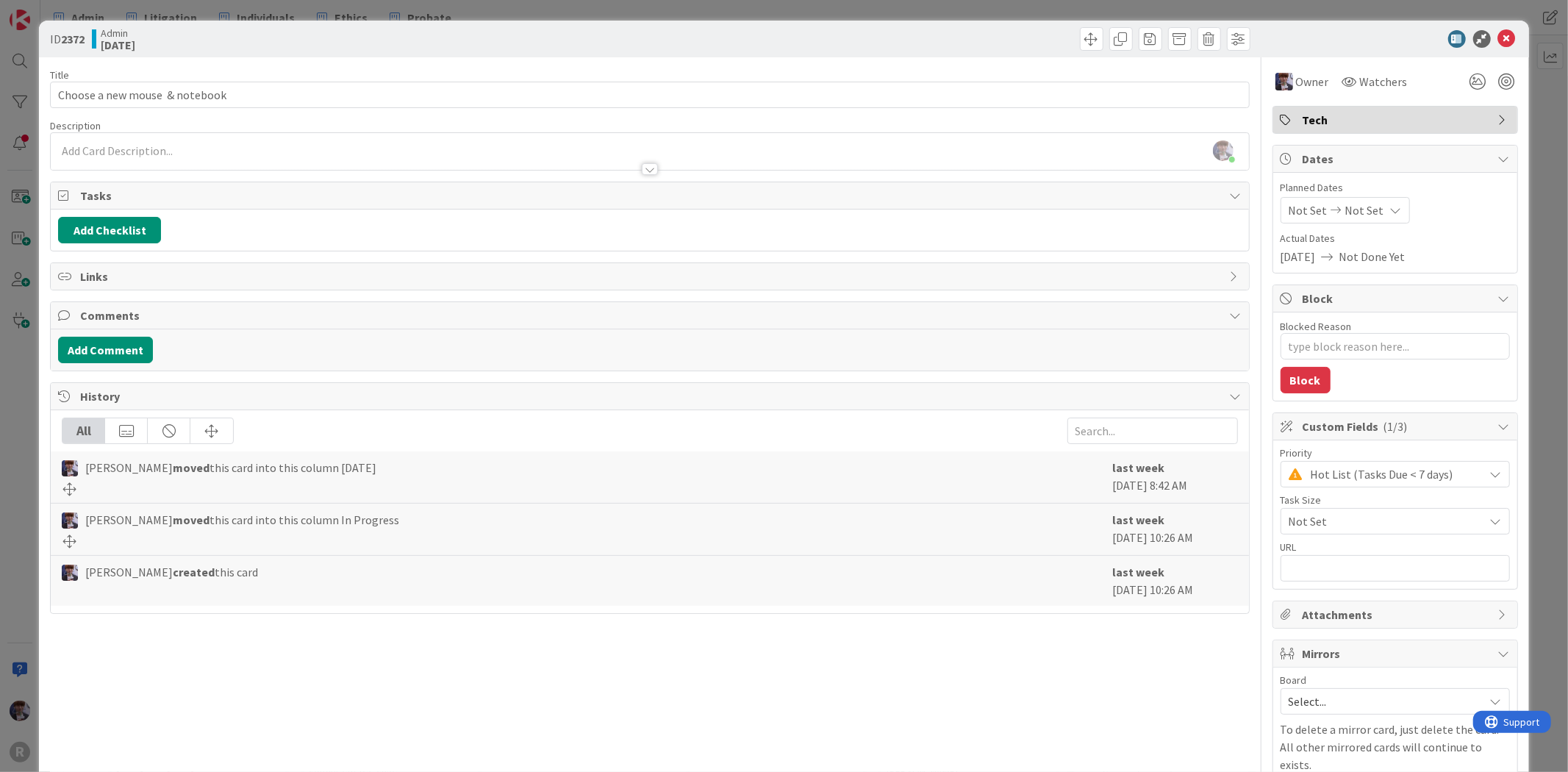
click at [32, 406] on div "ID 2372 Admin [DATE] Title 30 / 128 Choose a new mouse & notebook Description […" at bounding box center [784, 386] width 1568 height 772
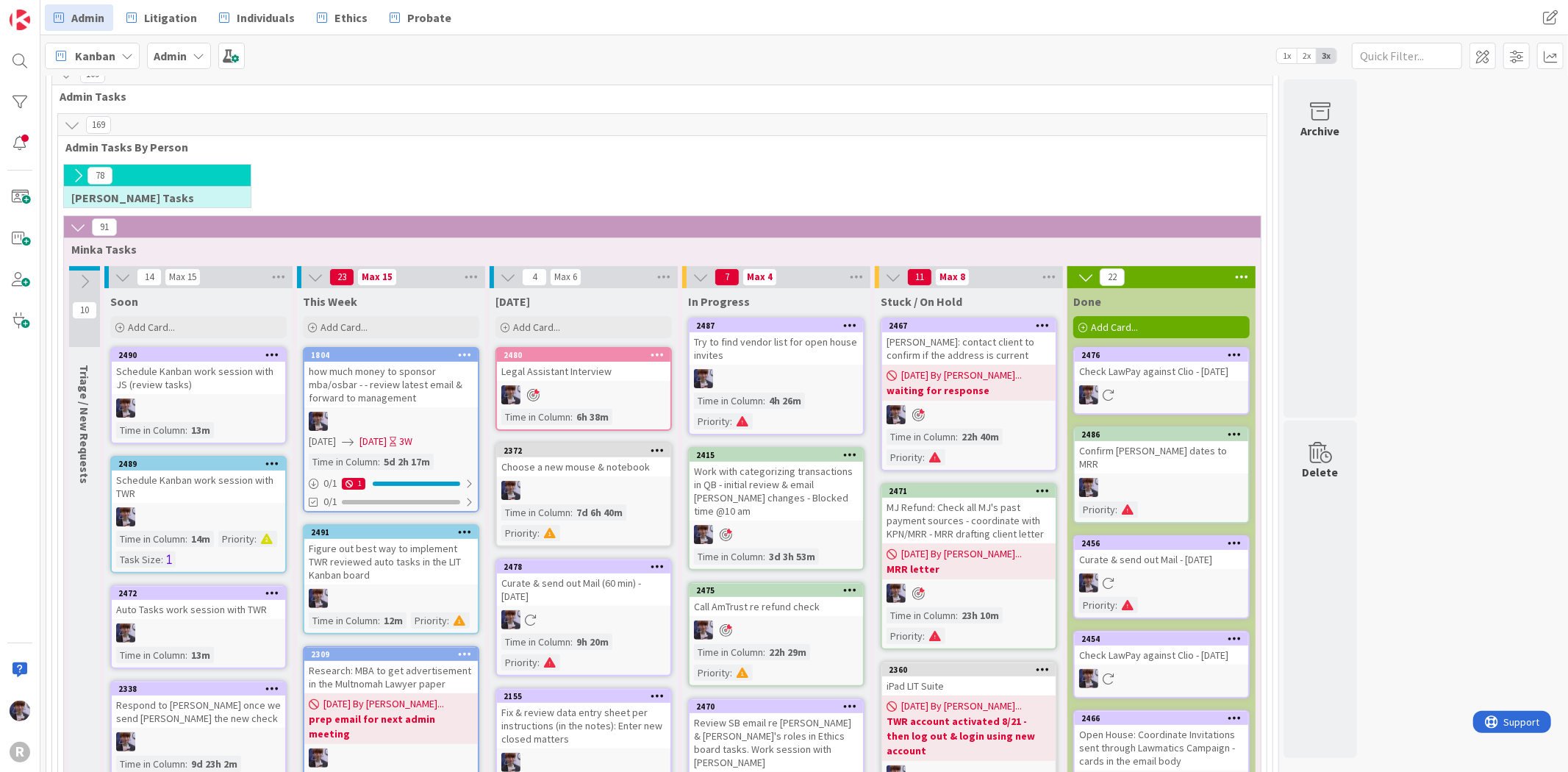
scroll to position [208, 0]
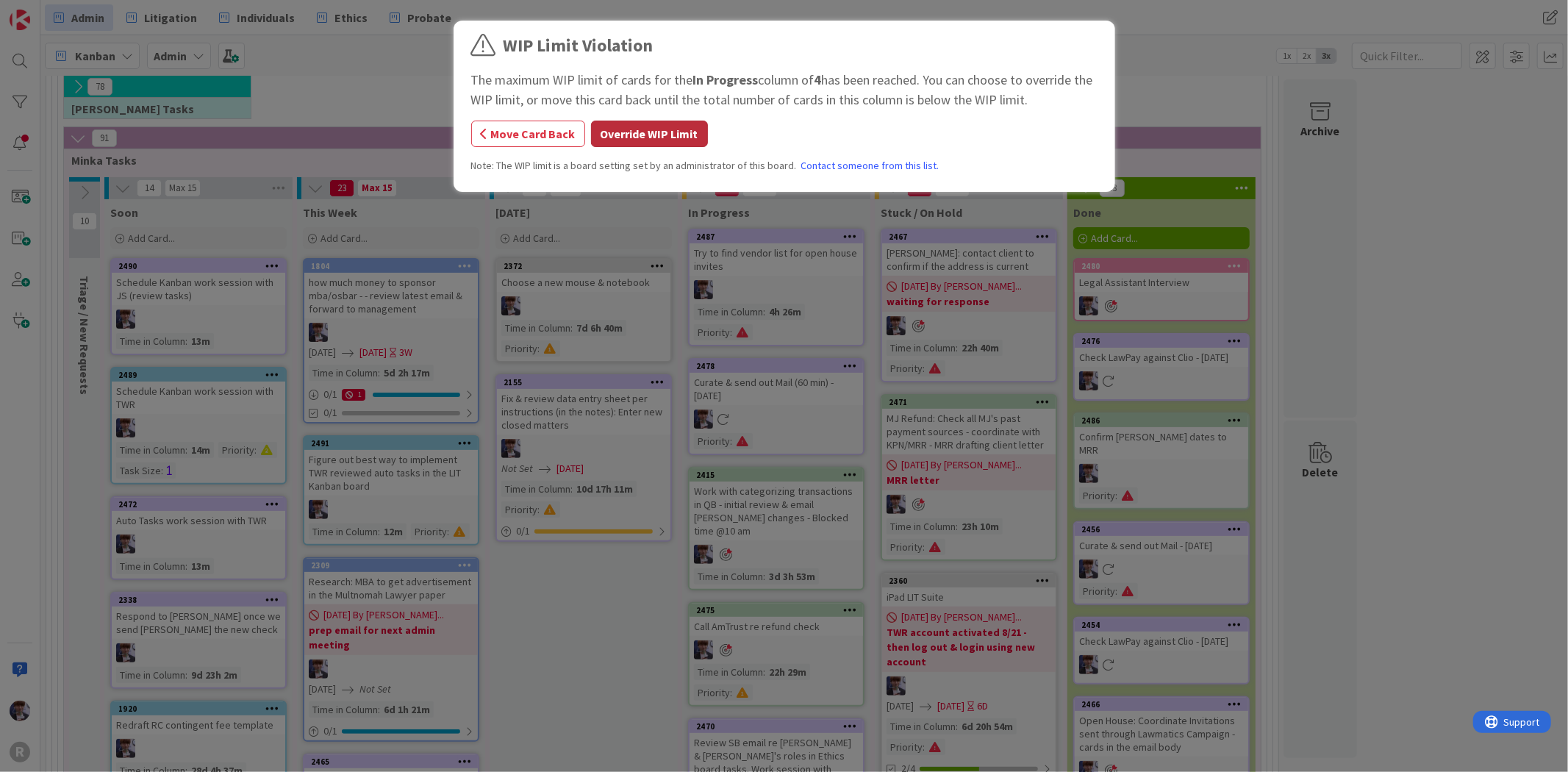
click at [656, 134] on button "Override WIP Limit" at bounding box center [650, 134] width 117 height 27
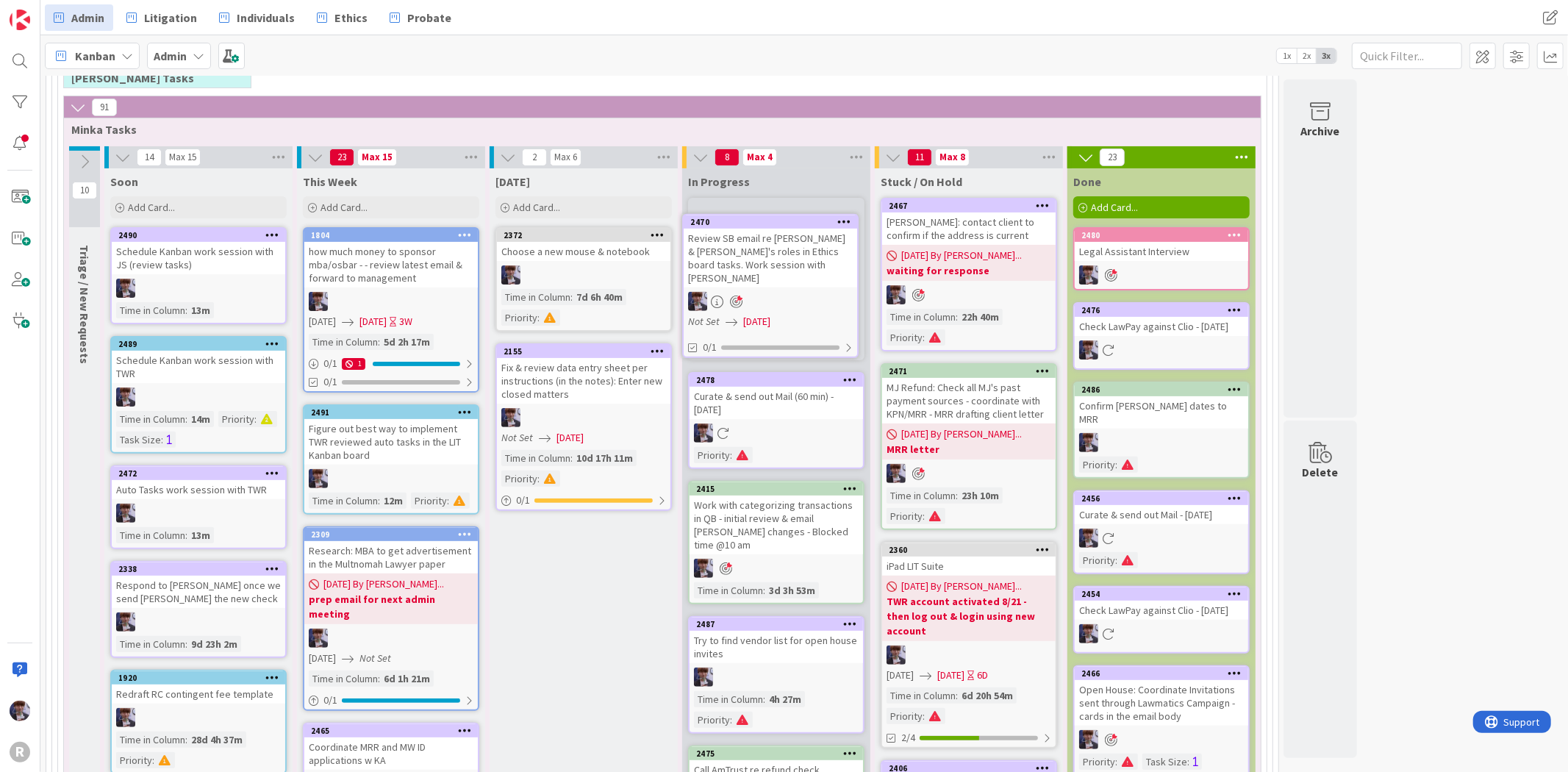
scroll to position [203, 0]
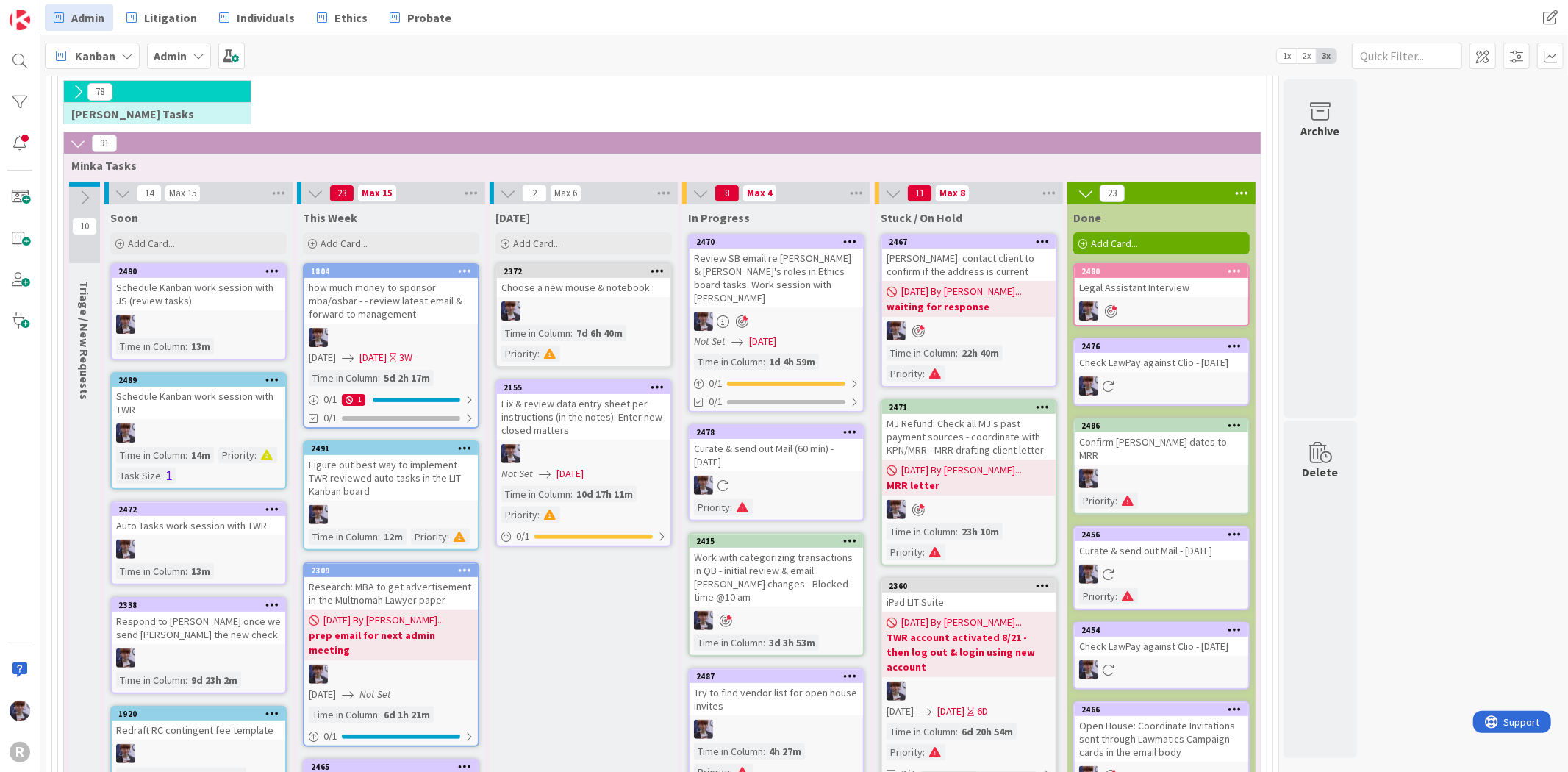
click at [769, 312] on div at bounding box center [776, 321] width 174 height 19
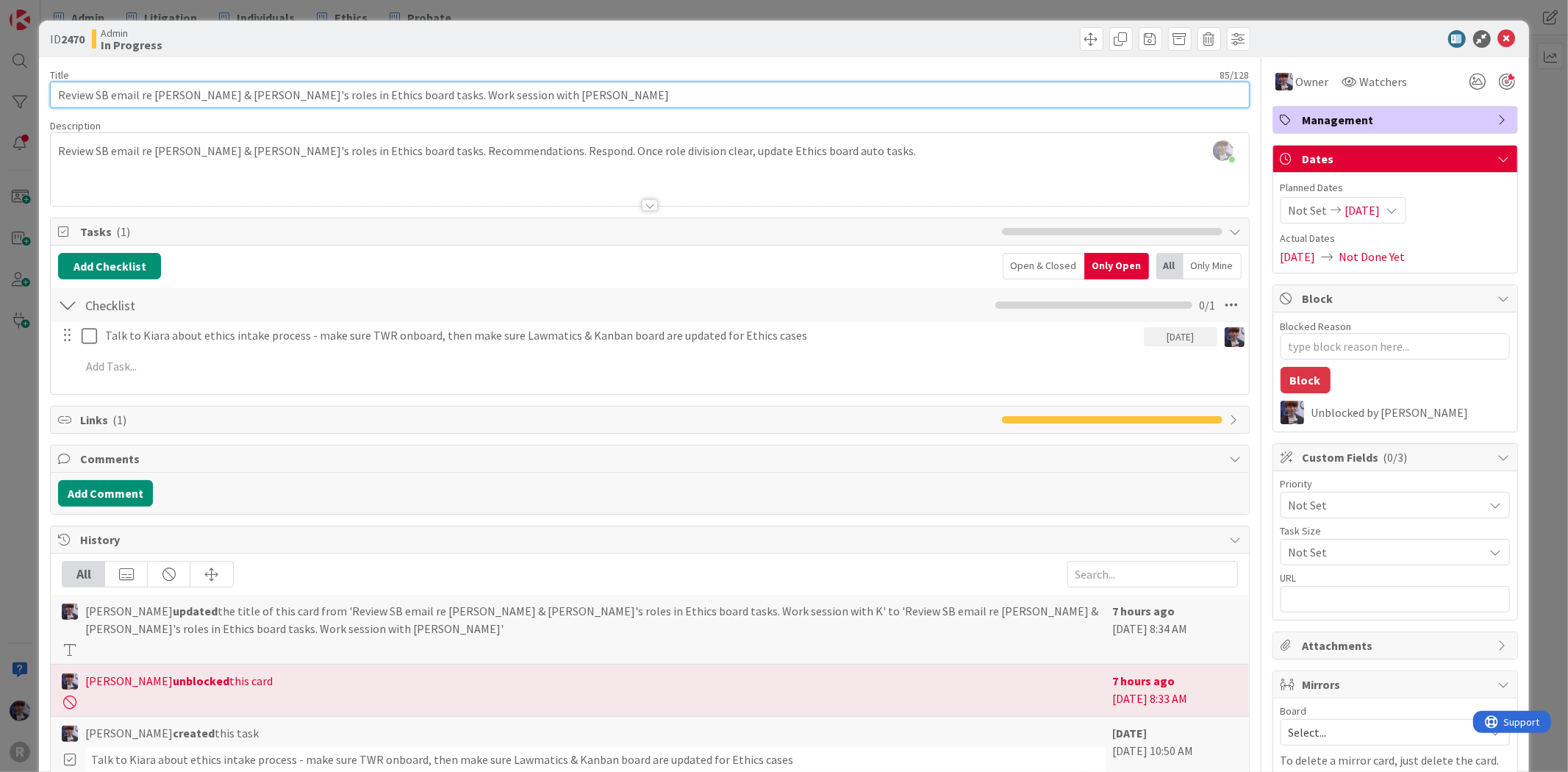
click at [498, 93] on input "Review SB email re [PERSON_NAME] & [PERSON_NAME]'s roles in Ethics board tasks.…" at bounding box center [650, 95] width 1199 height 27
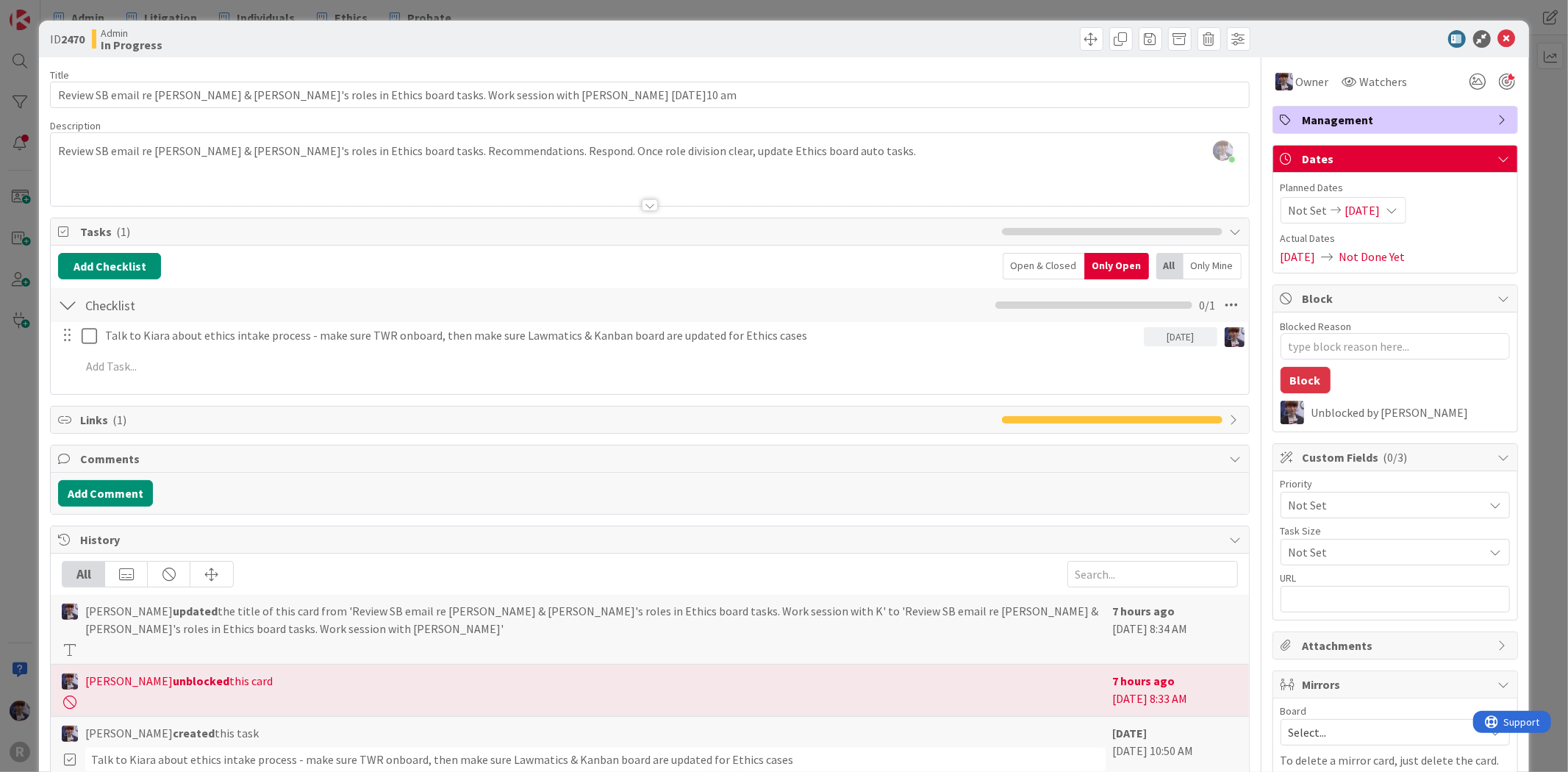
click at [35, 383] on div "ID 2470 Admin In Progress Title 99 / 128 Review SB email re [PERSON_NAME] & [PE…" at bounding box center [784, 386] width 1568 height 772
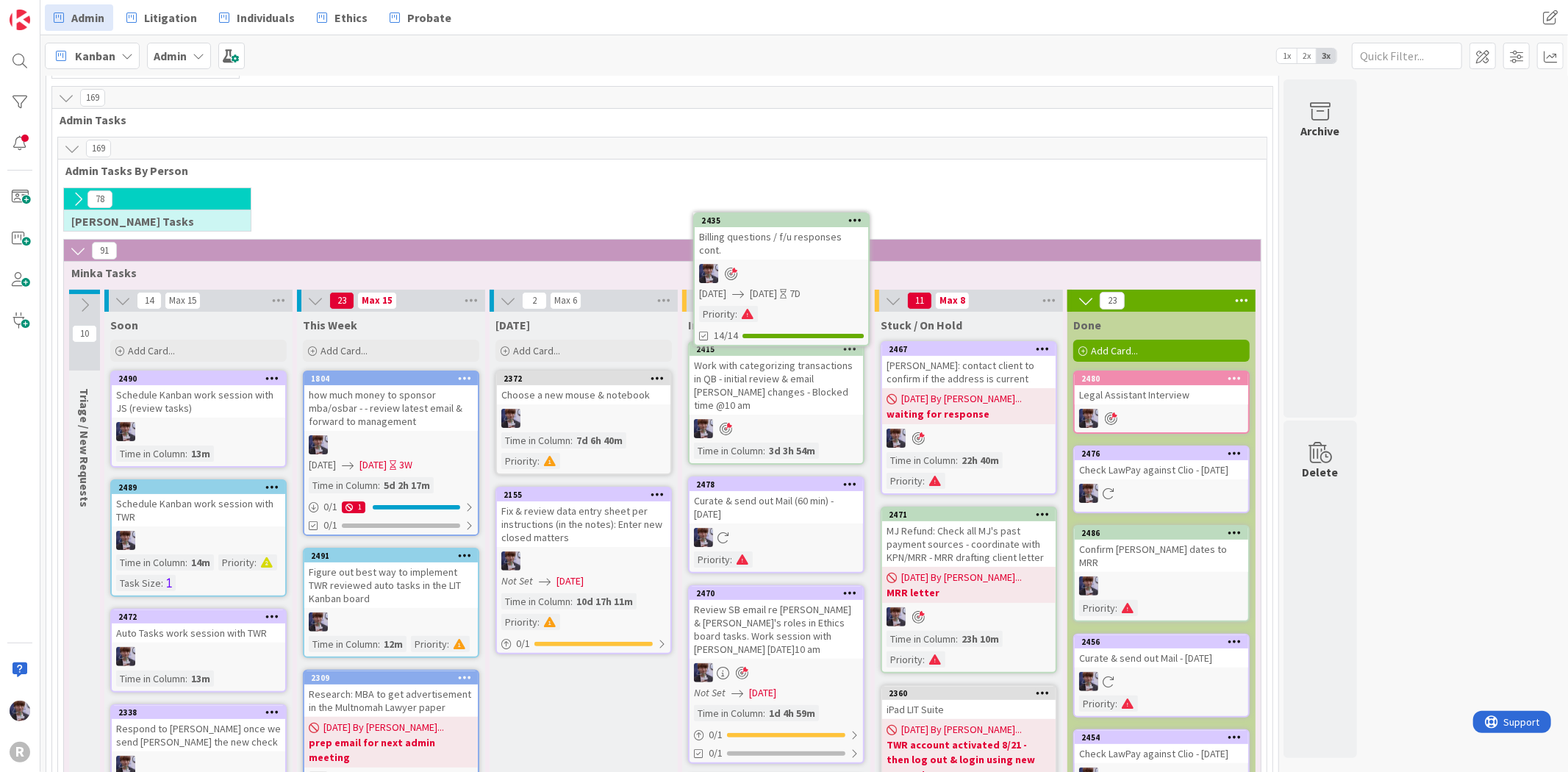
scroll to position [84, 0]
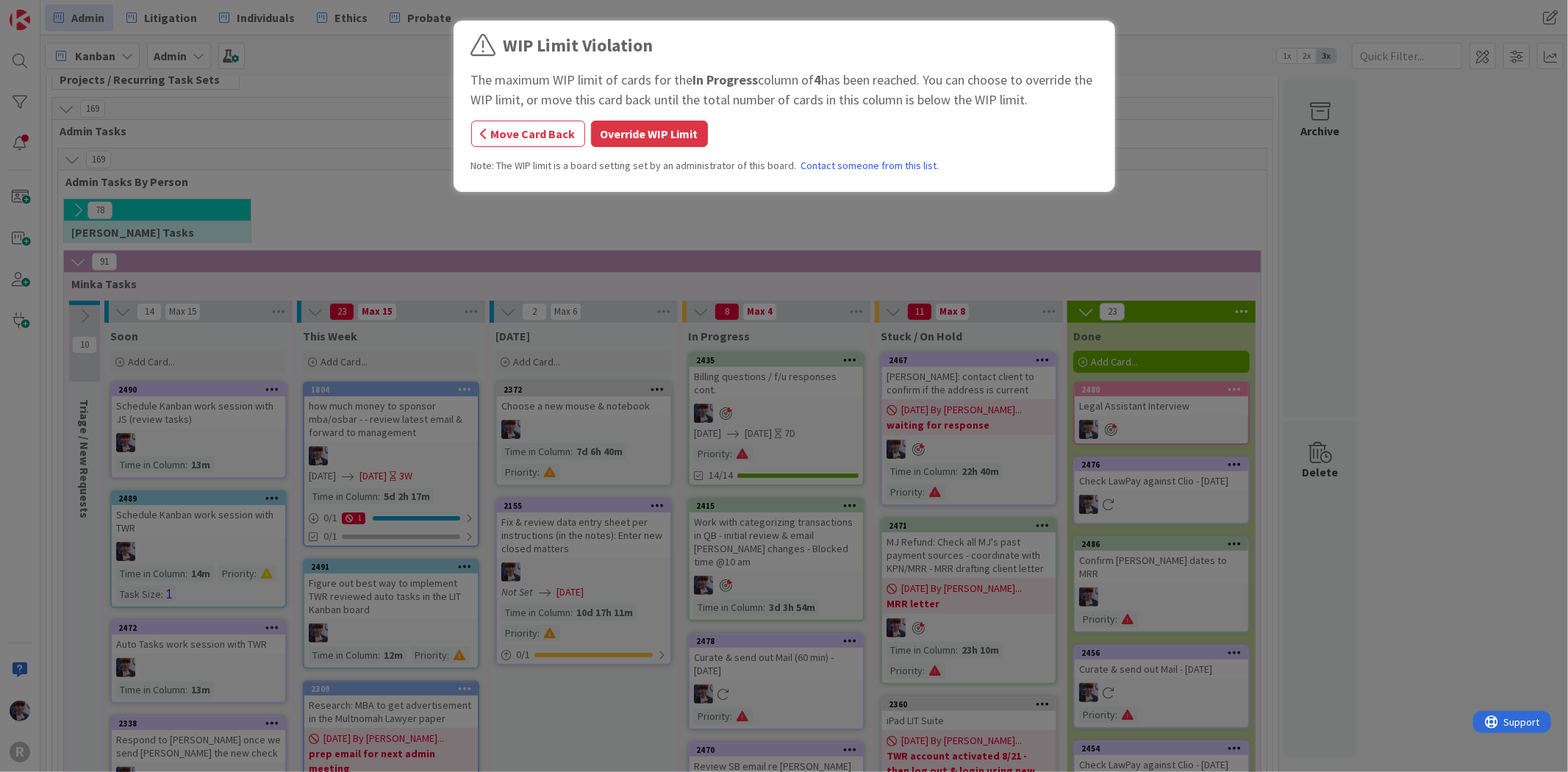
click at [642, 125] on button "Override WIP Limit" at bounding box center [650, 134] width 117 height 27
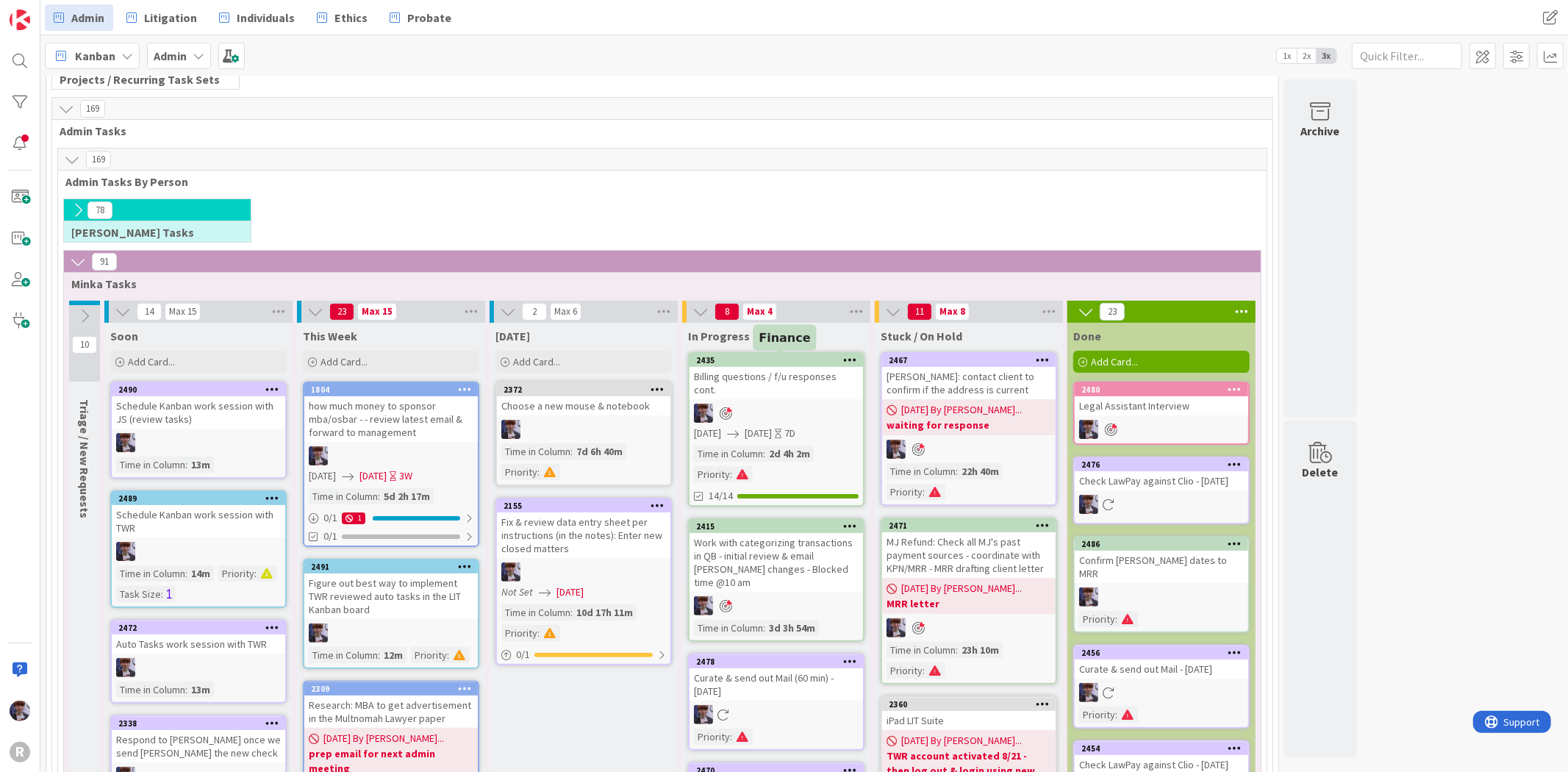
click at [787, 385] on link "2435 Billing questions / f/u responses cont. [DATE] [DATE] 7D Time in Column : …" at bounding box center [776, 429] width 177 height 154
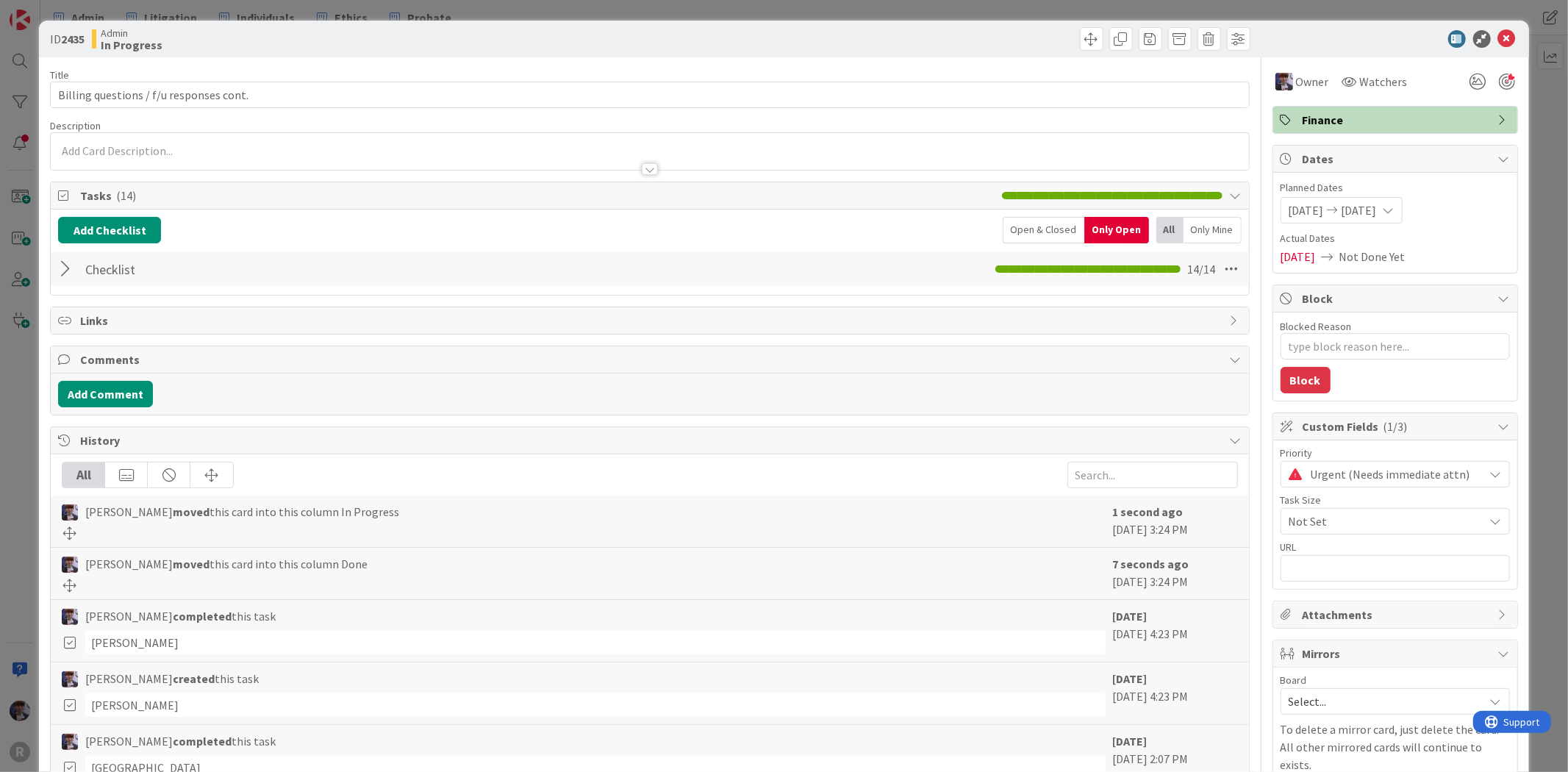
click at [69, 278] on div at bounding box center [68, 269] width 19 height 27
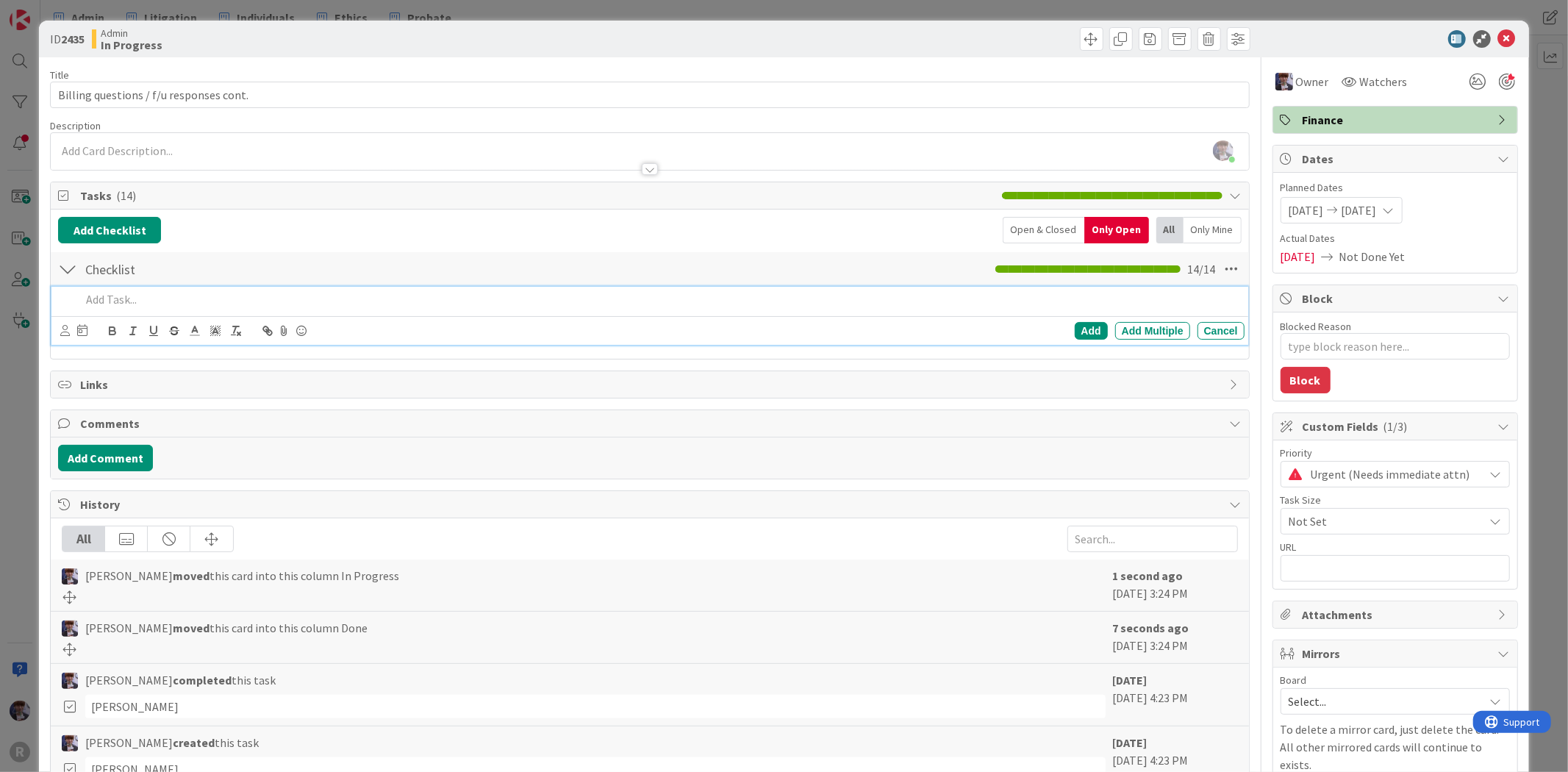
click at [135, 304] on p at bounding box center [659, 299] width 1157 height 17
click at [1085, 313] on div "Monte Add Add Multiple Cancel" at bounding box center [650, 315] width 1196 height 58
click at [1077, 327] on div "Add" at bounding box center [1091, 331] width 33 height 18
click at [18, 367] on div "ID 2435 Admin In Progress Title 39 / 128 Billing questions / f/u responses cont…" at bounding box center [784, 386] width 1568 height 772
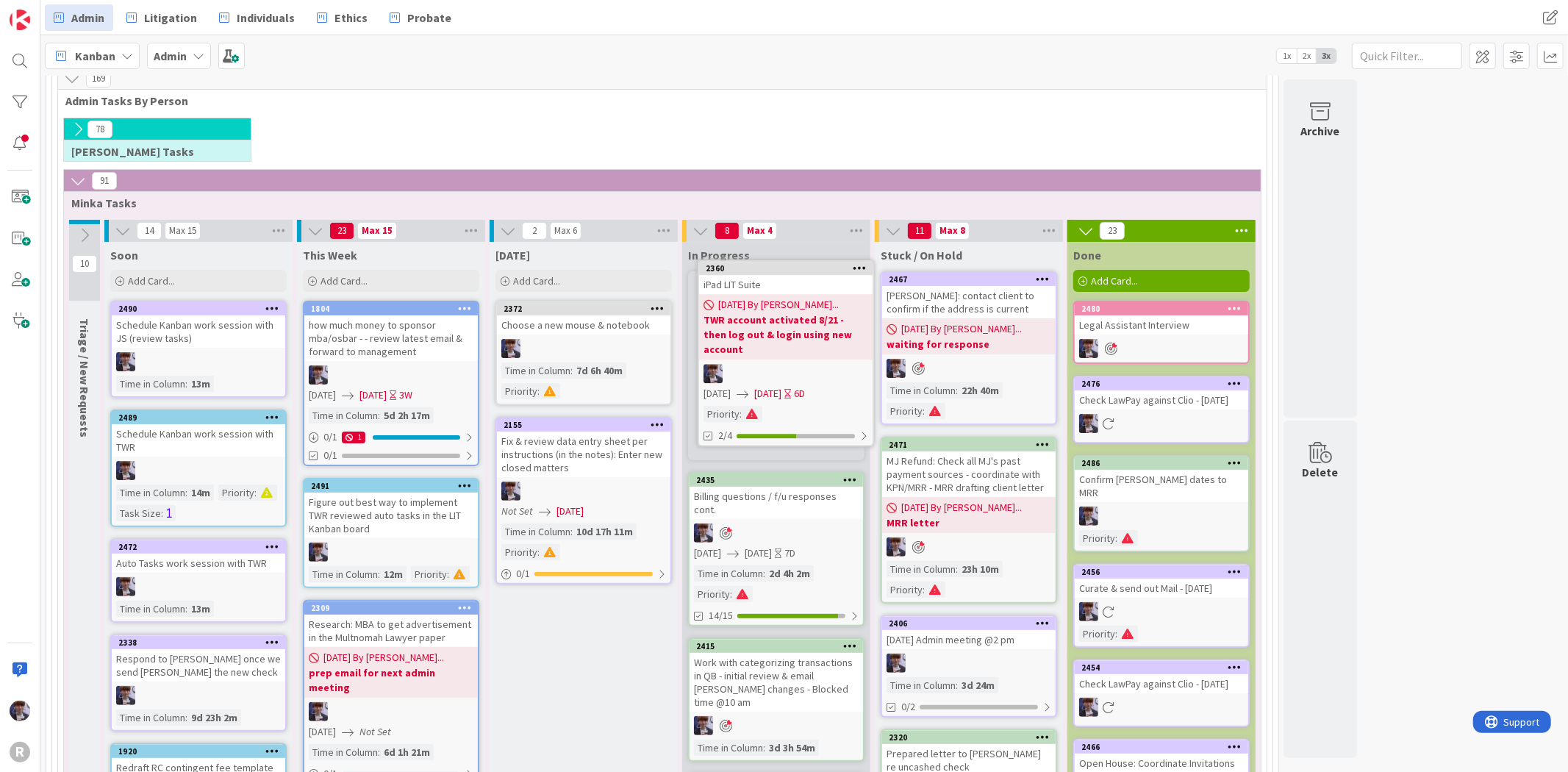
scroll to position [159, 0]
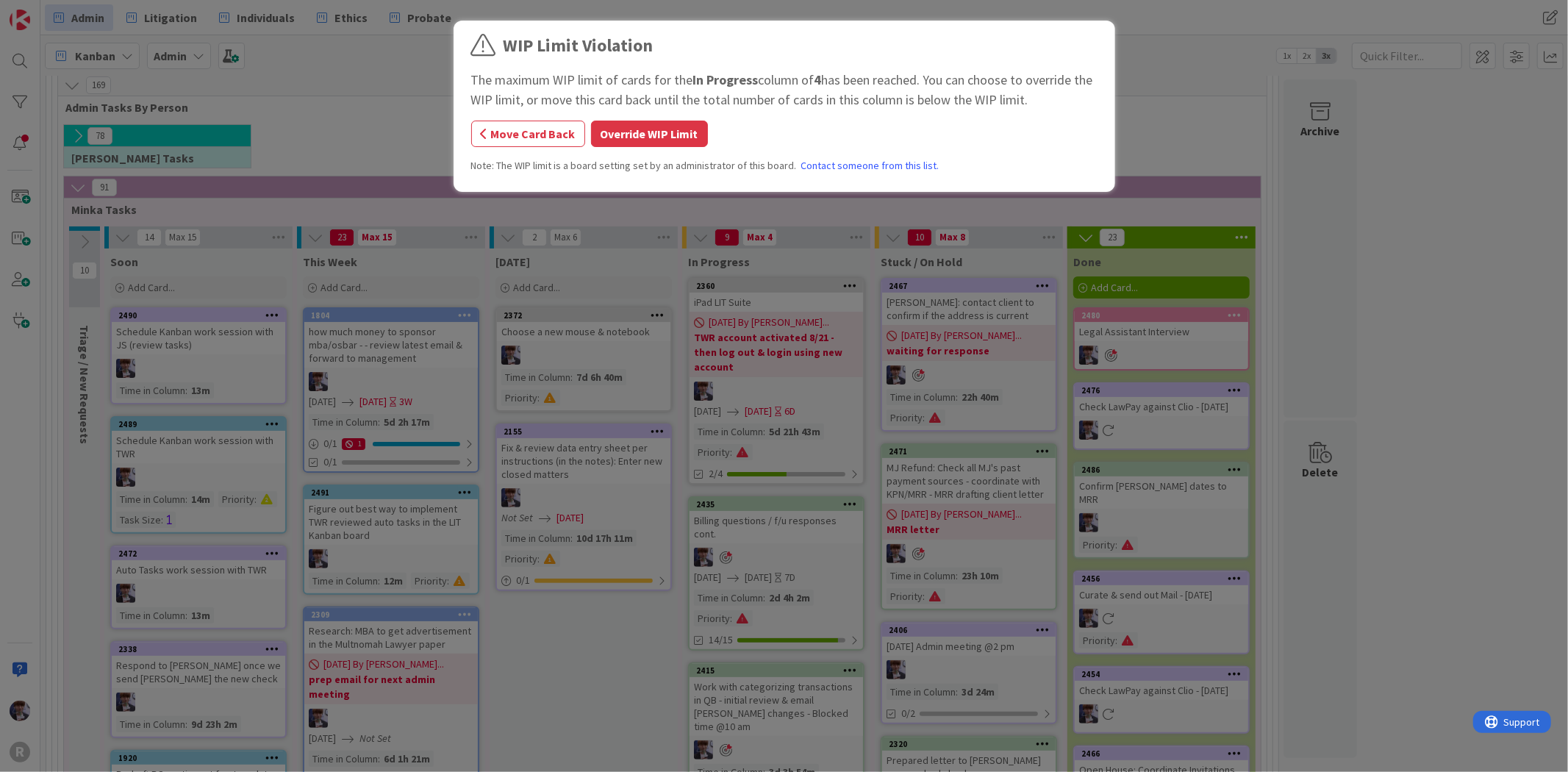
click at [585, 123] on div "Move Card Back Override WIP Limit" at bounding box center [785, 134] width 627 height 27
click at [606, 123] on button "Override WIP Limit" at bounding box center [650, 134] width 117 height 27
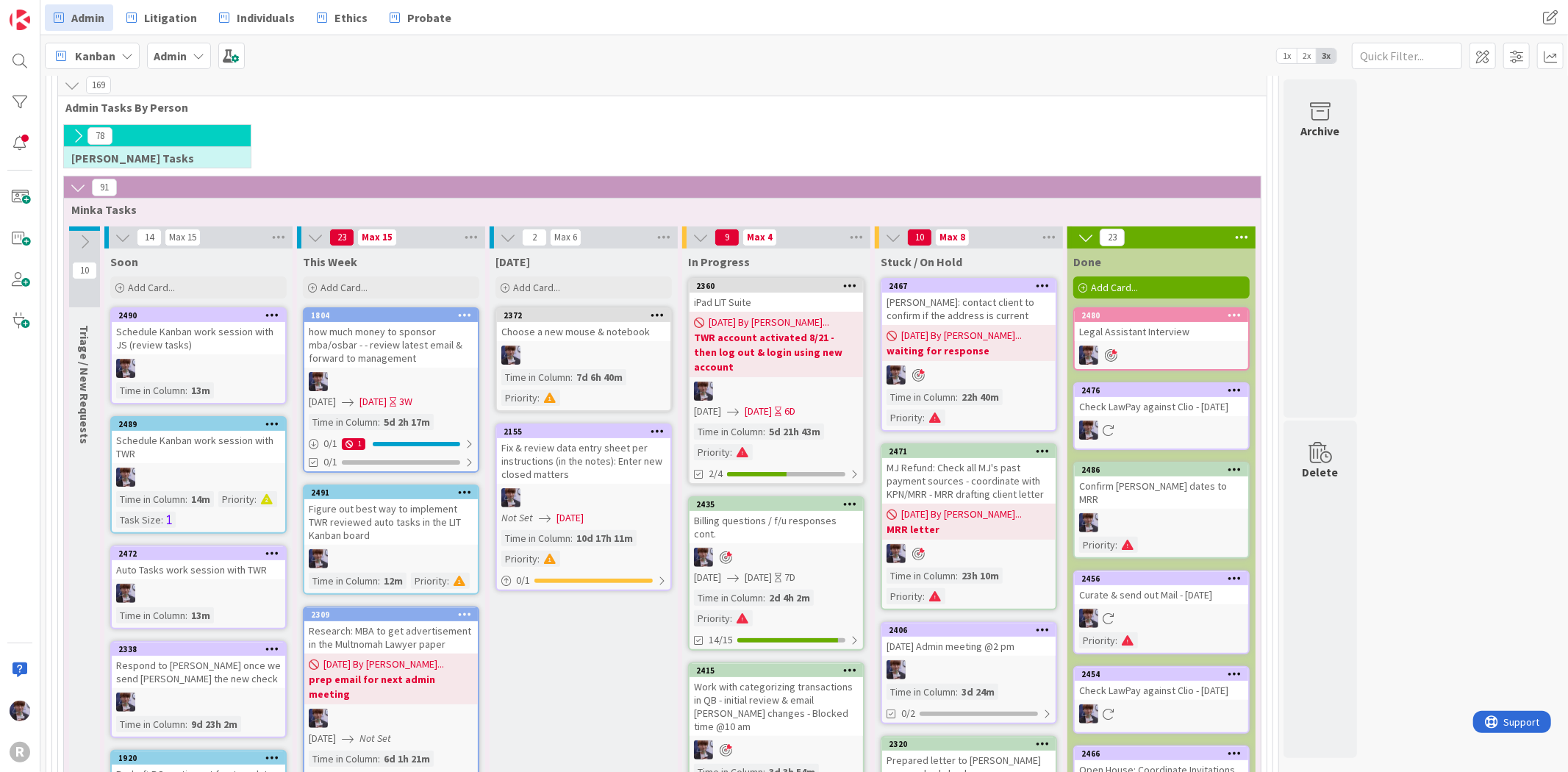
click at [746, 364] on link "2360 iPad LIT Suite [DATE] By Minka... TWR account activated 8/21 - then log ou…" at bounding box center [776, 381] width 177 height 207
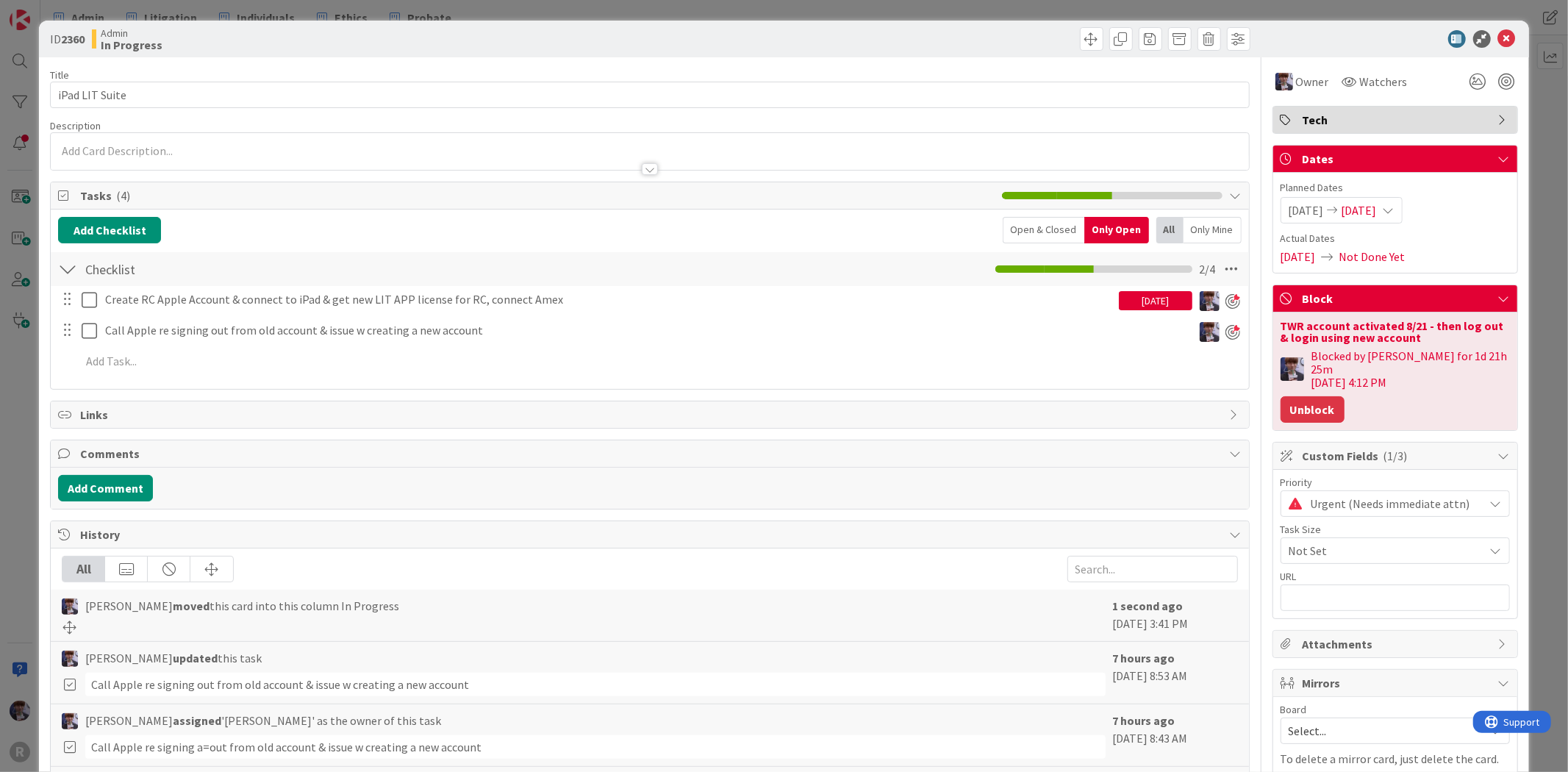
click at [1294, 397] on button "Unblock" at bounding box center [1312, 409] width 64 height 27
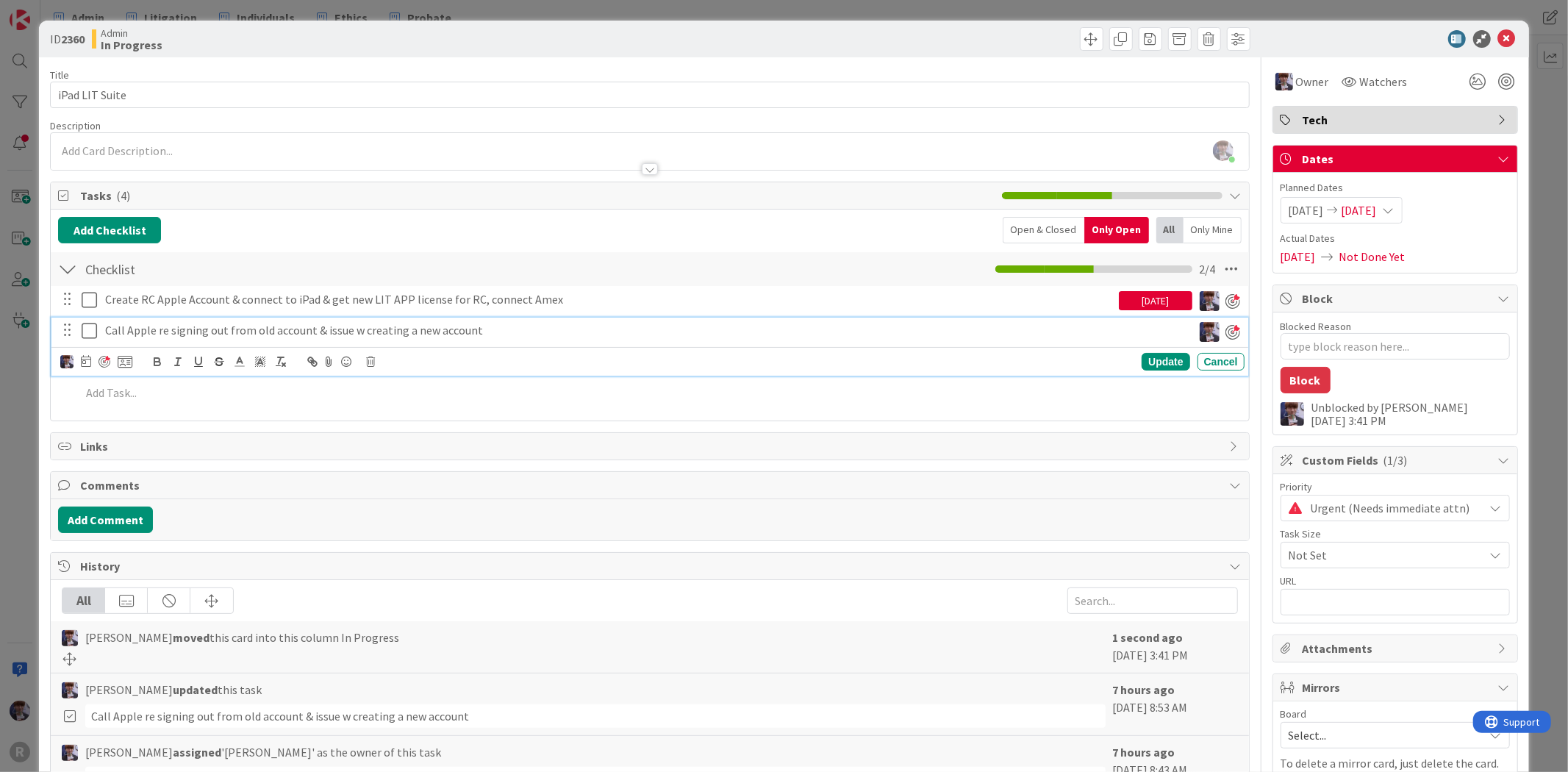
click at [82, 333] on icon at bounding box center [92, 331] width 22 height 18
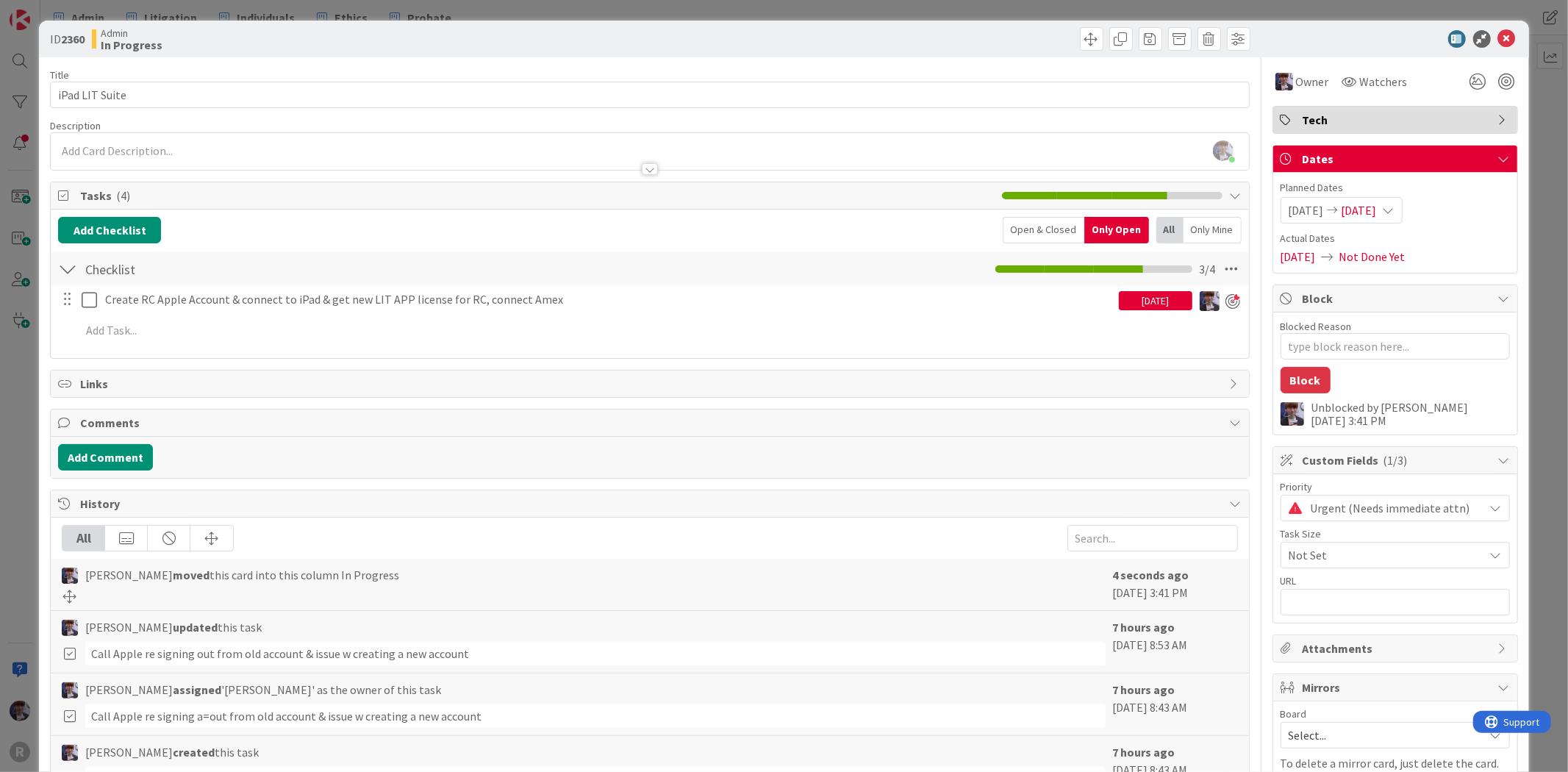
click at [27, 379] on div "ID 2360 Admin In Progress Title 14 / 128 iPad LIT Suite Description [PERSON_NAM…" at bounding box center [784, 386] width 1568 height 772
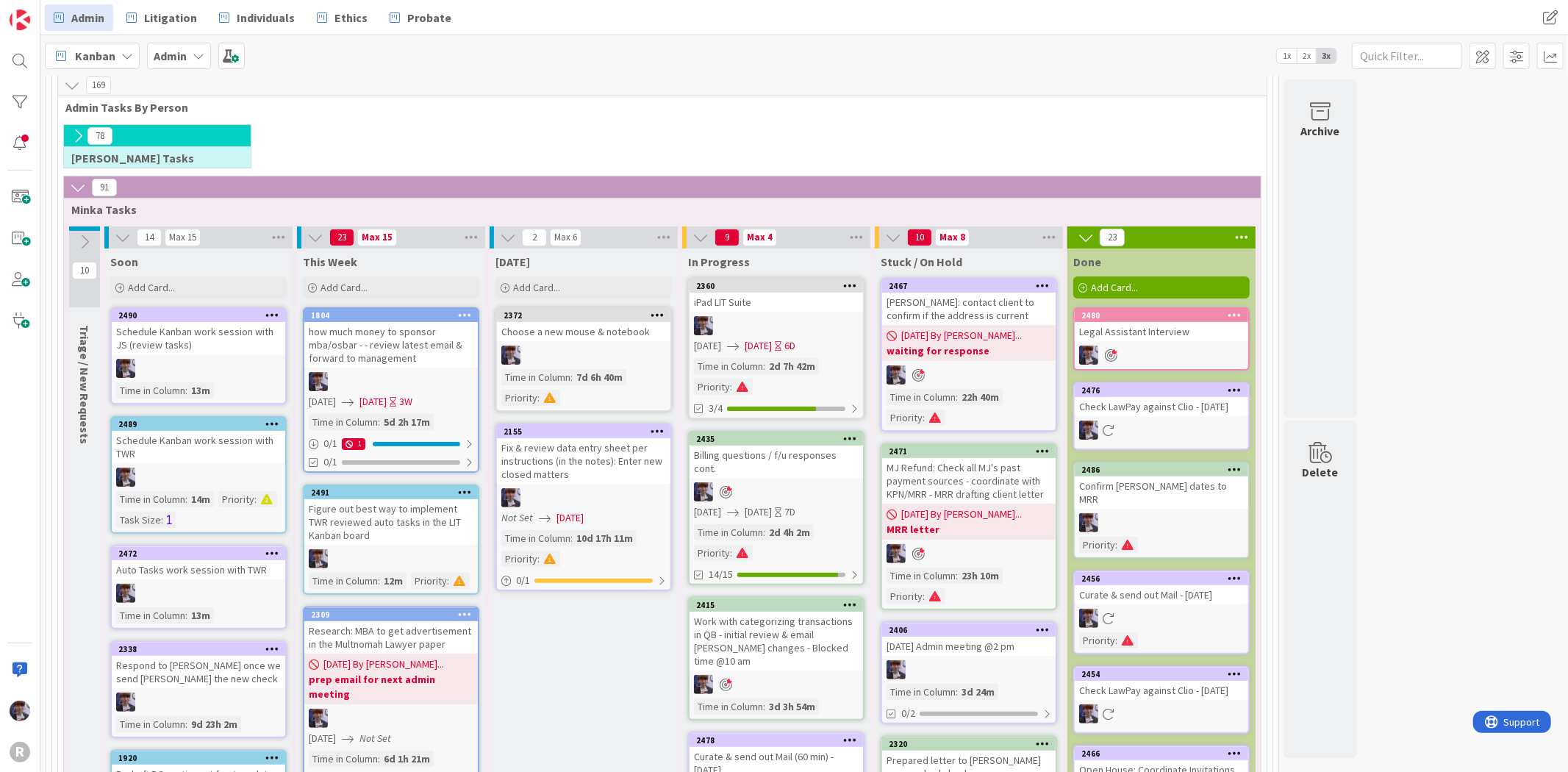
click at [754, 314] on link "2360 iPad LIT Suite [DATE] [DATE] 6D Time in [GEOGRAPHIC_DATA] : 2d 7h 42m Prio…" at bounding box center [776, 348] width 177 height 141
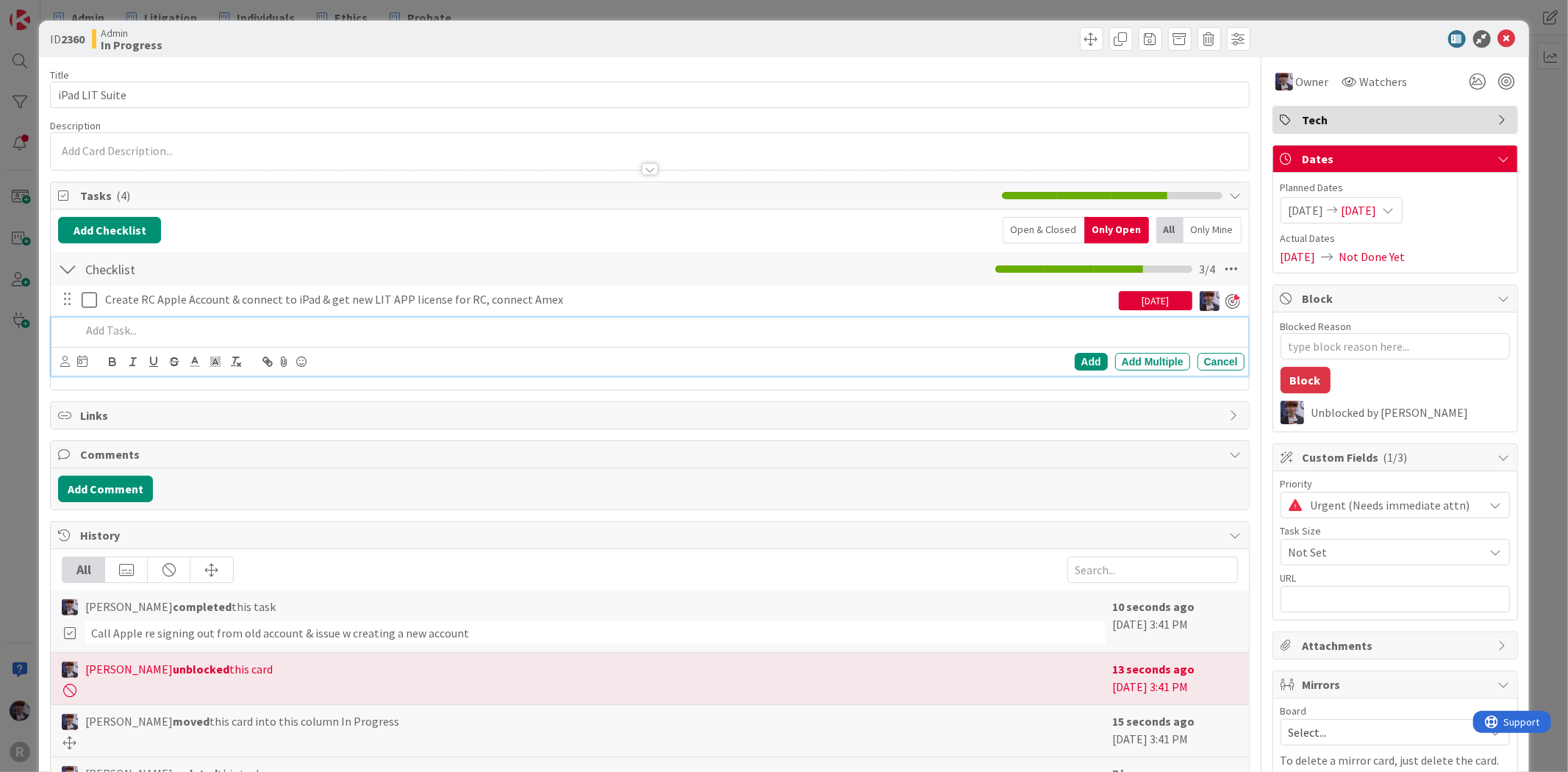
click at [234, 322] on p at bounding box center [659, 330] width 1157 height 17
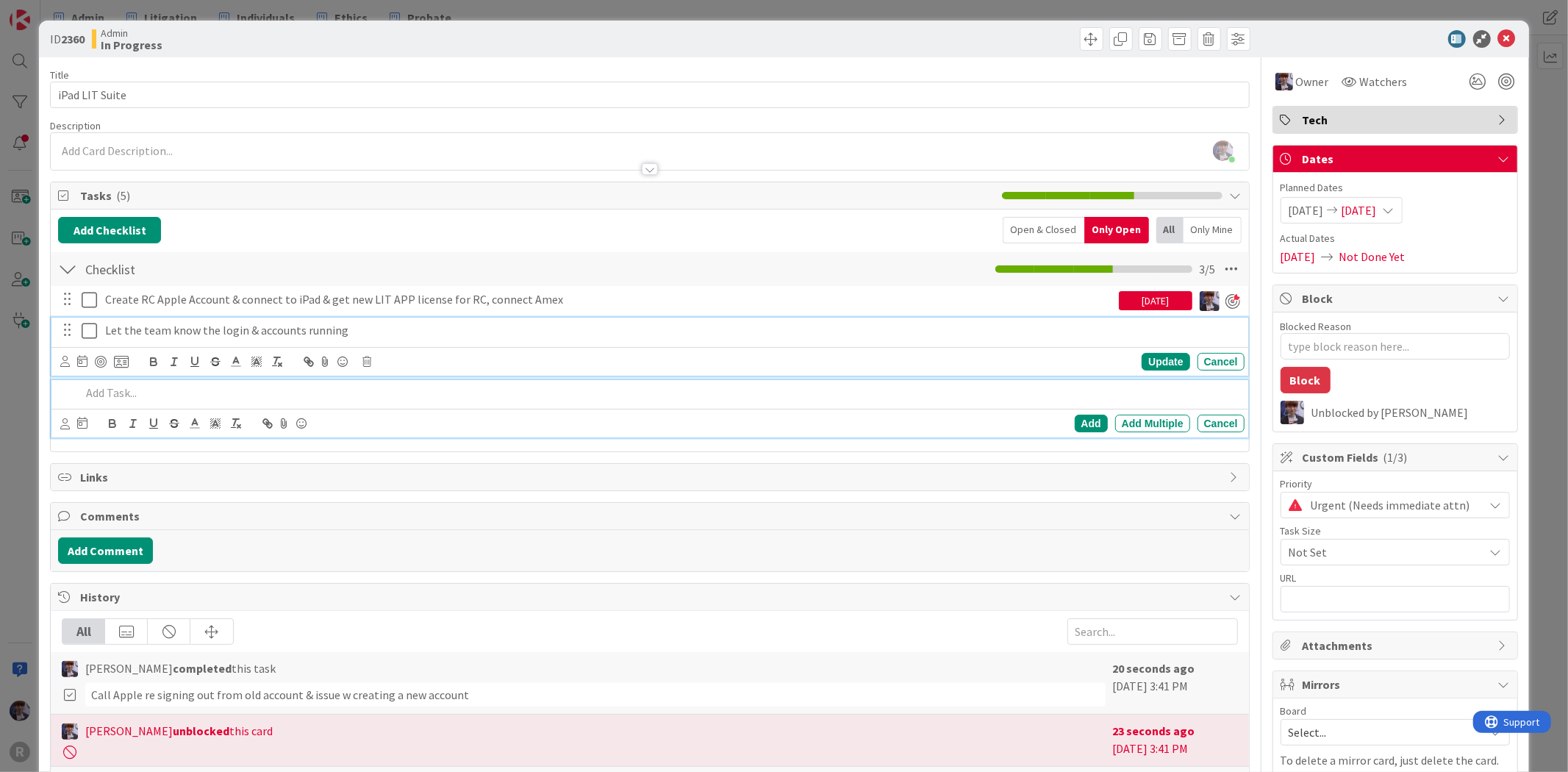
click at [117, 329] on p "Let the team know the login & accounts running" at bounding box center [672, 330] width 1134 height 17
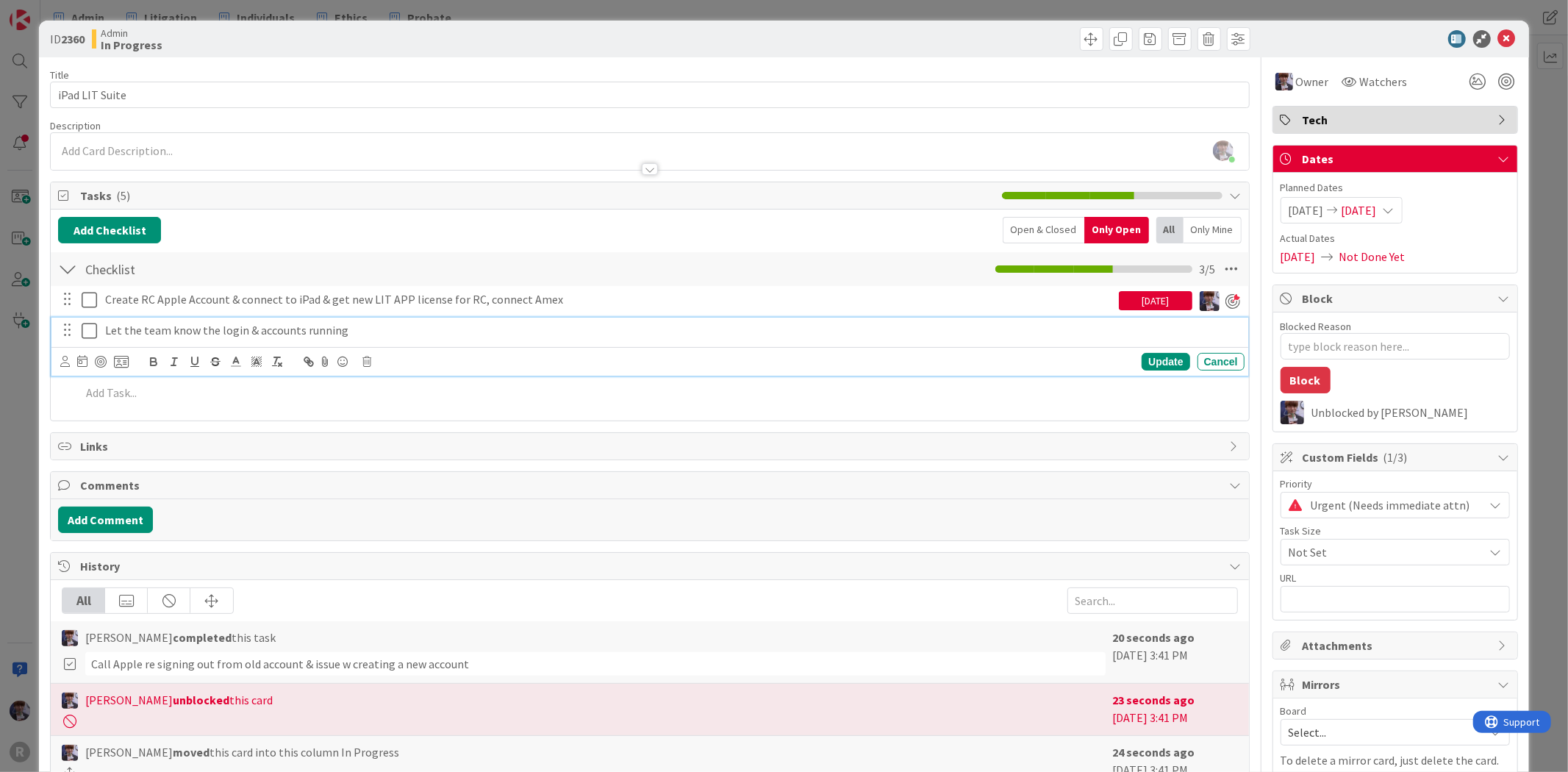
click at [69, 362] on icon at bounding box center [65, 361] width 10 height 11
click at [171, 476] on span "[PERSON_NAME]" at bounding box center [161, 479] width 97 height 22
click at [103, 358] on div at bounding box center [104, 362] width 12 height 12
click at [88, 366] on icon at bounding box center [86, 361] width 10 height 12
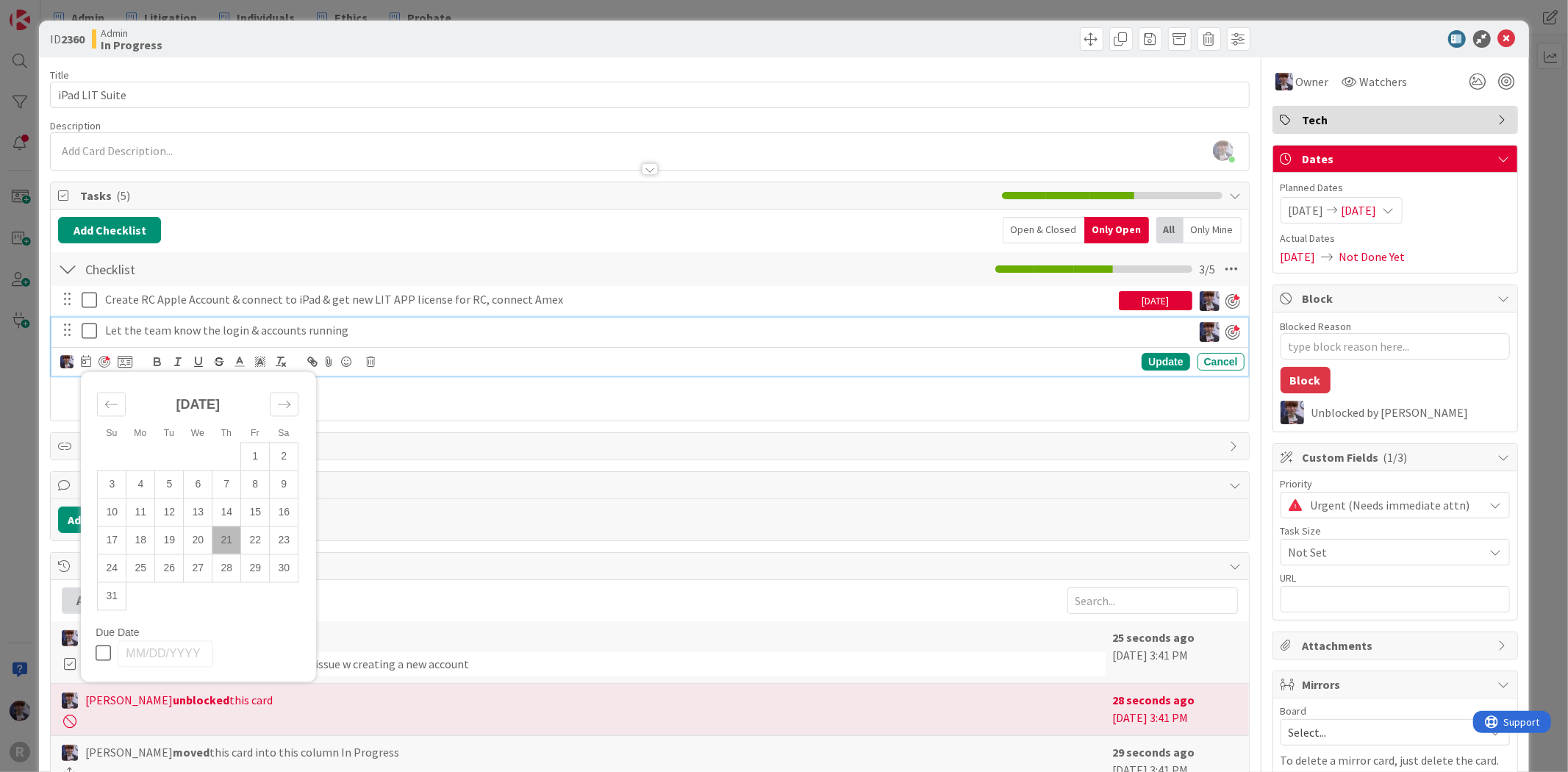
click at [219, 534] on td "21" at bounding box center [227, 540] width 29 height 28
click at [1160, 362] on div "Update" at bounding box center [1165, 362] width 48 height 18
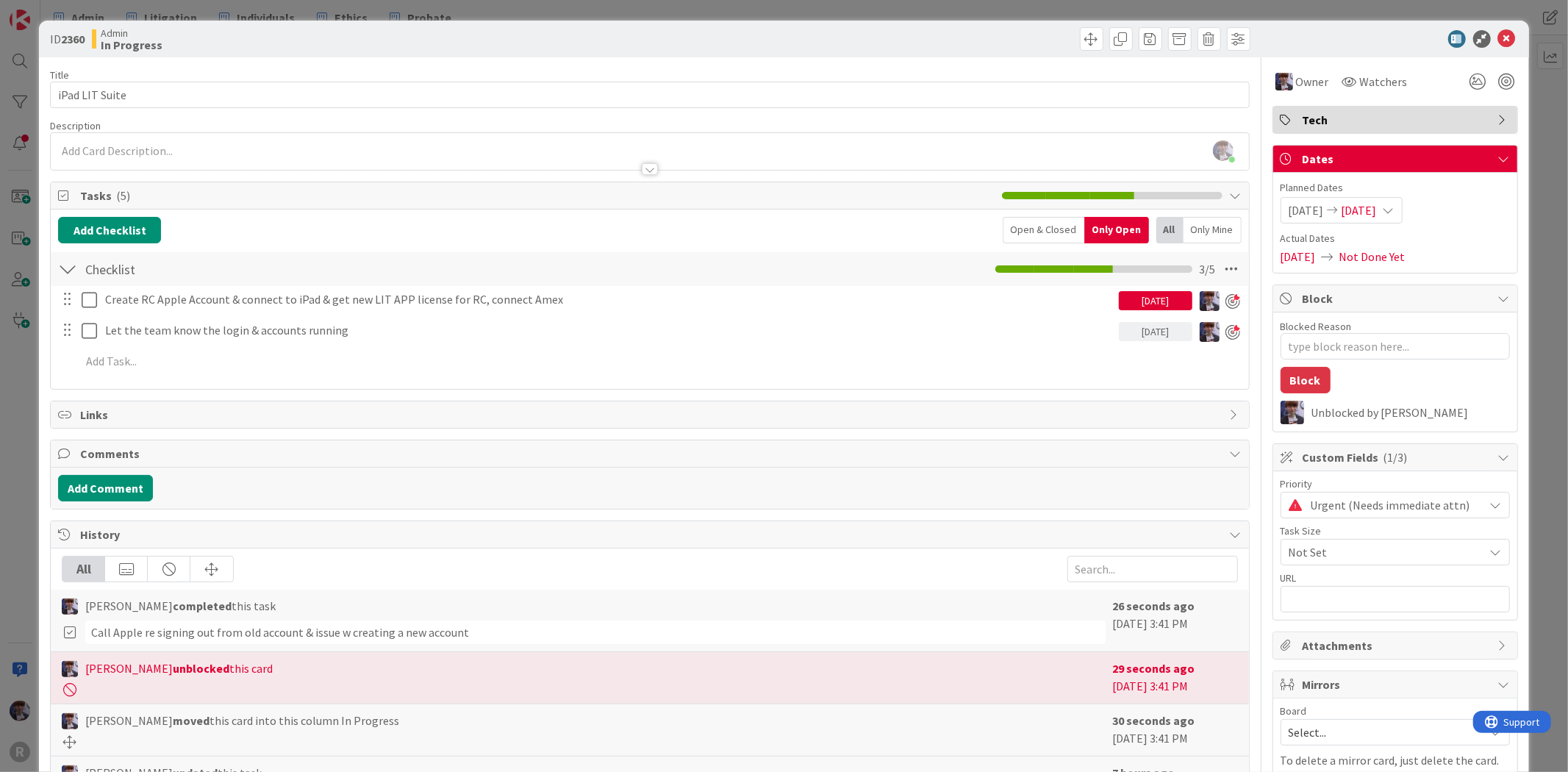
click at [1546, 206] on div "ID 2360 Admin In Progress Title 14 / 128 iPad LIT Suite Description [PERSON_NAM…" at bounding box center [784, 386] width 1568 height 772
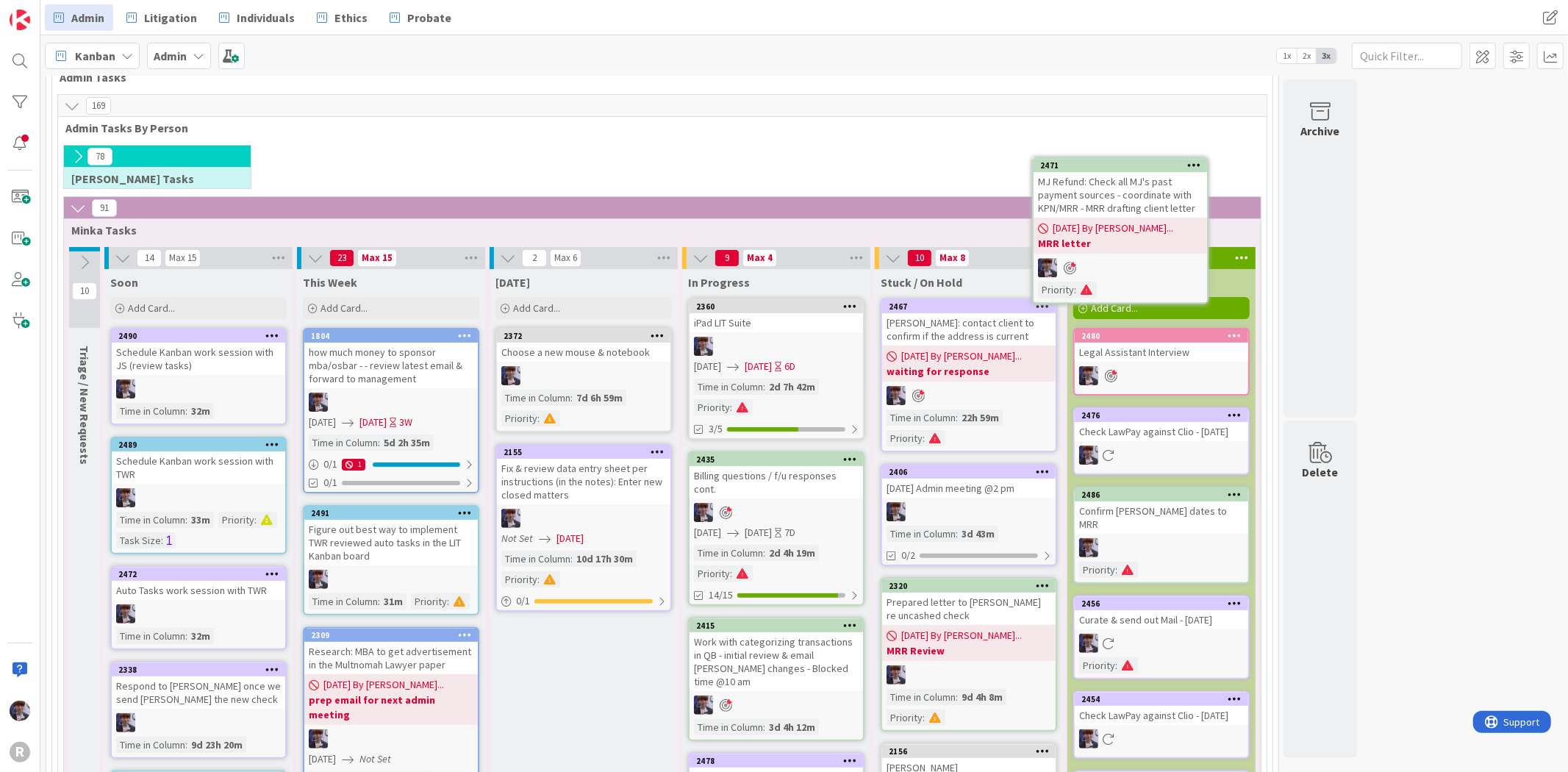
scroll to position [120, 0]
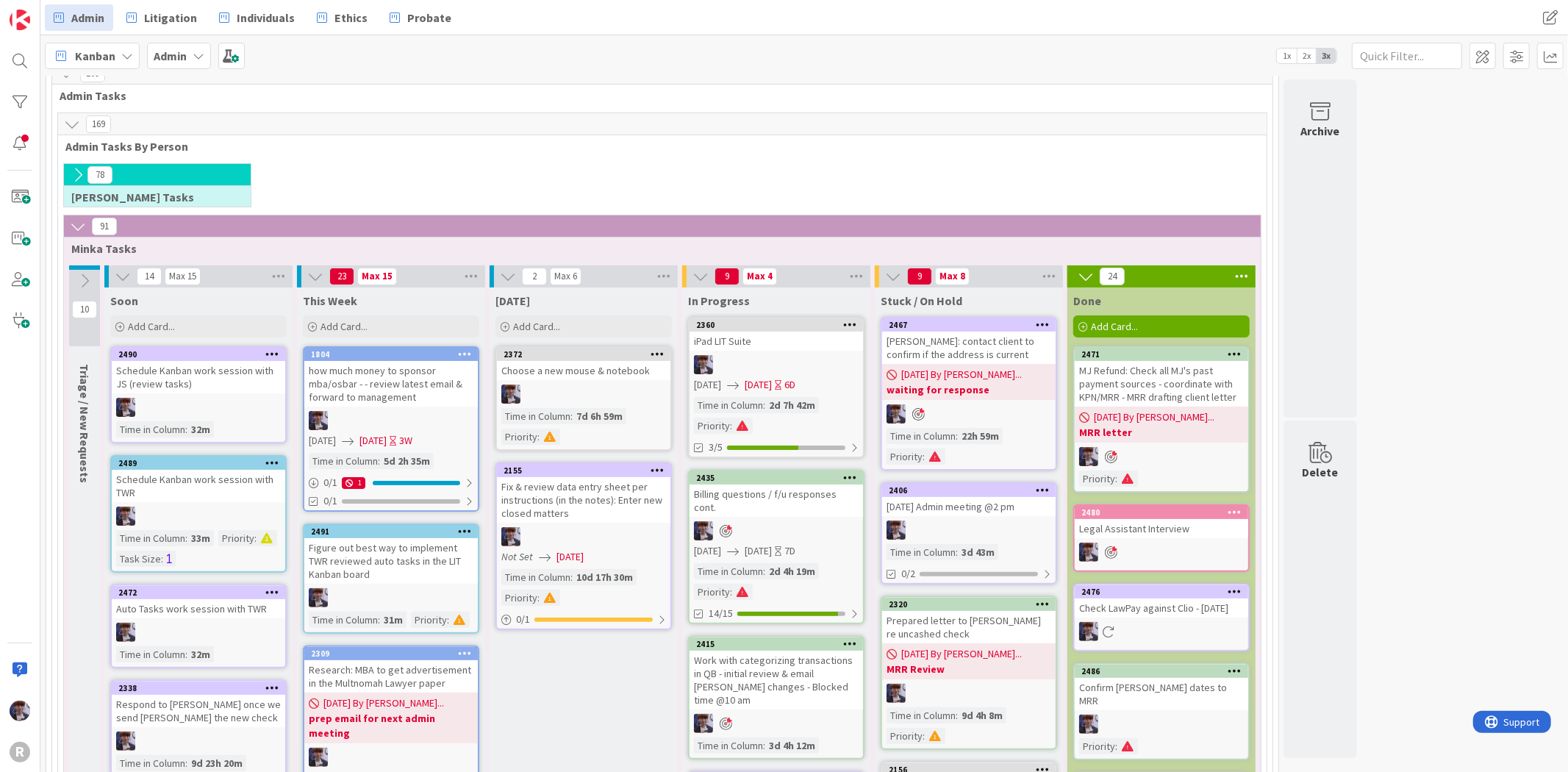
click at [1127, 402] on div "MJ Refund: Check all MJ's past payment sources - coordinate with KPN/MRR - MRR …" at bounding box center [1161, 383] width 174 height 46
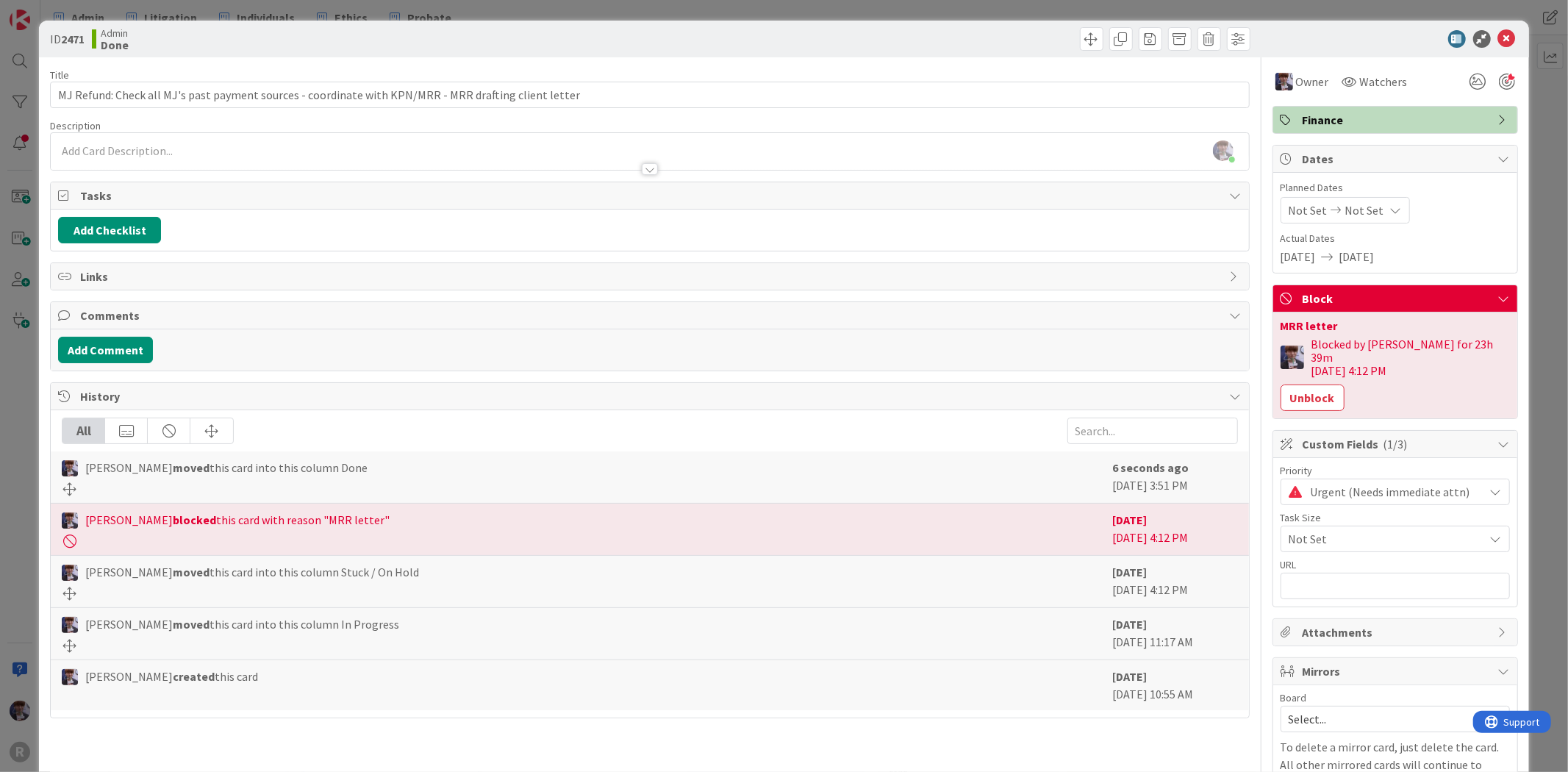
click at [1534, 188] on div "ID 2471 Admin Done Title 101 / 128 MJ Refund: Check all MJ's past payment sourc…" at bounding box center [784, 386] width 1568 height 772
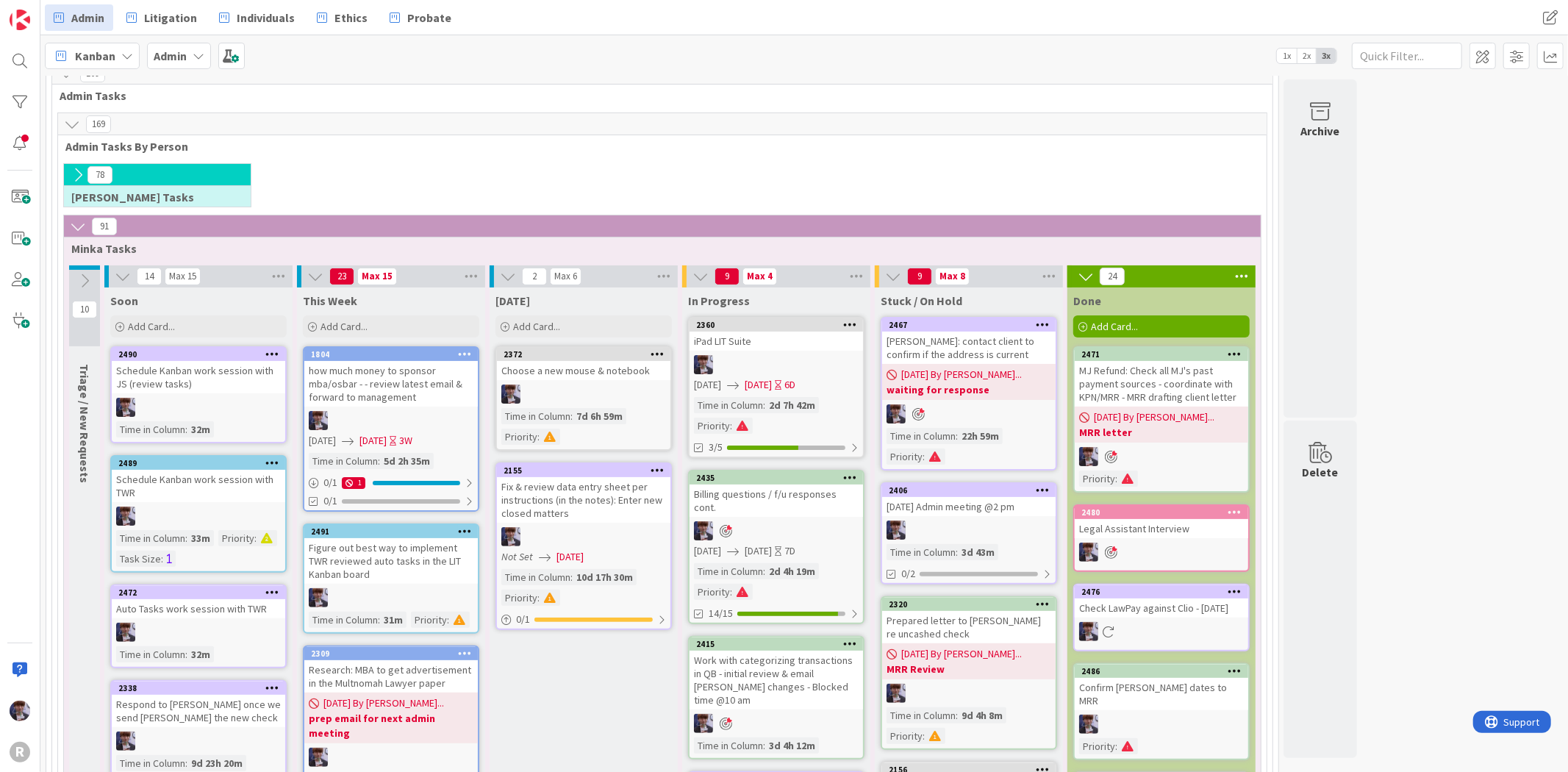
click at [1184, 400] on div "MJ Refund: Check all MJ's past payment sources - coordinate with KPN/MRR - MRR …" at bounding box center [1161, 383] width 174 height 46
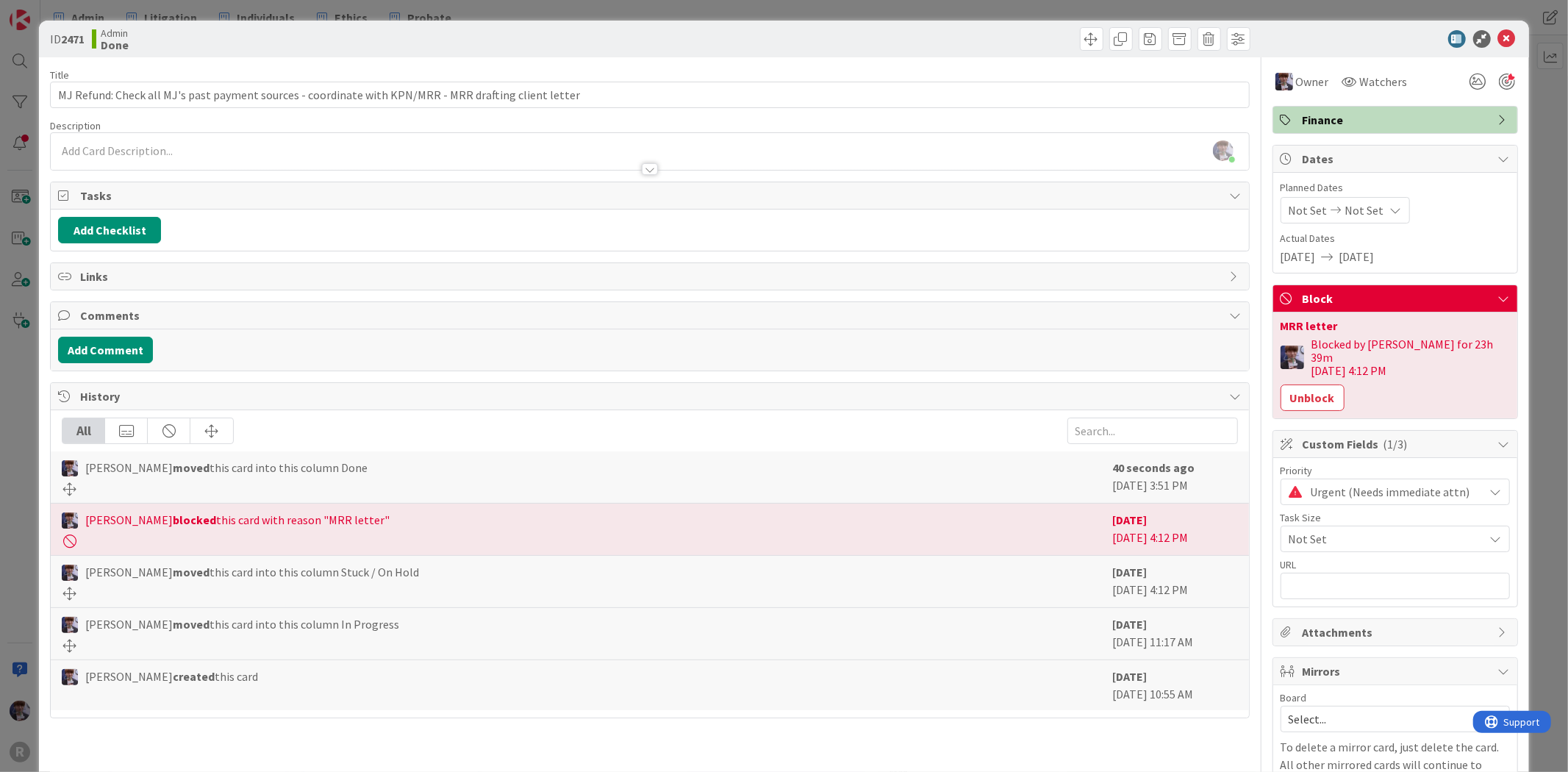
click at [1548, 212] on div "ID 2471 Admin Done Title 101 / 128 MJ Refund: Check all MJ's past payment sourc…" at bounding box center [784, 386] width 1568 height 772
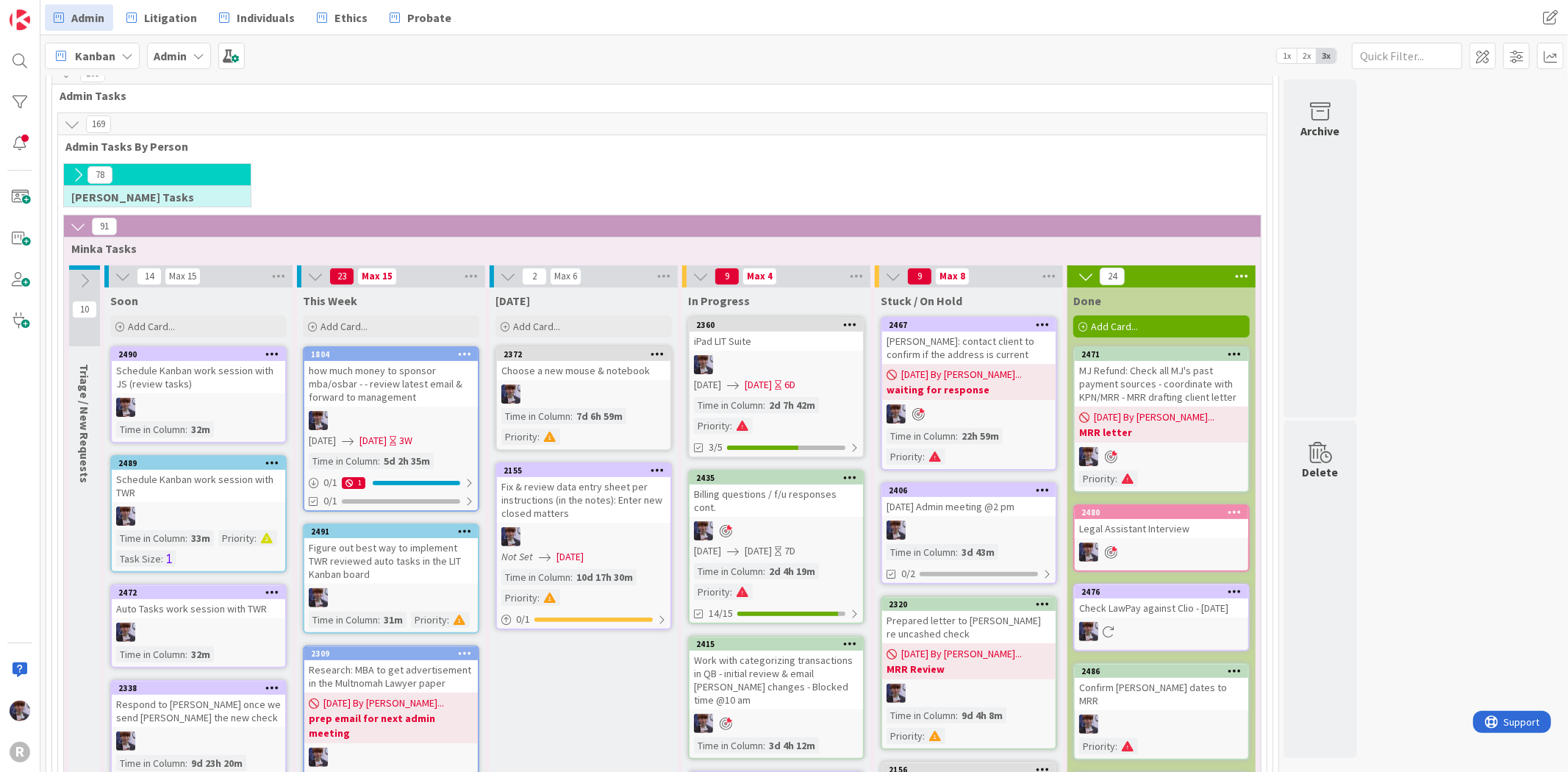
click at [1119, 406] on div "[DATE] By [PERSON_NAME]... MRR letter" at bounding box center [1161, 424] width 174 height 36
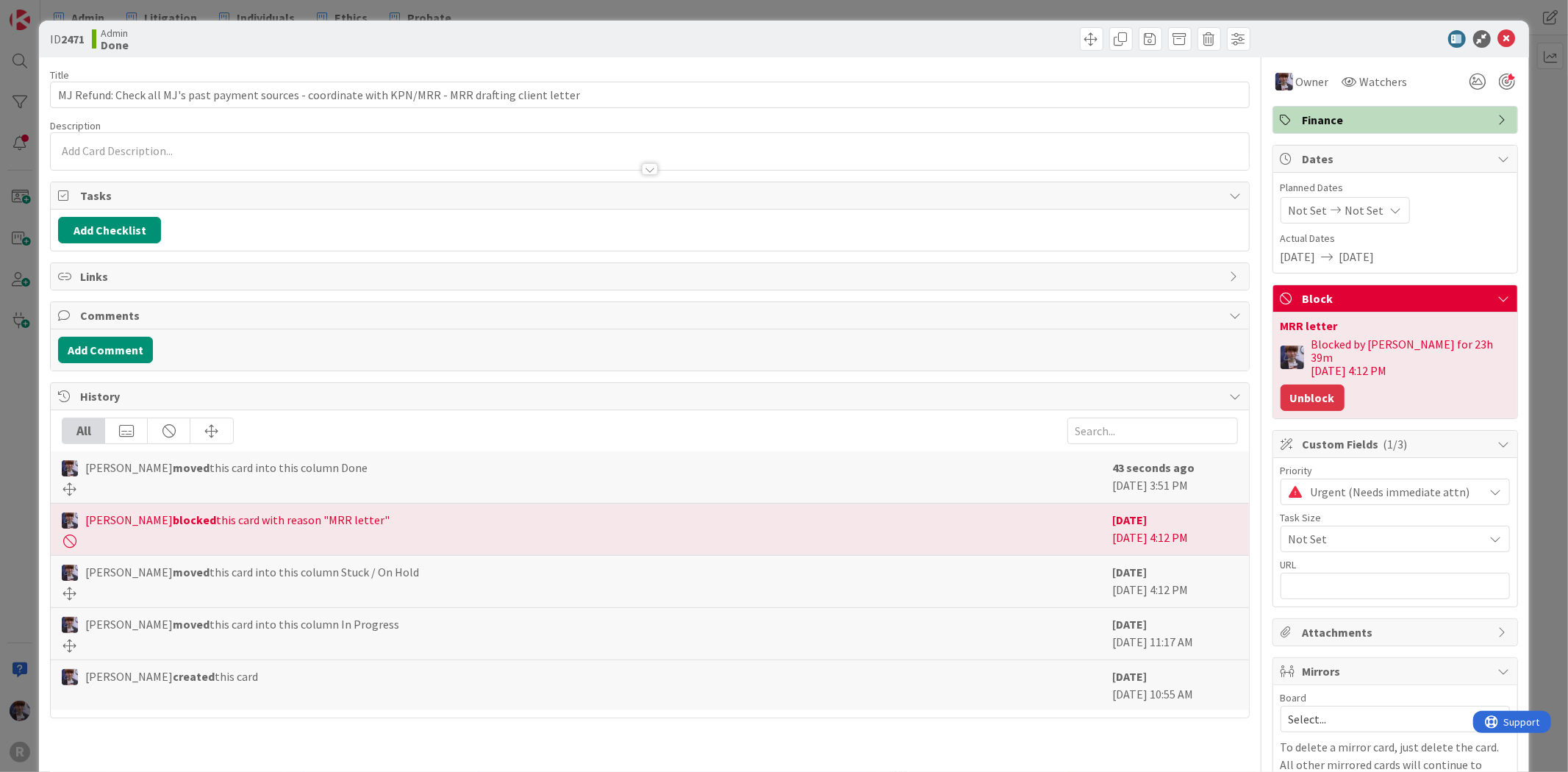
click at [1307, 384] on button "Unblock" at bounding box center [1312, 397] width 64 height 27
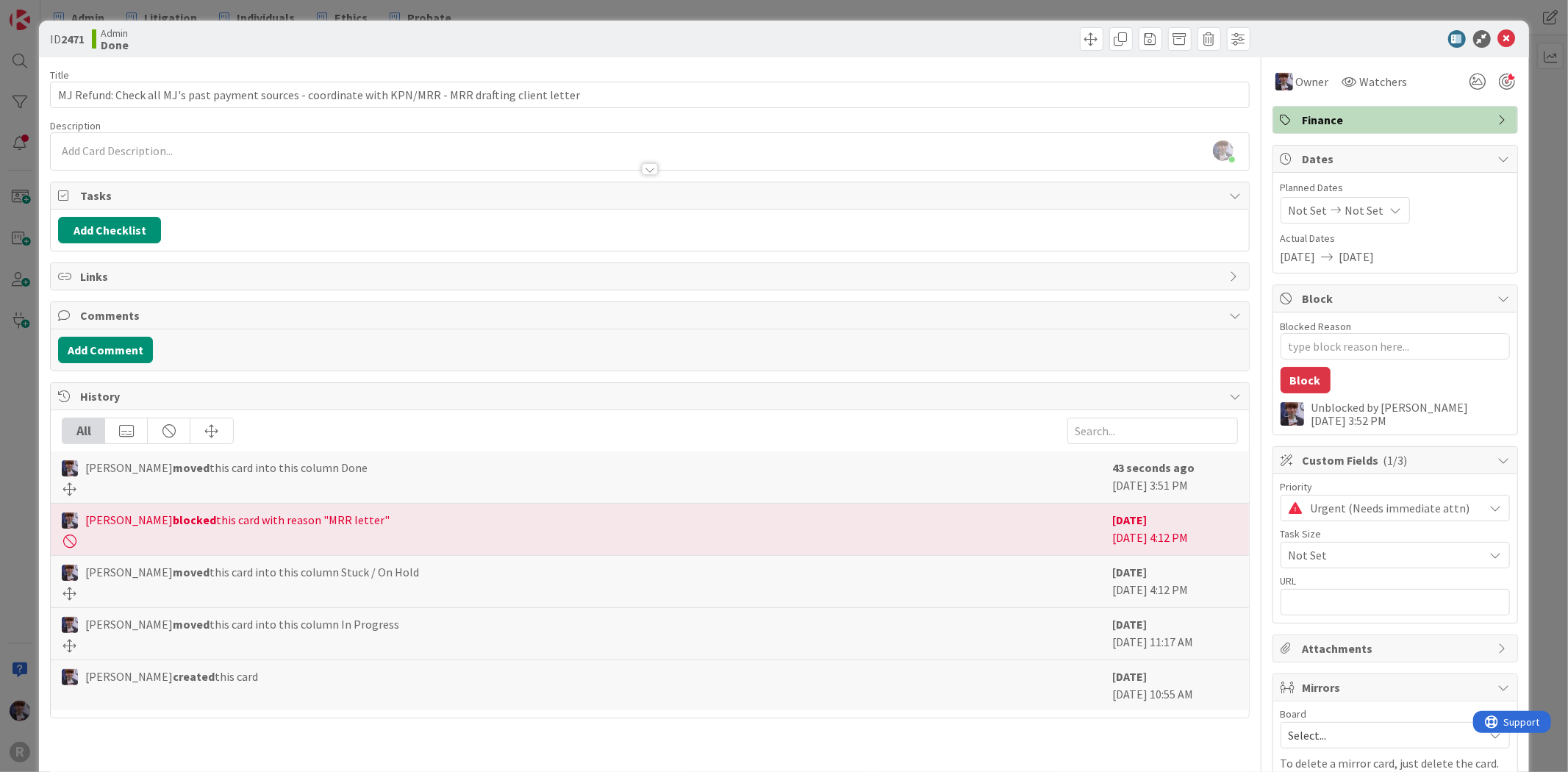
click at [1527, 242] on div "ID 2471 Admin Done Title 101 / 128 MJ Refund: Check all MJ's past payment sourc…" at bounding box center [784, 386] width 1568 height 772
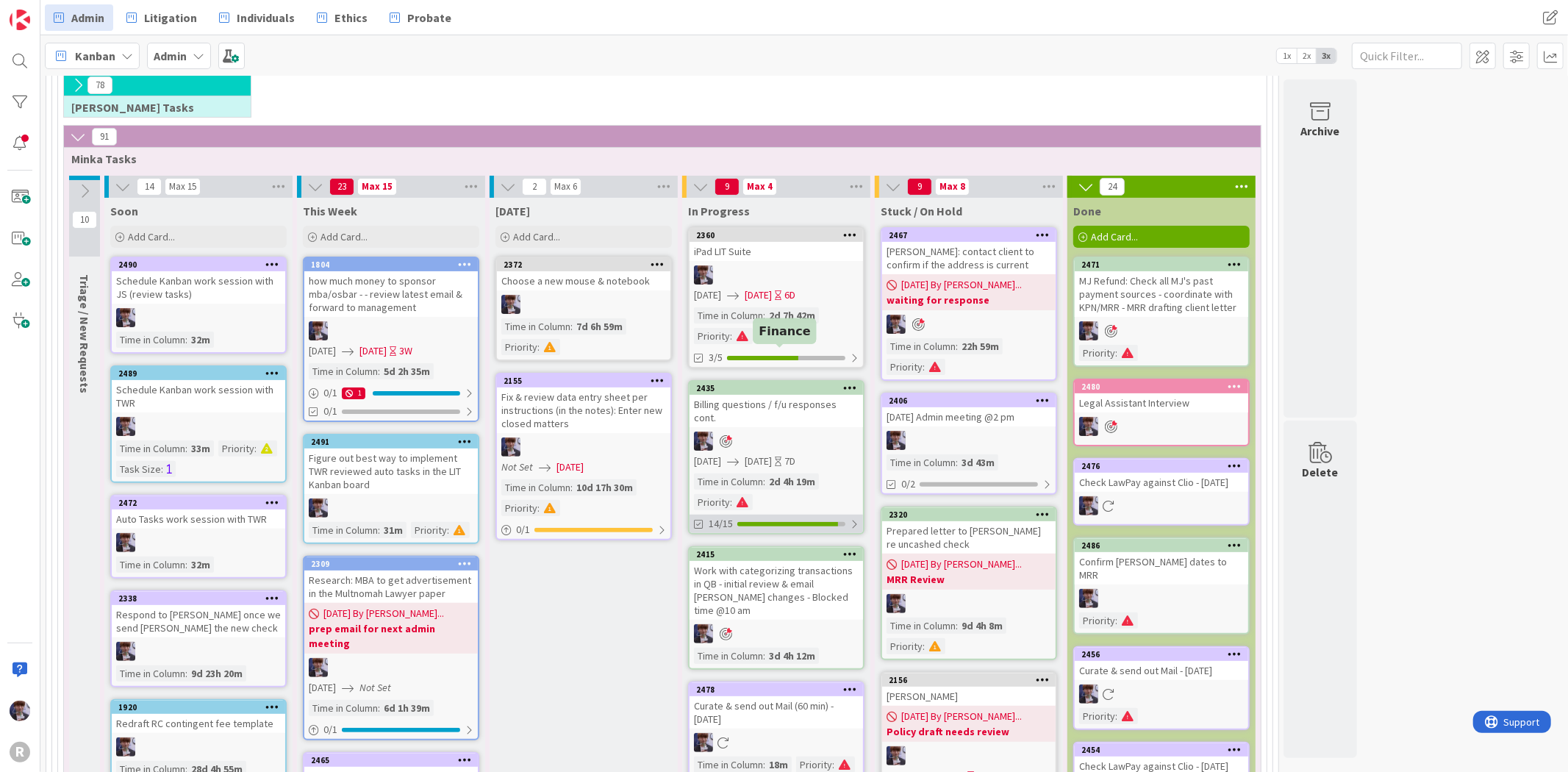
scroll to position [202, 0]
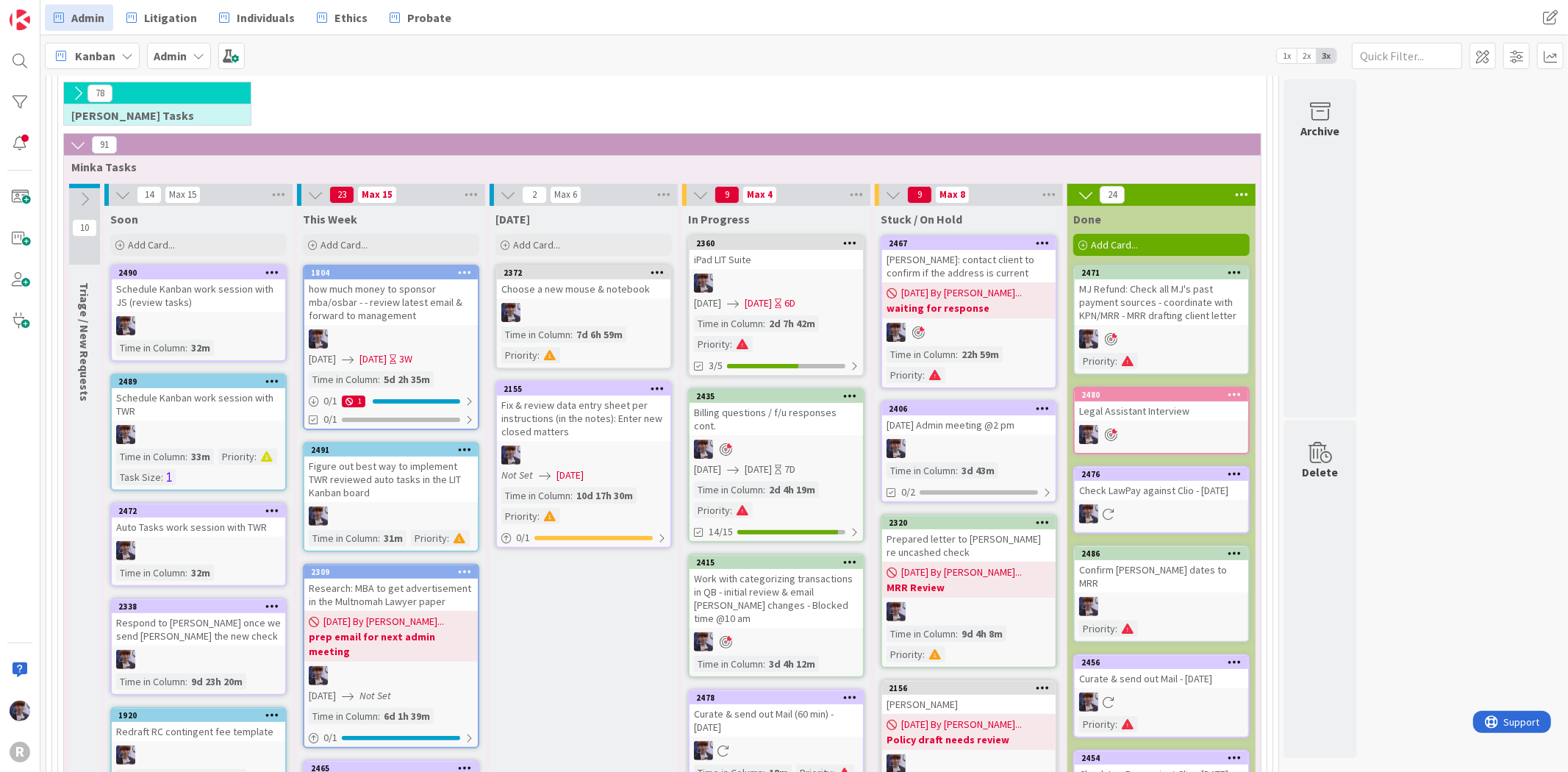
click at [772, 297] on span "[DATE]" at bounding box center [758, 303] width 27 height 16
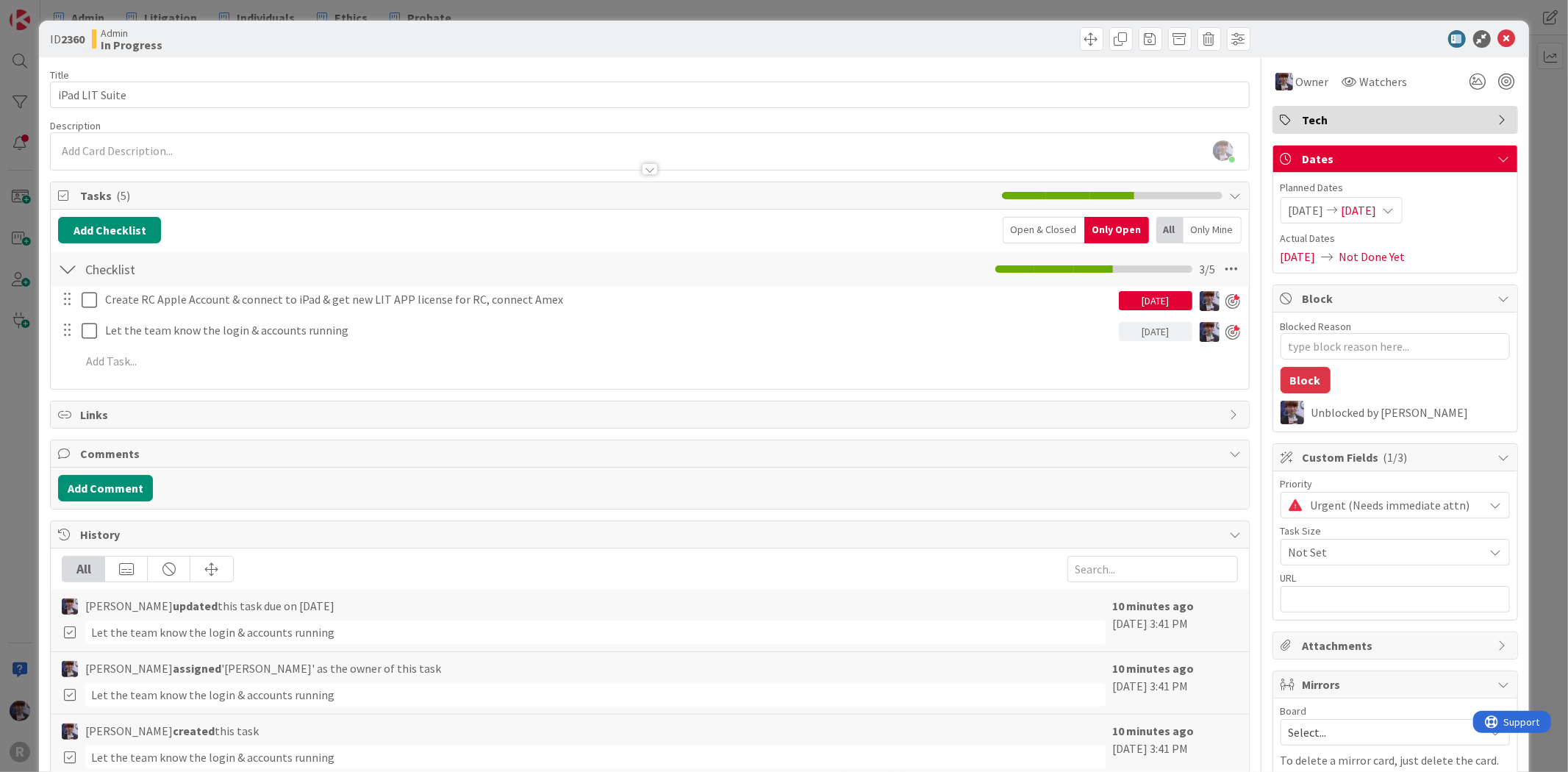
click at [21, 386] on div "ID 2360 Admin In Progress Title 14 / 128 iPad LIT Suite Description [PERSON_NAM…" at bounding box center [784, 386] width 1568 height 772
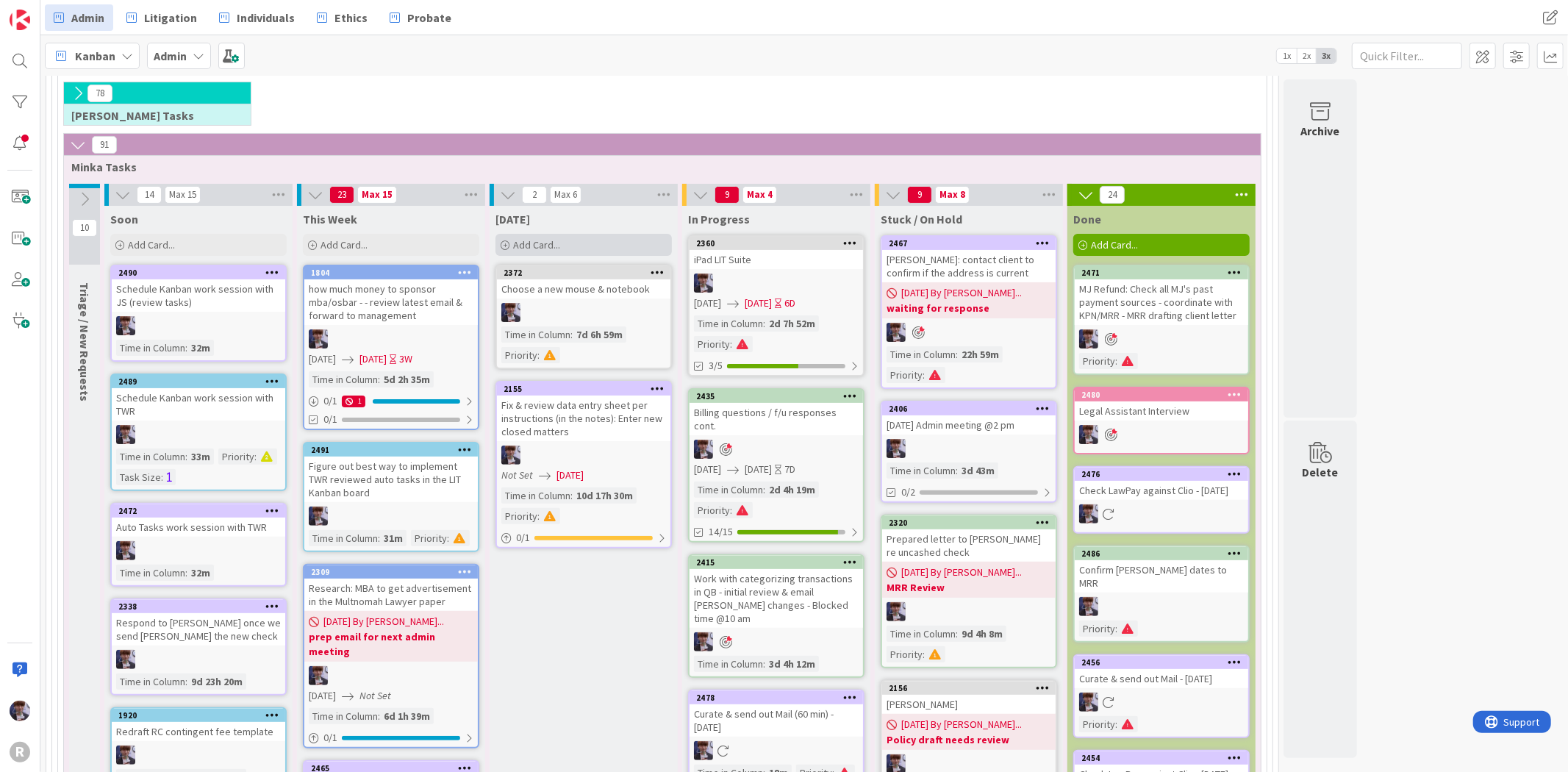
click at [539, 242] on span "Add Card..." at bounding box center [536, 245] width 47 height 13
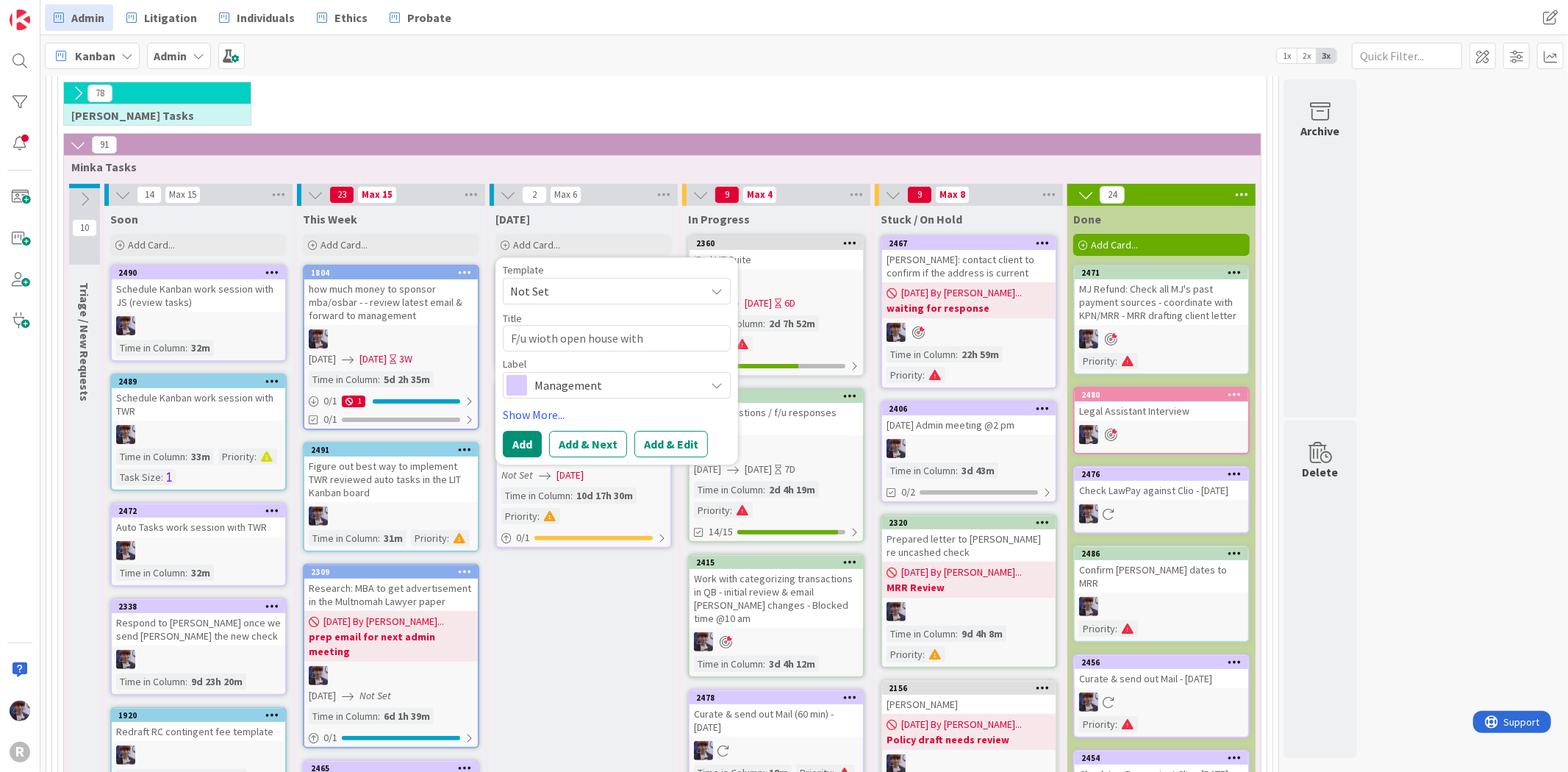
click at [544, 342] on textarea "F/u wioth open house with [PERSON_NAME]" at bounding box center [616, 338] width 228 height 27
click at [571, 378] on span "Management" at bounding box center [616, 385] width 163 height 21
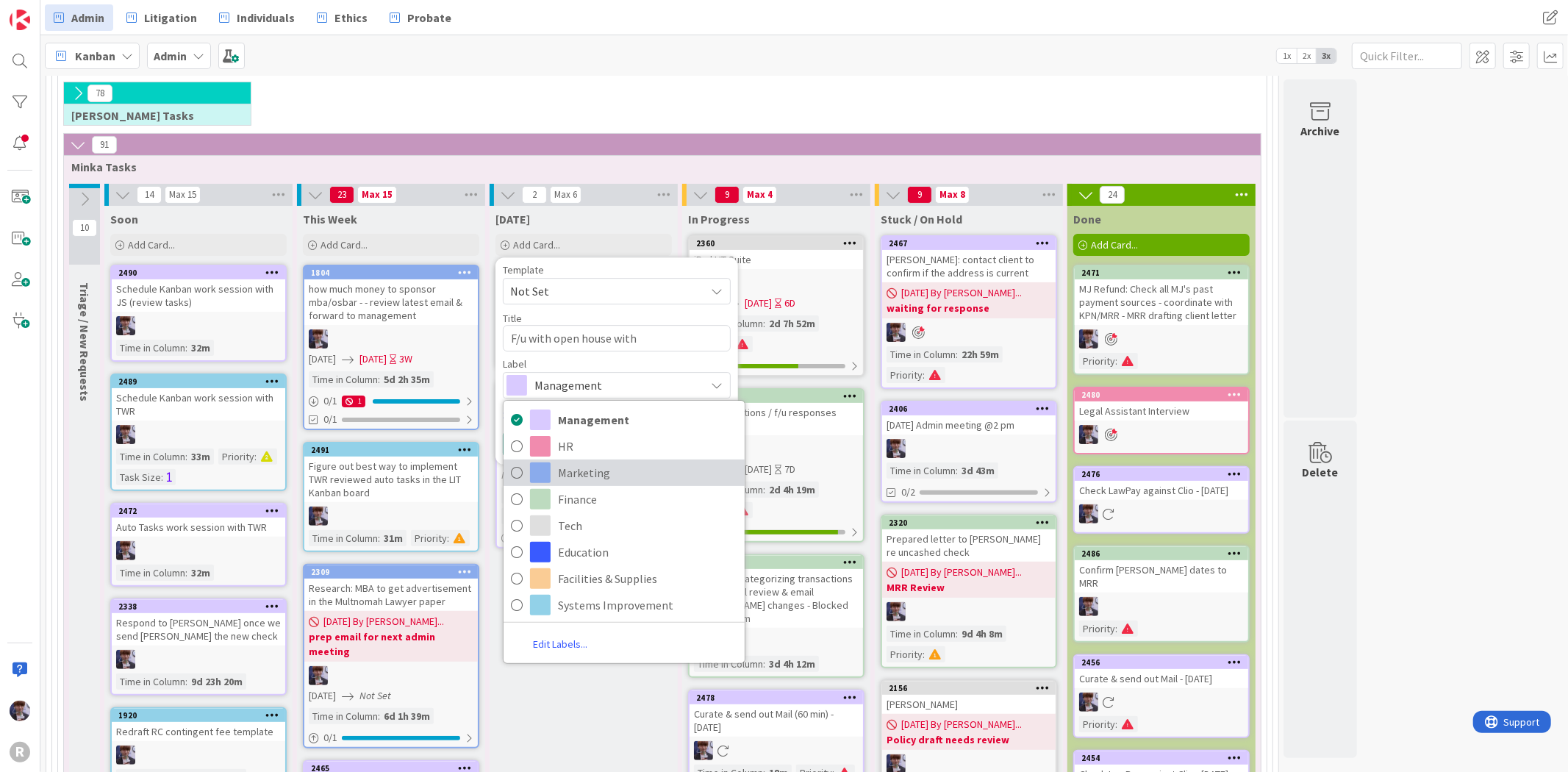
click at [573, 474] on span "Marketing" at bounding box center [647, 473] width 180 height 22
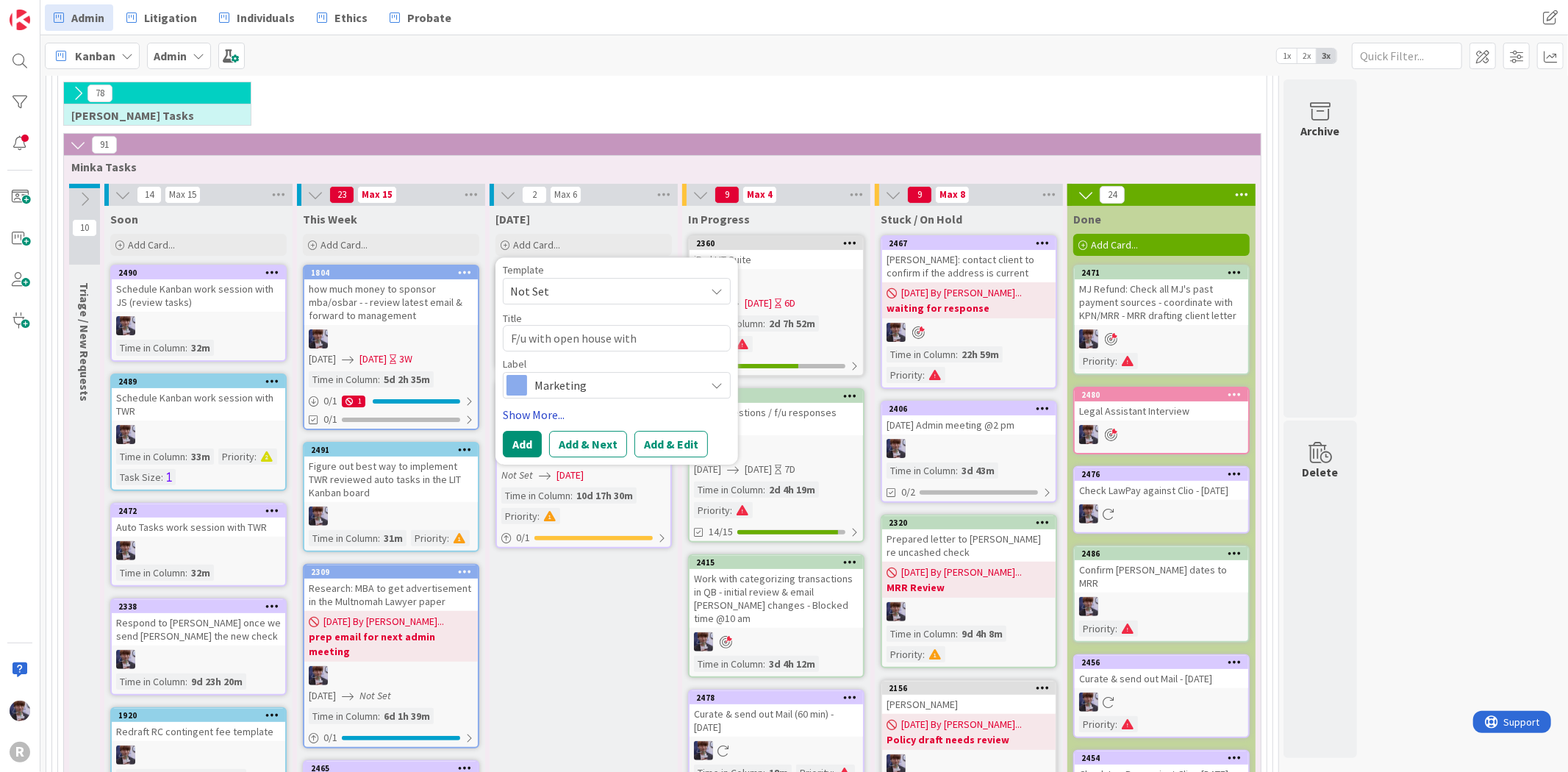
click at [534, 417] on link "Show More..." at bounding box center [616, 414] width 228 height 18
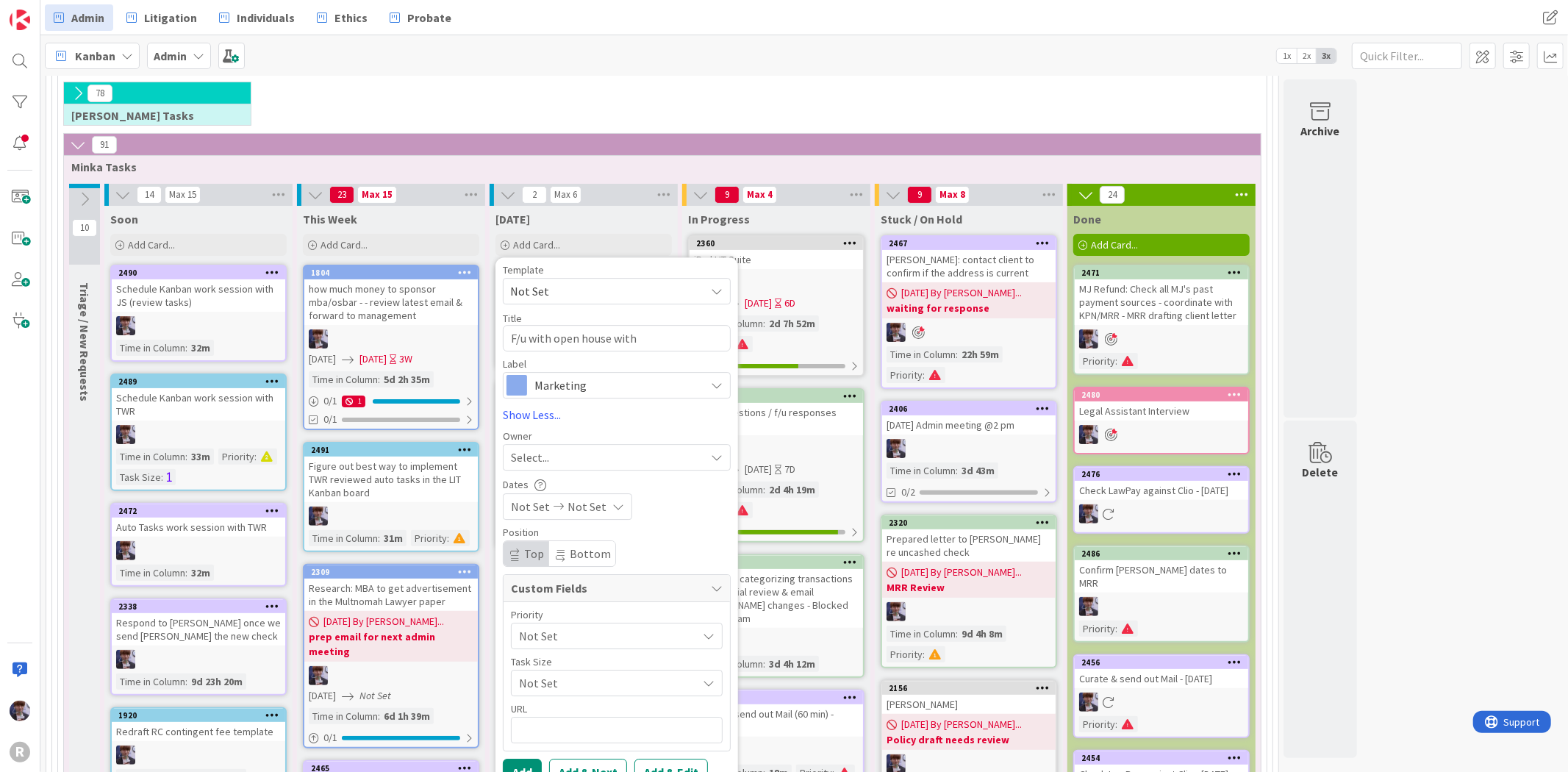
click at [555, 468] on div "Select..." at bounding box center [616, 457] width 228 height 27
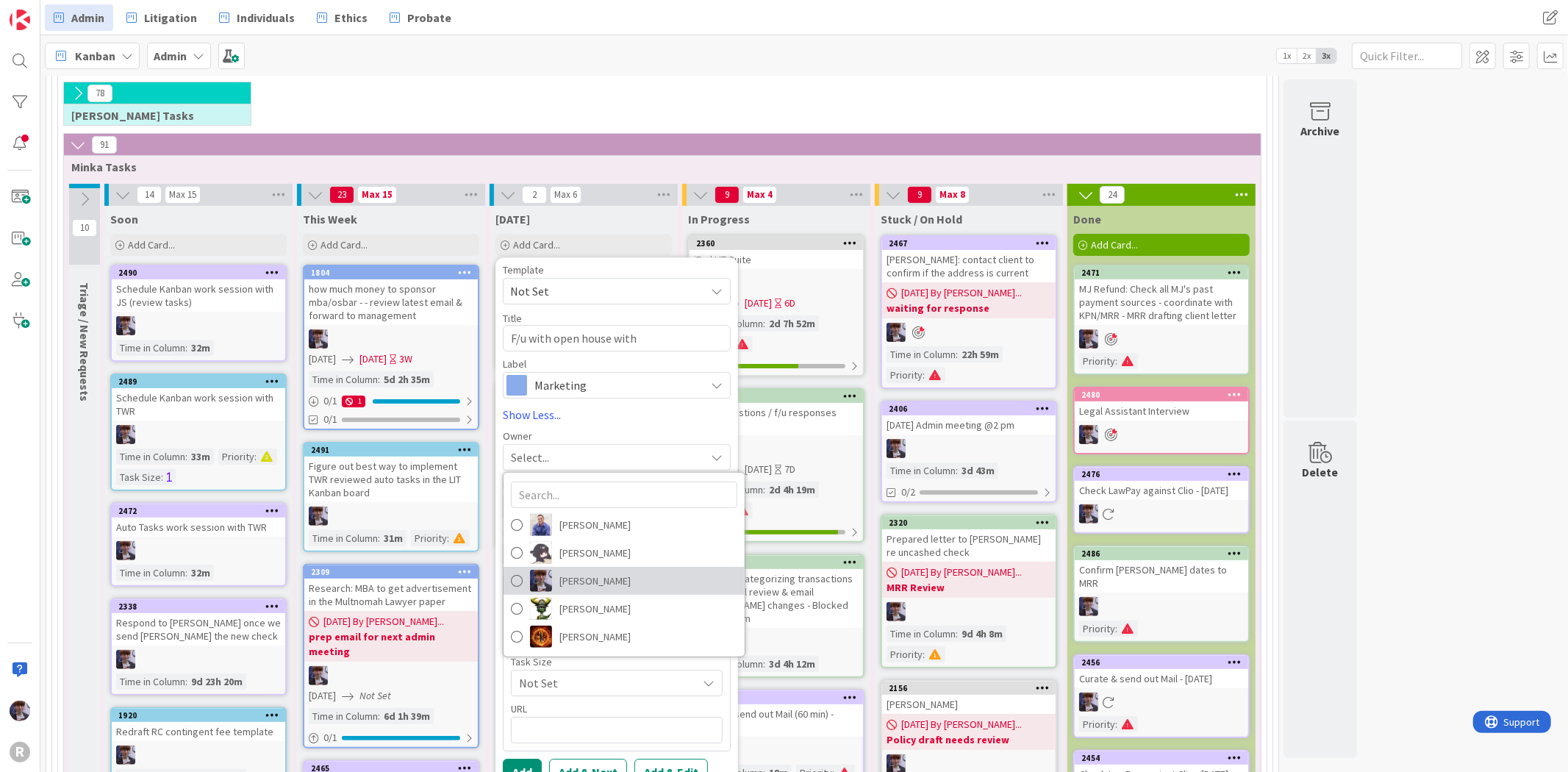
click at [597, 576] on span "[PERSON_NAME]" at bounding box center [595, 581] width 72 height 22
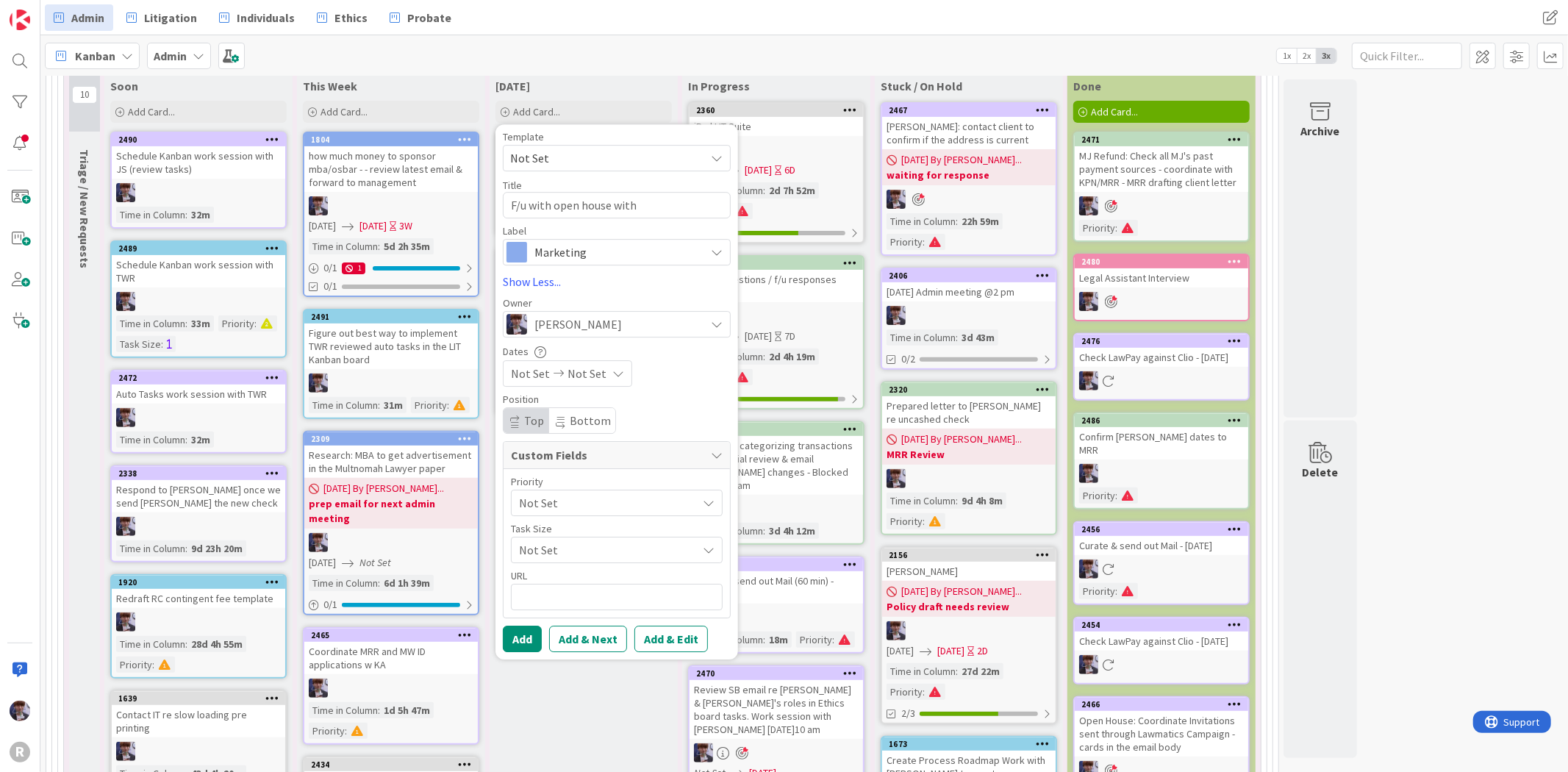
scroll to position [364, 0]
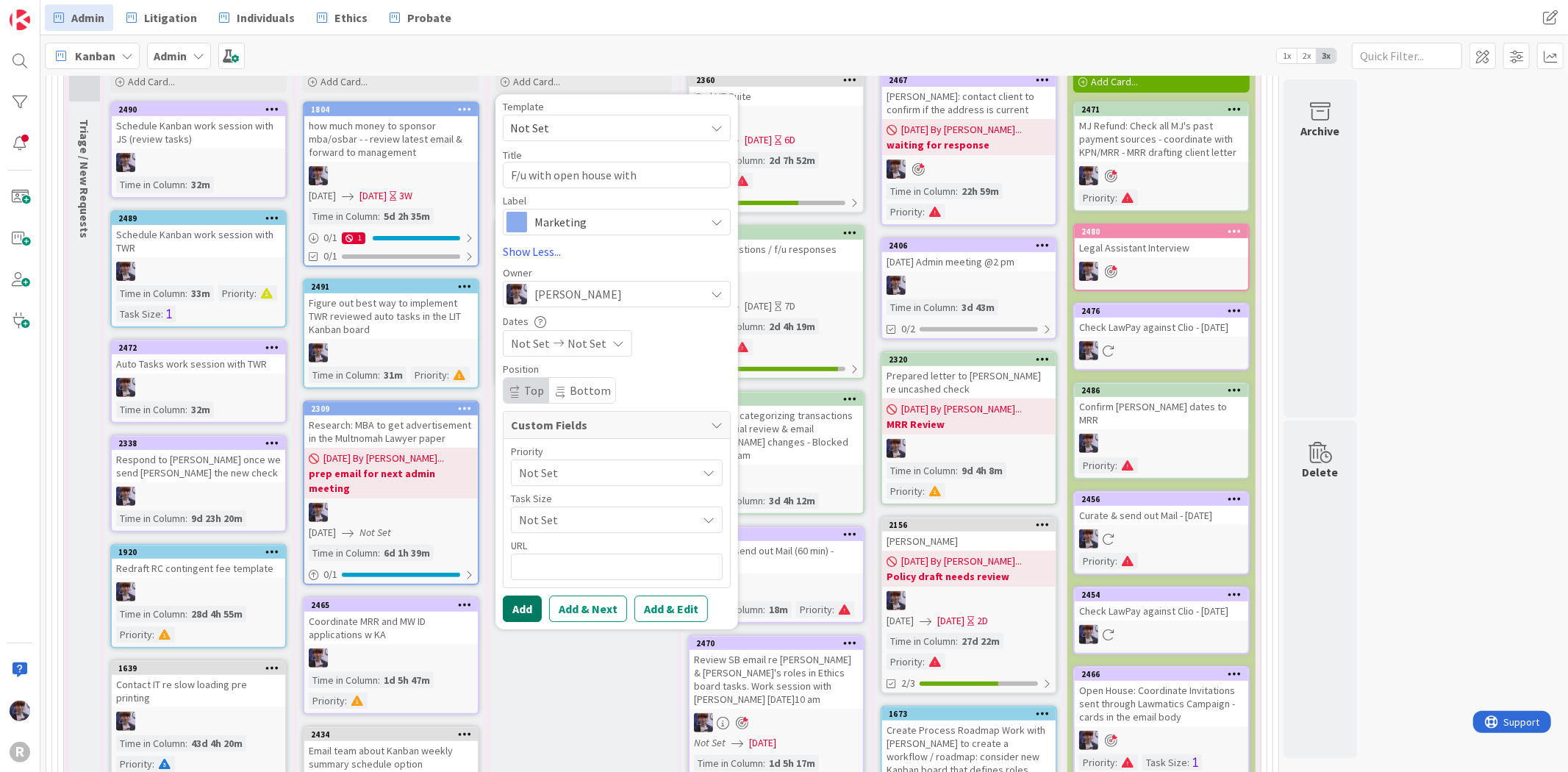
click at [523, 604] on button "Add" at bounding box center [522, 609] width 39 height 27
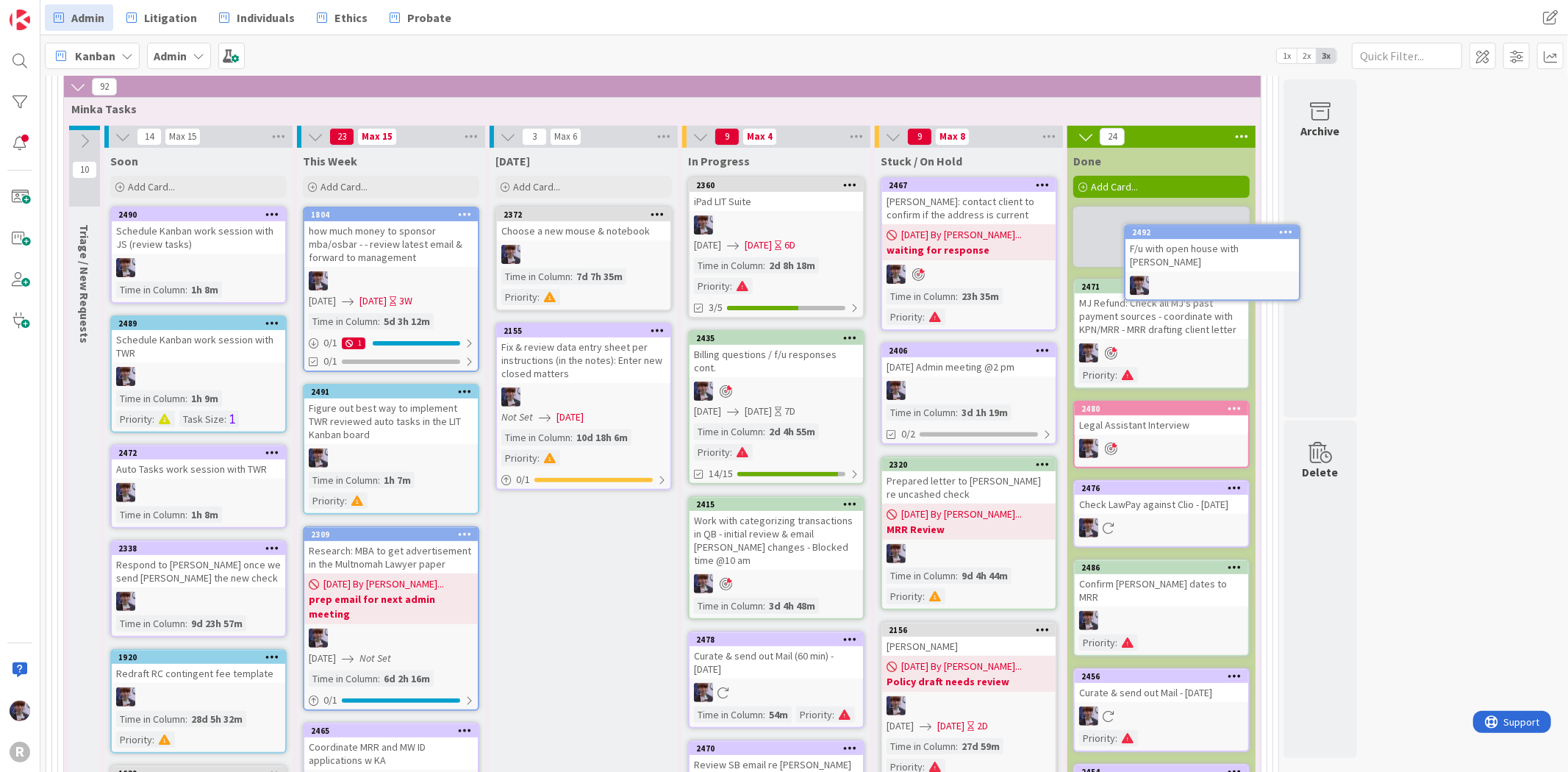
scroll to position [254, 0]
